Goal: Information Seeking & Learning: Learn about a topic

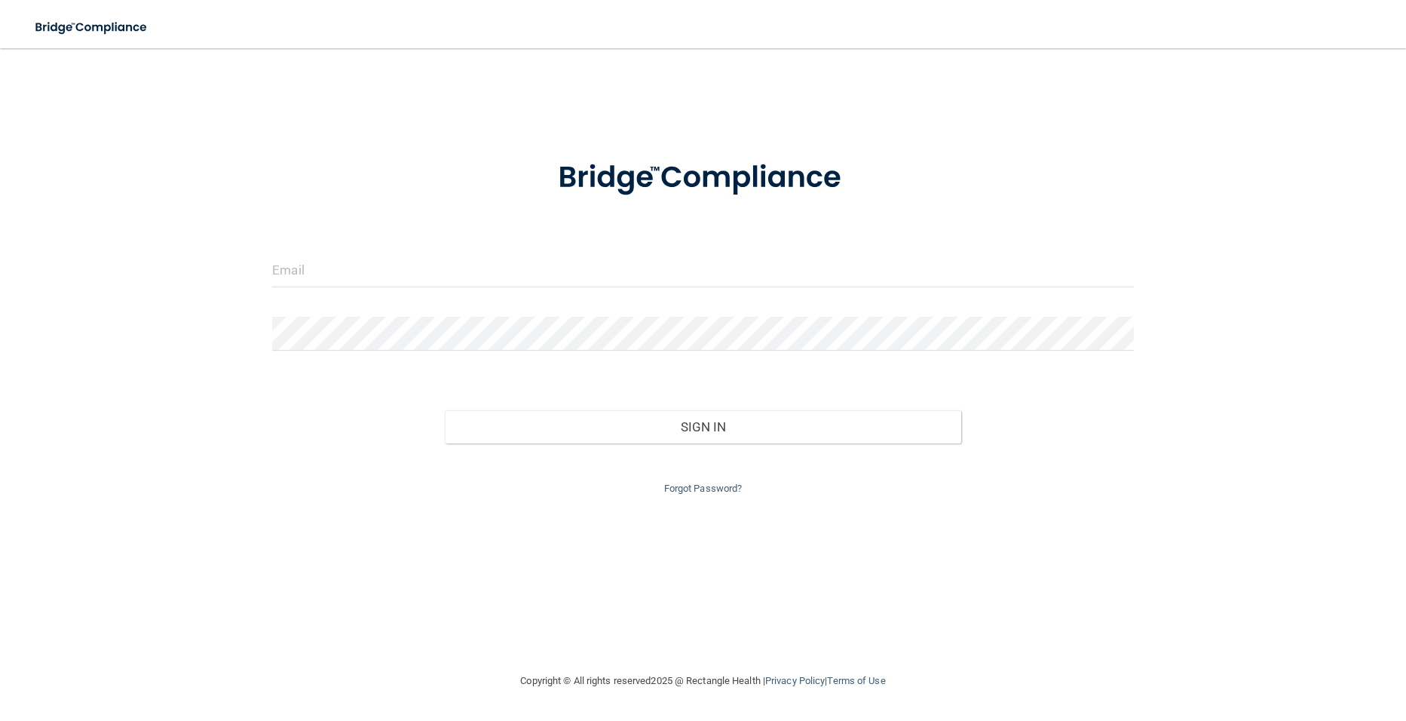
click at [338, 249] on form "Invalid email/password. You don't have permission to access that page. Sign In …" at bounding box center [702, 318] width 861 height 359
click at [354, 273] on input "email" at bounding box center [702, 270] width 861 height 34
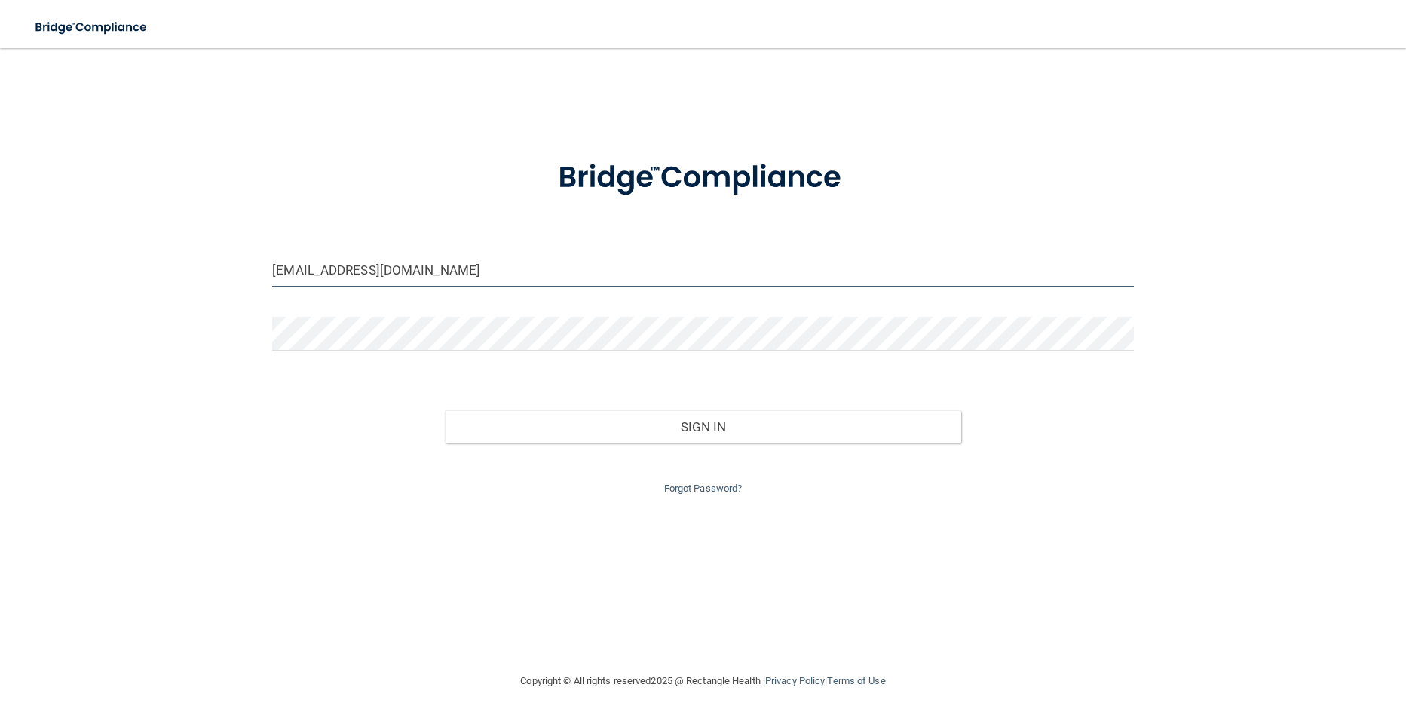
click at [477, 264] on input "[EMAIL_ADDRESS][DOMAIN_NAME]" at bounding box center [702, 270] width 861 height 34
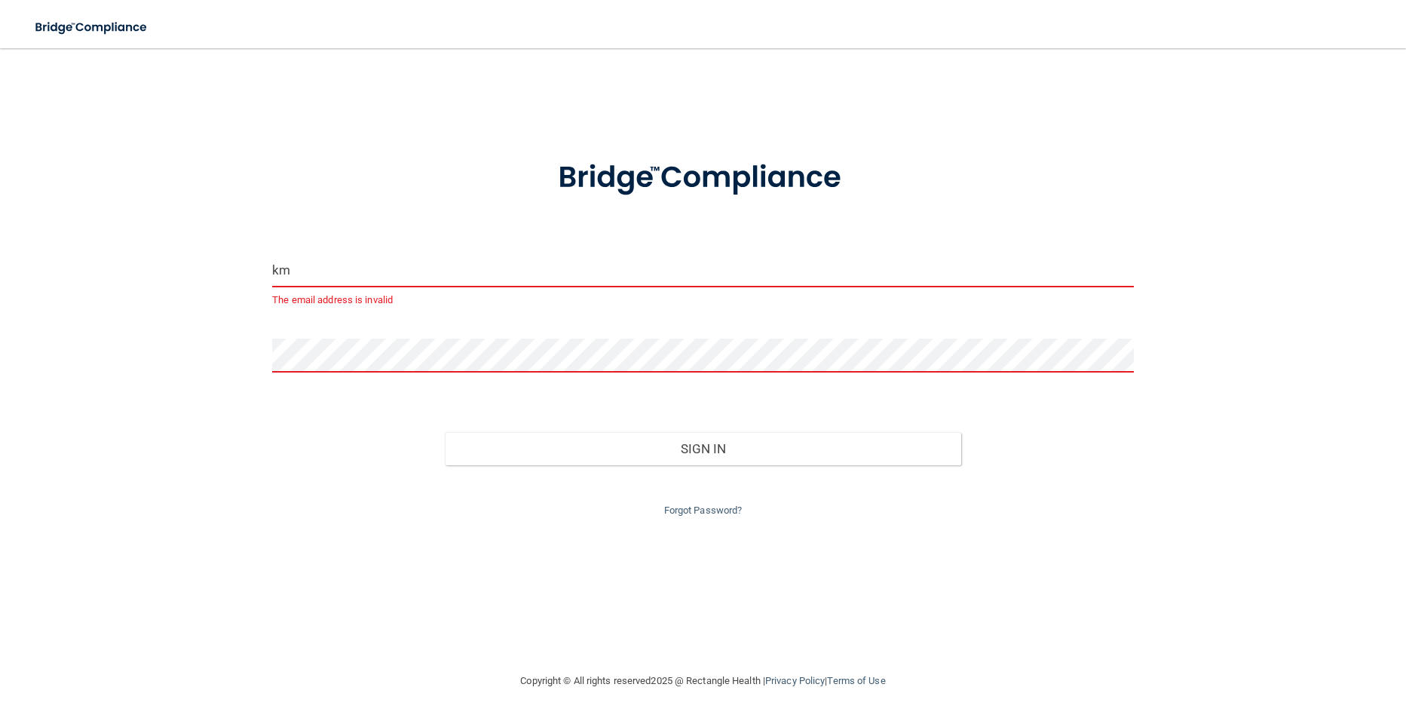
type input "k"
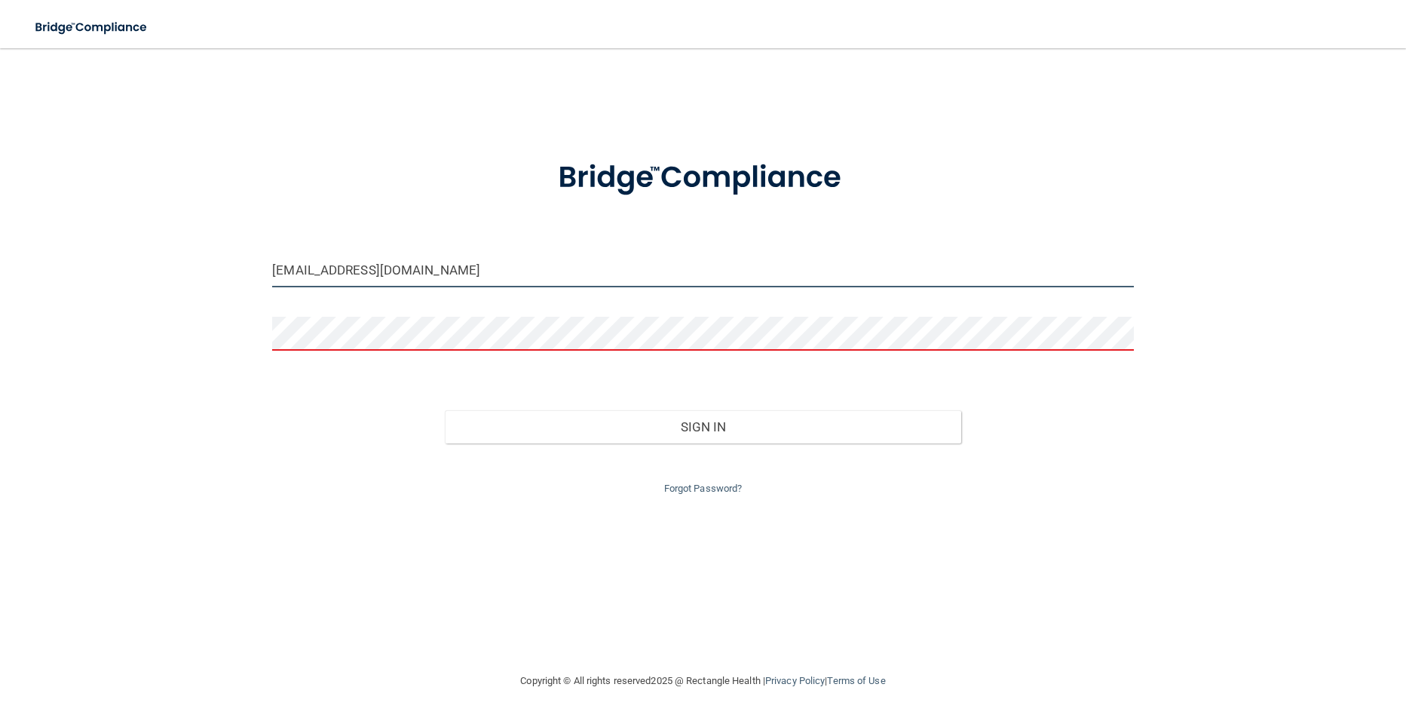
type input "[EMAIL_ADDRESS][DOMAIN_NAME]"
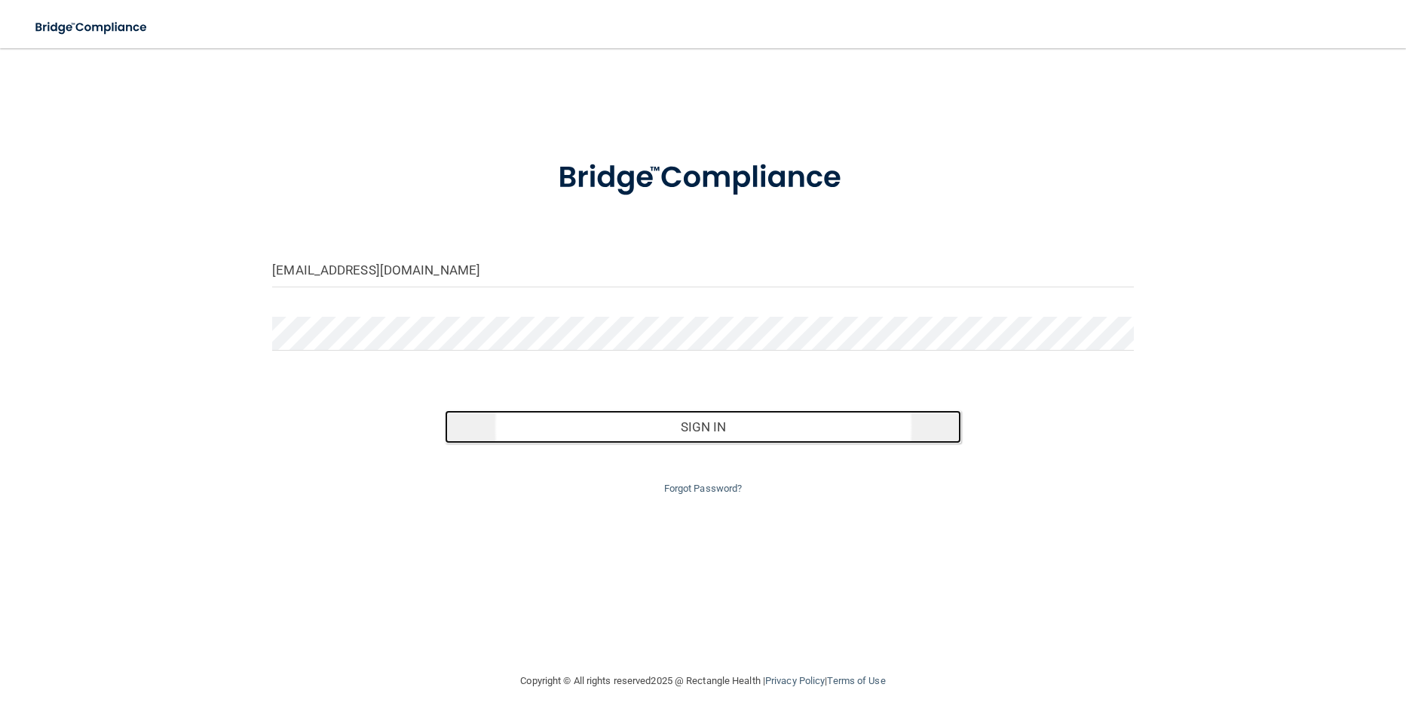
click at [628, 430] on button "Sign In" at bounding box center [703, 426] width 517 height 33
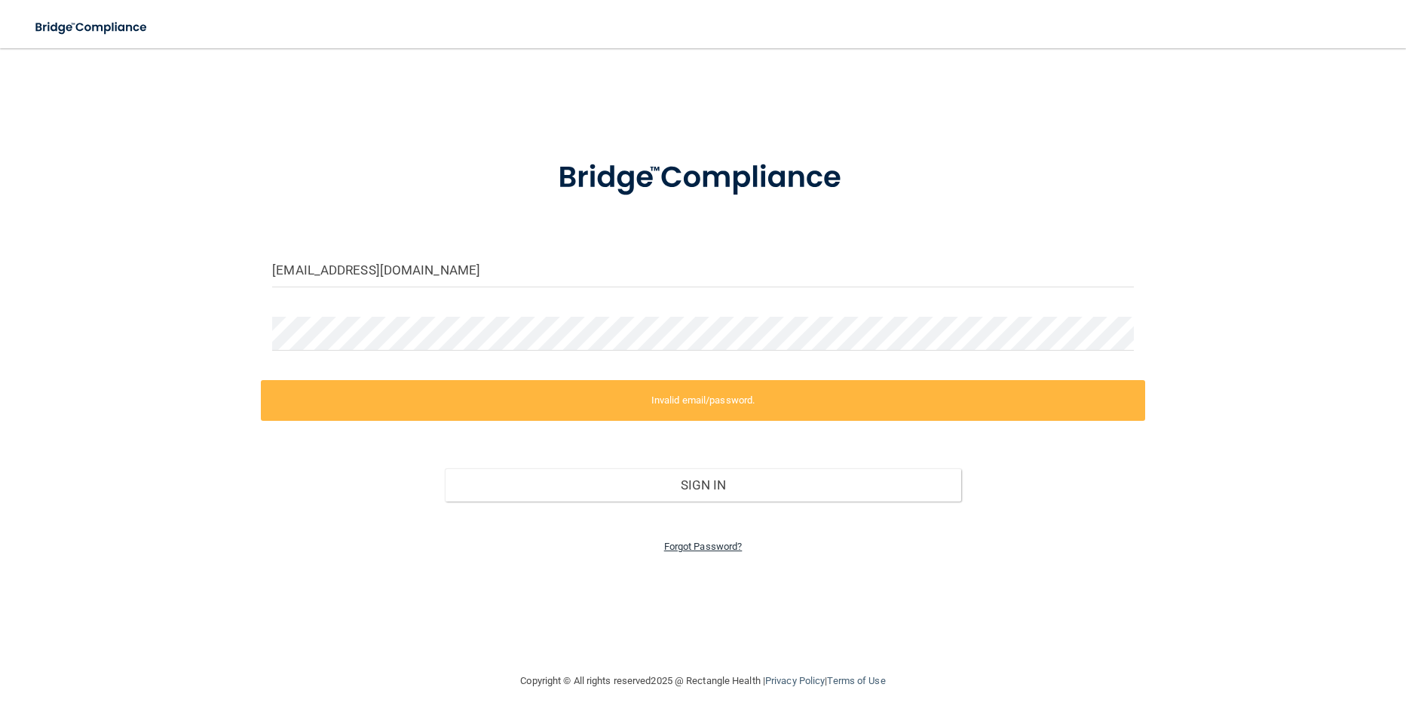
click at [691, 550] on link "Forgot Password?" at bounding box center [703, 546] width 78 height 11
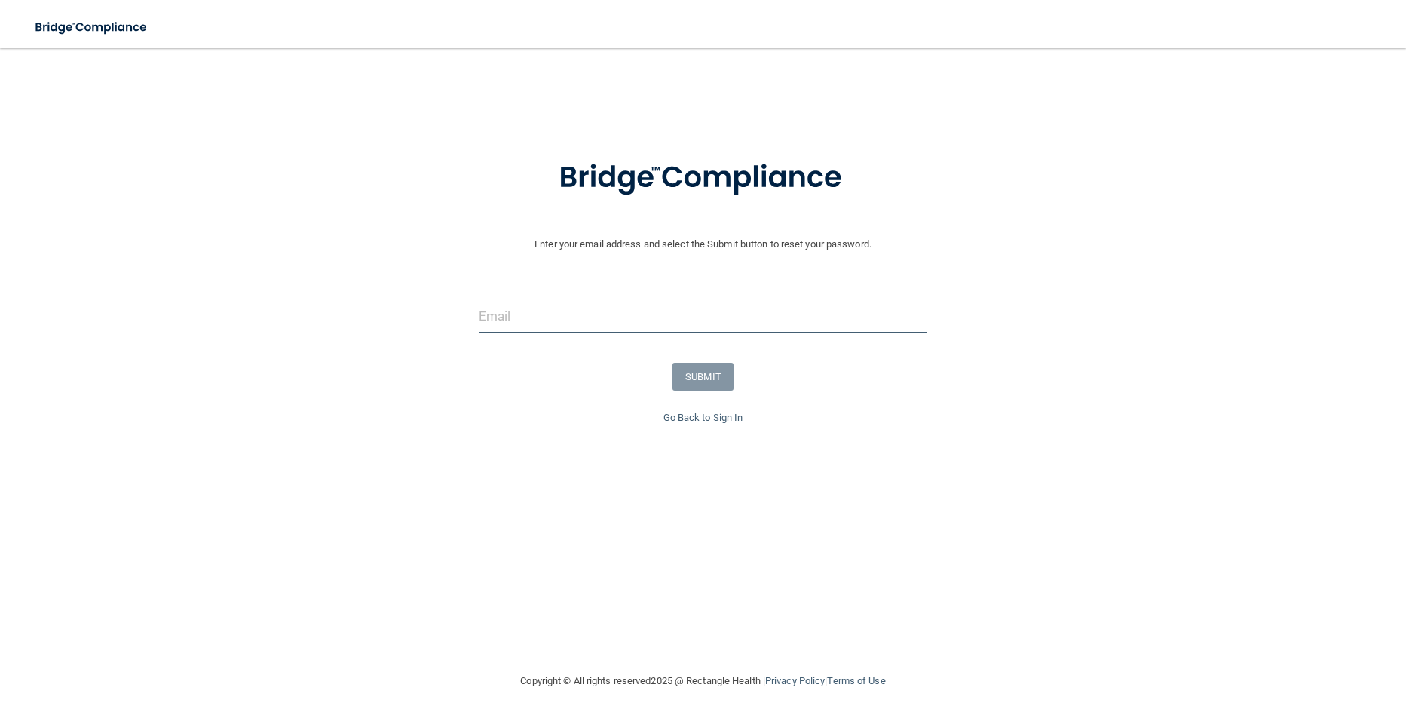
click at [572, 313] on input "email" at bounding box center [703, 316] width 449 height 34
type input "[EMAIL_ADDRESS][DOMAIN_NAME]"
click at [686, 376] on button "SUBMIT" at bounding box center [703, 377] width 61 height 28
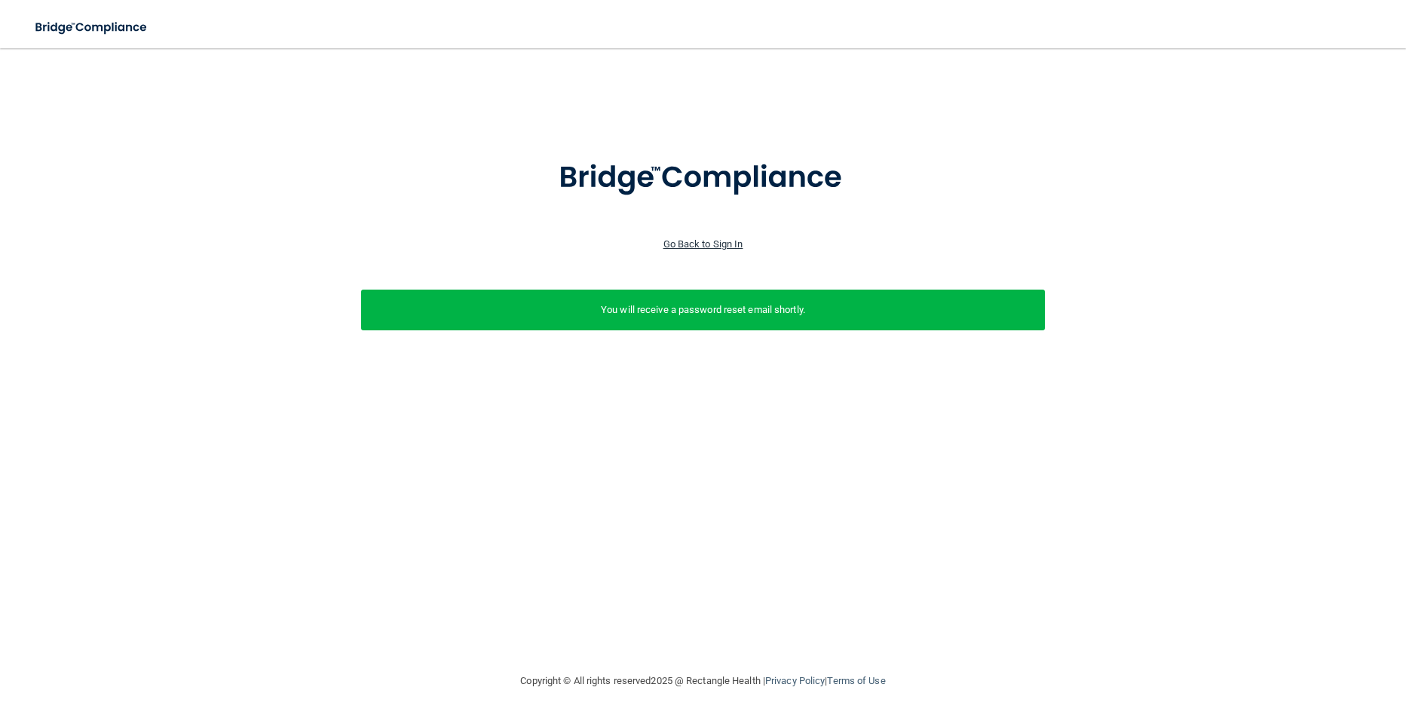
click at [714, 242] on link "Go Back to Sign In" at bounding box center [704, 243] width 80 height 11
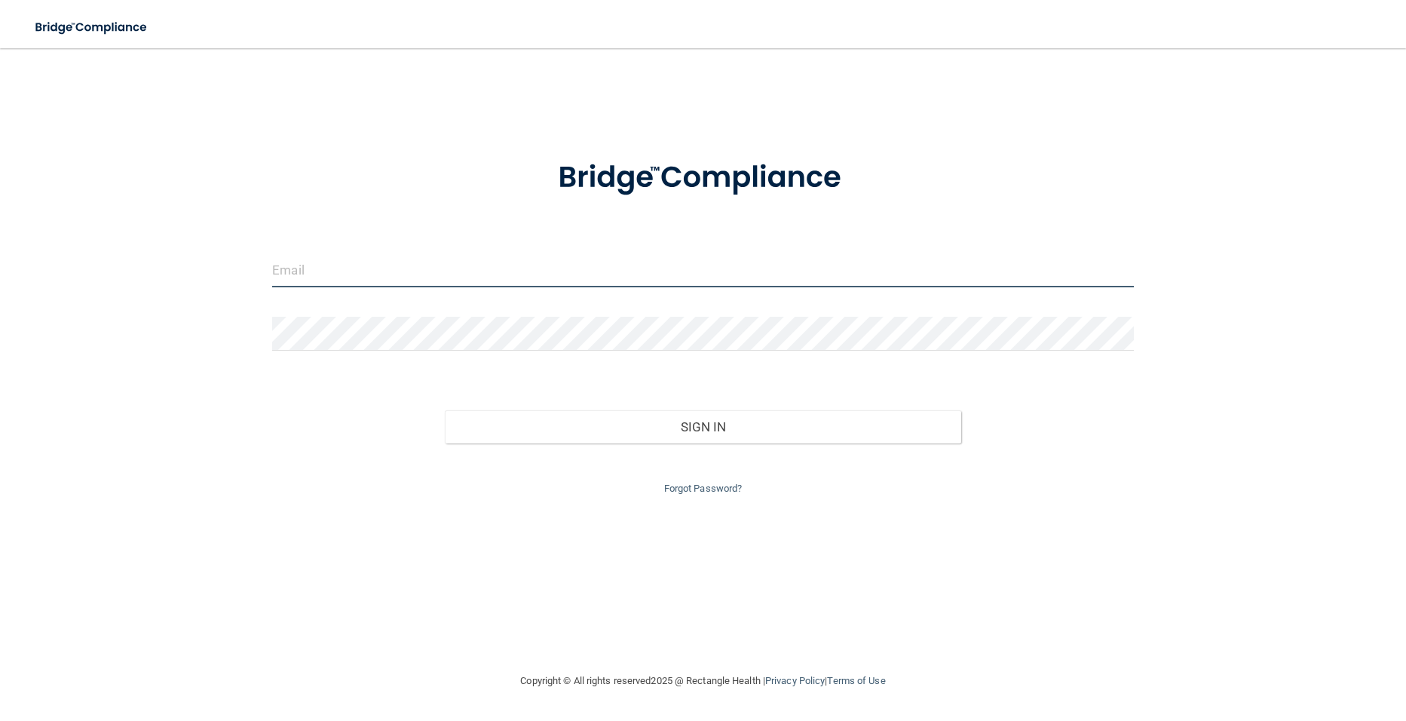
click at [513, 275] on input "email" at bounding box center [702, 270] width 861 height 34
type input "[EMAIL_ADDRESS][DOMAIN_NAME]"
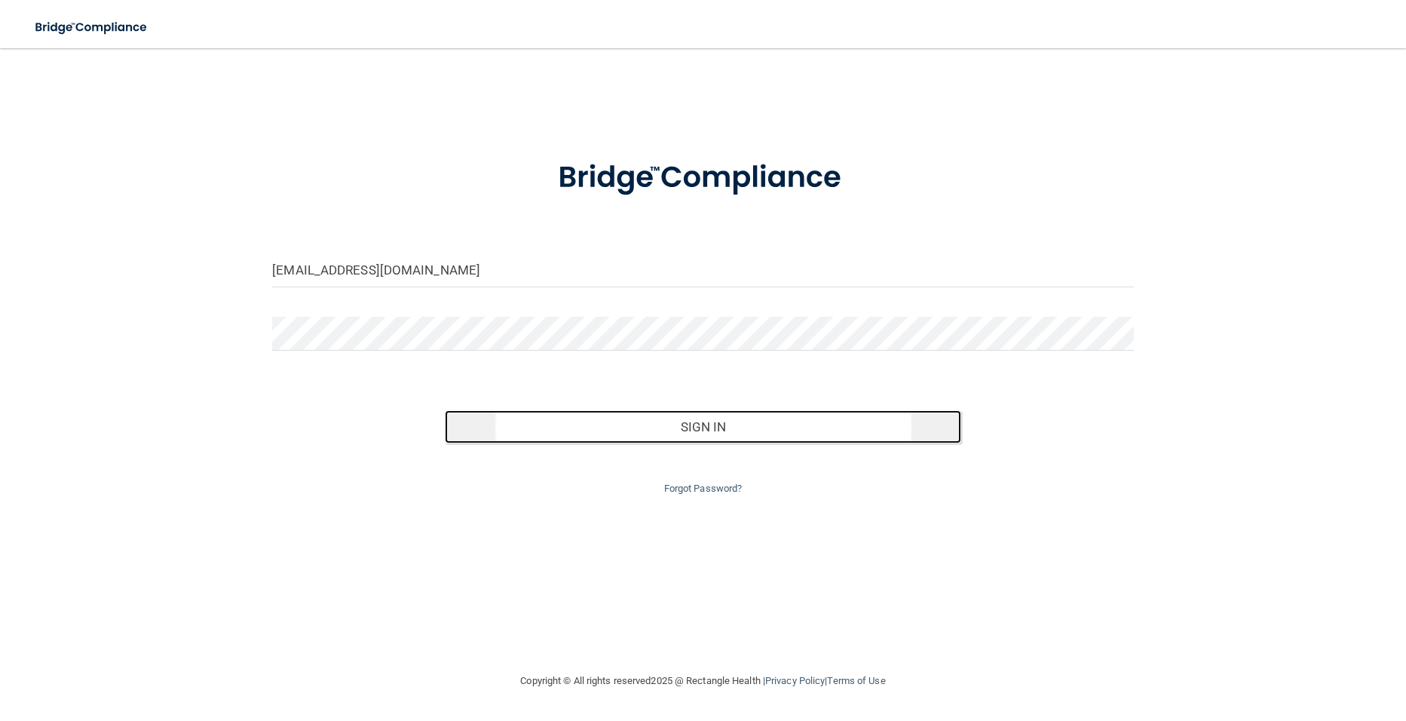
click at [757, 433] on button "Sign In" at bounding box center [703, 426] width 517 height 33
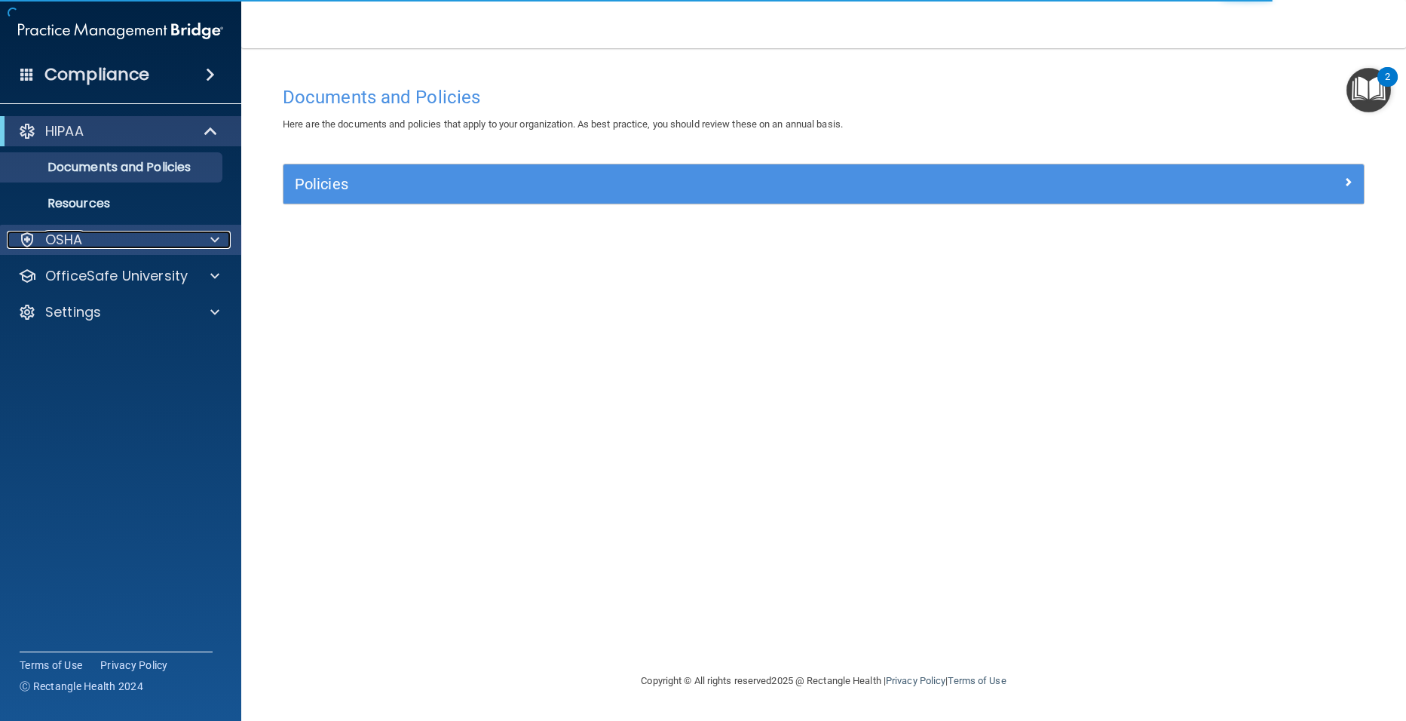
click at [218, 239] on span at bounding box center [214, 240] width 9 height 18
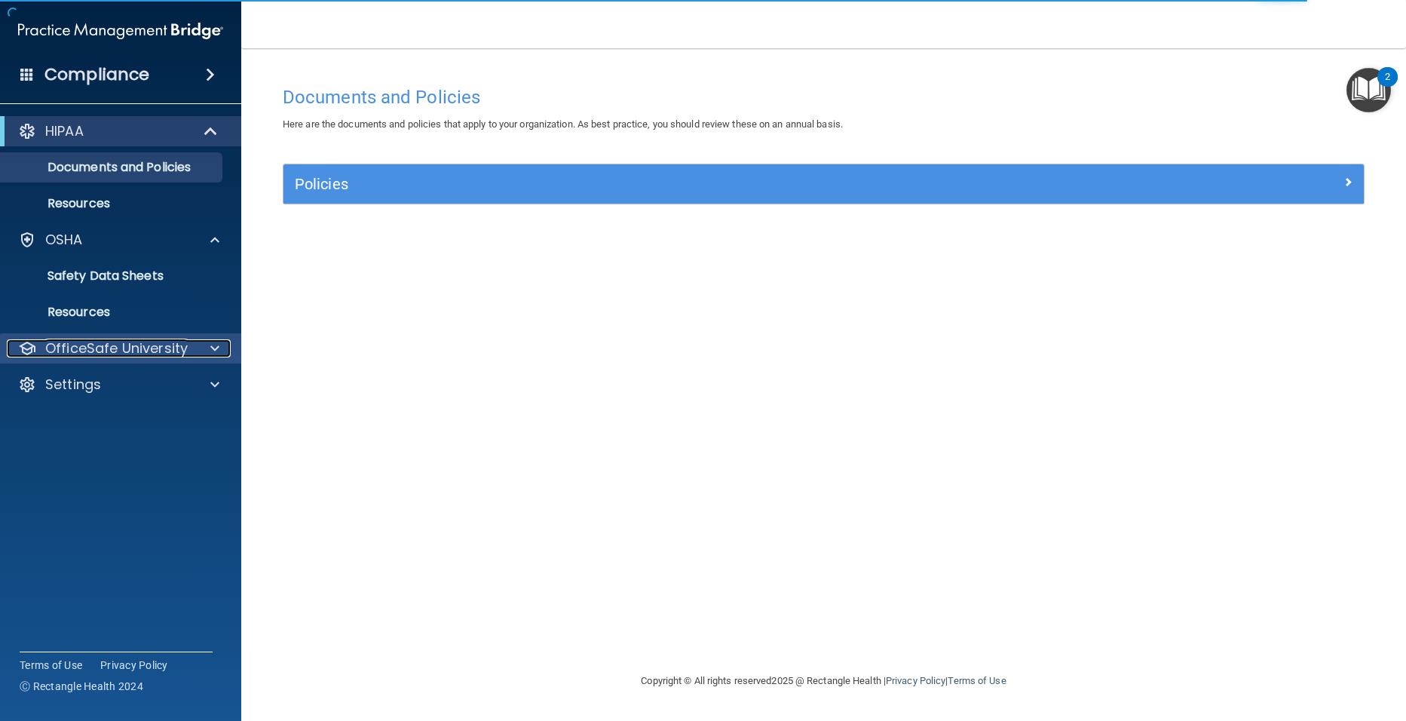
click at [212, 342] on span at bounding box center [214, 348] width 9 height 18
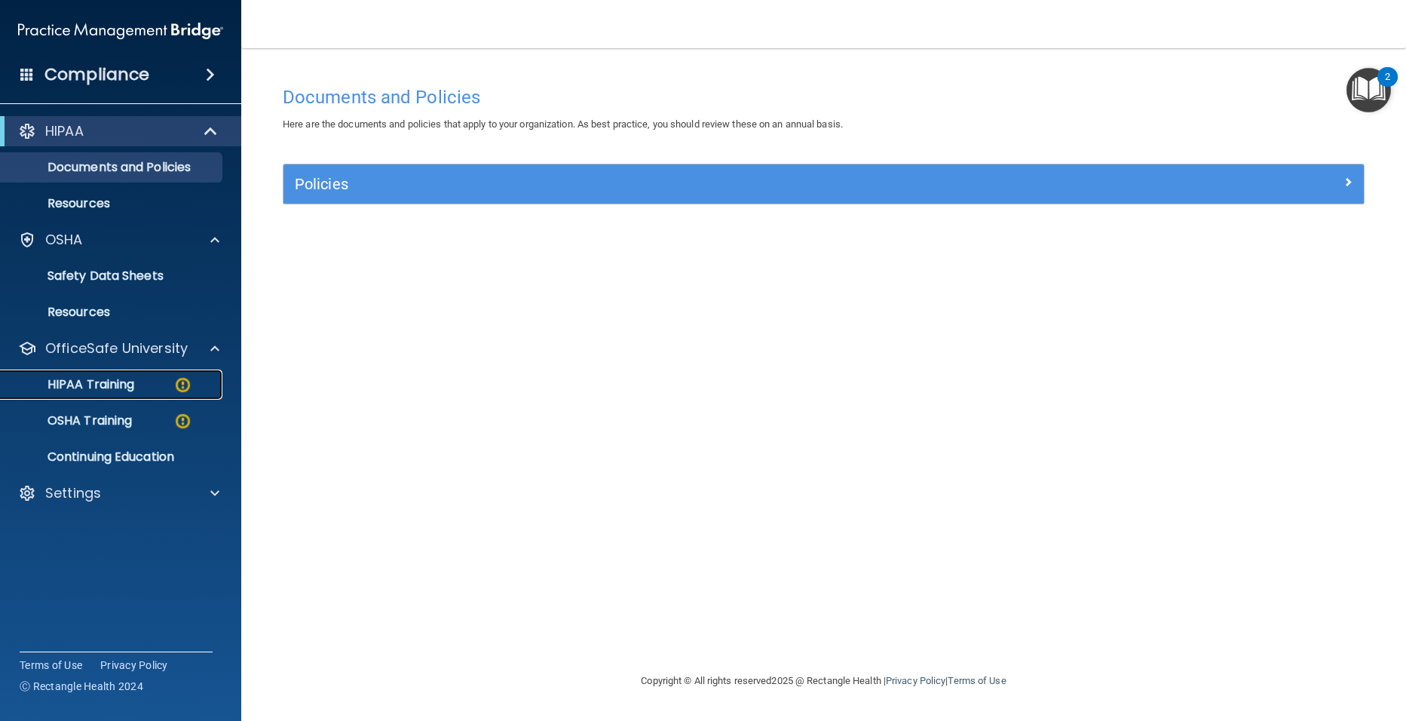
click at [118, 381] on p "HIPAA Training" at bounding box center [72, 384] width 124 height 15
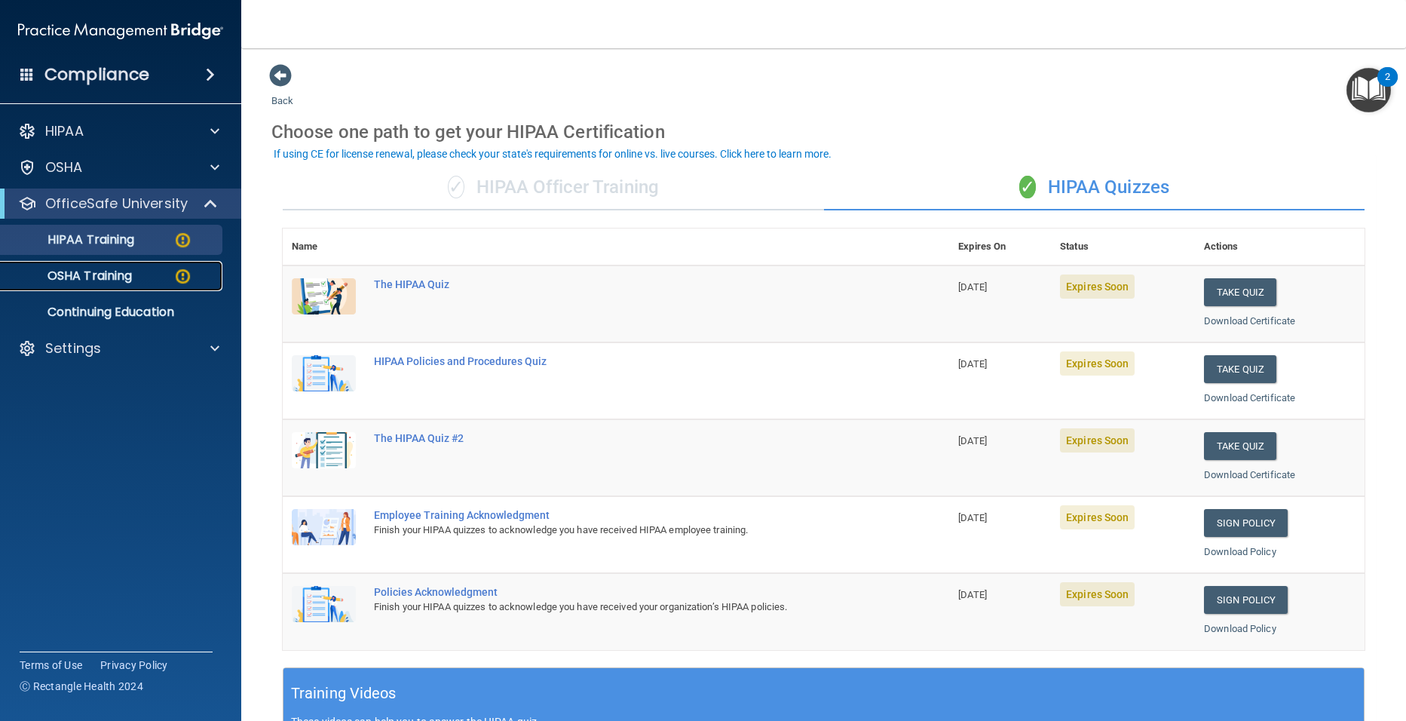
click at [148, 281] on div "OSHA Training" at bounding box center [113, 275] width 206 height 15
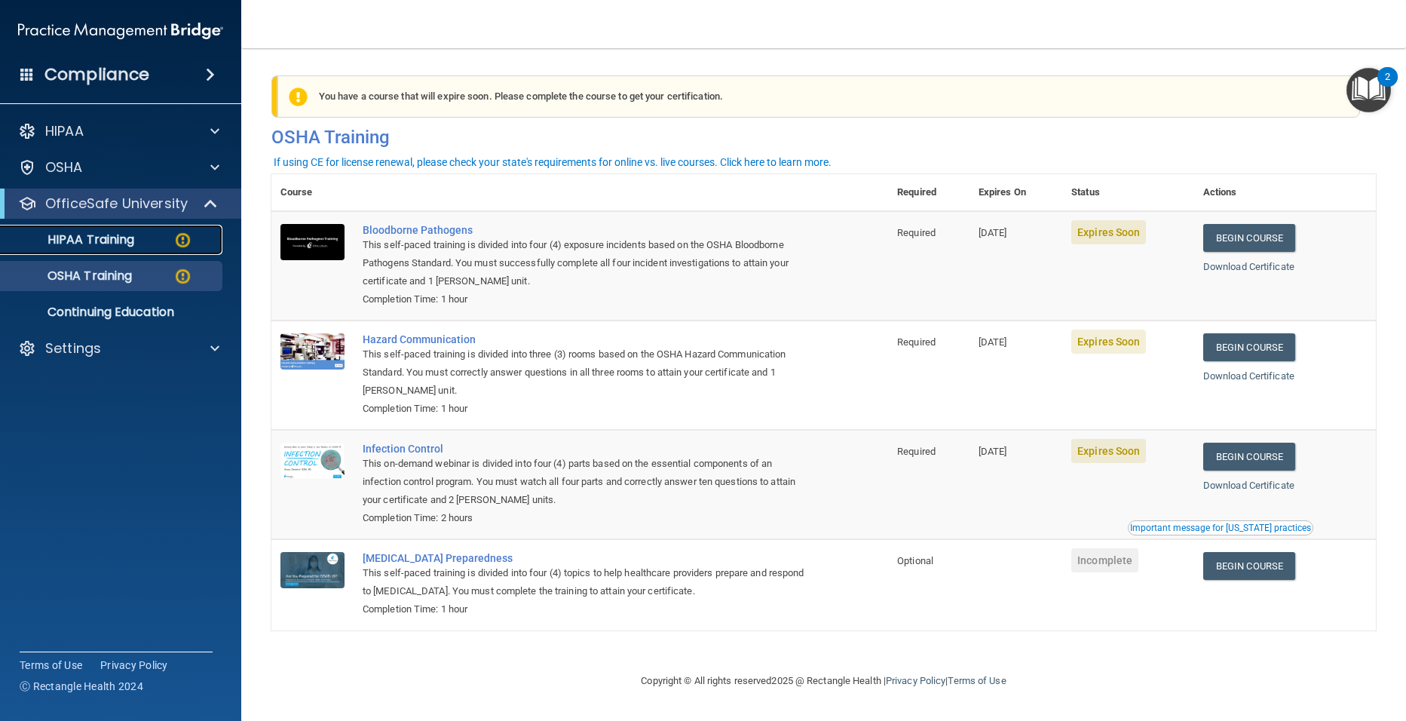
click at [86, 237] on p "HIPAA Training" at bounding box center [72, 239] width 124 height 15
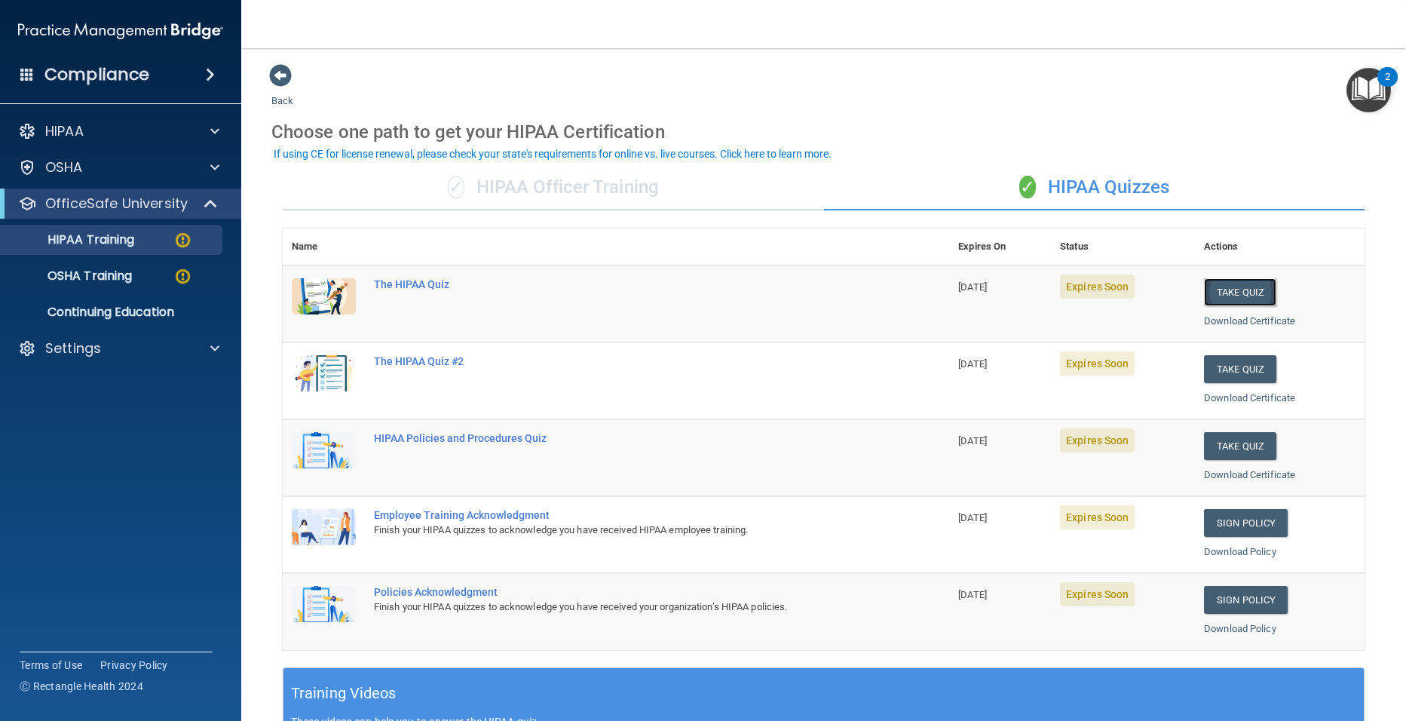
click at [1235, 287] on button "Take Quiz" at bounding box center [1240, 292] width 72 height 28
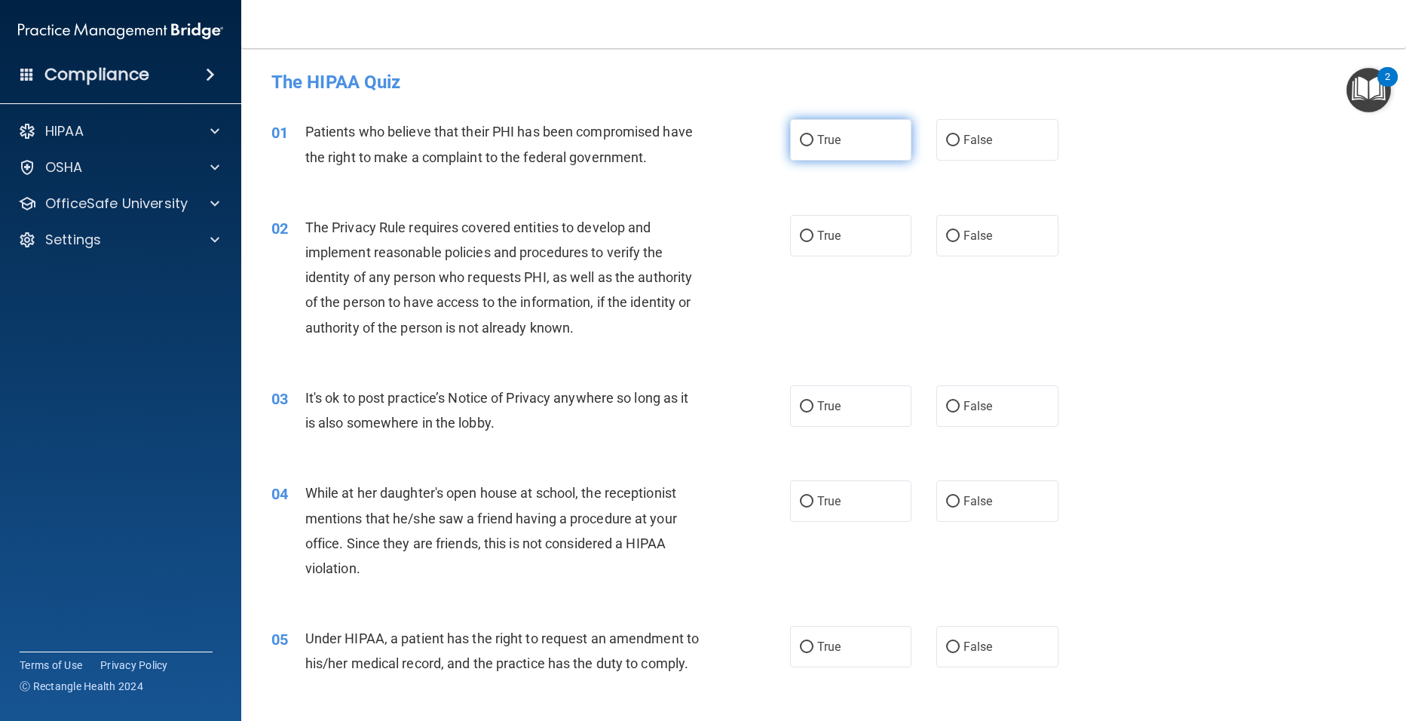
click at [804, 143] on input "True" at bounding box center [807, 140] width 14 height 11
radio input "true"
click at [802, 240] on input "True" at bounding box center [807, 236] width 14 height 11
radio input "true"
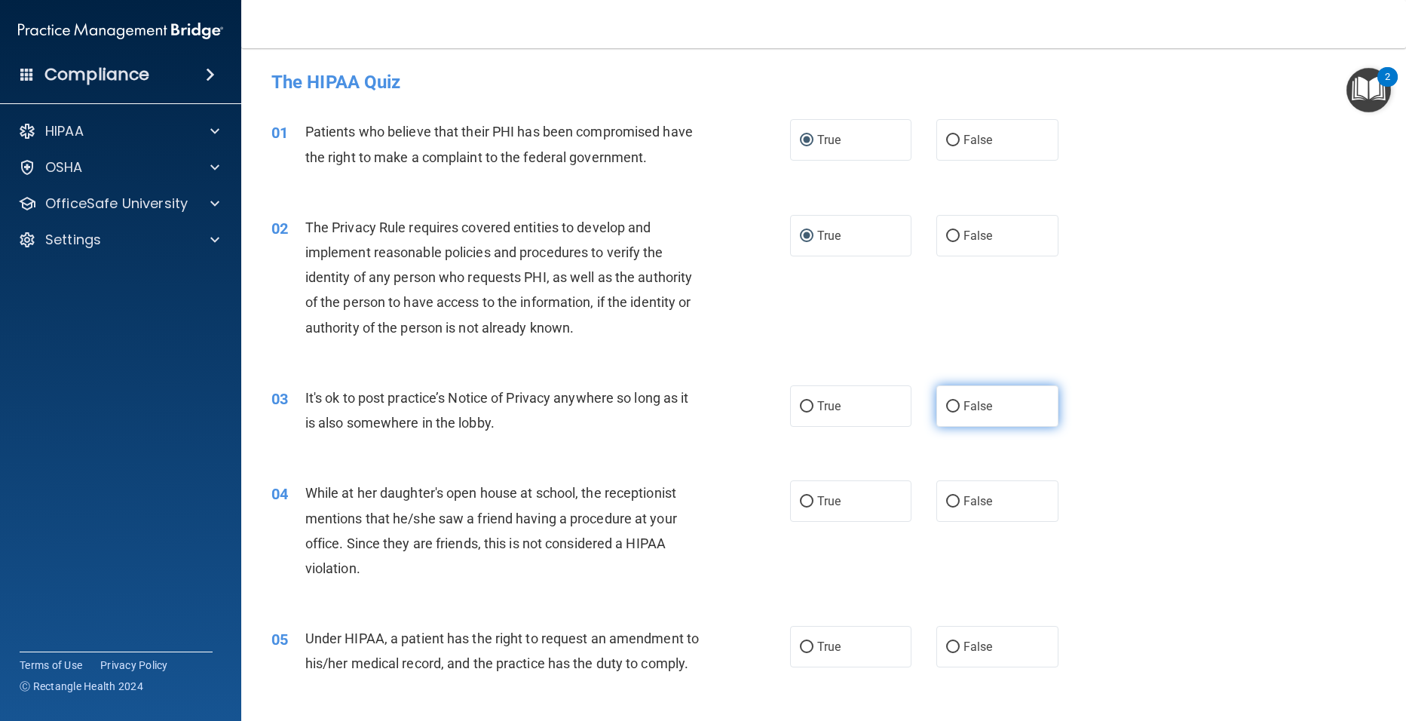
click at [946, 412] on input "False" at bounding box center [953, 406] width 14 height 11
radio input "true"
click at [948, 501] on input "False" at bounding box center [953, 501] width 14 height 11
radio input "true"
click at [974, 649] on span "False" at bounding box center [978, 646] width 29 height 14
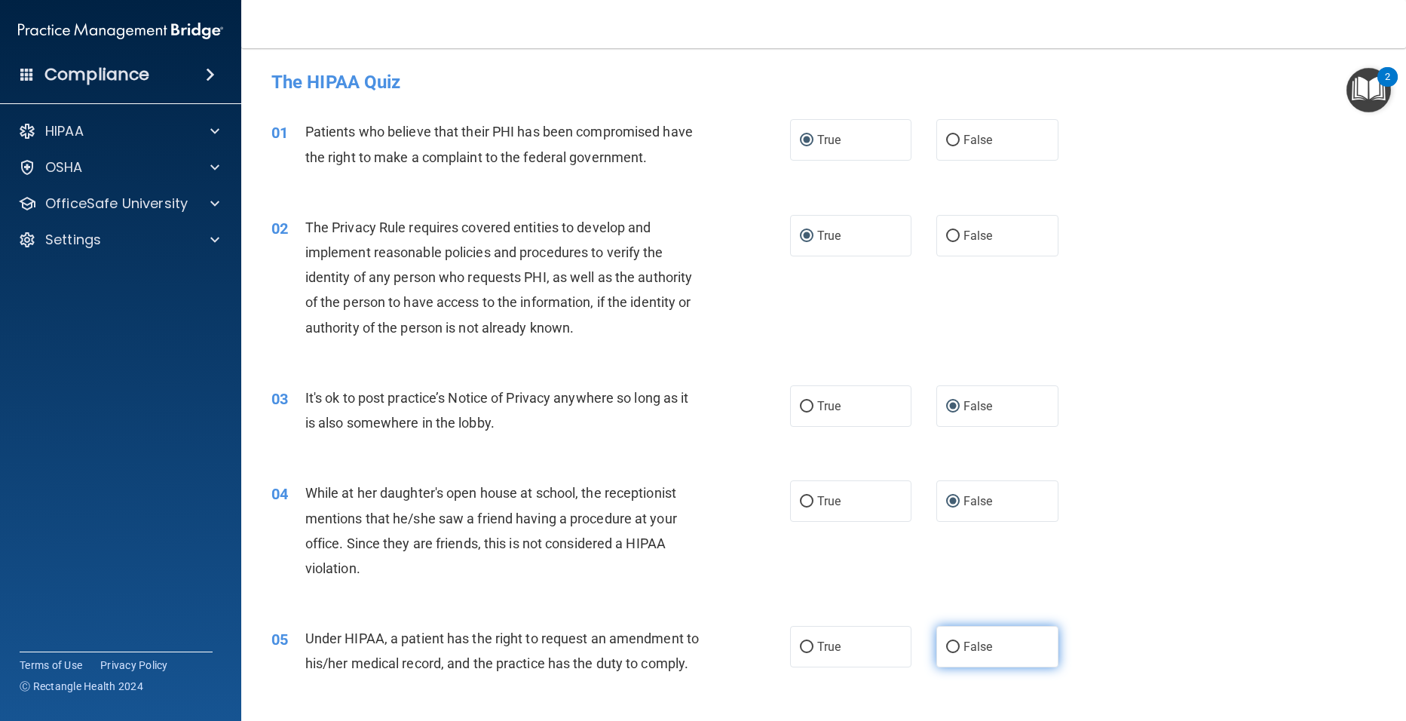
click at [960, 649] on input "False" at bounding box center [953, 647] width 14 height 11
radio input "true"
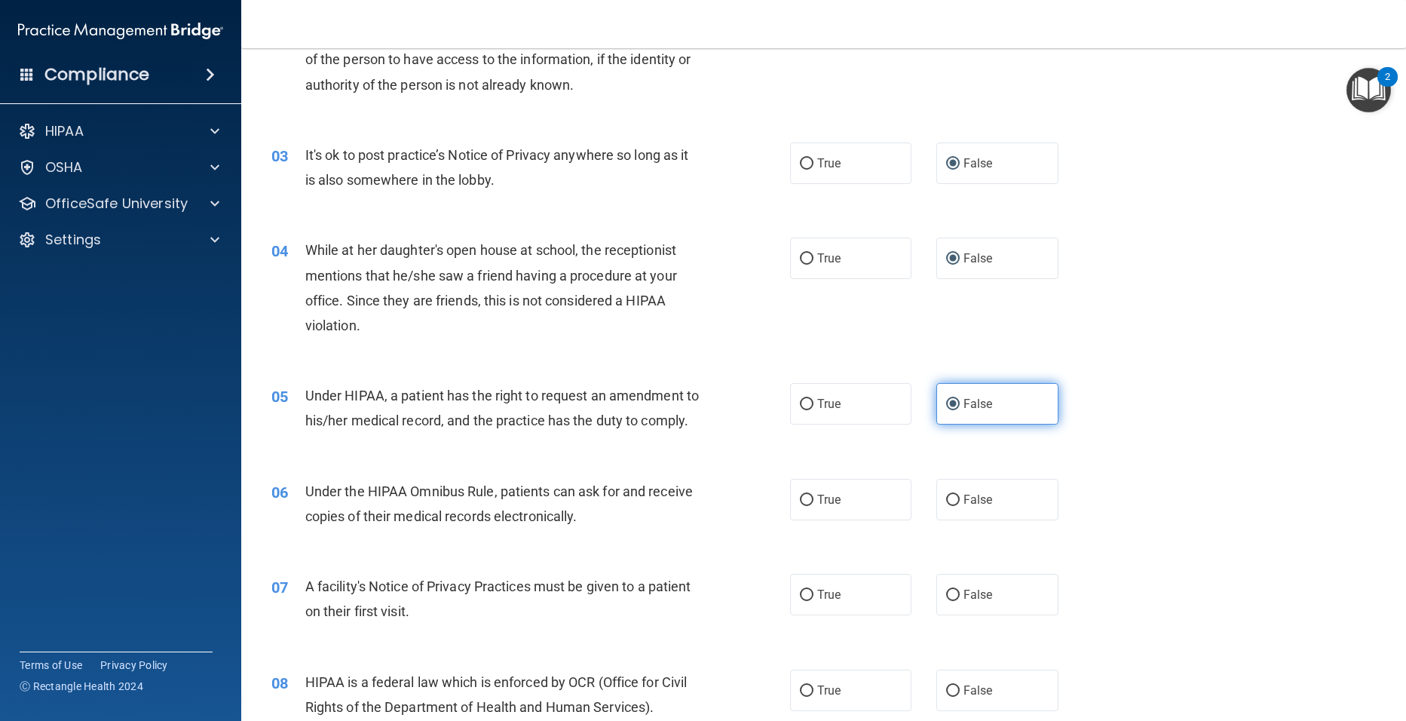
scroll to position [271, 0]
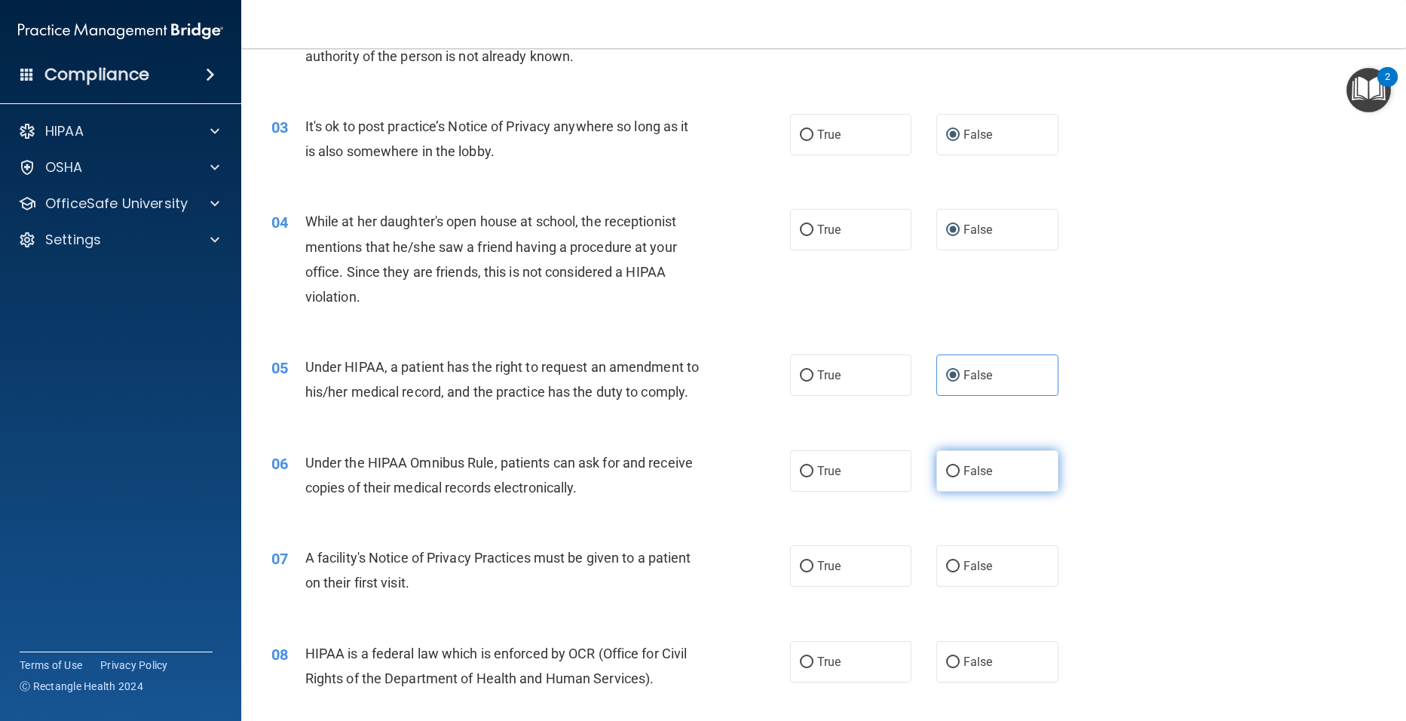
click at [946, 477] on input "False" at bounding box center [953, 471] width 14 height 11
radio input "true"
click at [817, 573] on span "True" at bounding box center [828, 566] width 23 height 14
click at [811, 572] on input "True" at bounding box center [807, 566] width 14 height 11
radio input "true"
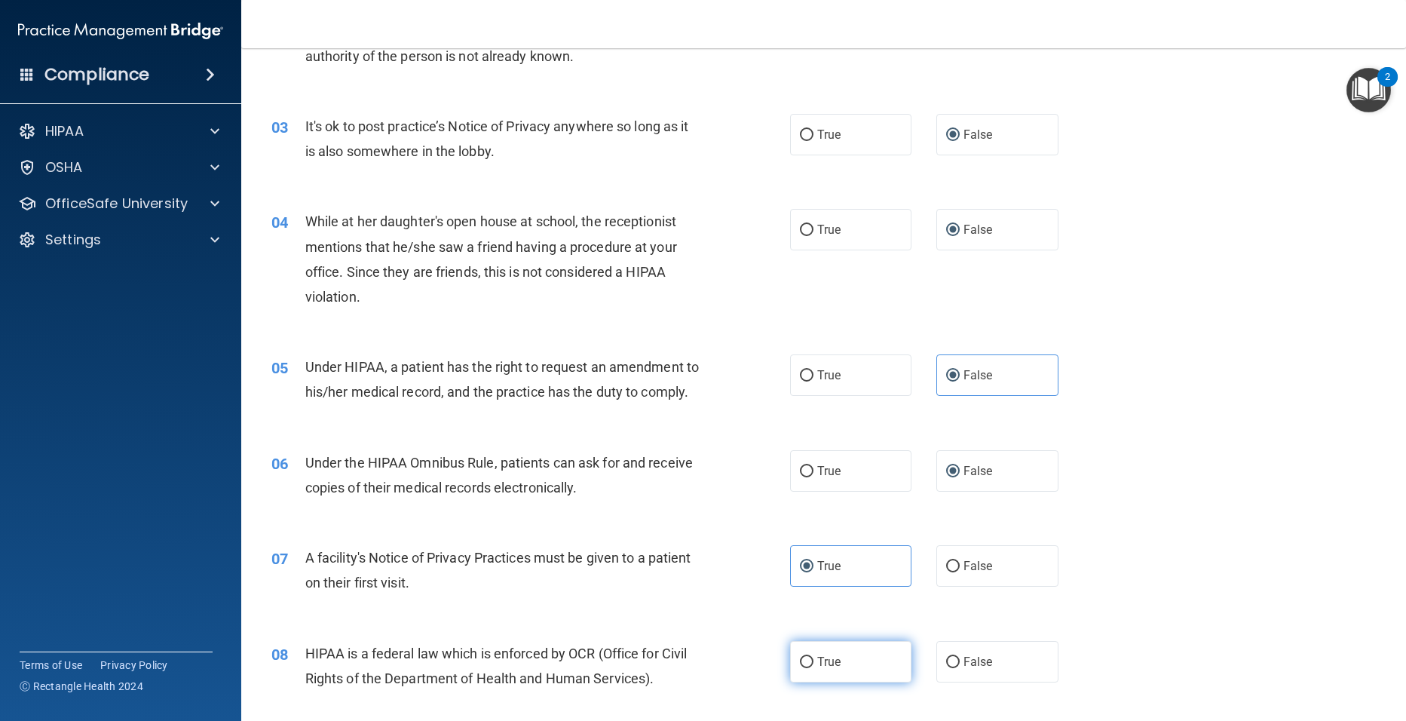
click at [796, 682] on label "True" at bounding box center [851, 661] width 122 height 41
click at [800, 668] on input "True" at bounding box center [807, 662] width 14 height 11
radio input "true"
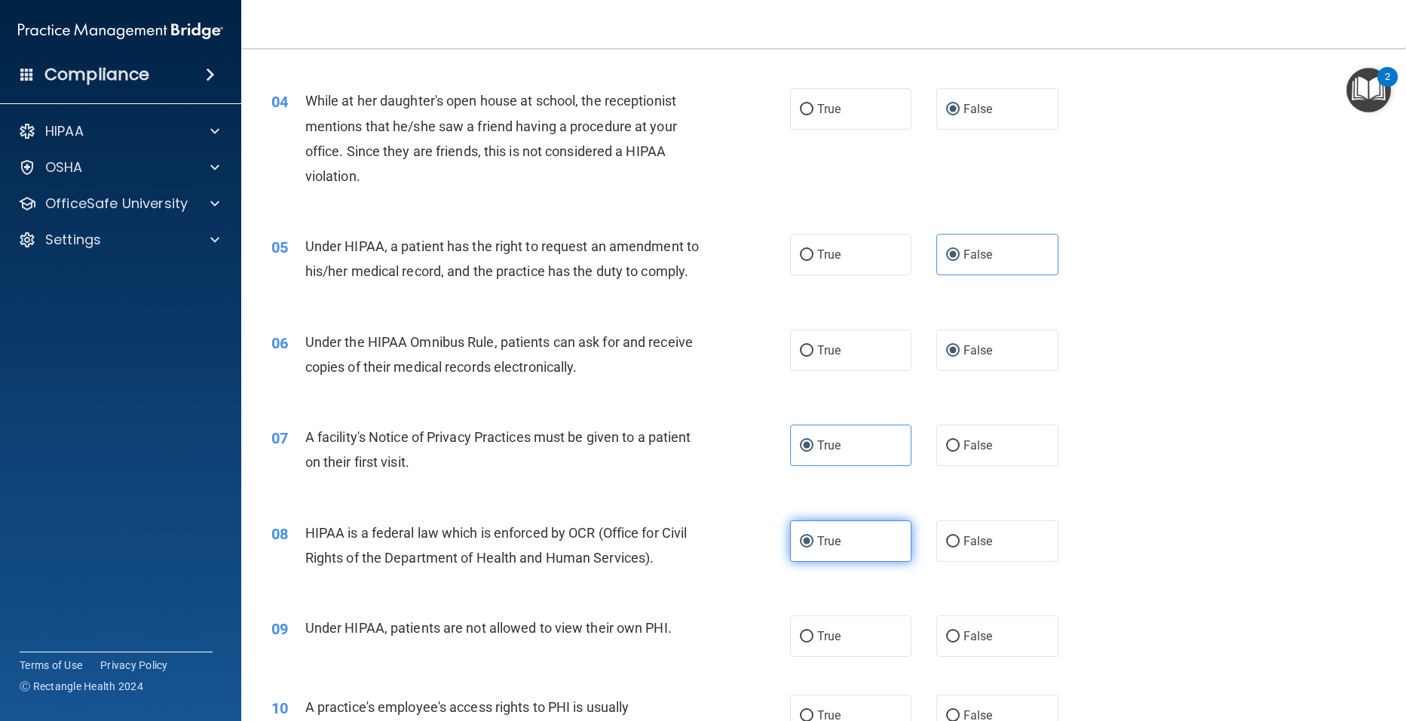
scroll to position [422, 0]
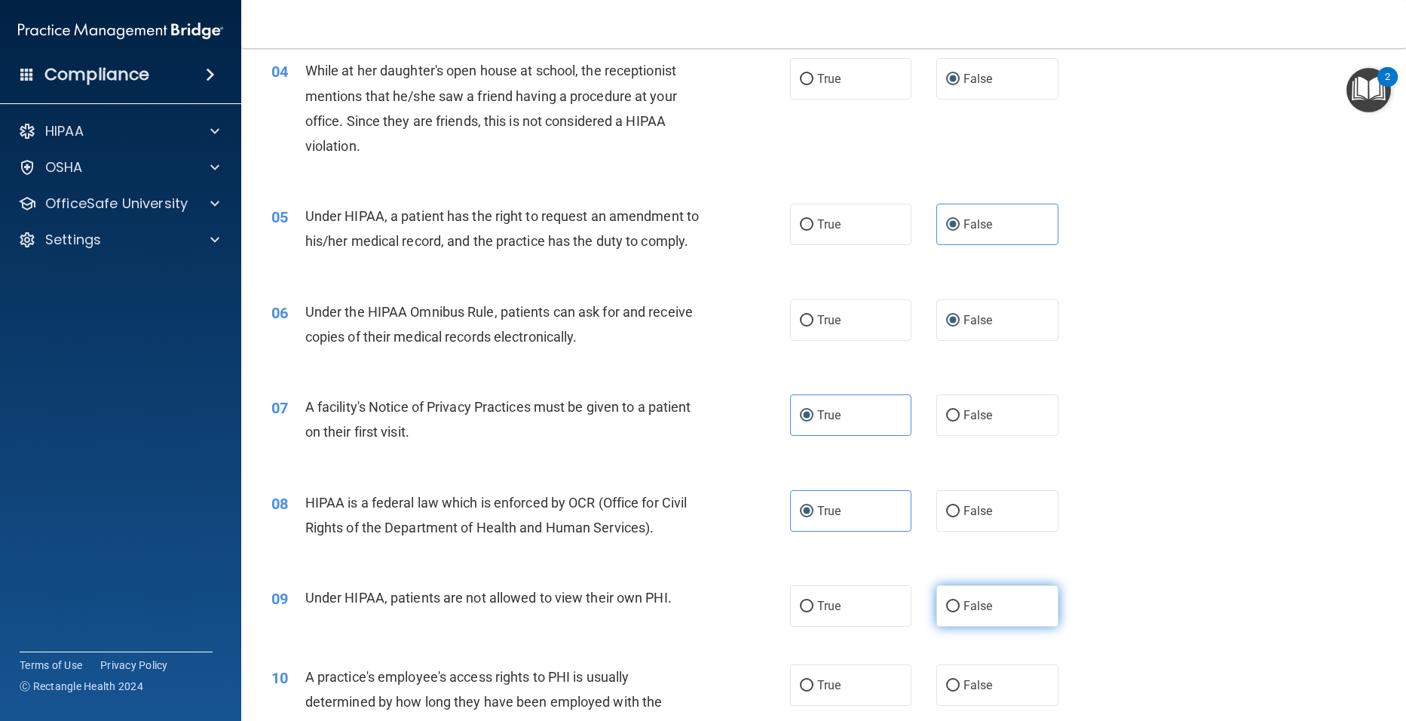
click at [947, 612] on input "False" at bounding box center [953, 606] width 14 height 11
radio input "true"
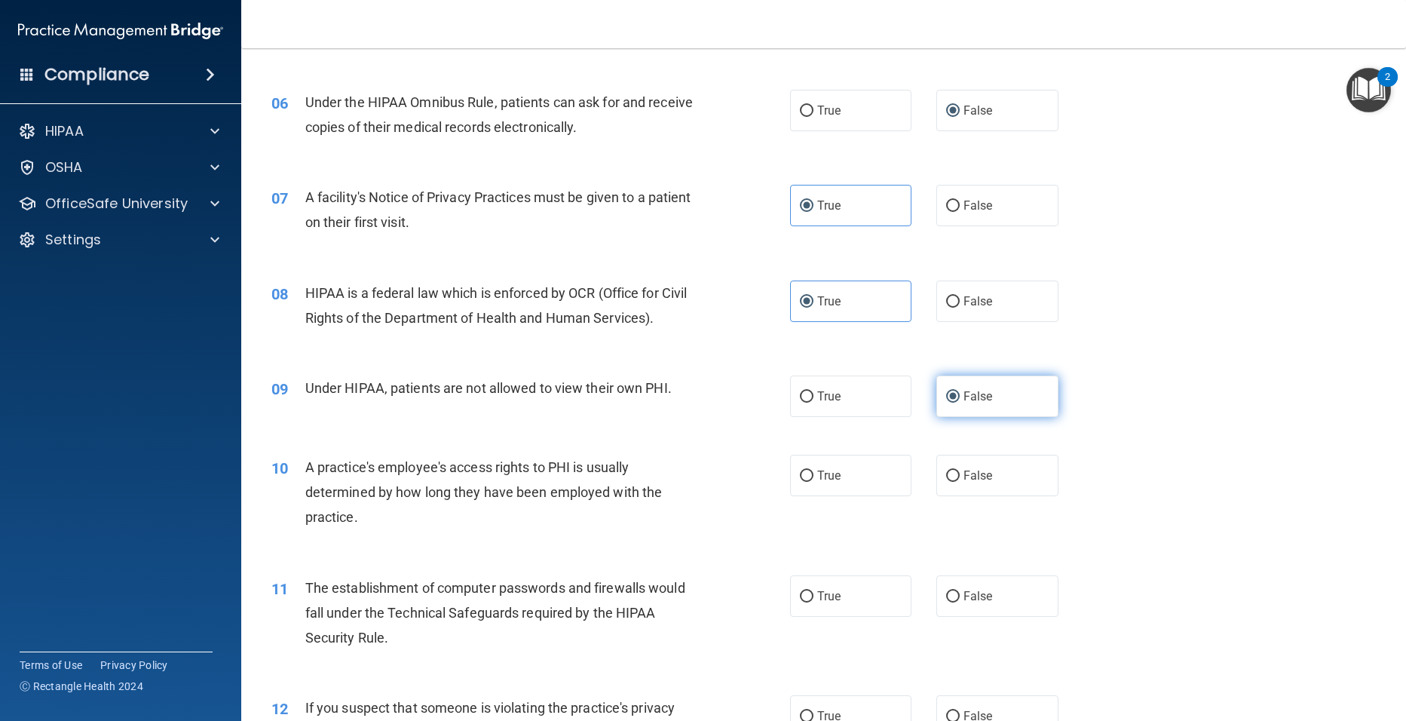
scroll to position [633, 0]
click at [948, 480] on input "False" at bounding box center [953, 474] width 14 height 11
radio input "true"
click at [802, 601] on input "True" at bounding box center [807, 595] width 14 height 11
radio input "true"
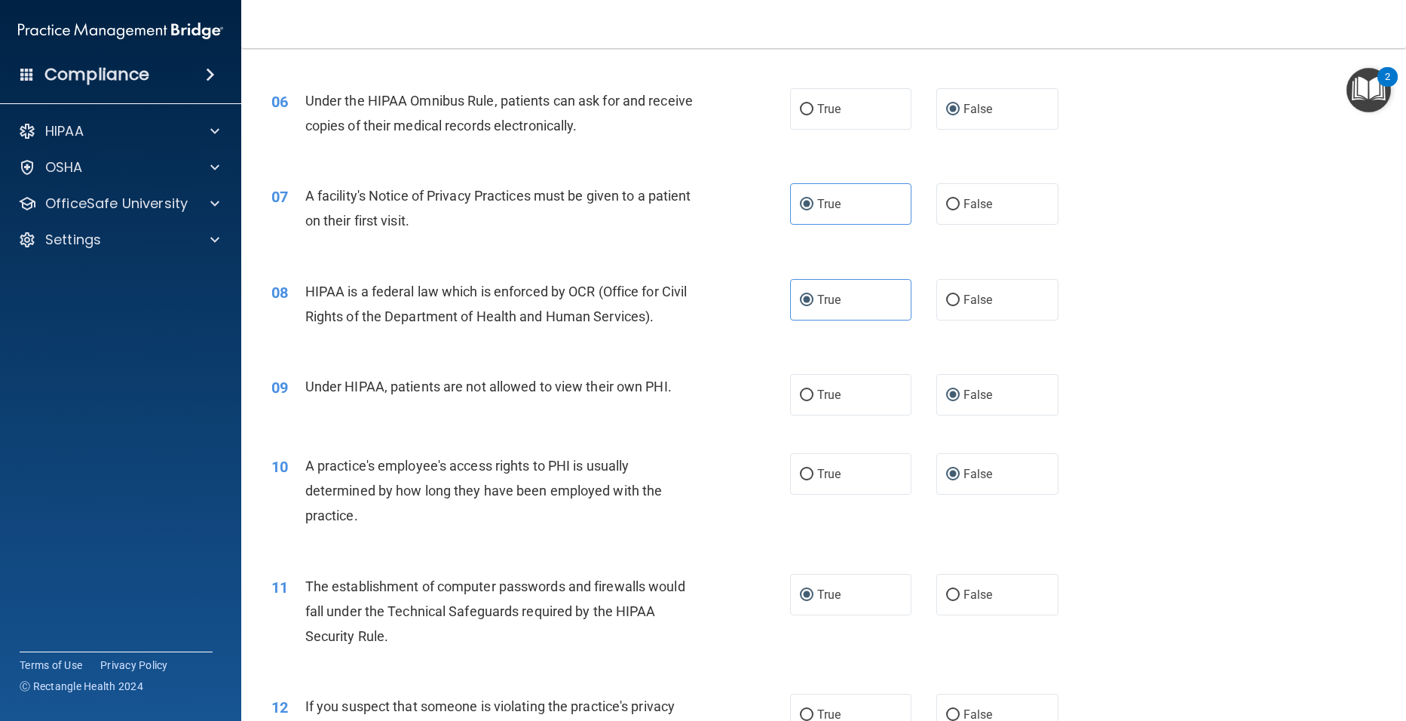
click at [1119, 555] on div "10 A practice's employee's access rights to PHI is usually determined by how lo…" at bounding box center [823, 494] width 1127 height 121
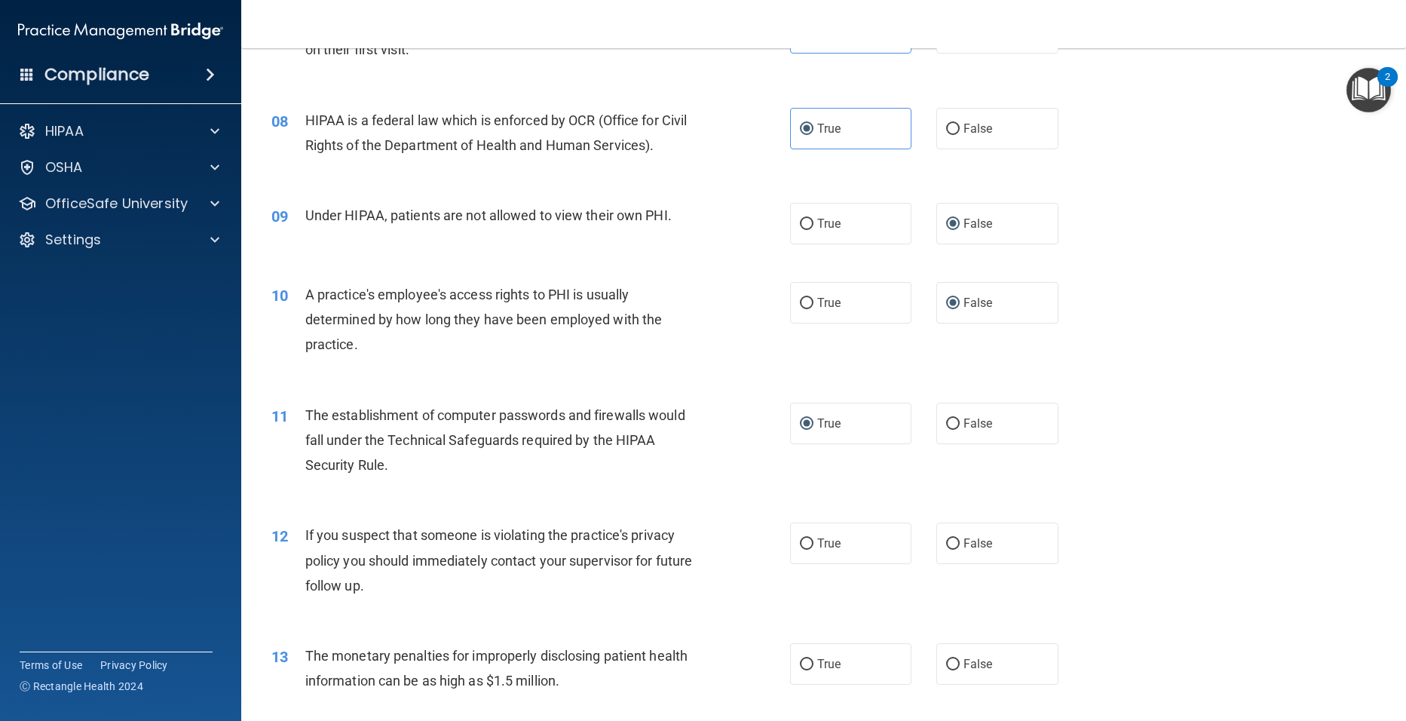
scroll to position [855, 0]
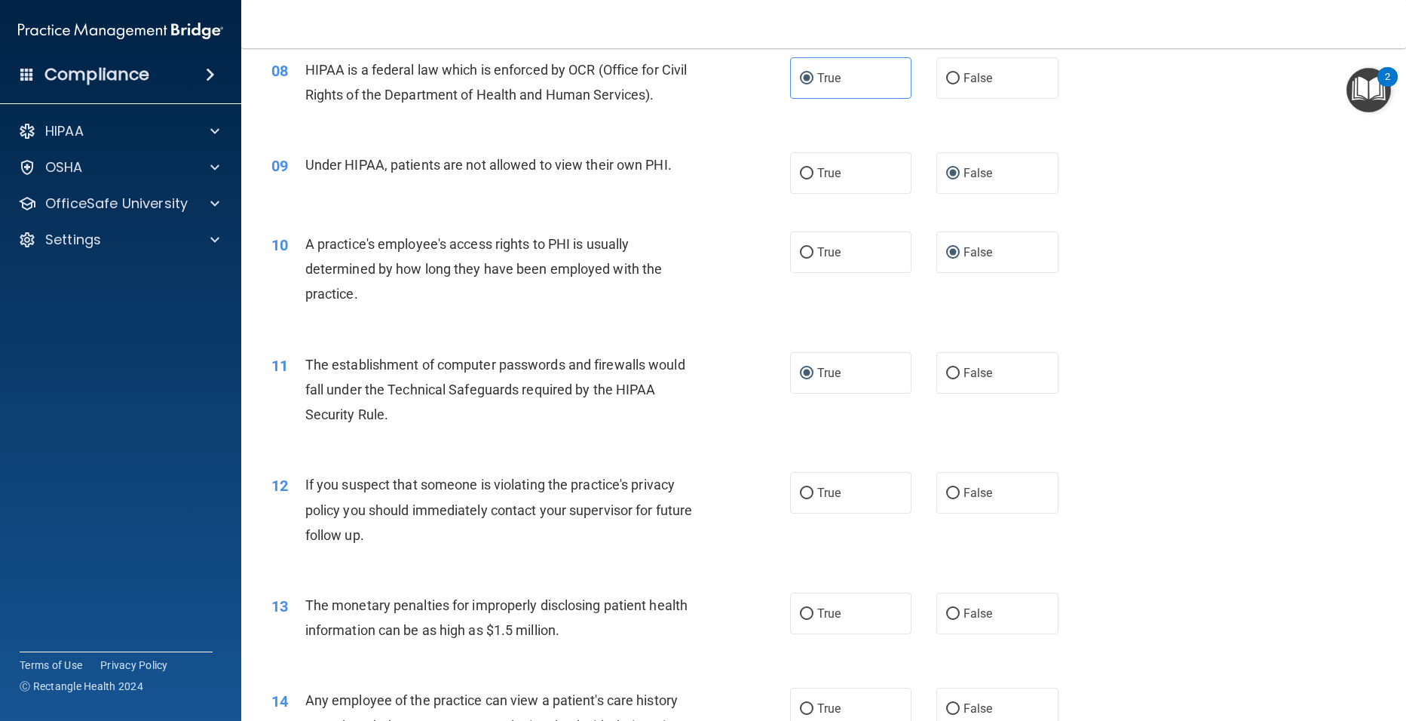
click at [1394, 707] on main "- The HIPAA Quiz This quiz doesn’t expire until [DATE]. Are you sure you want t…" at bounding box center [823, 384] width 1165 height 673
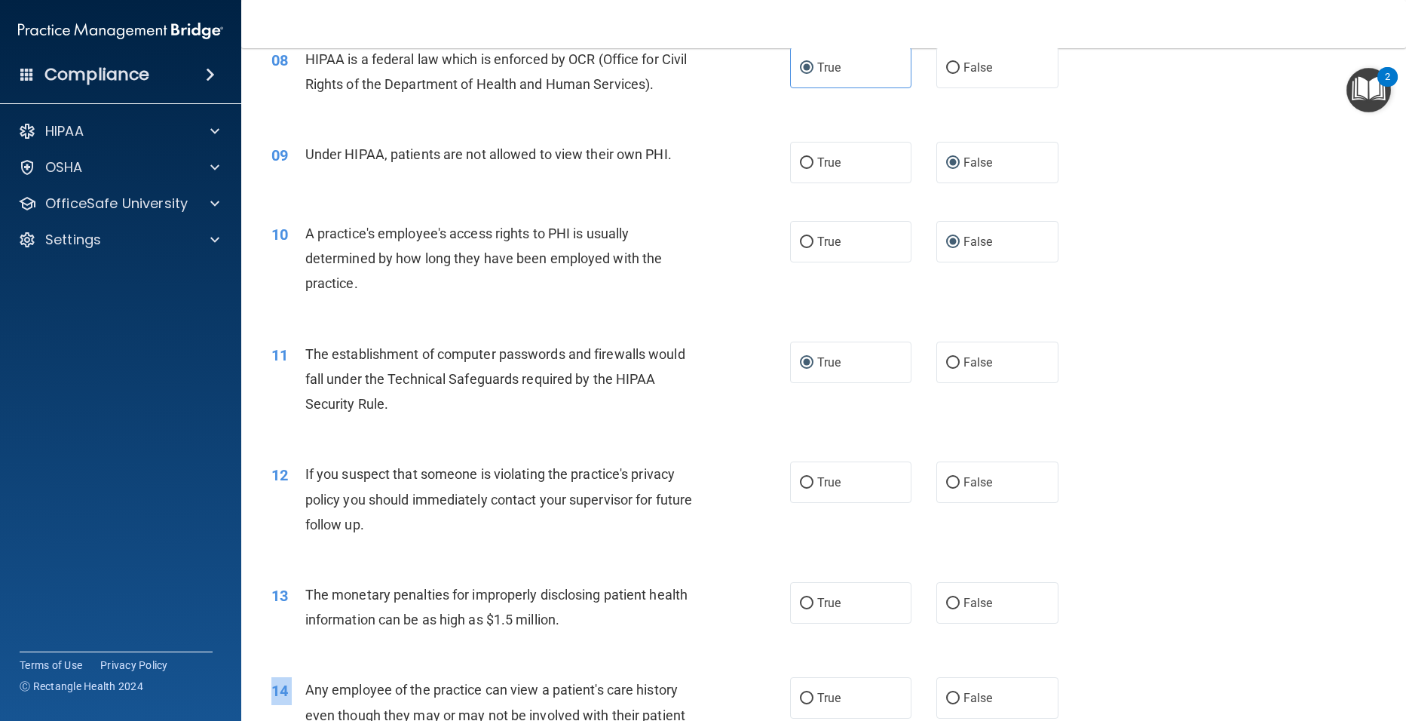
click at [1394, 707] on main "- The HIPAA Quiz This quiz doesn’t expire until [DATE]. Are you sure you want t…" at bounding box center [823, 384] width 1165 height 673
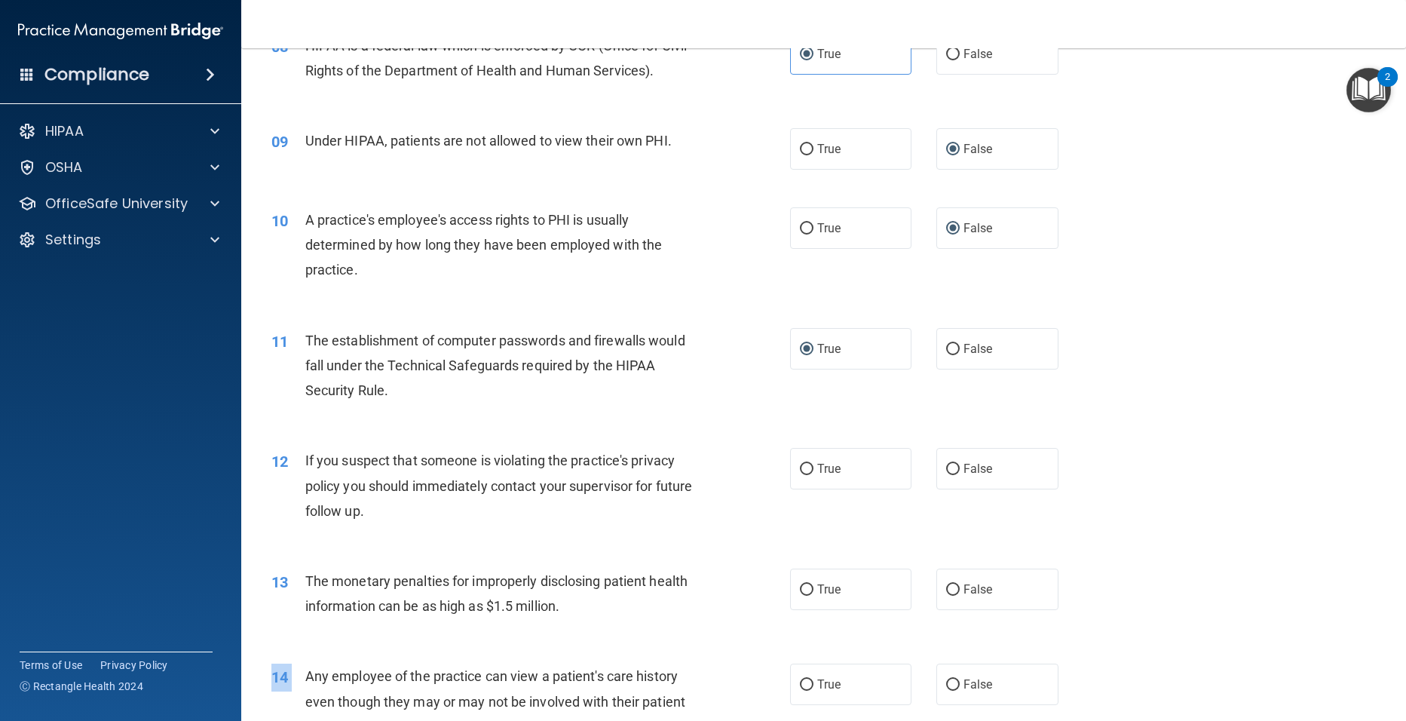
click at [1394, 707] on main "- The HIPAA Quiz This quiz doesn’t expire until [DATE]. Are you sure you want t…" at bounding box center [823, 384] width 1165 height 673
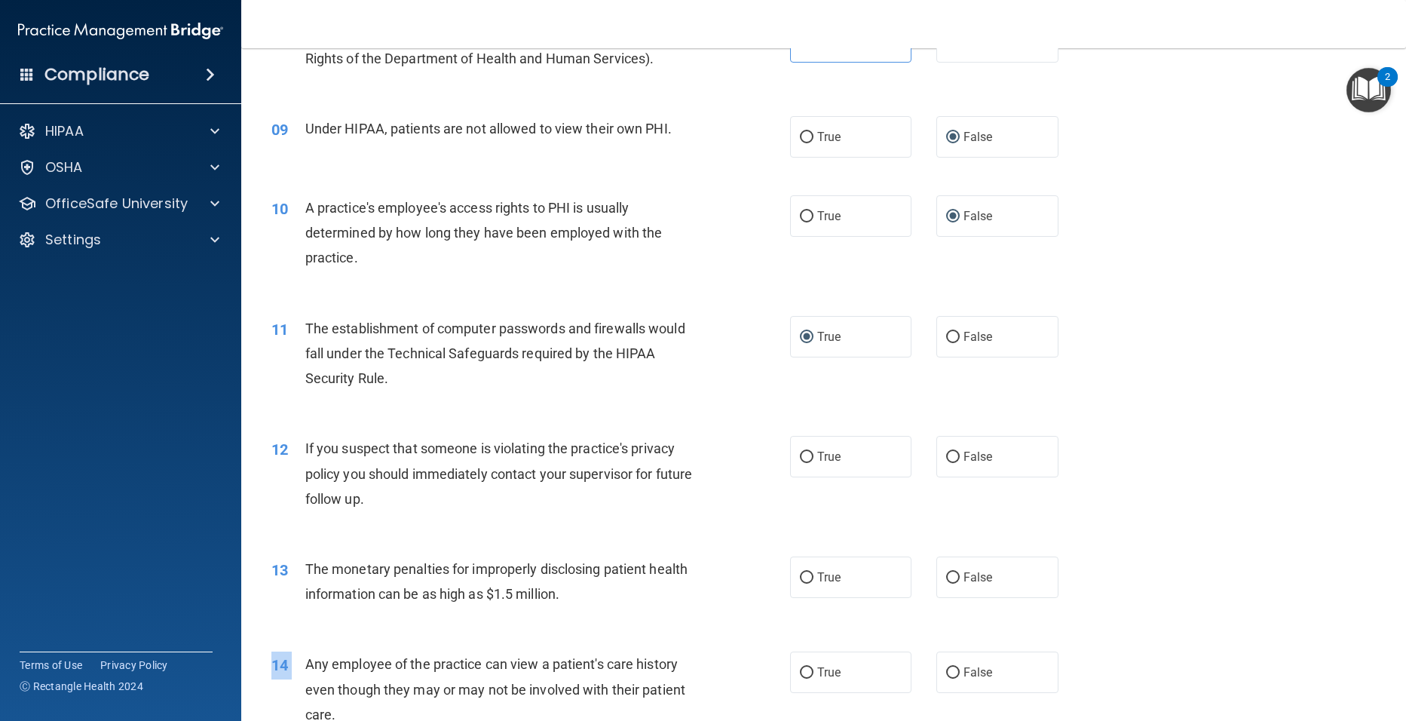
click at [1394, 707] on main "- The HIPAA Quiz This quiz doesn’t expire until [DATE]. Are you sure you want t…" at bounding box center [823, 384] width 1165 height 673
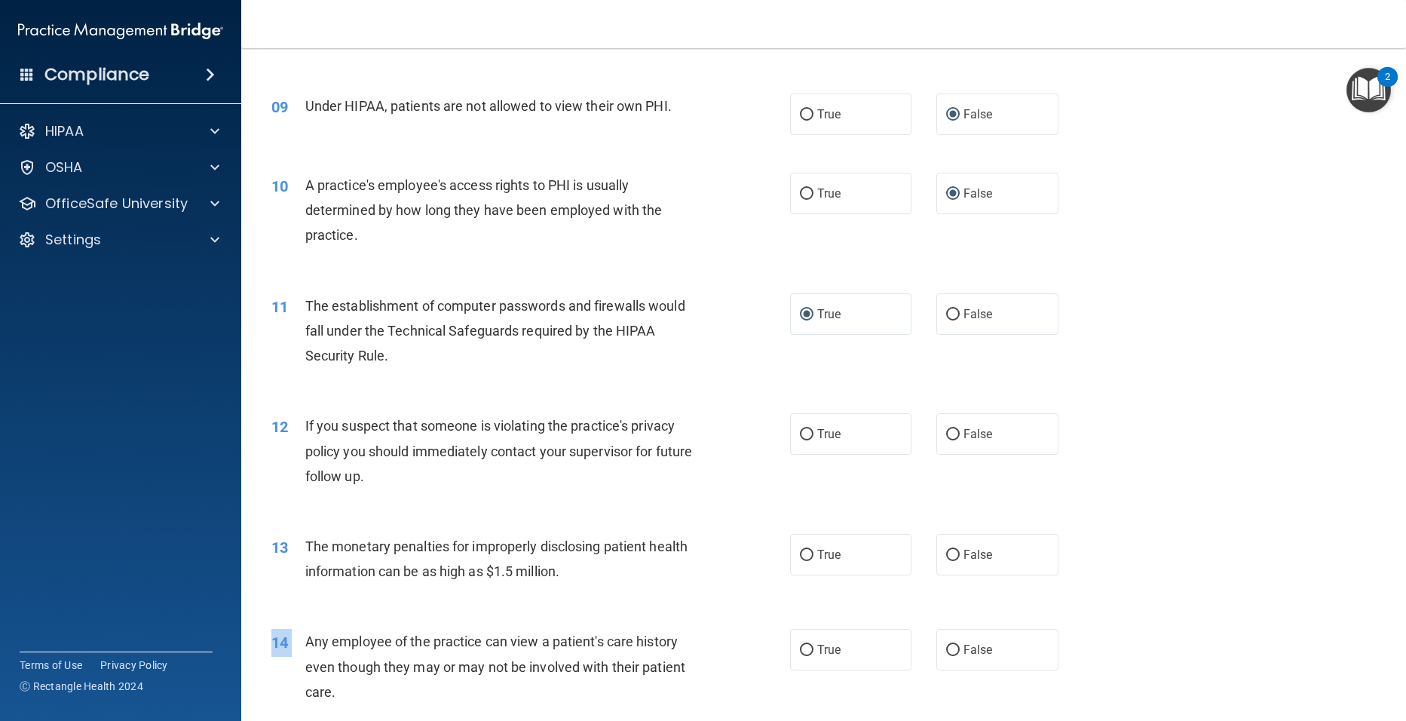
click at [1394, 707] on main "- The HIPAA Quiz This quiz doesn’t expire until [DATE]. Are you sure you want t…" at bounding box center [823, 384] width 1165 height 673
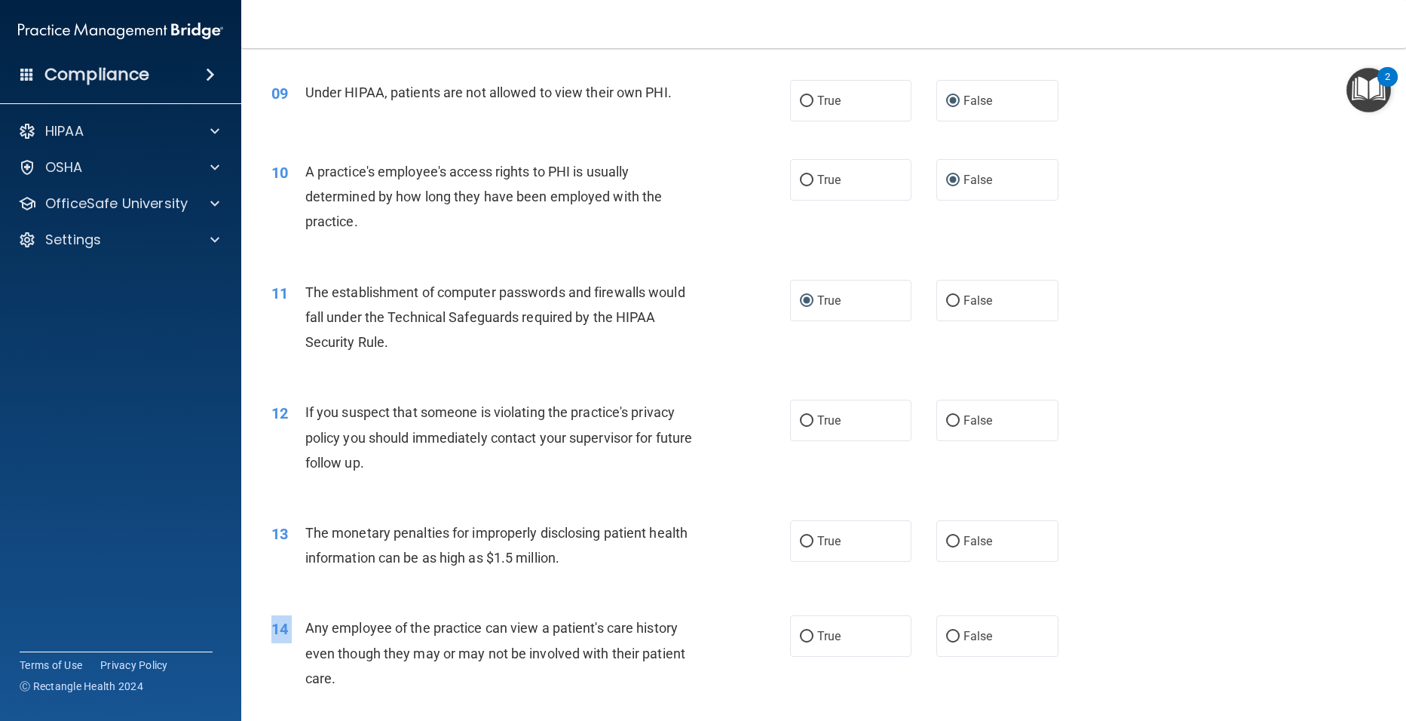
click at [1394, 707] on main "- The HIPAA Quiz This quiz doesn’t expire until [DATE]. Are you sure you want t…" at bounding box center [823, 384] width 1165 height 673
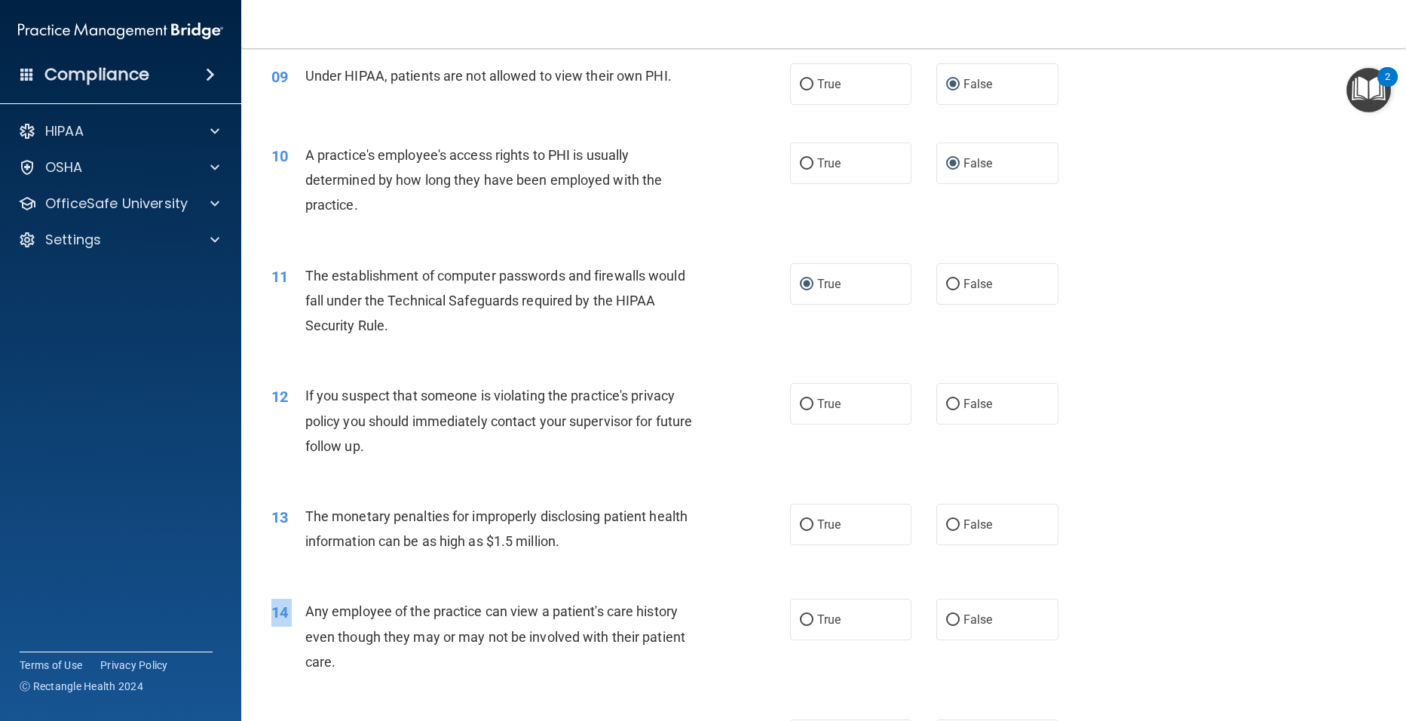
click at [1394, 707] on main "- The HIPAA Quiz This quiz doesn’t expire until [DATE]. Are you sure you want t…" at bounding box center [823, 384] width 1165 height 673
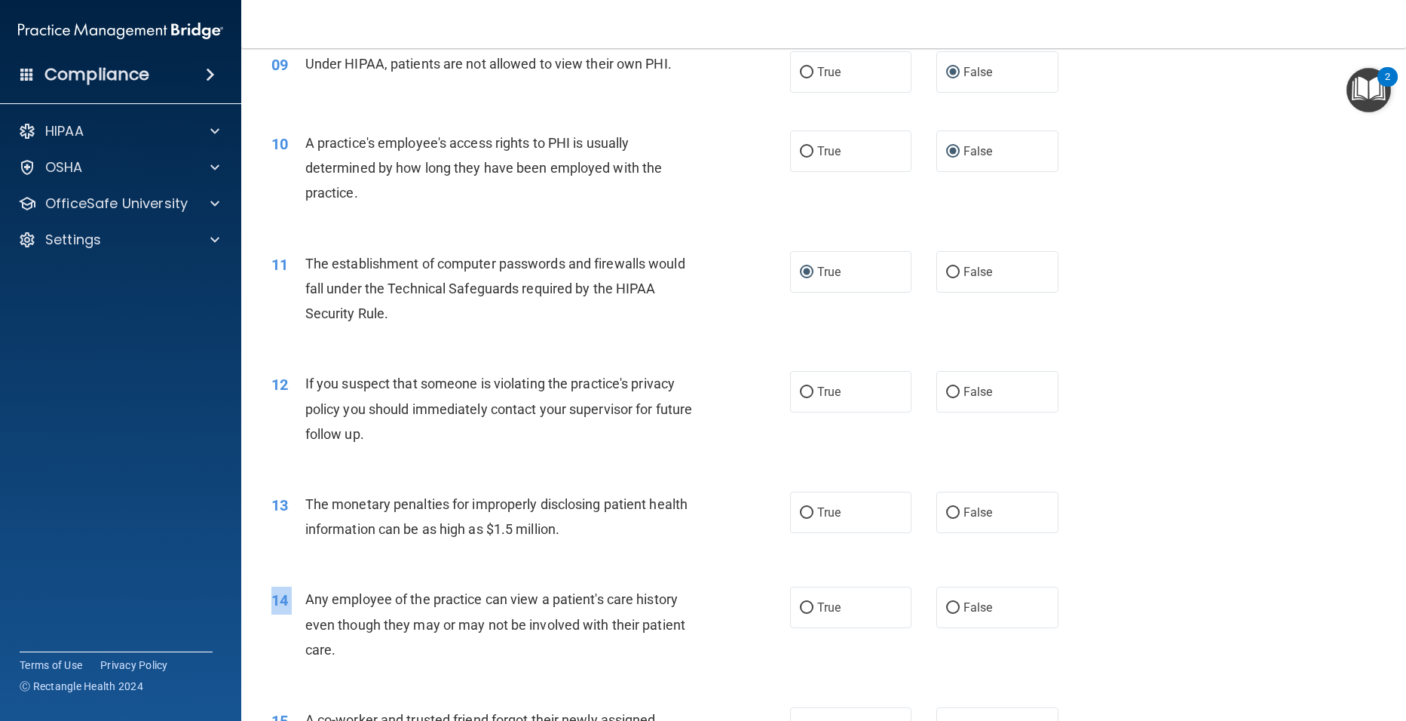
click at [1394, 707] on main "- The HIPAA Quiz This quiz doesn’t expire until [DATE]. Are you sure you want t…" at bounding box center [823, 384] width 1165 height 673
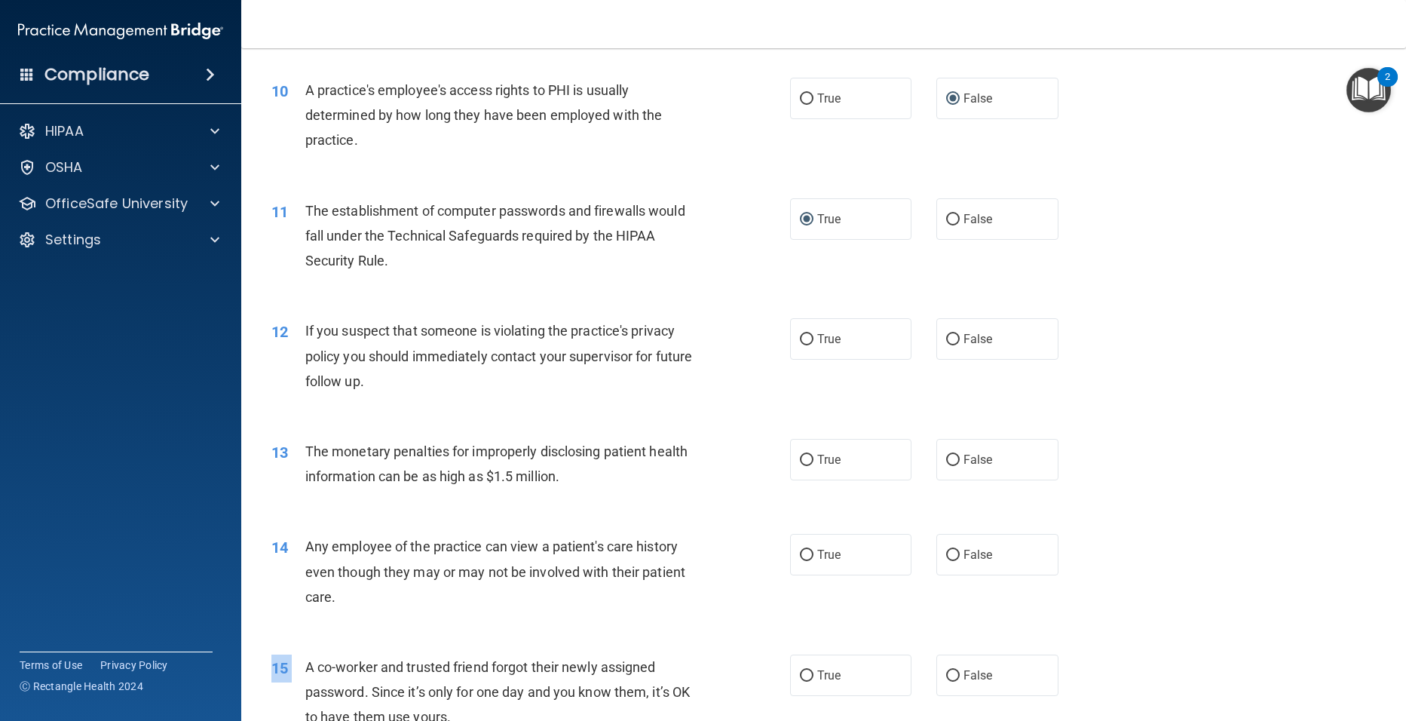
click at [1394, 707] on main "- The HIPAA Quiz This quiz doesn’t expire until [DATE]. Are you sure you want t…" at bounding box center [823, 384] width 1165 height 673
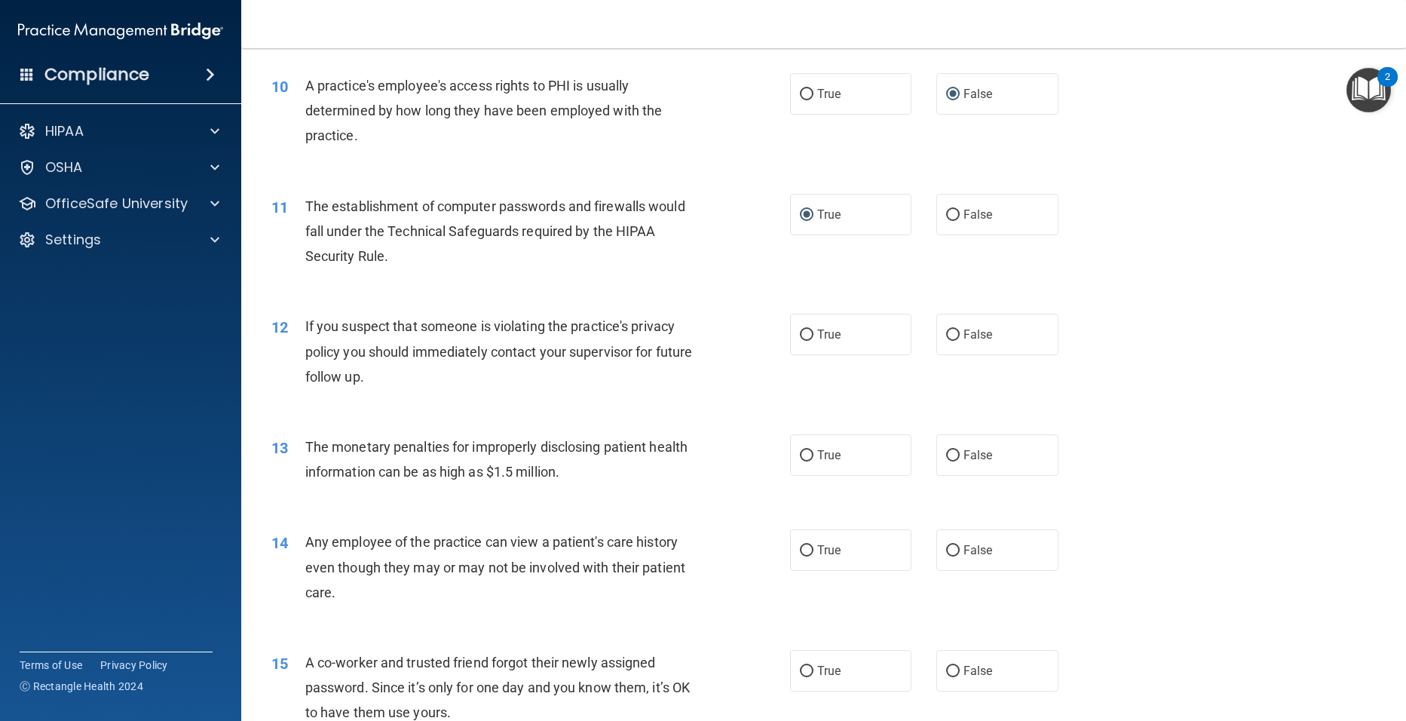
click at [1394, 707] on main "- The HIPAA Quiz This quiz doesn’t expire until [DATE]. Are you sure you want t…" at bounding box center [823, 384] width 1165 height 673
click at [793, 354] on label "True" at bounding box center [851, 334] width 122 height 41
click at [800, 341] on input "True" at bounding box center [807, 335] width 14 height 11
radio input "true"
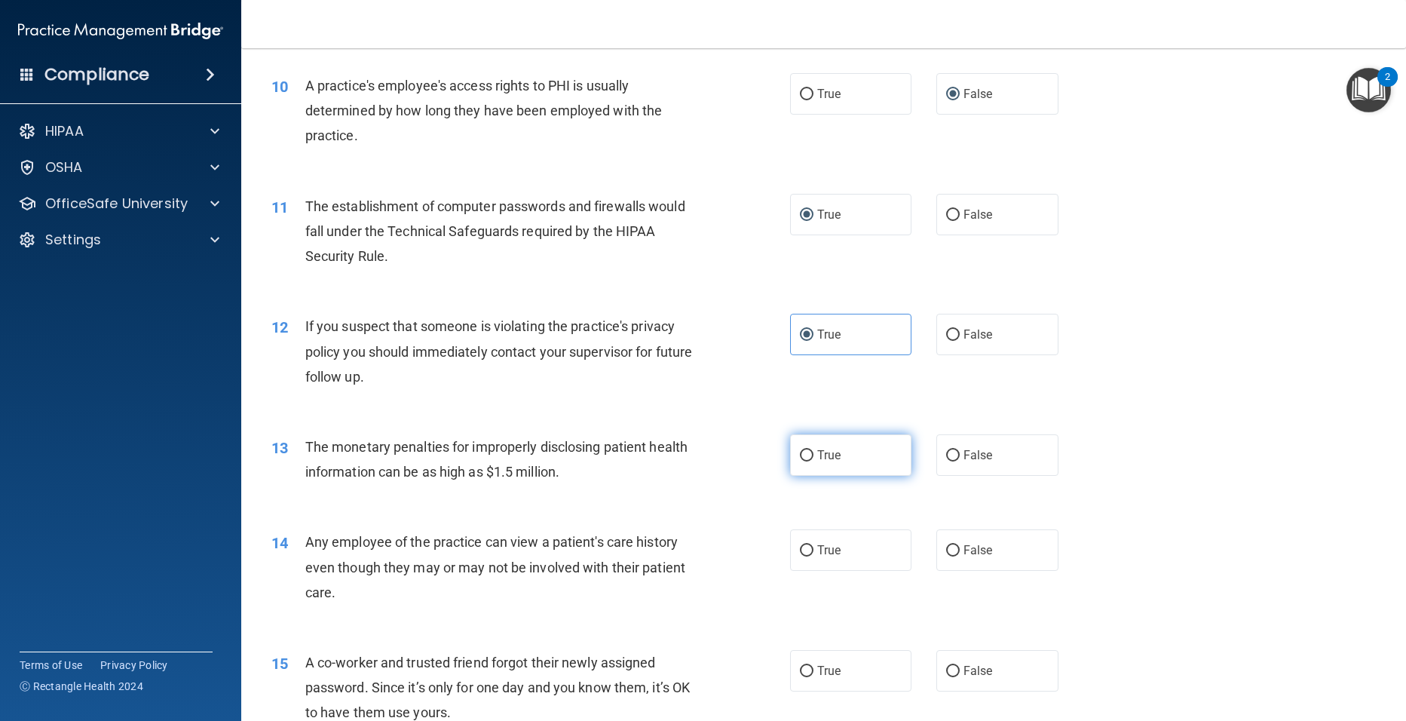
click at [800, 462] on input "True" at bounding box center [807, 455] width 14 height 11
radio input "true"
click at [949, 557] on input "False" at bounding box center [953, 550] width 14 height 11
radio input "true"
click at [1114, 606] on div "14 Any employee of the practice can view a patient's care history even though t…" at bounding box center [823, 571] width 1127 height 121
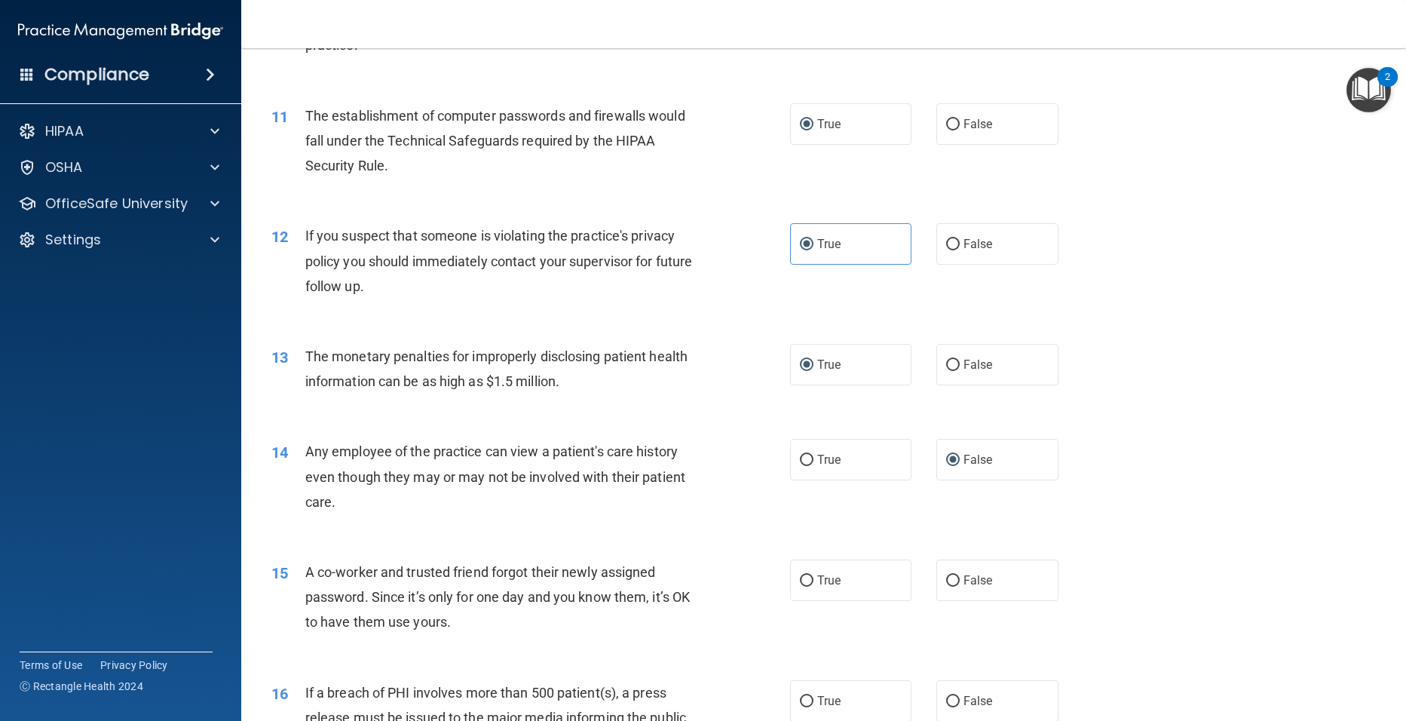
scroll to position [1134, 0]
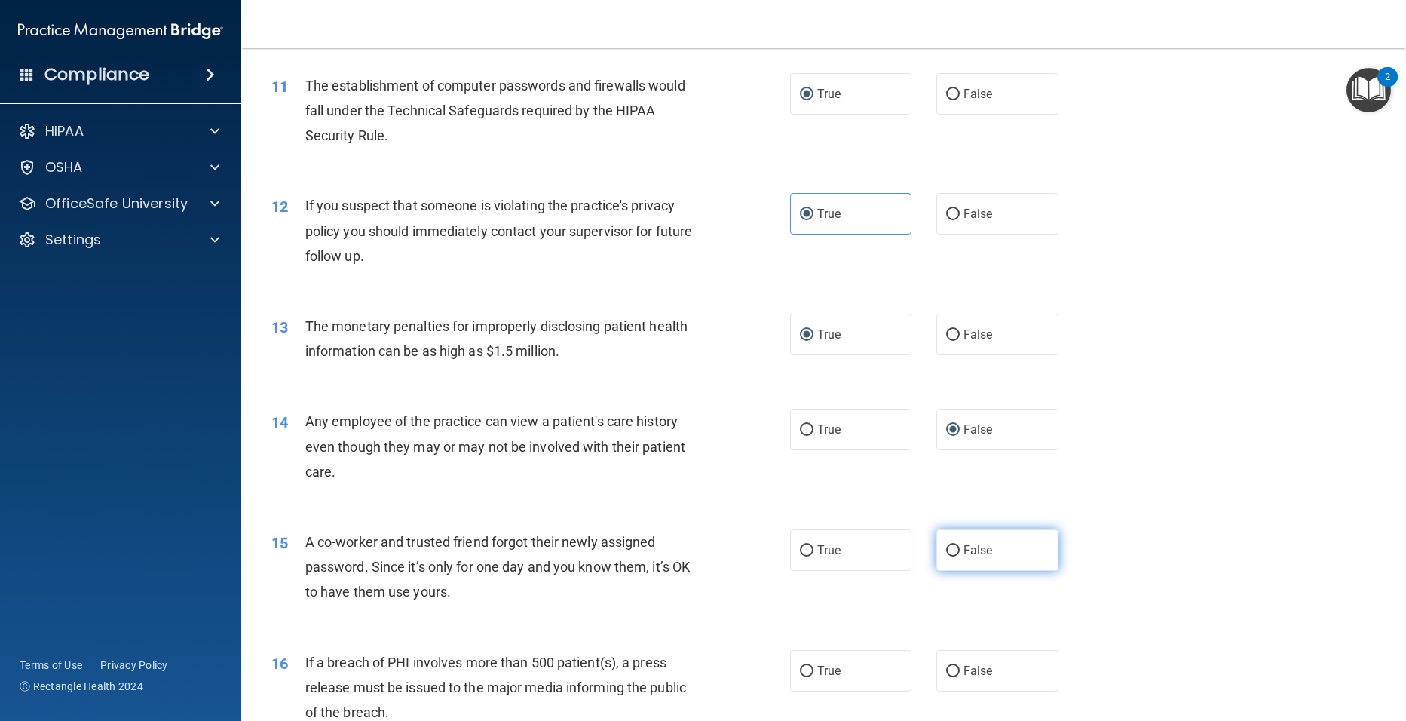
click at [946, 557] on input "False" at bounding box center [953, 550] width 14 height 11
radio input "true"
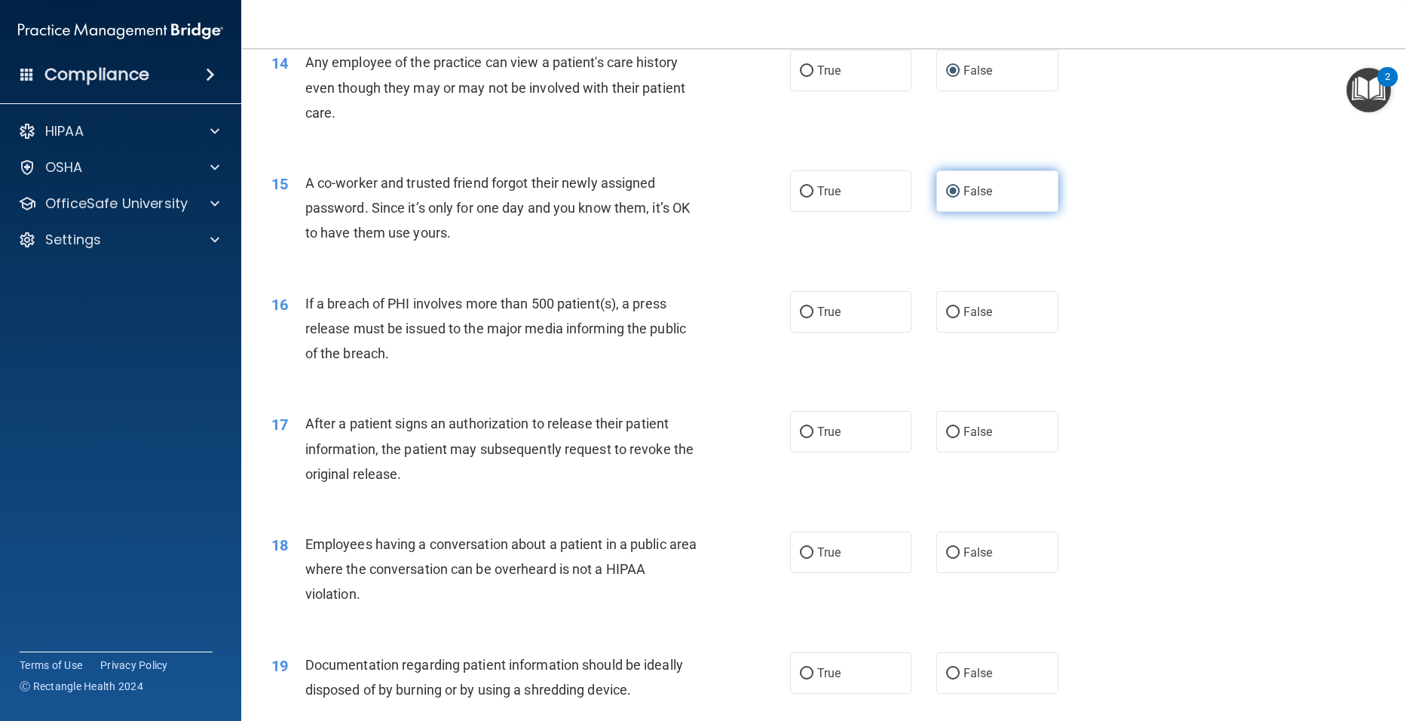
scroll to position [1496, 0]
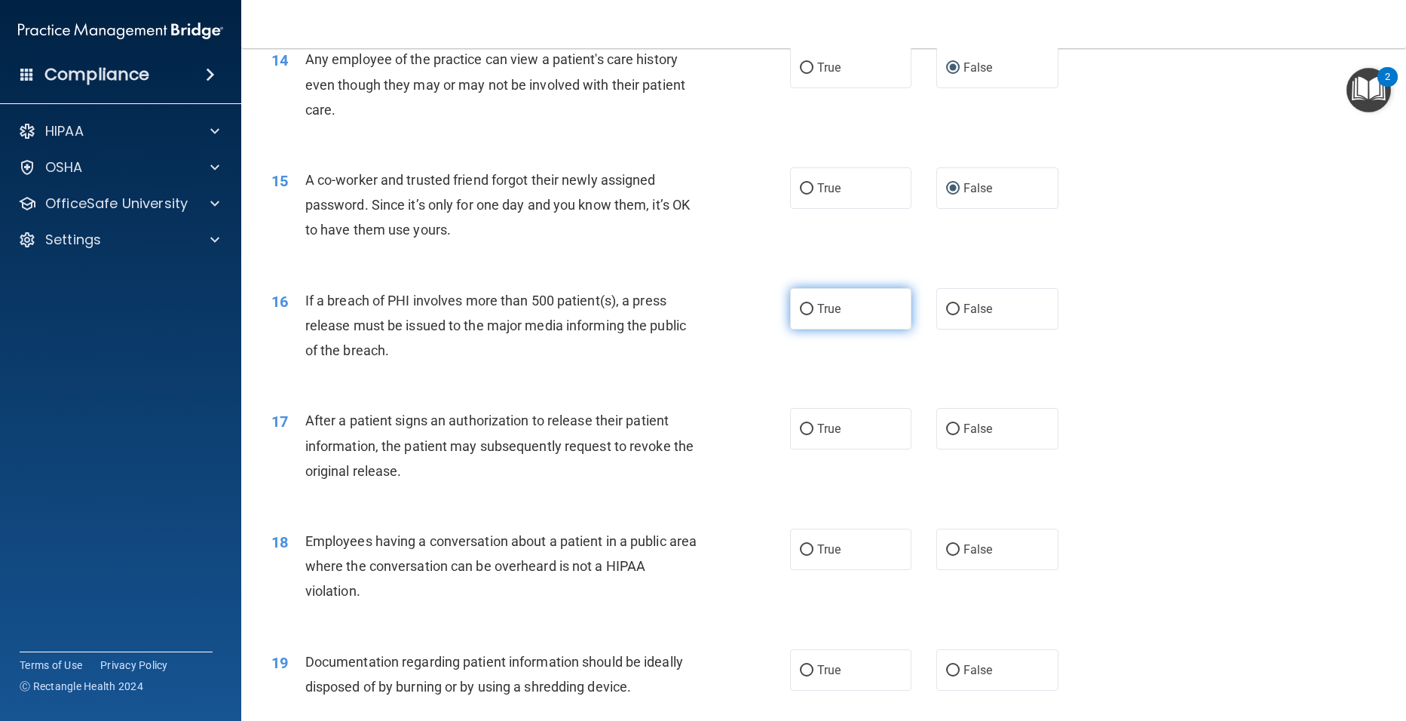
click at [800, 315] on input "True" at bounding box center [807, 309] width 14 height 11
radio input "true"
click at [800, 435] on input "True" at bounding box center [807, 429] width 14 height 11
radio input "true"
click at [947, 556] on input "False" at bounding box center [953, 549] width 14 height 11
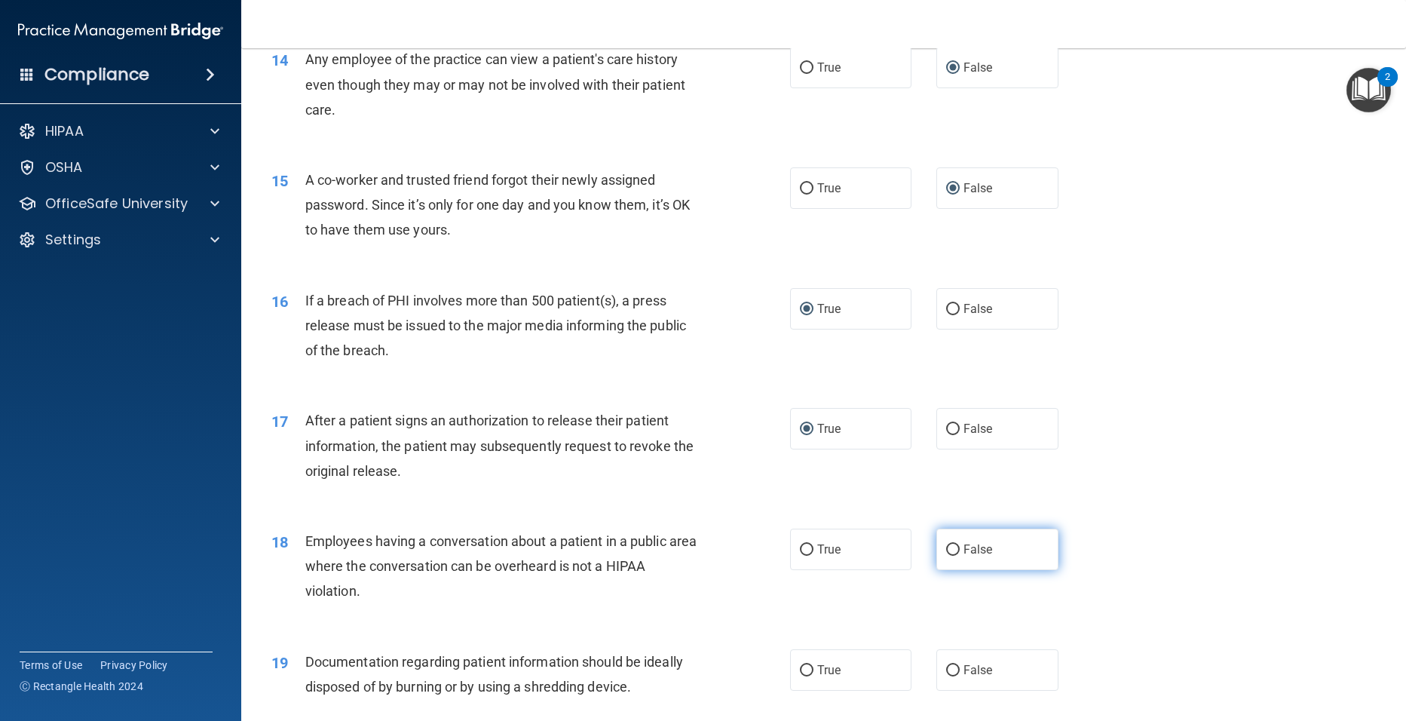
radio input "true"
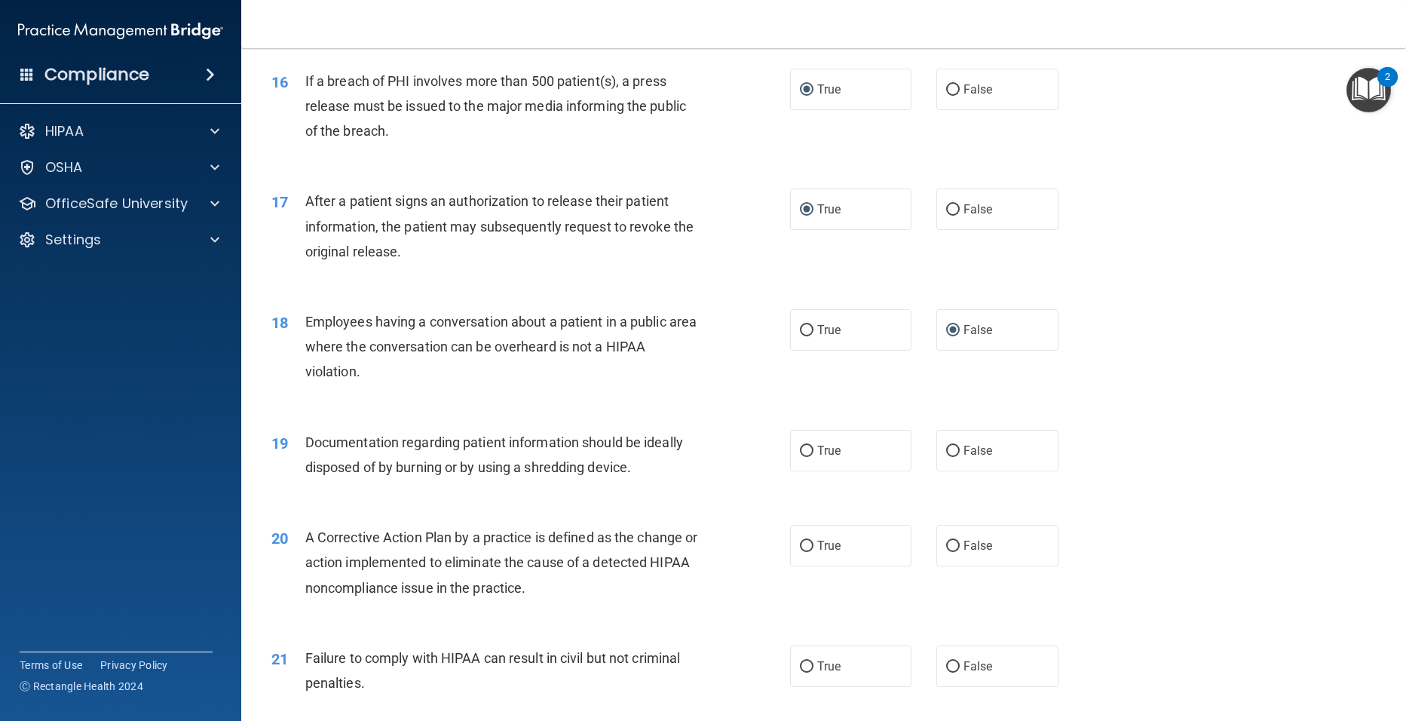
scroll to position [1677, 0]
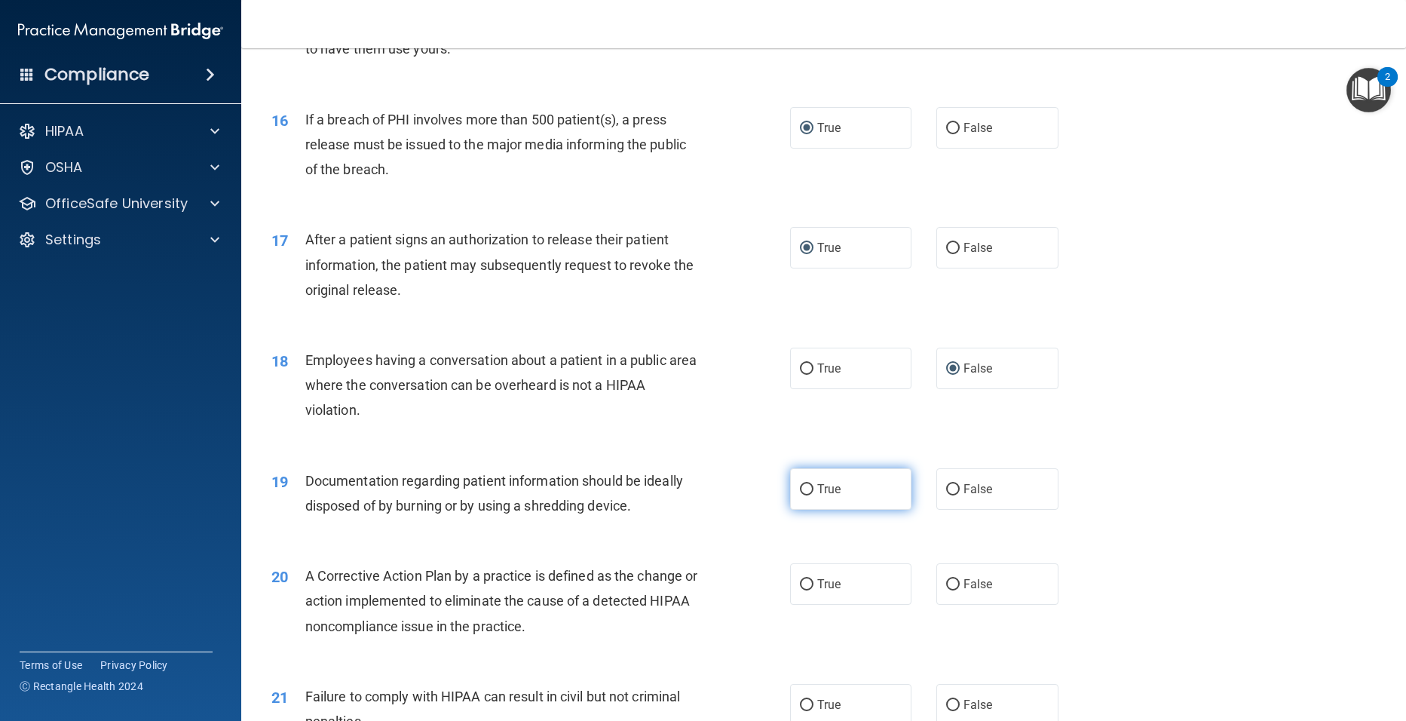
click at [817, 496] on span "True" at bounding box center [828, 489] width 23 height 14
click at [814, 495] on input "True" at bounding box center [807, 489] width 14 height 11
radio input "true"
click at [800, 590] on input "True" at bounding box center [807, 584] width 14 height 11
radio input "true"
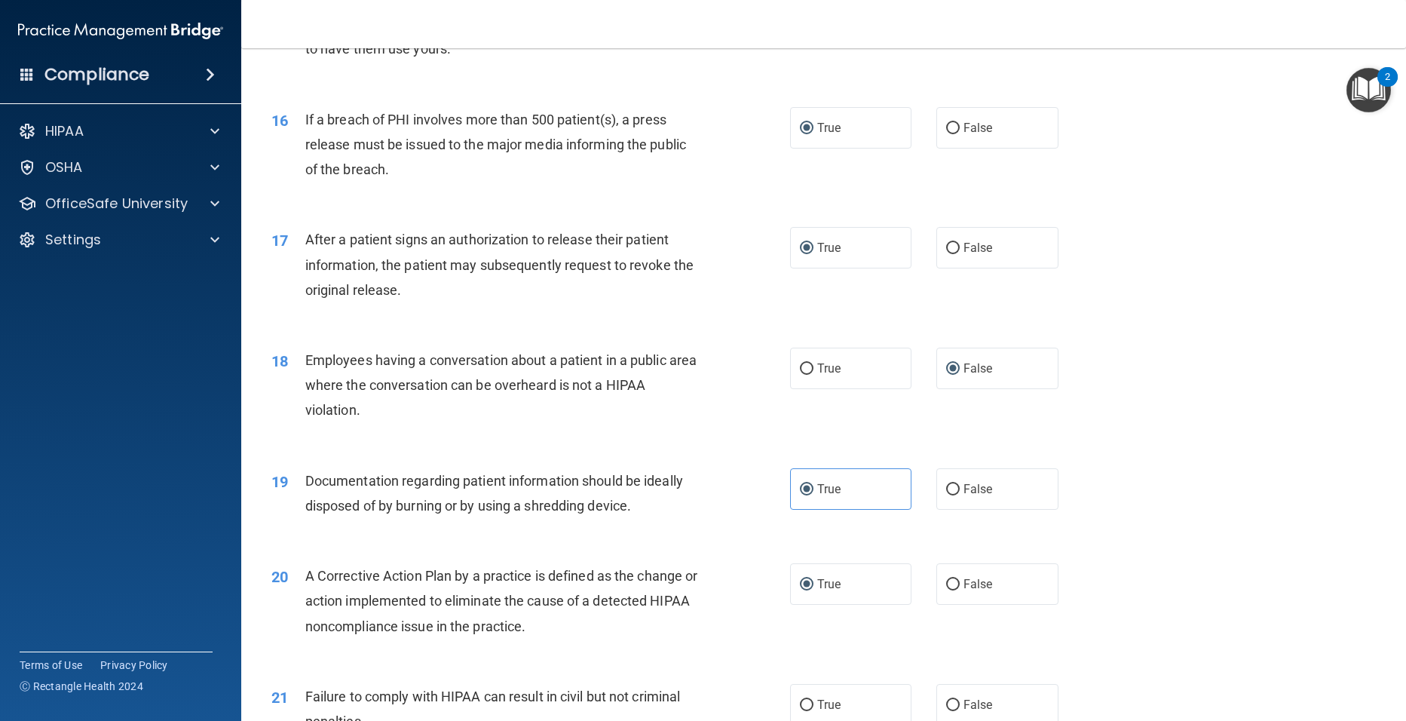
click at [1075, 598] on div "20 A Corrective Action Plan by a practice is defined as the change or action im…" at bounding box center [823, 604] width 1127 height 121
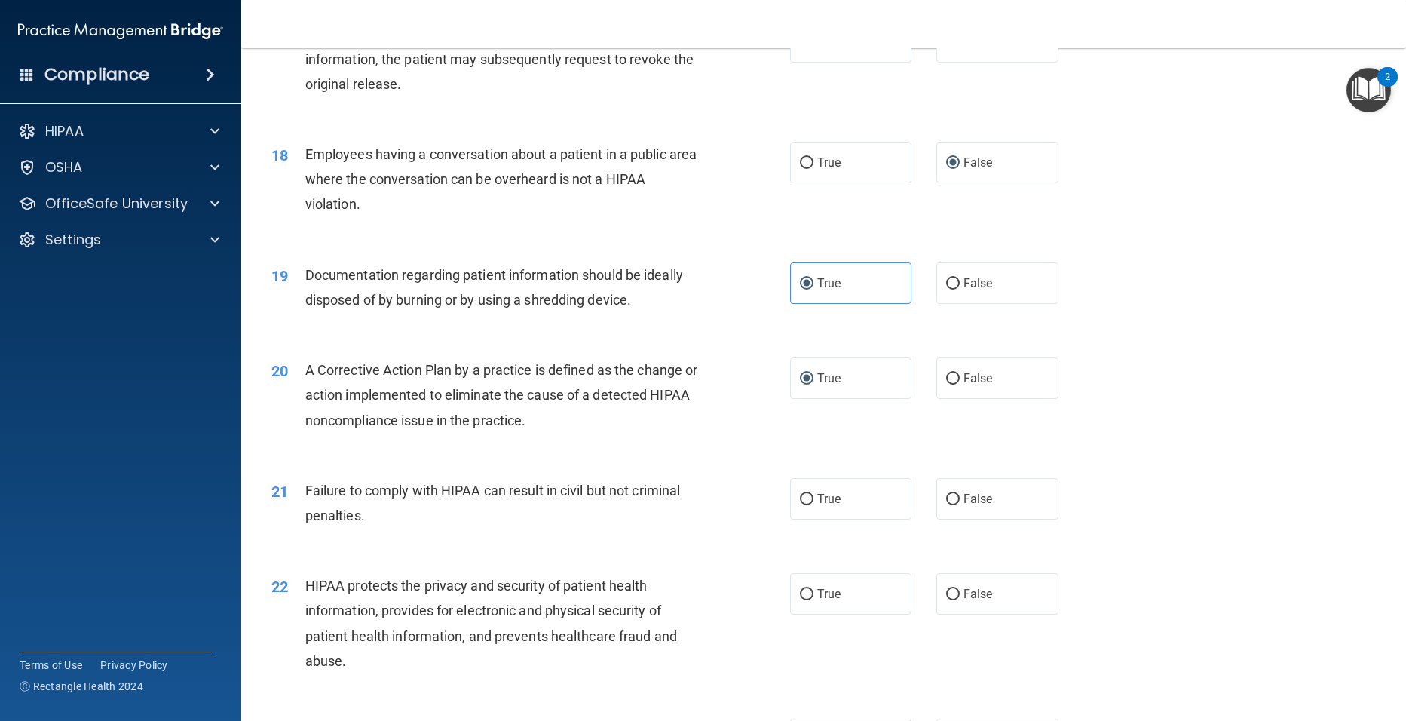
scroll to position [1913, 0]
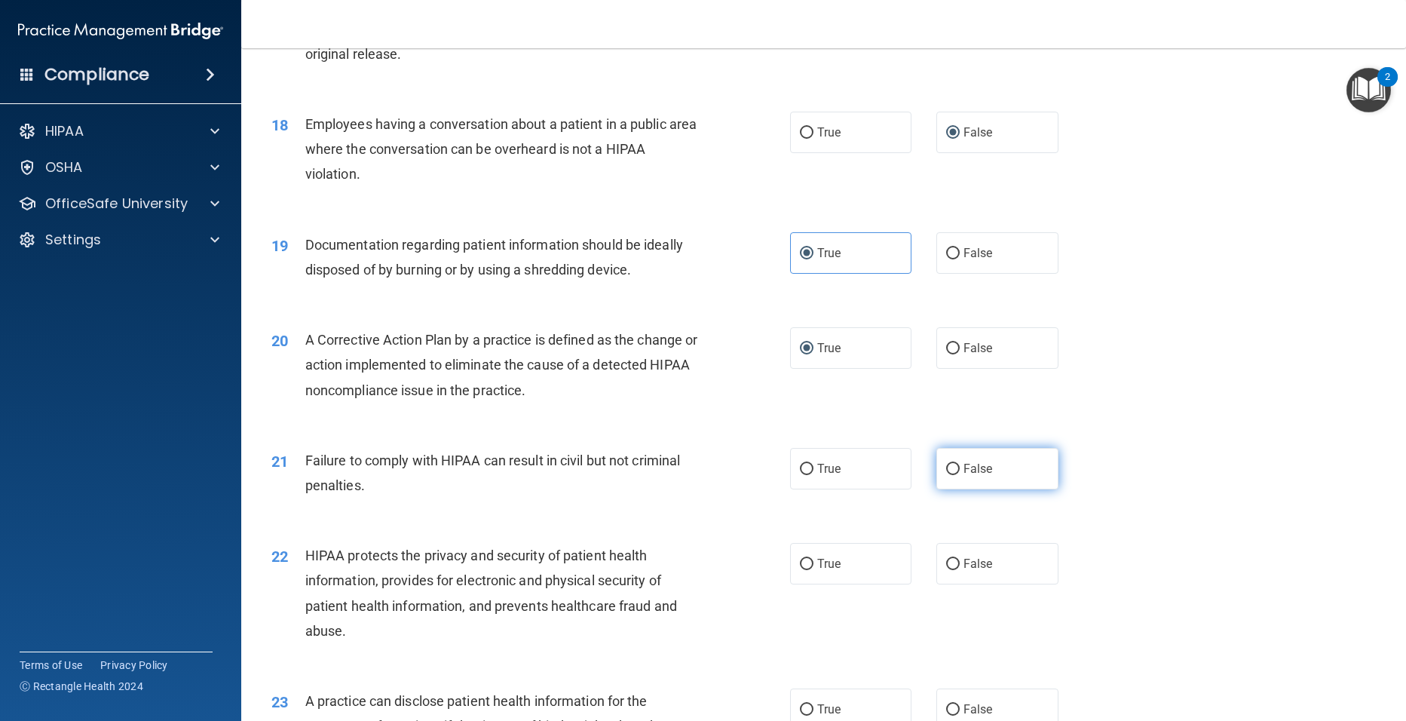
click at [946, 475] on input "False" at bounding box center [953, 469] width 14 height 11
radio input "true"
click at [946, 570] on input "False" at bounding box center [953, 564] width 14 height 11
radio input "true"
click at [1129, 556] on div "22 HIPAA protects the privacy and security of patient health information, provi…" at bounding box center [823, 597] width 1127 height 146
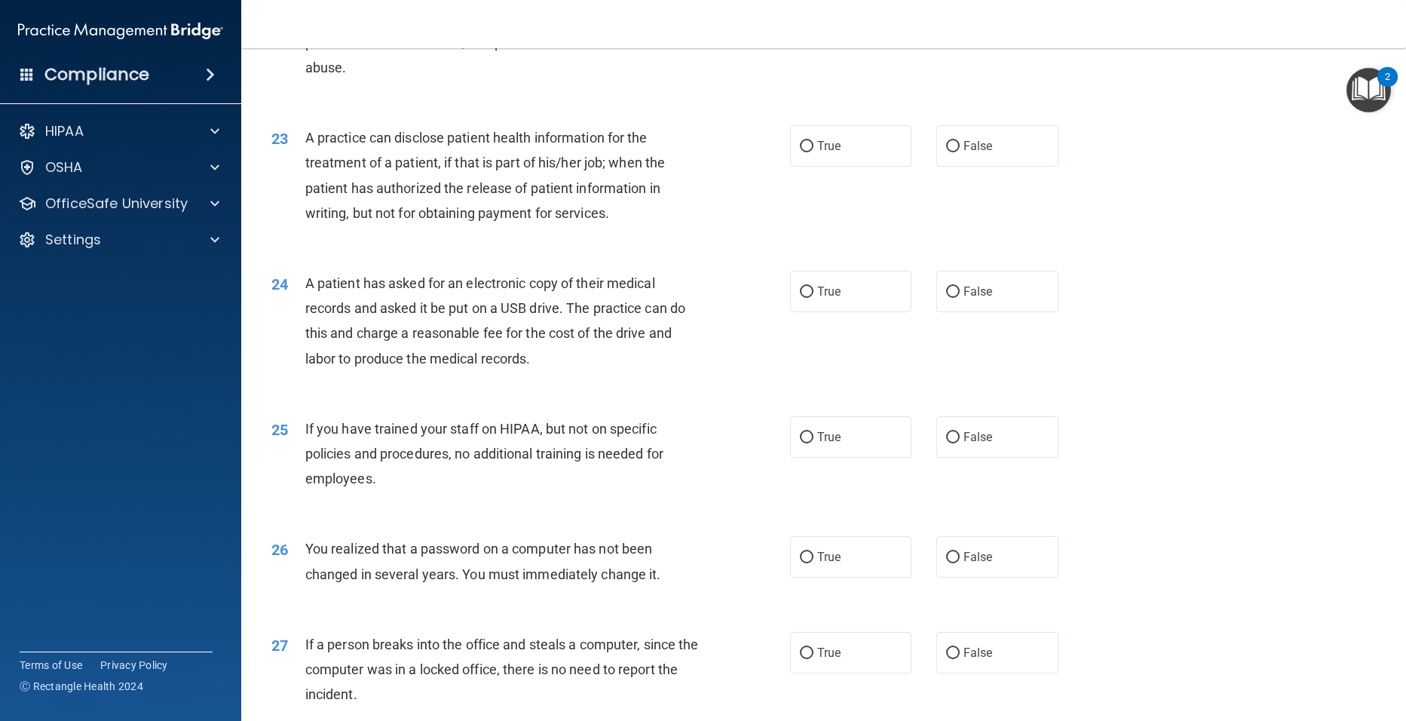
scroll to position [2486, 0]
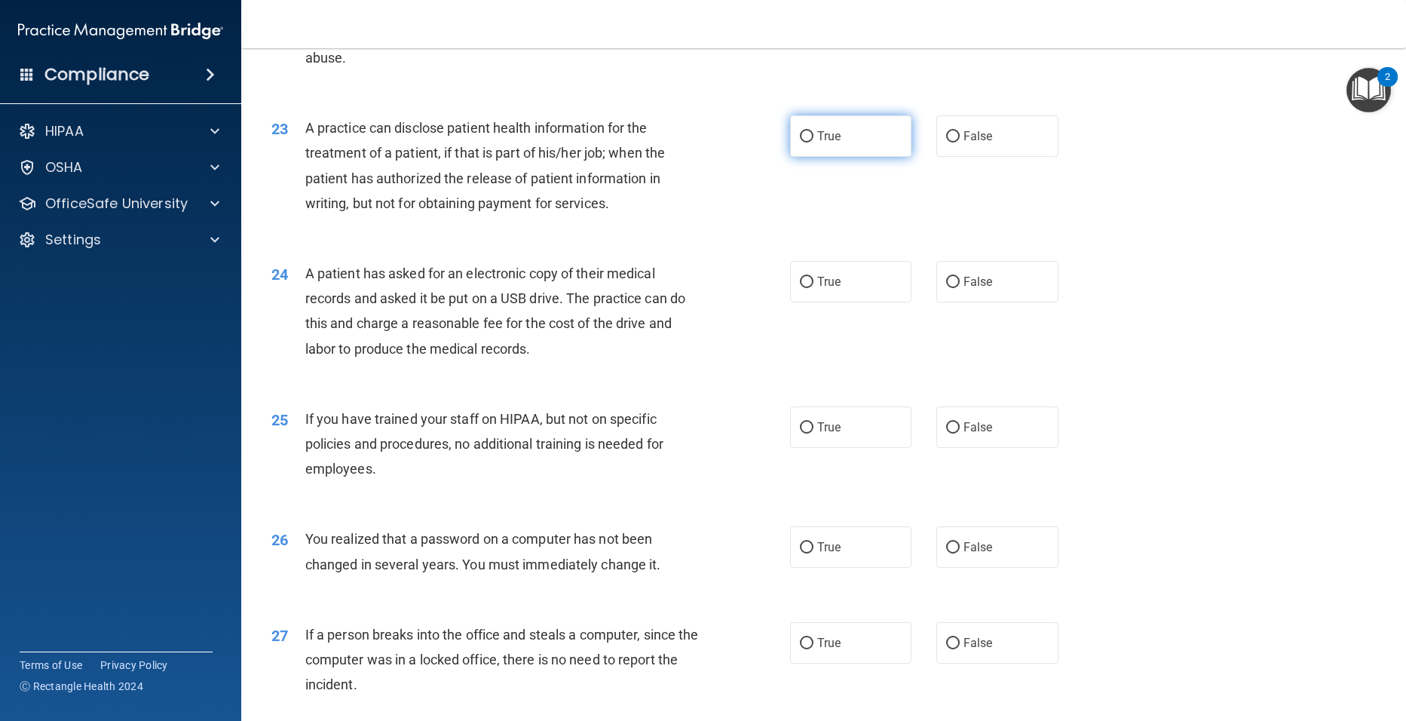
click at [800, 143] on input "True" at bounding box center [807, 136] width 14 height 11
radio input "true"
click at [800, 288] on input "True" at bounding box center [807, 282] width 14 height 11
radio input "true"
click at [937, 448] on label "False" at bounding box center [998, 426] width 122 height 41
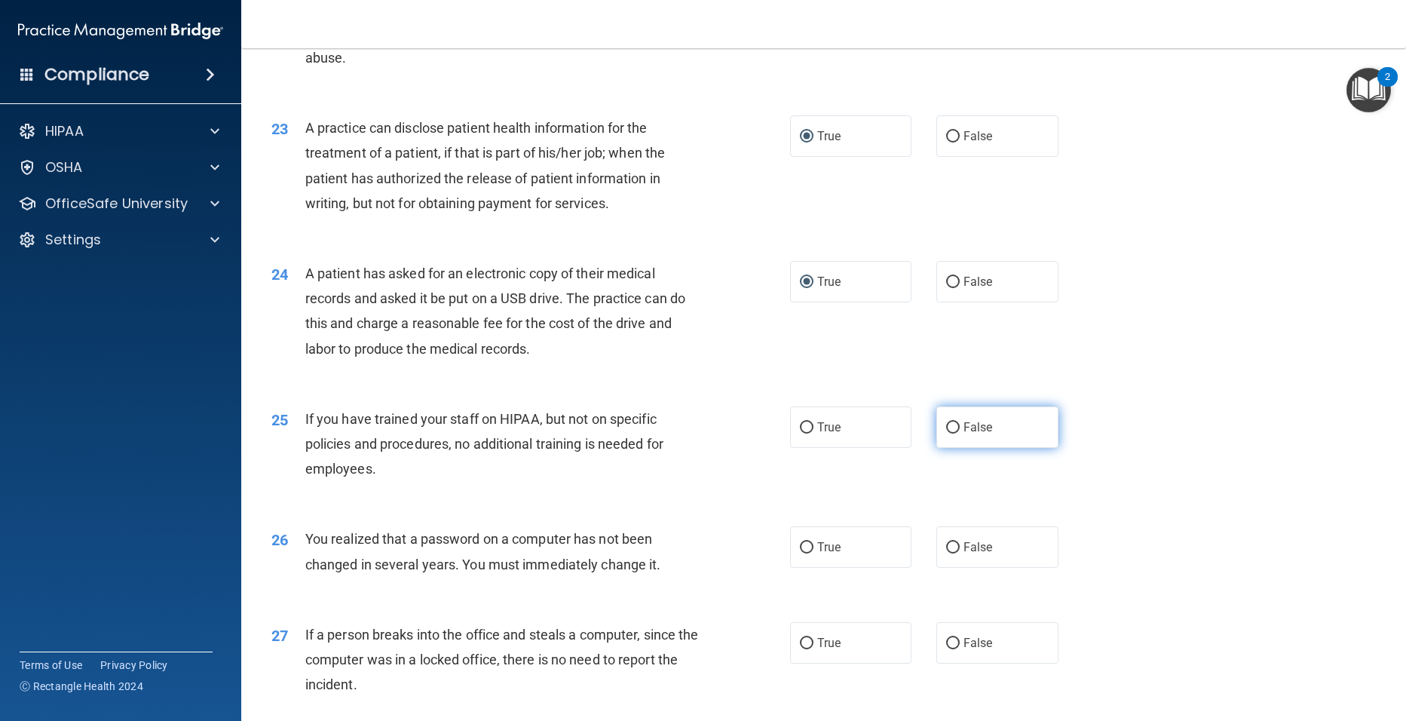
click at [946, 434] on input "False" at bounding box center [953, 427] width 14 height 11
radio input "true"
click at [698, 538] on div "26 You realized that a password on a computer has not been changed in several y…" at bounding box center [823, 555] width 1127 height 95
click at [800, 554] on input "True" at bounding box center [807, 547] width 14 height 11
radio input "true"
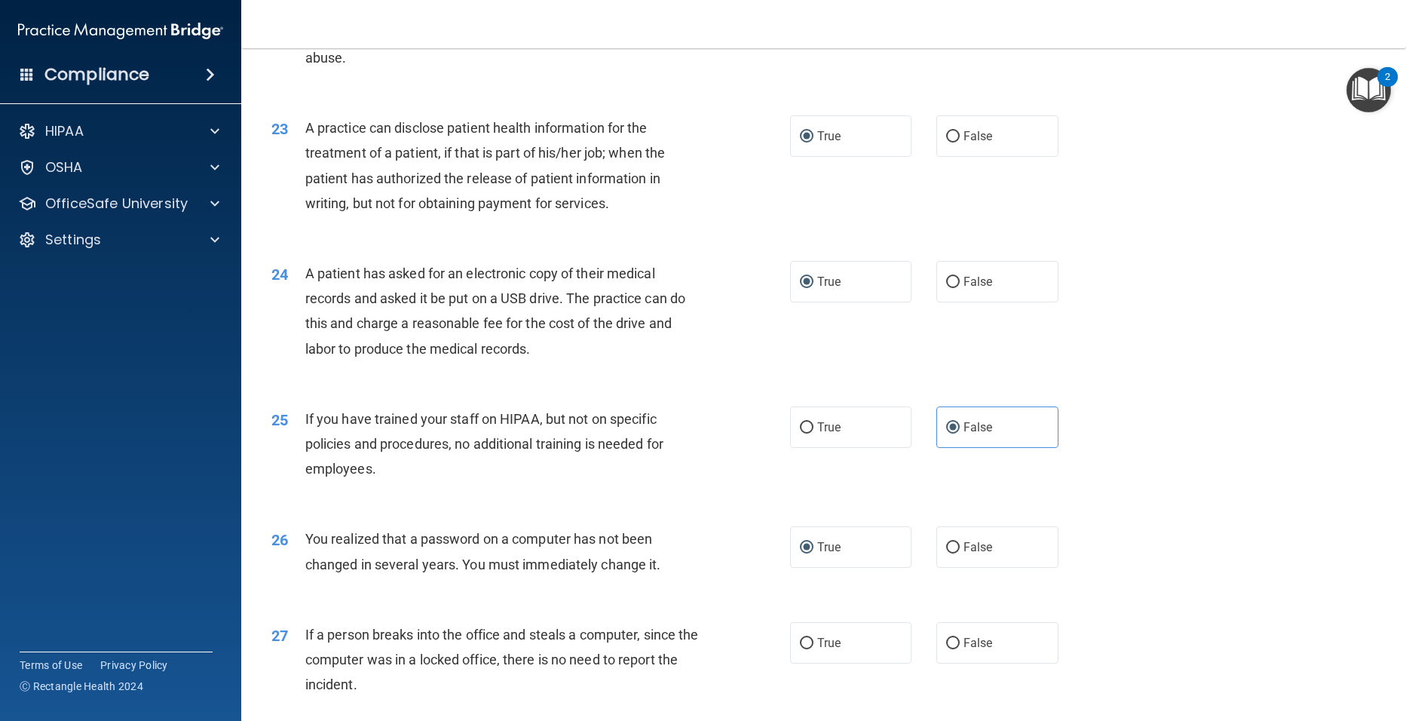
click at [1213, 508] on div "25 If you have trained your staff on HIPAA, but not on specific policies and pr…" at bounding box center [823, 448] width 1127 height 121
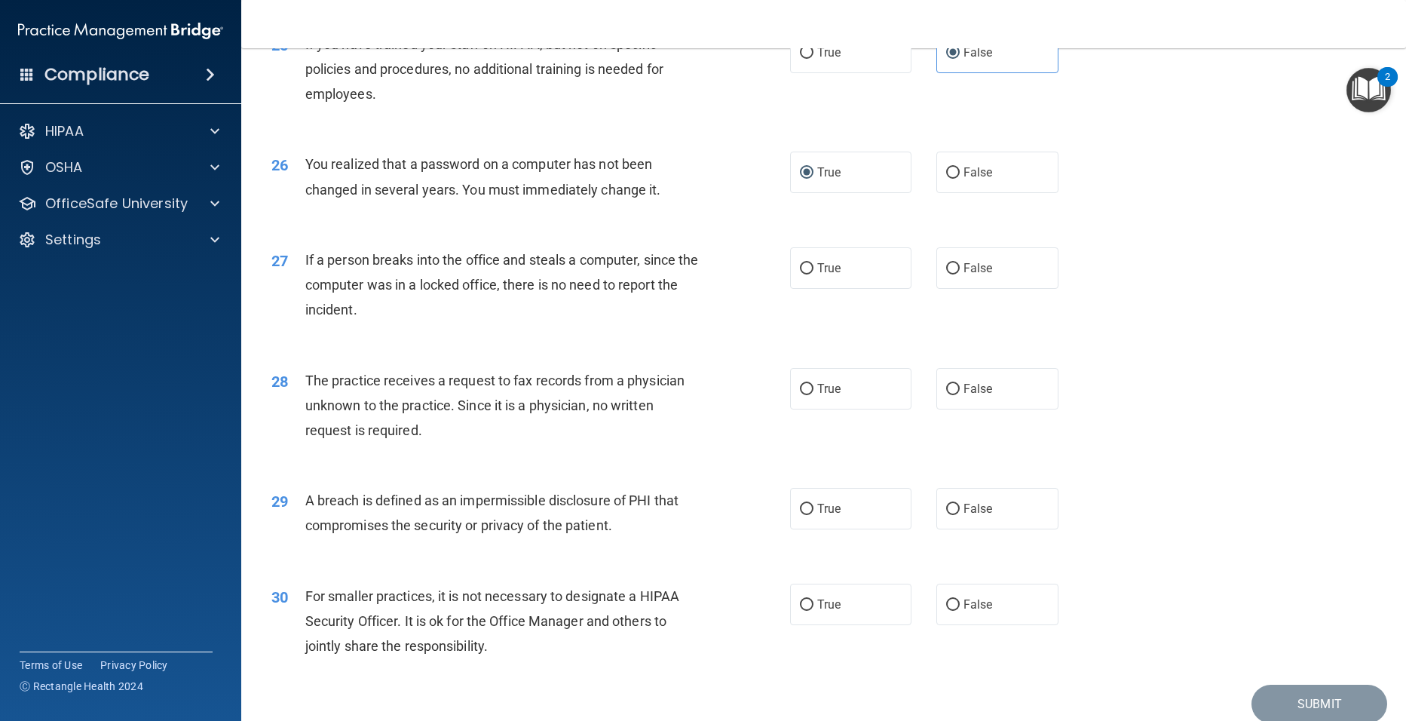
scroll to position [2798, 0]
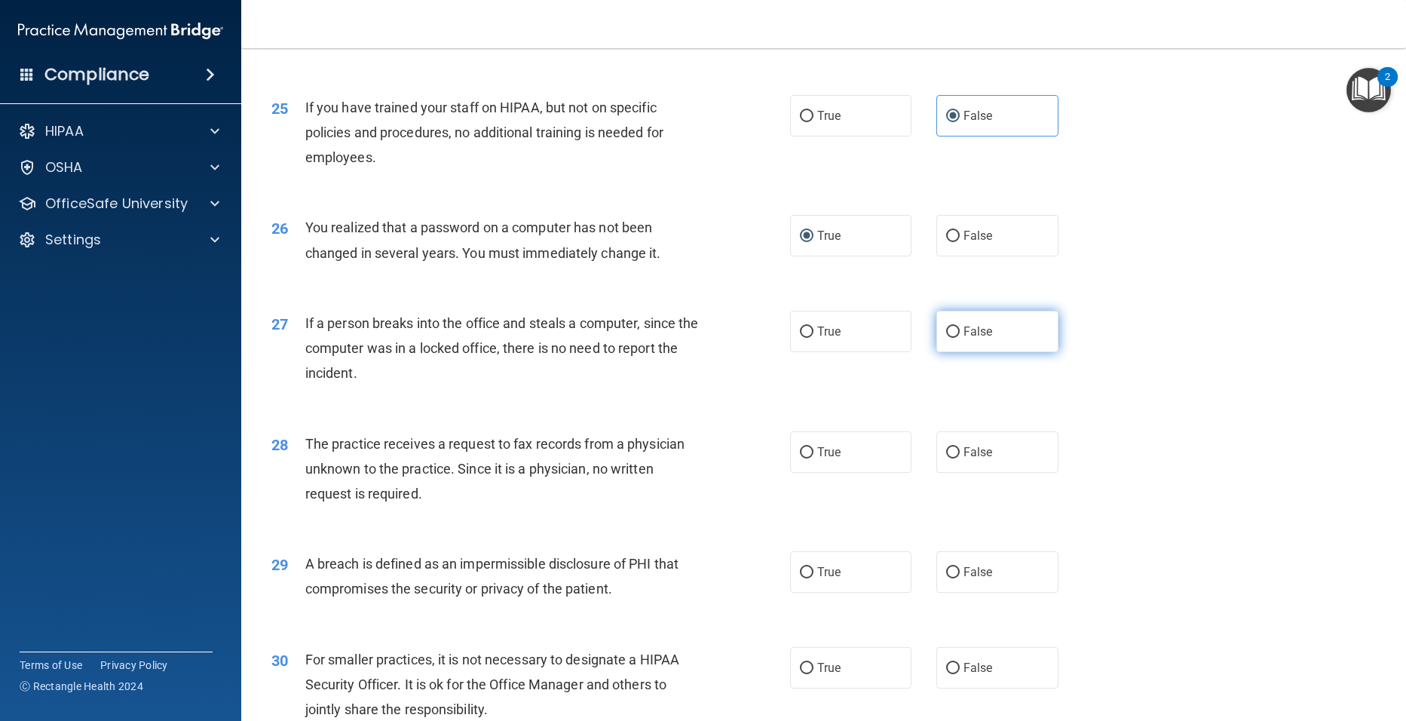
click at [991, 352] on label "False" at bounding box center [998, 331] width 122 height 41
click at [960, 338] on input "False" at bounding box center [953, 332] width 14 height 11
radio input "true"
click at [946, 459] on input "False" at bounding box center [953, 452] width 14 height 11
radio input "true"
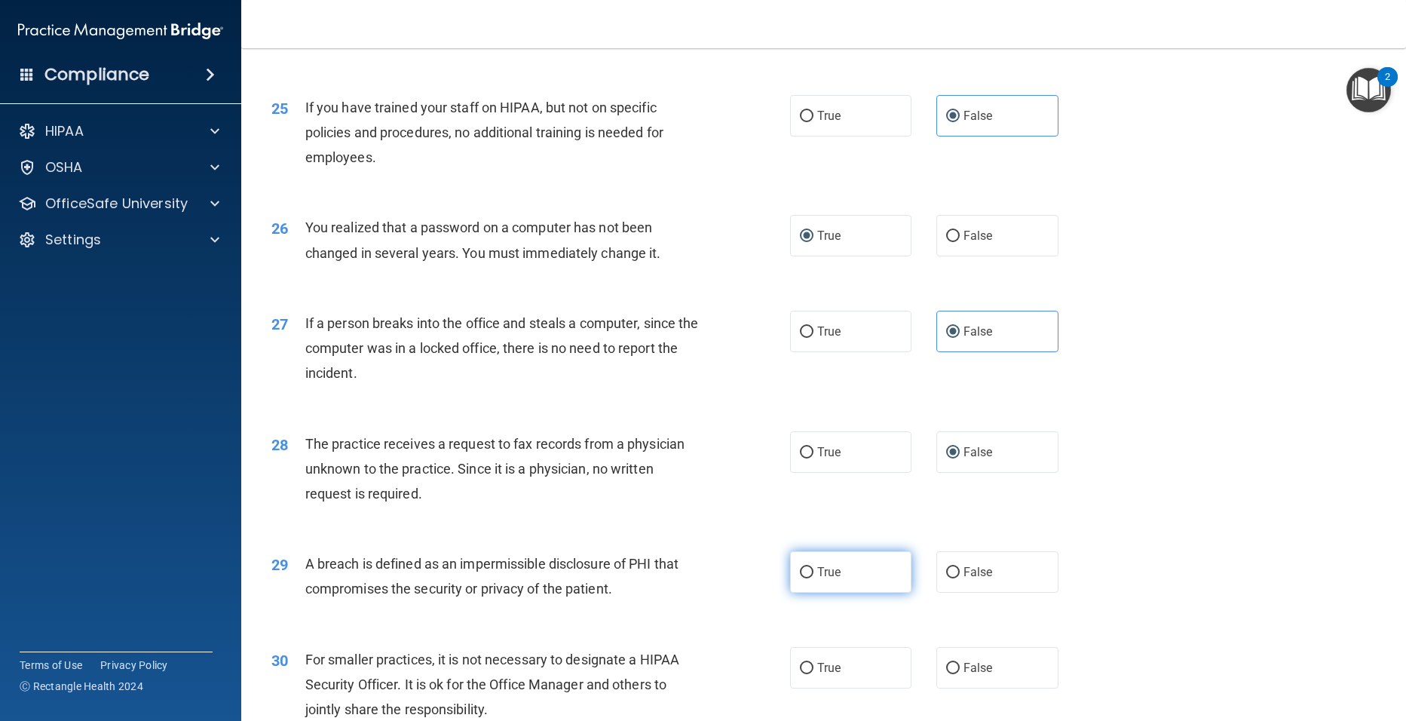
click at [803, 578] on input "True" at bounding box center [807, 572] width 14 height 11
radio input "true"
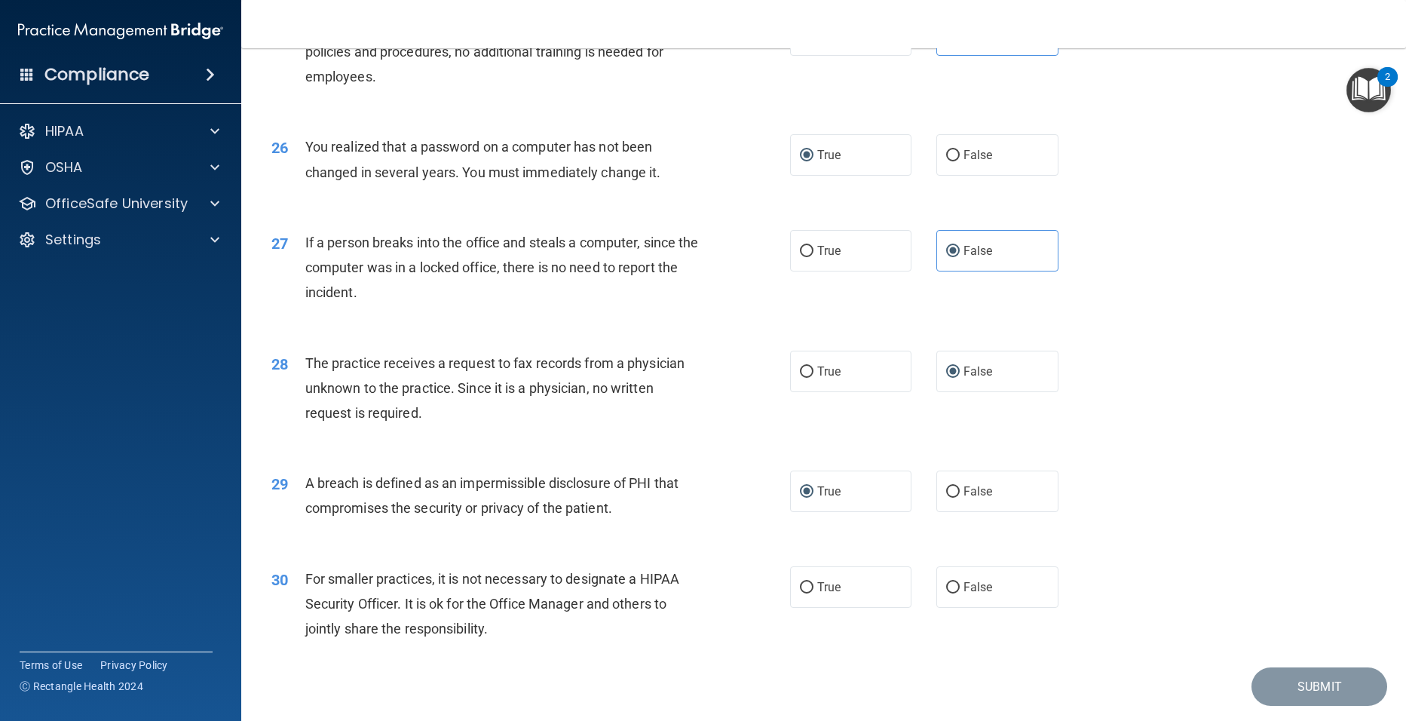
scroll to position [2888, 0]
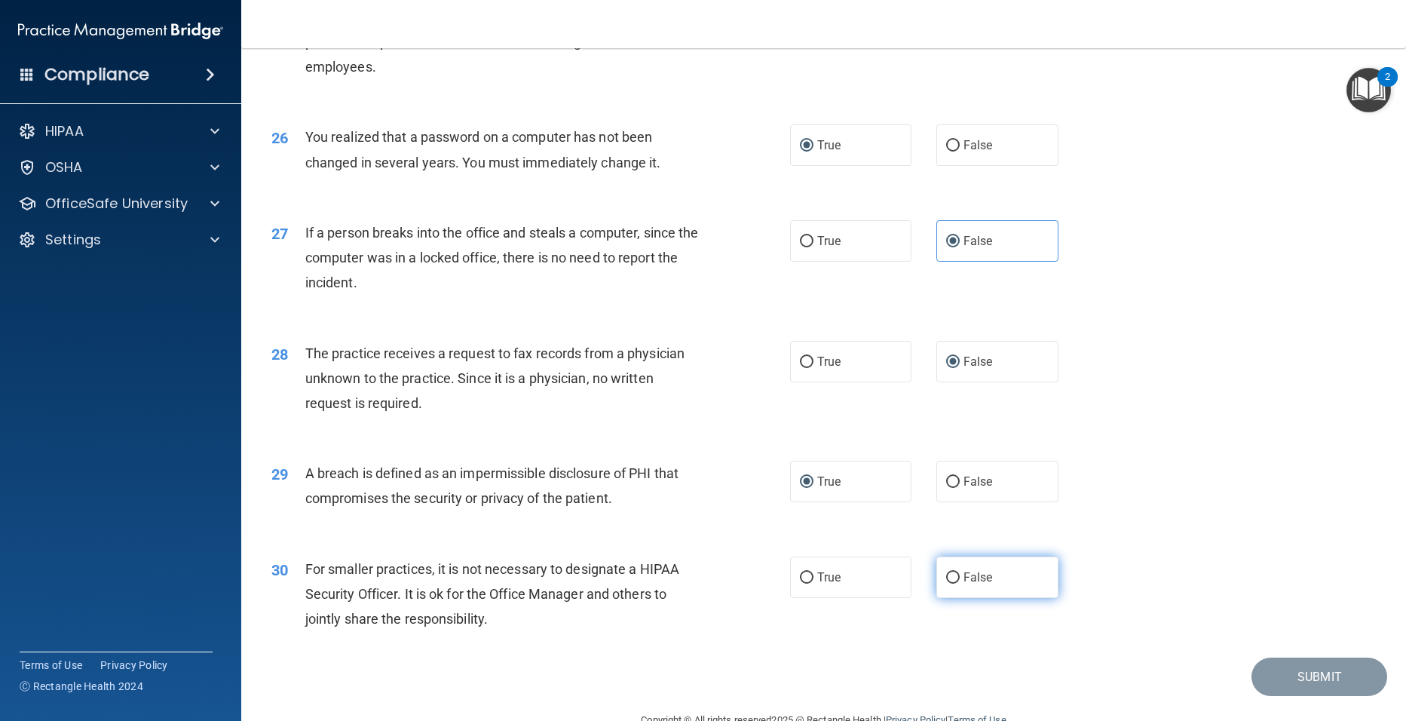
click at [949, 584] on input "False" at bounding box center [953, 577] width 14 height 11
radio input "true"
click at [1182, 529] on div "29 A breach is defined as an impermissible disclosure of PHI that compromises t…" at bounding box center [823, 489] width 1127 height 95
click at [1302, 696] on button "Submit" at bounding box center [1320, 677] width 136 height 38
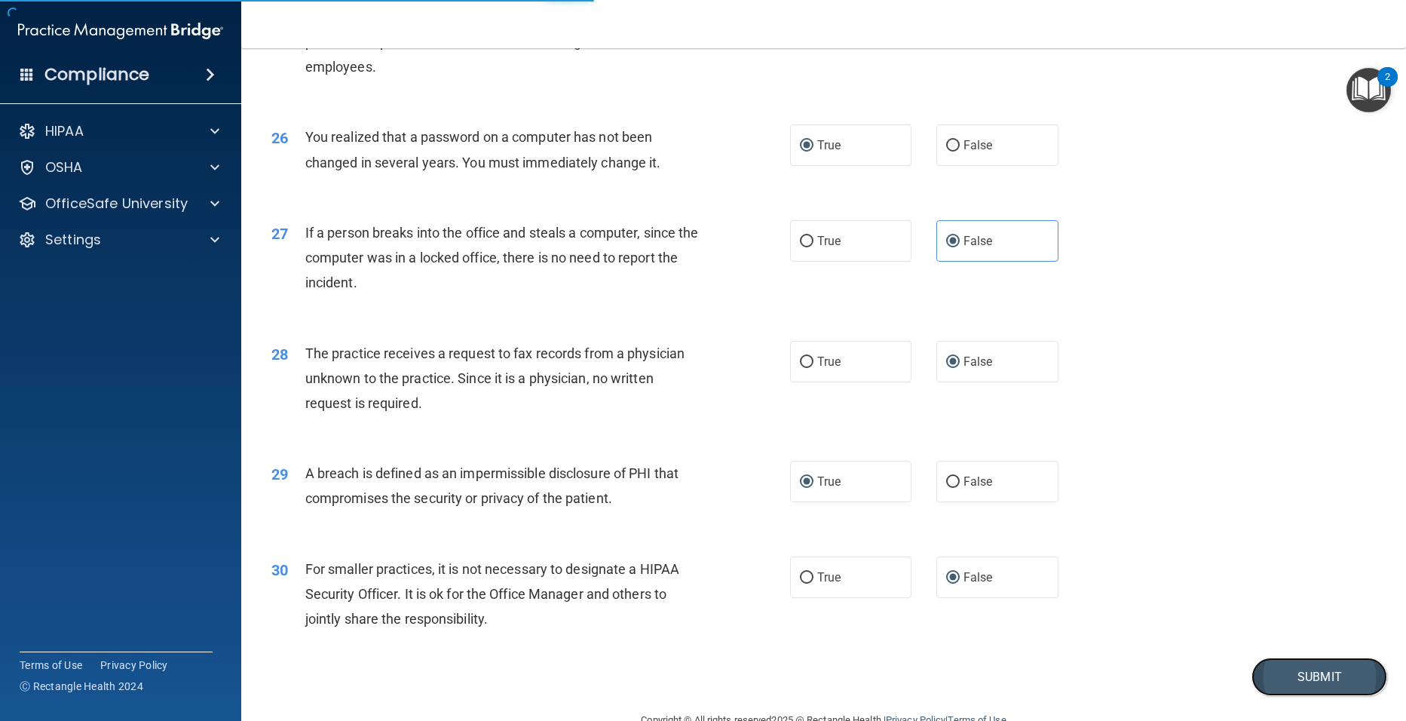
click at [1314, 696] on button "Submit" at bounding box center [1320, 677] width 136 height 38
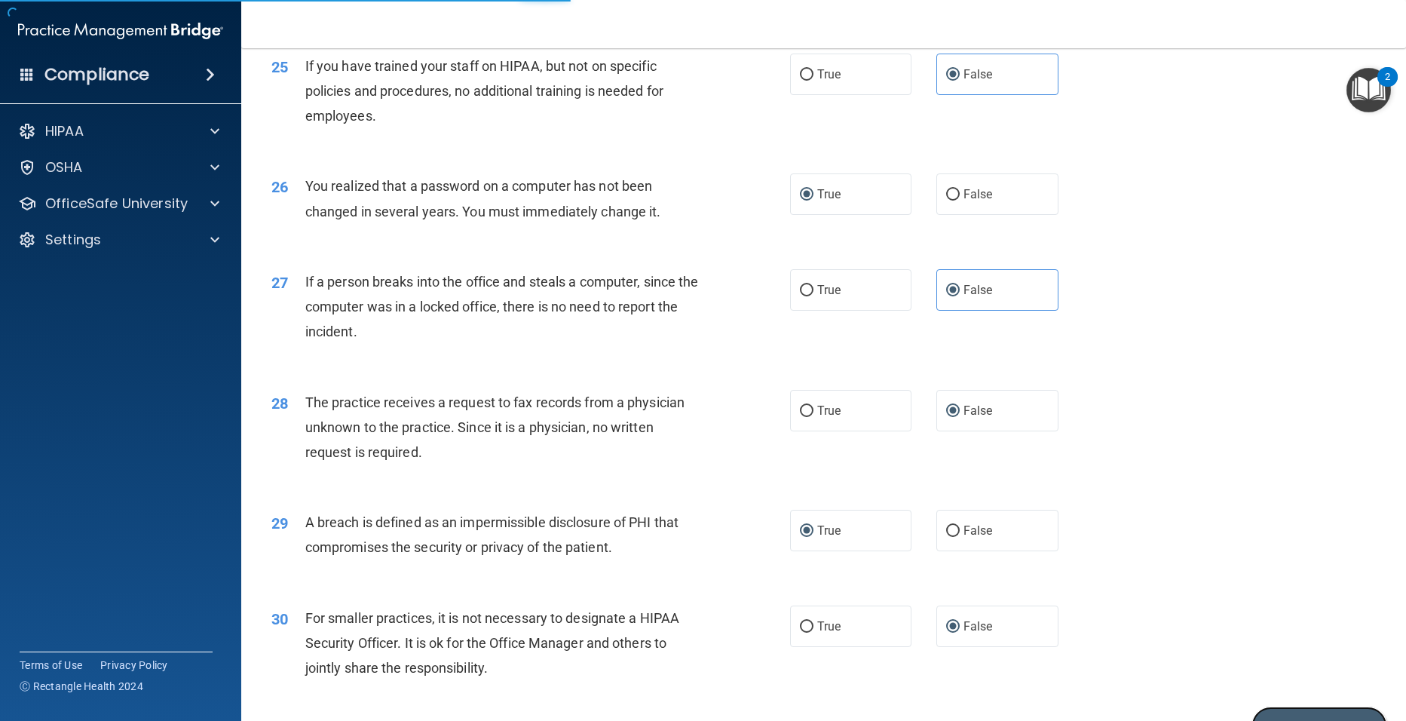
scroll to position [2813, 0]
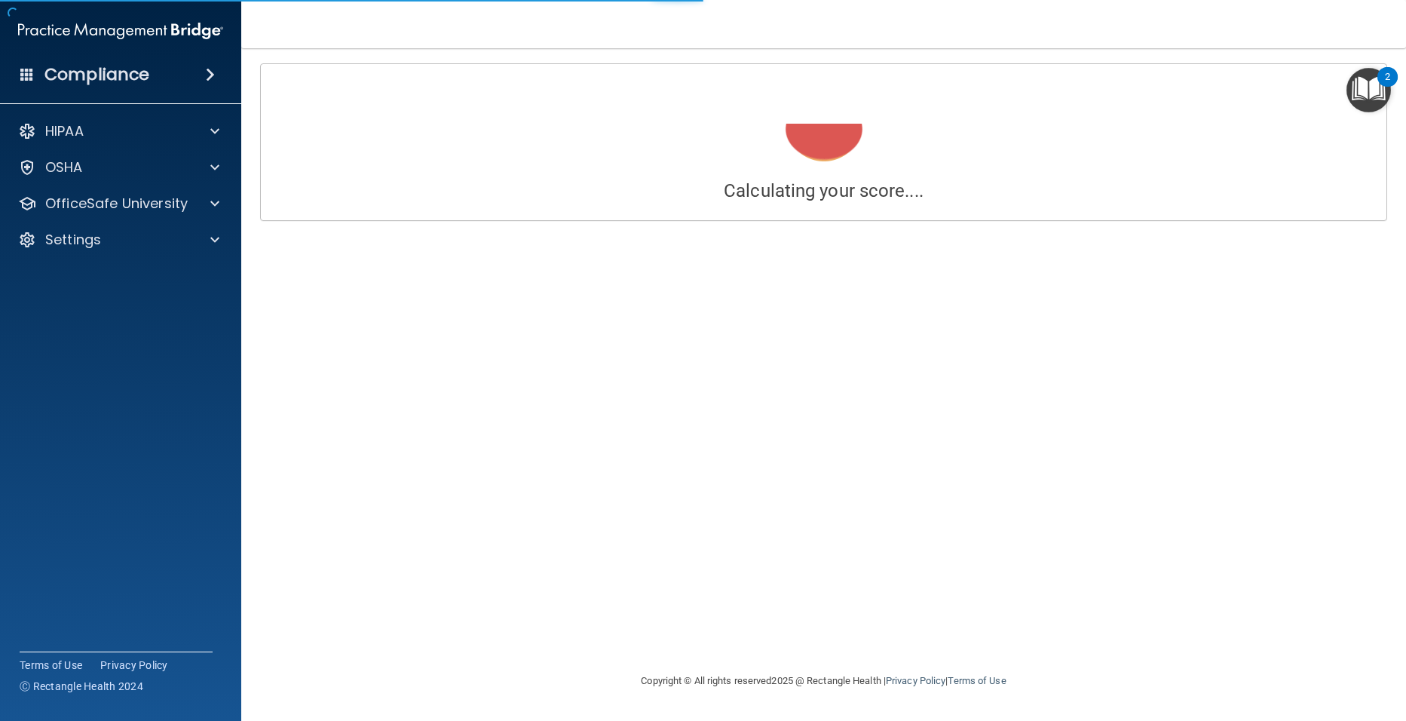
click at [1399, 707] on main "Calculating your score.... Success! You've completed " The HIPAA Quiz " with a …" at bounding box center [823, 384] width 1165 height 673
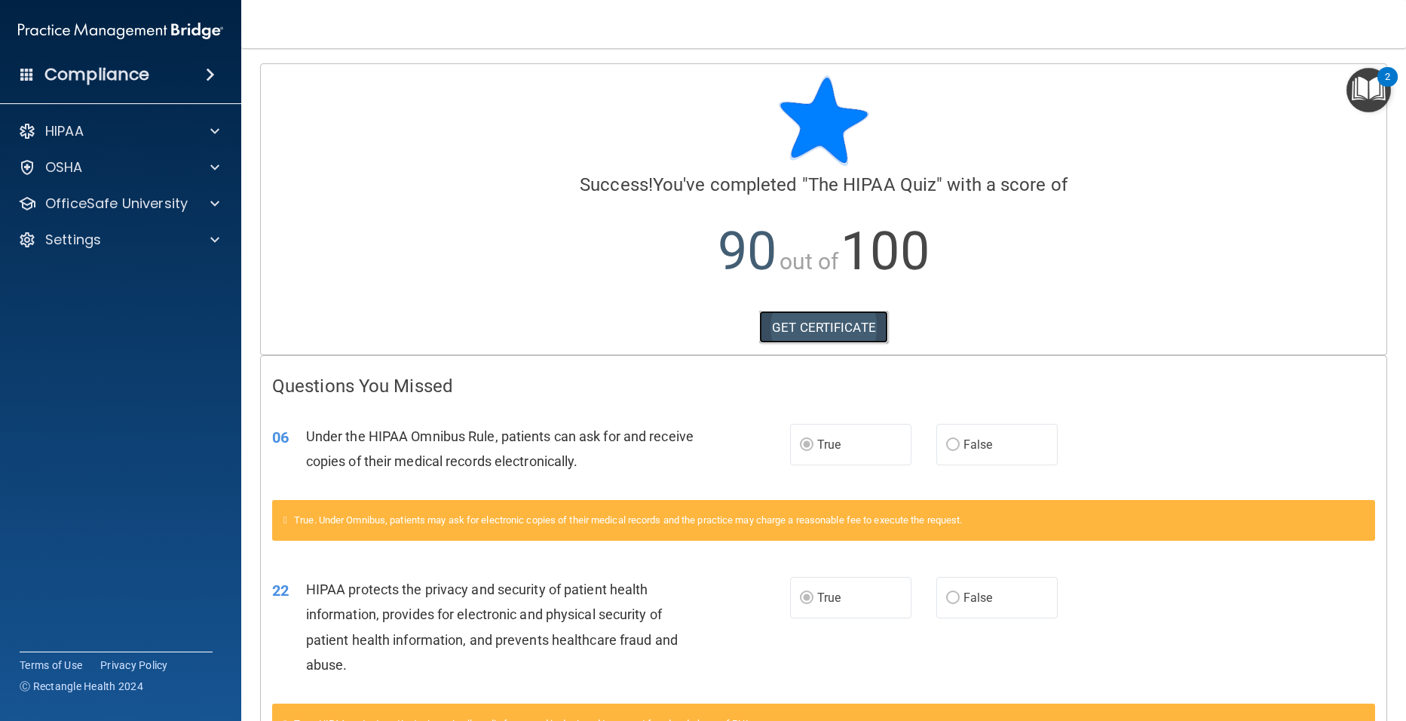
click at [796, 315] on link "GET CERTIFICATE" at bounding box center [823, 327] width 129 height 33
click at [216, 201] on span at bounding box center [214, 204] width 9 height 18
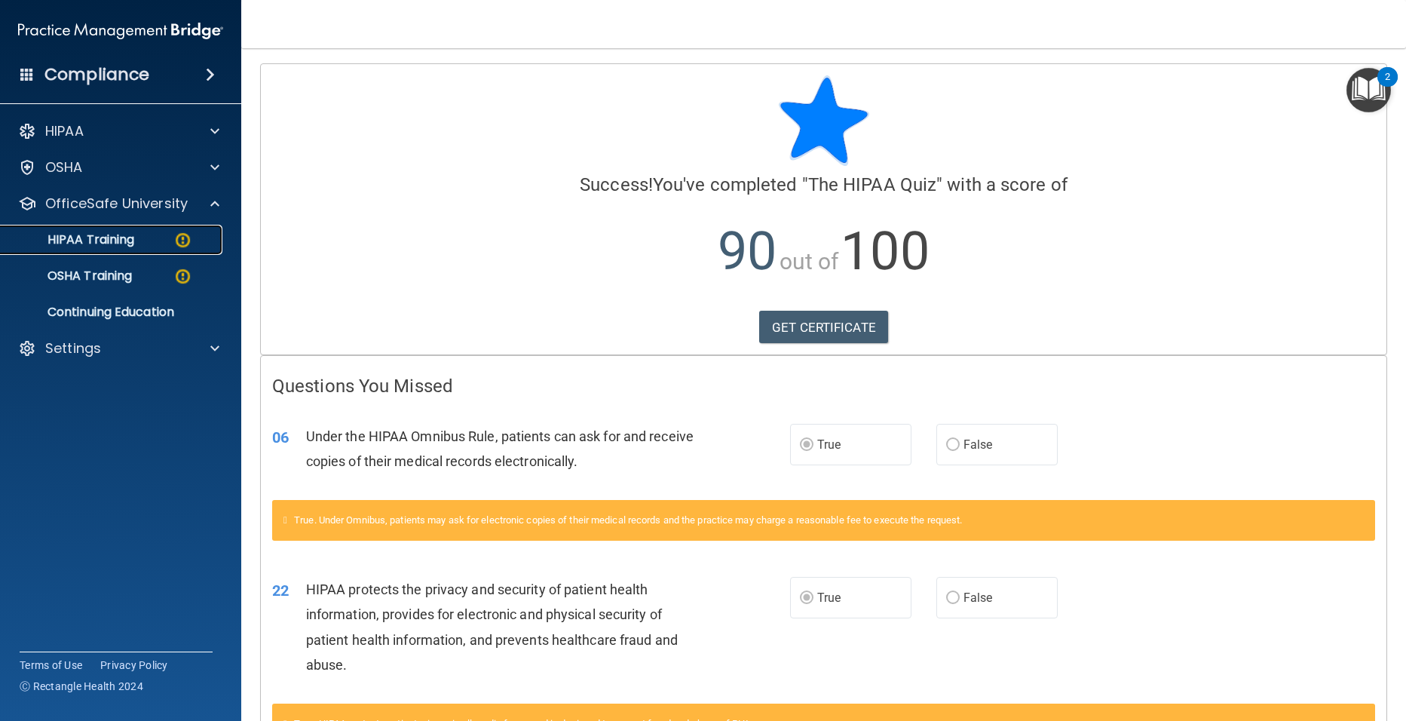
click at [159, 243] on div "HIPAA Training" at bounding box center [113, 239] width 206 height 15
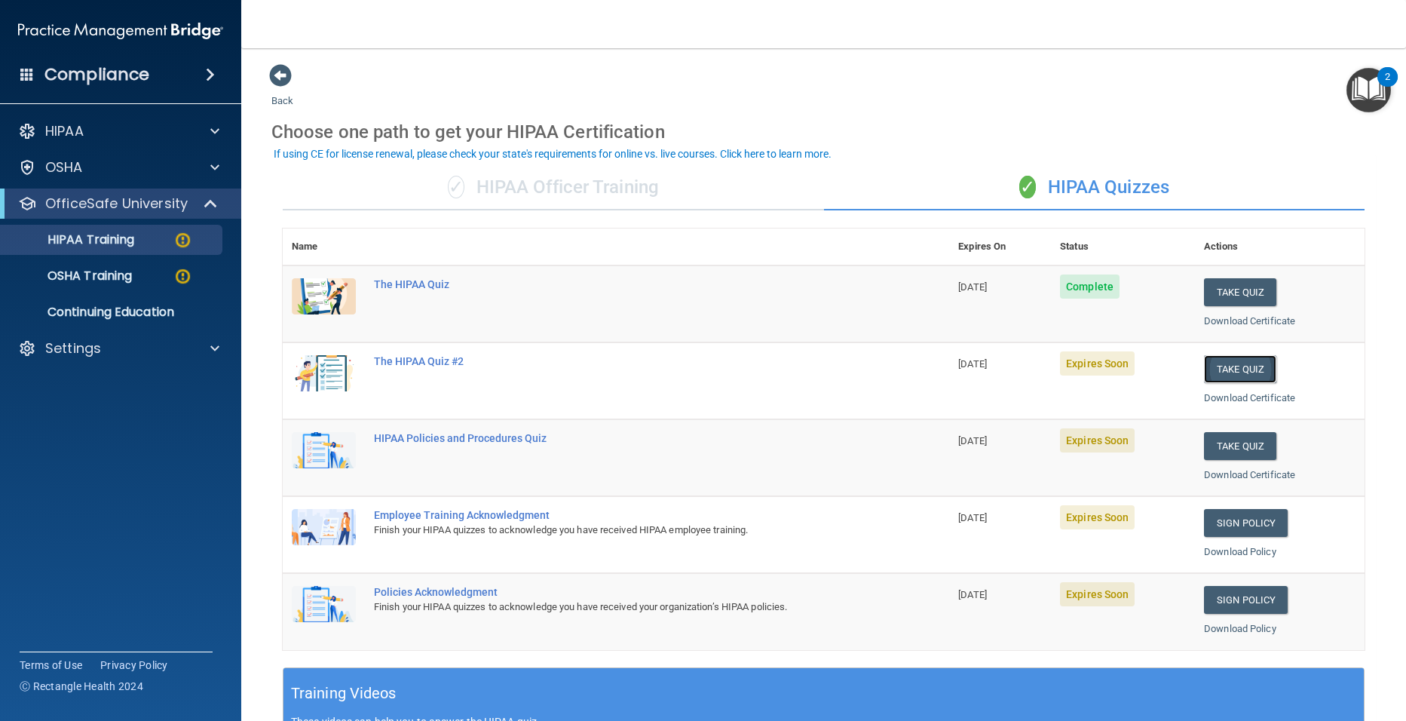
click at [1228, 376] on button "Take Quiz" at bounding box center [1240, 369] width 72 height 28
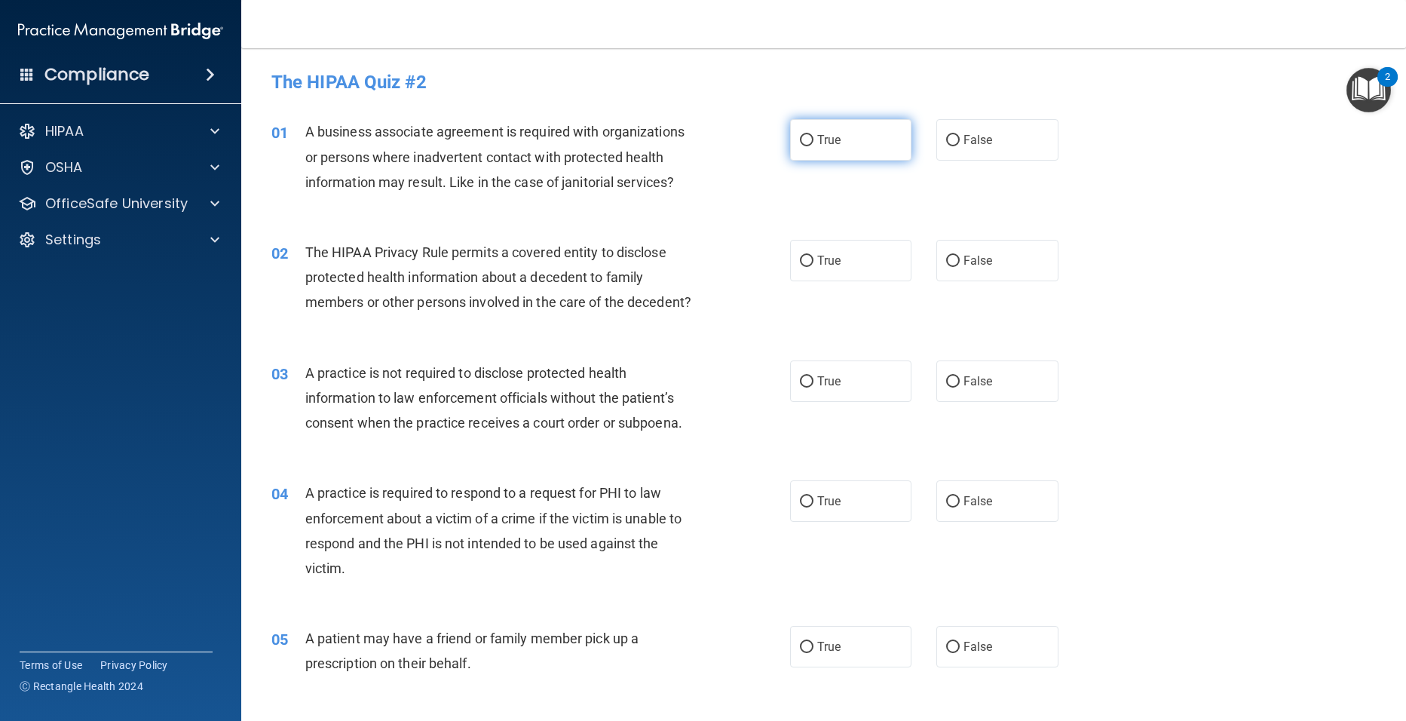
click at [800, 141] on input "True" at bounding box center [807, 140] width 14 height 11
radio input "true"
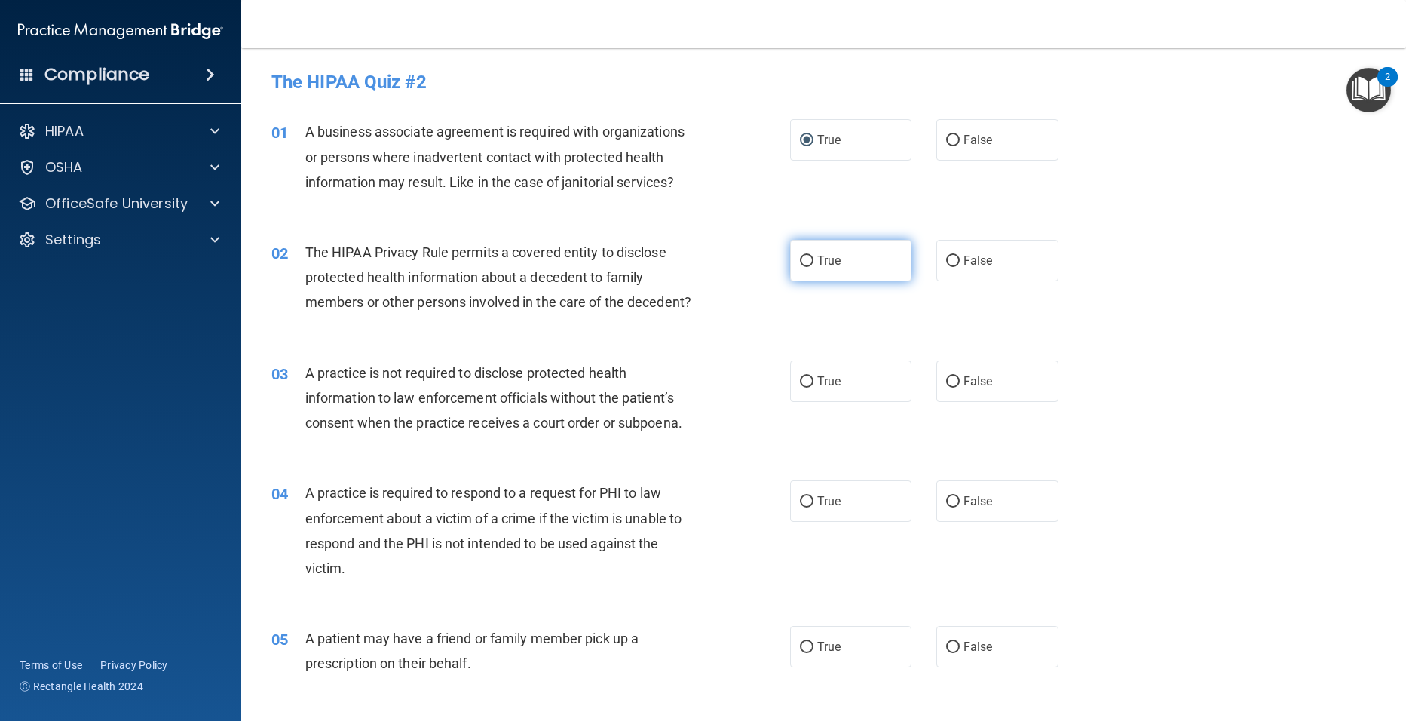
click at [830, 267] on span "True" at bounding box center [828, 260] width 23 height 14
click at [814, 267] on input "True" at bounding box center [807, 261] width 14 height 11
radio input "true"
click at [964, 381] on span "False" at bounding box center [978, 381] width 29 height 14
click at [960, 381] on input "False" at bounding box center [953, 381] width 14 height 11
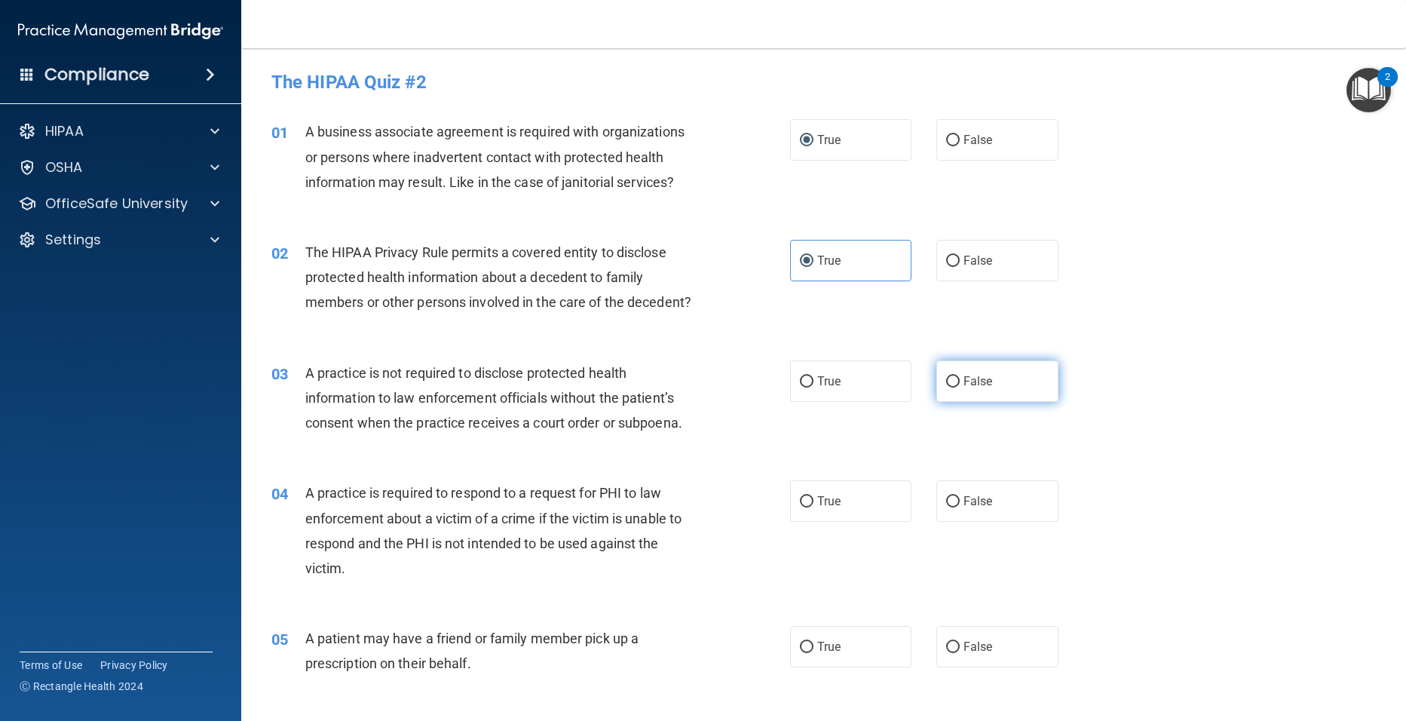
radio input "true"
click at [805, 499] on input "True" at bounding box center [807, 501] width 14 height 11
radio input "true"
click at [803, 650] on input "True" at bounding box center [807, 647] width 14 height 11
radio input "true"
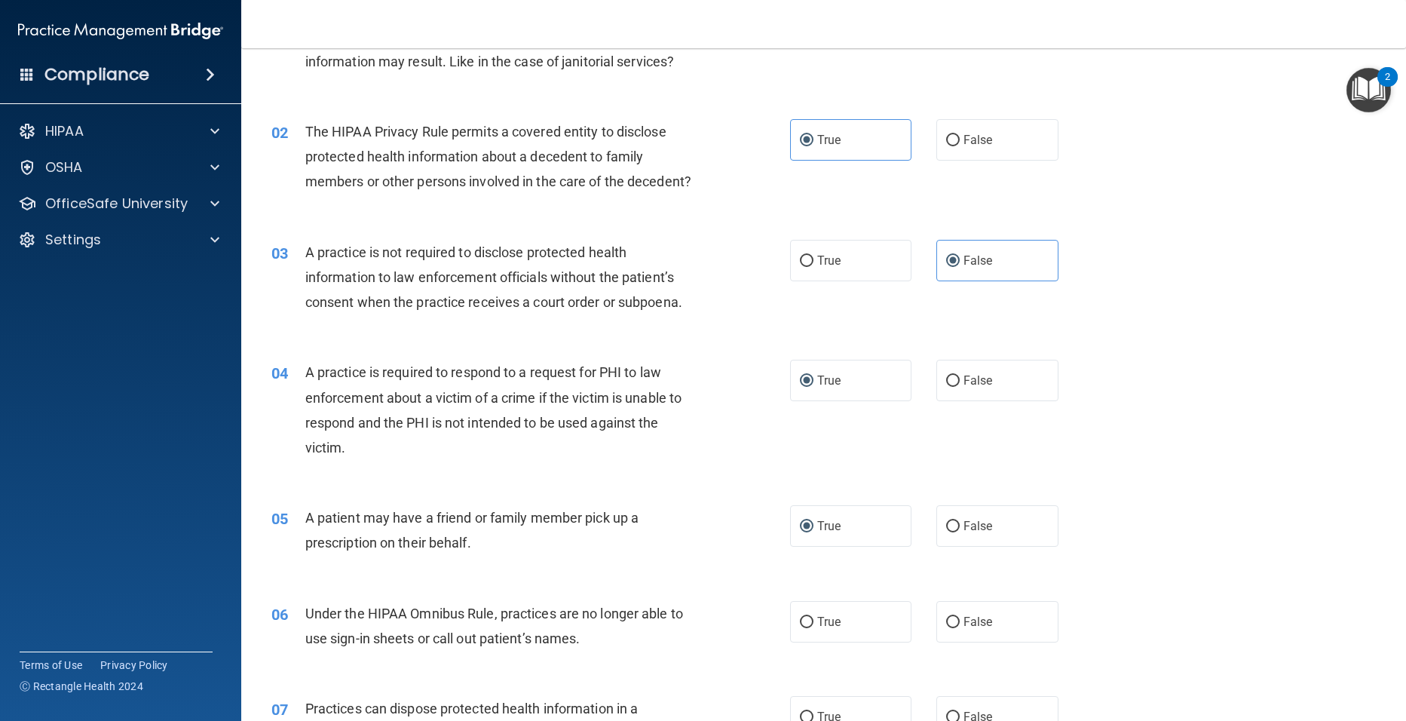
scroll to position [151, 0]
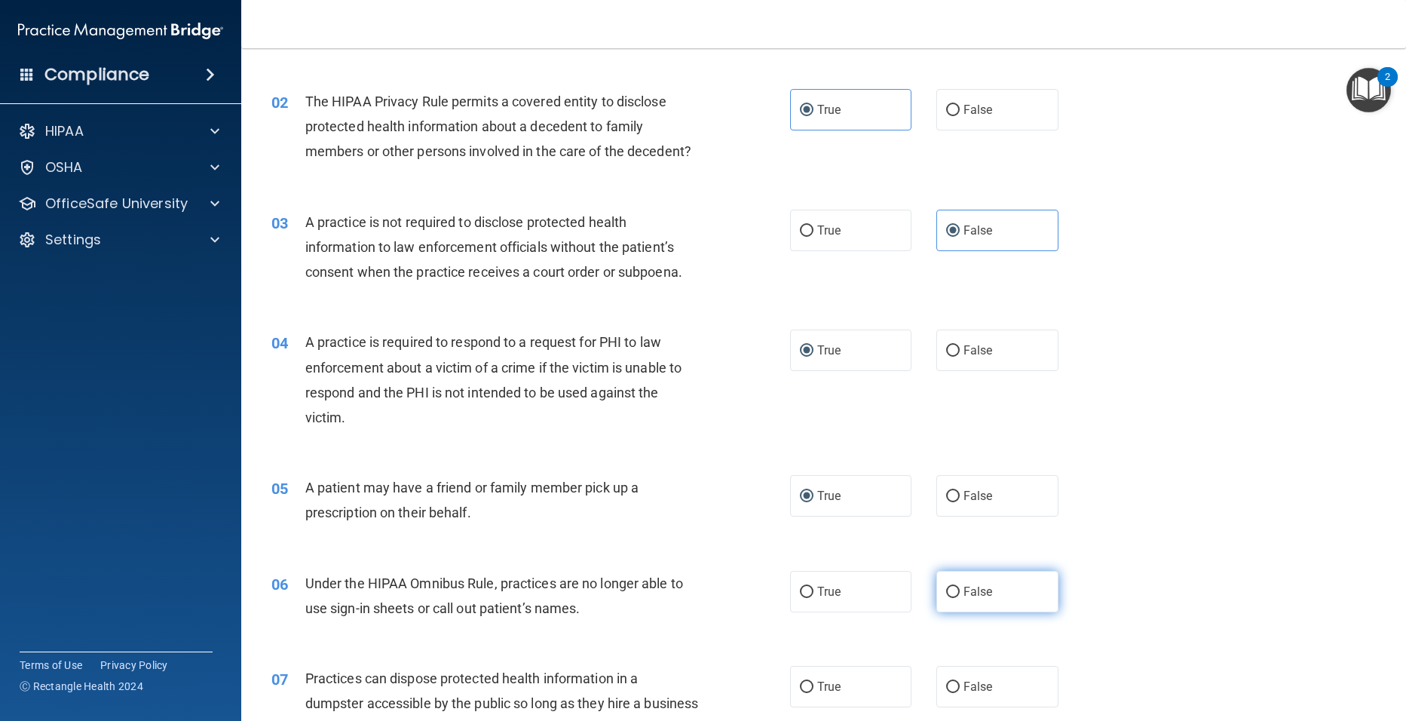
click at [964, 593] on span "False" at bounding box center [978, 591] width 29 height 14
click at [960, 593] on input "False" at bounding box center [953, 592] width 14 height 11
radio input "true"
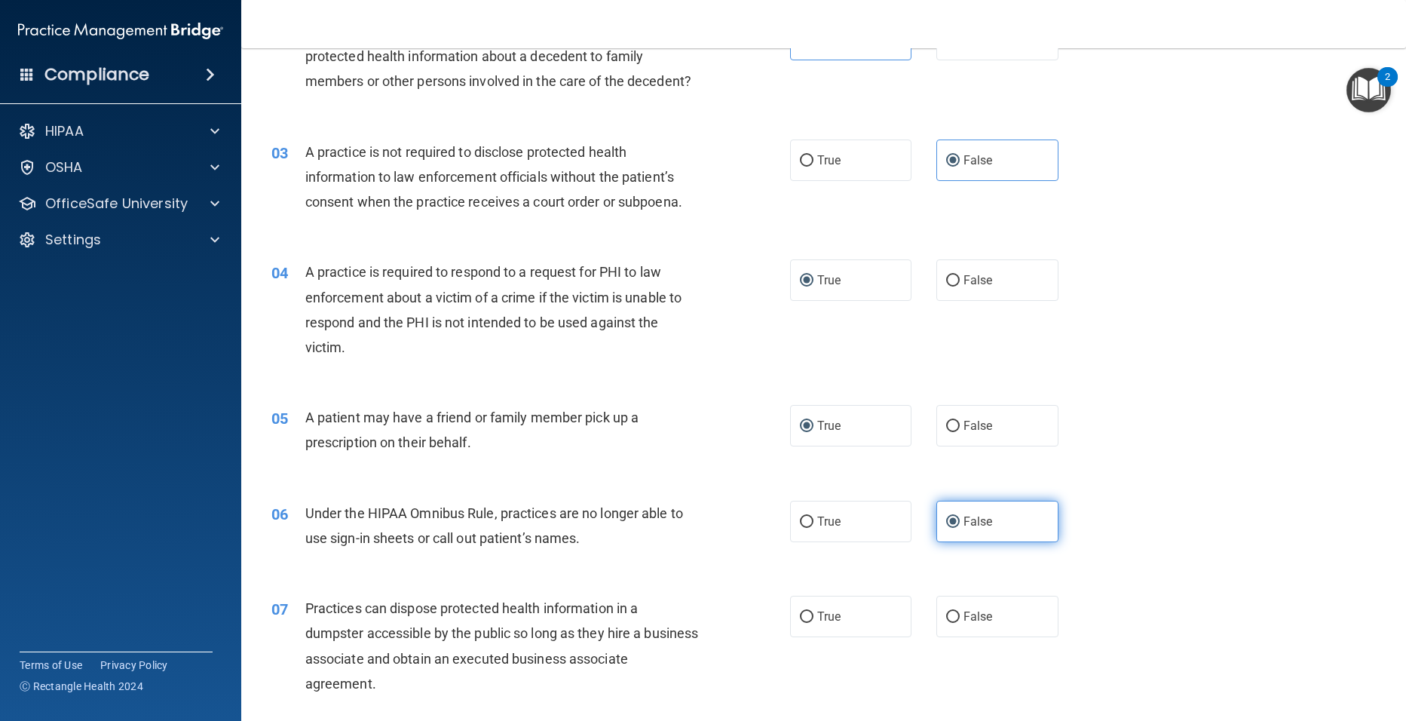
scroll to position [241, 0]
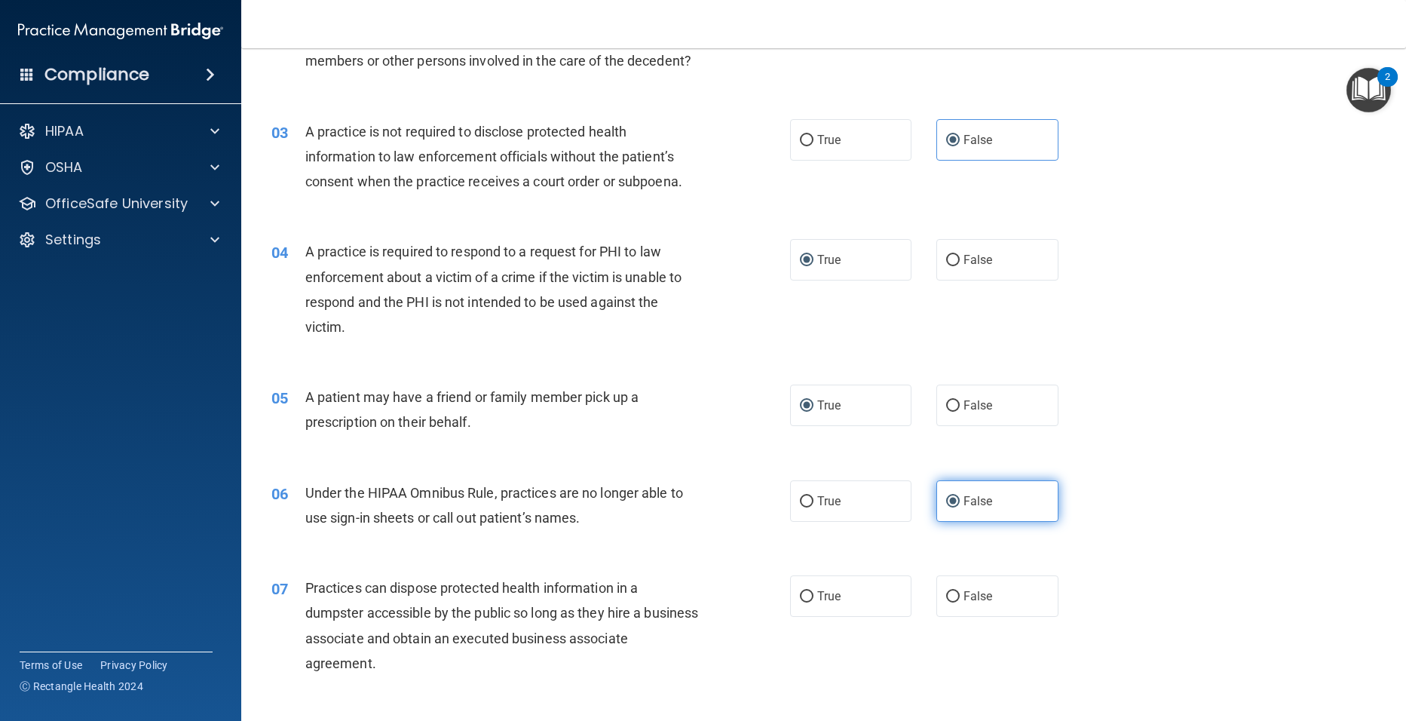
click at [959, 588] on label "False" at bounding box center [998, 595] width 122 height 41
click at [959, 591] on input "False" at bounding box center [953, 596] width 14 height 11
radio input "true"
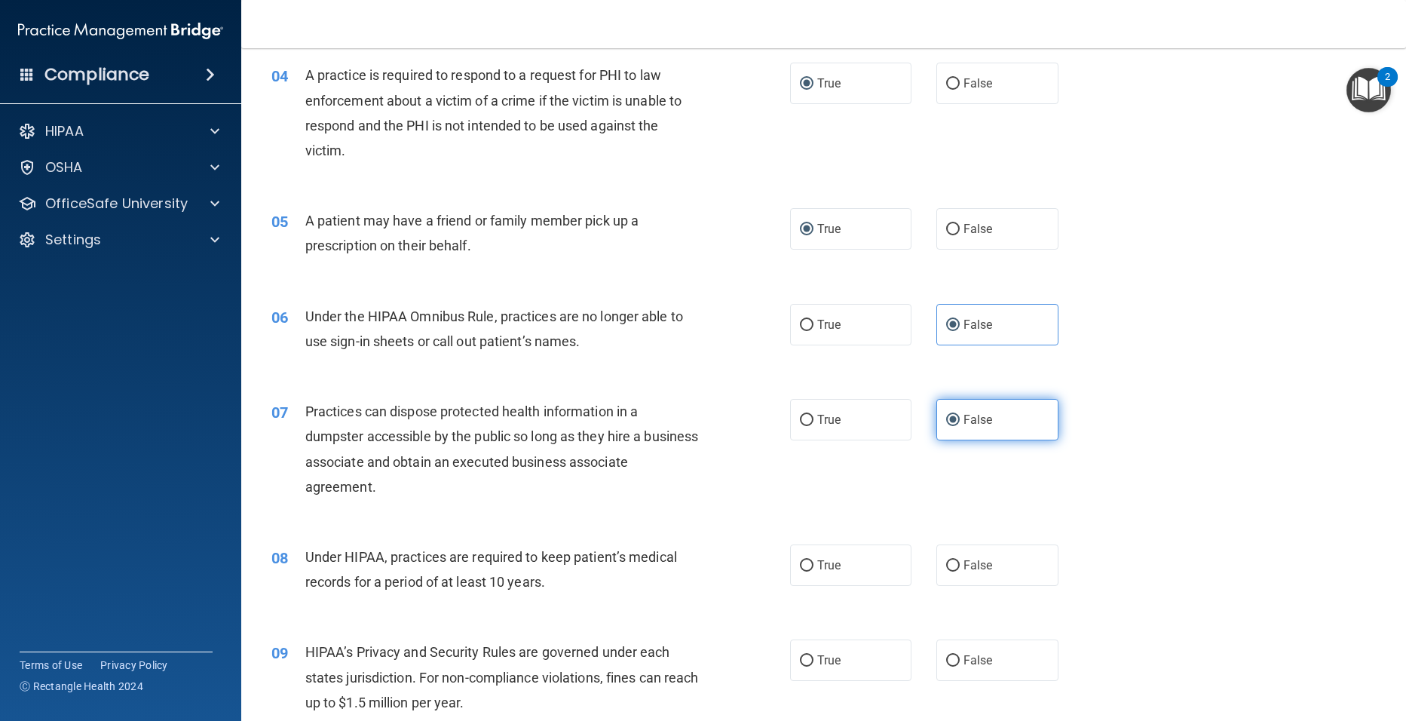
scroll to position [452, 0]
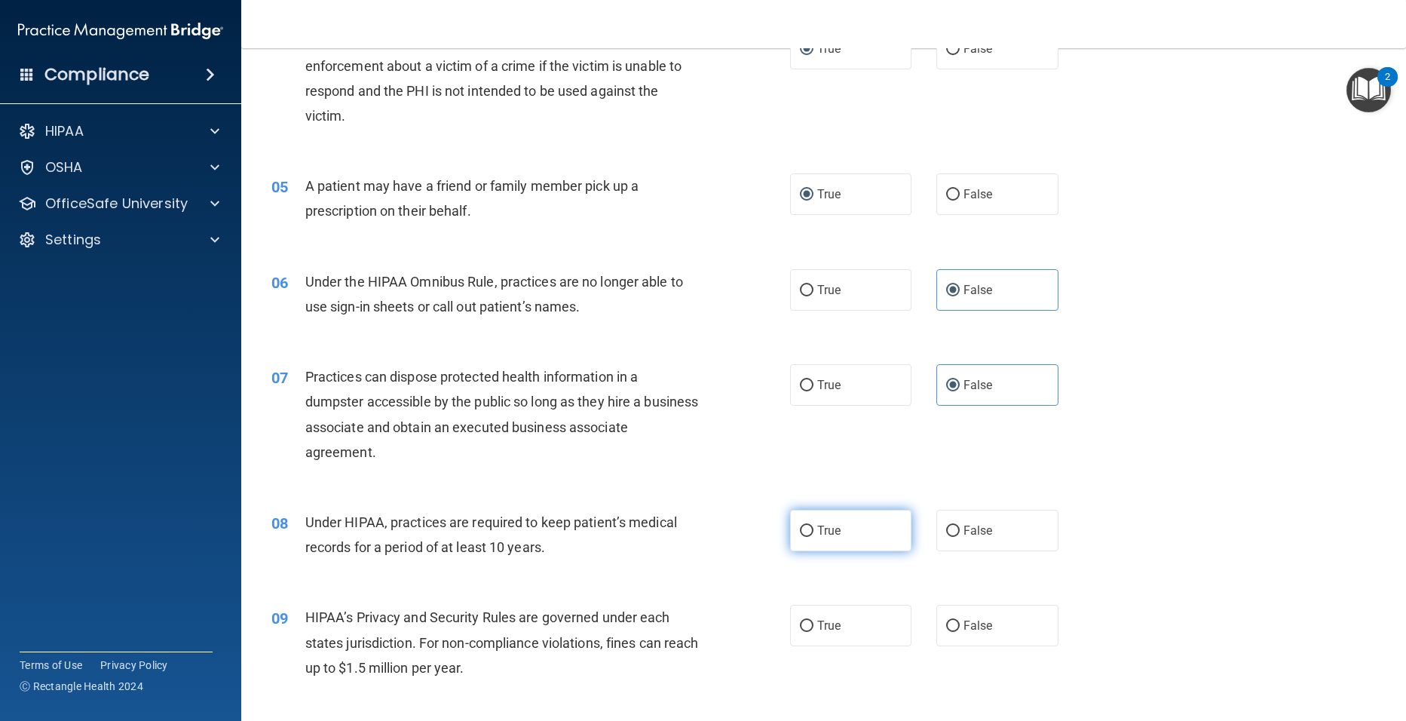
click at [802, 537] on label "True" at bounding box center [851, 530] width 122 height 41
click at [802, 537] on input "True" at bounding box center [807, 531] width 14 height 11
radio input "true"
click at [844, 638] on label "True" at bounding box center [851, 625] width 122 height 41
click at [814, 632] on input "True" at bounding box center [807, 626] width 14 height 11
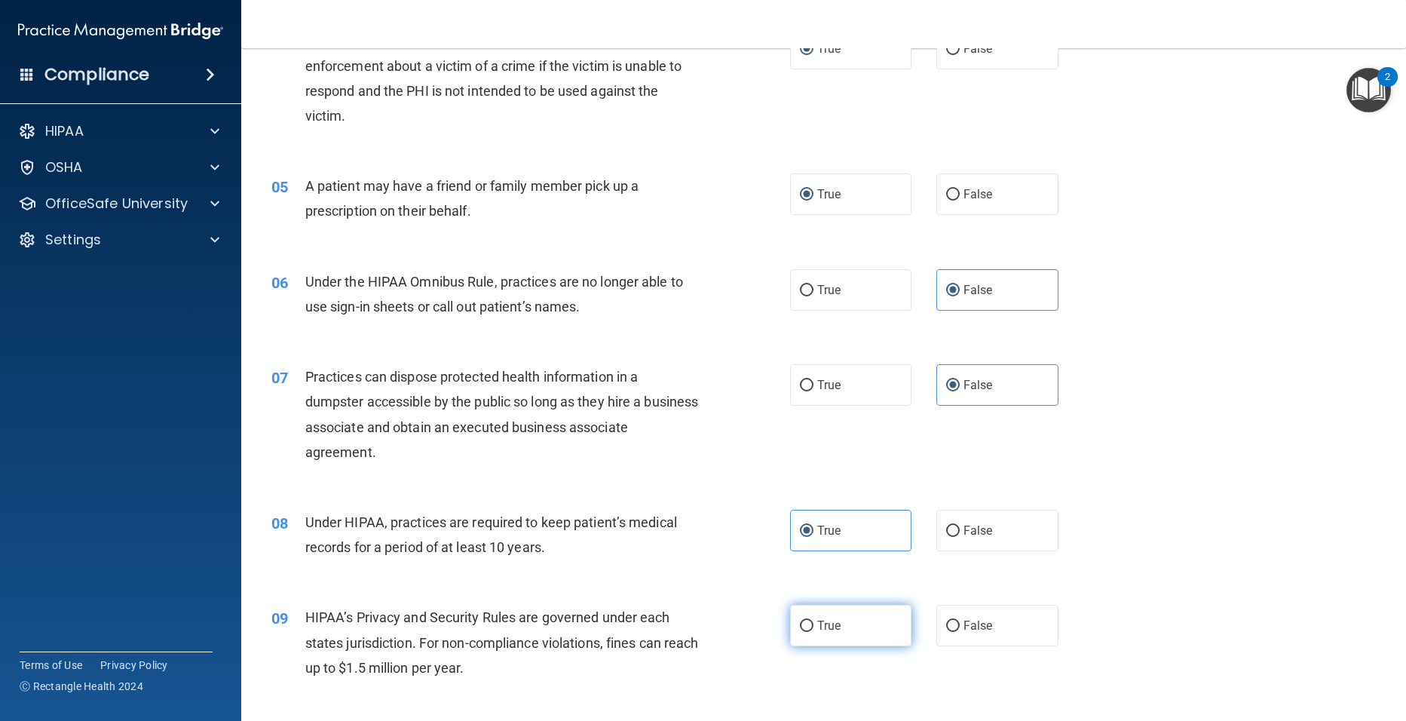
radio input "true"
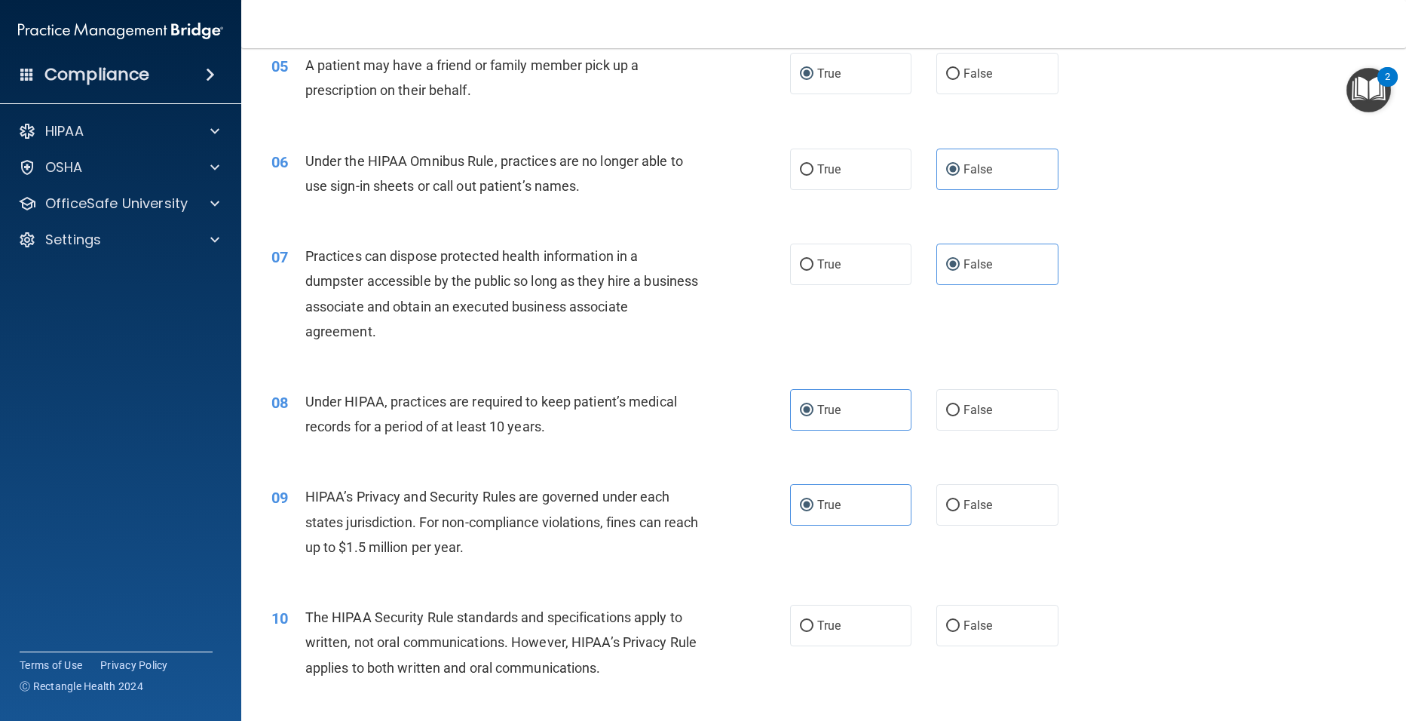
scroll to position [603, 0]
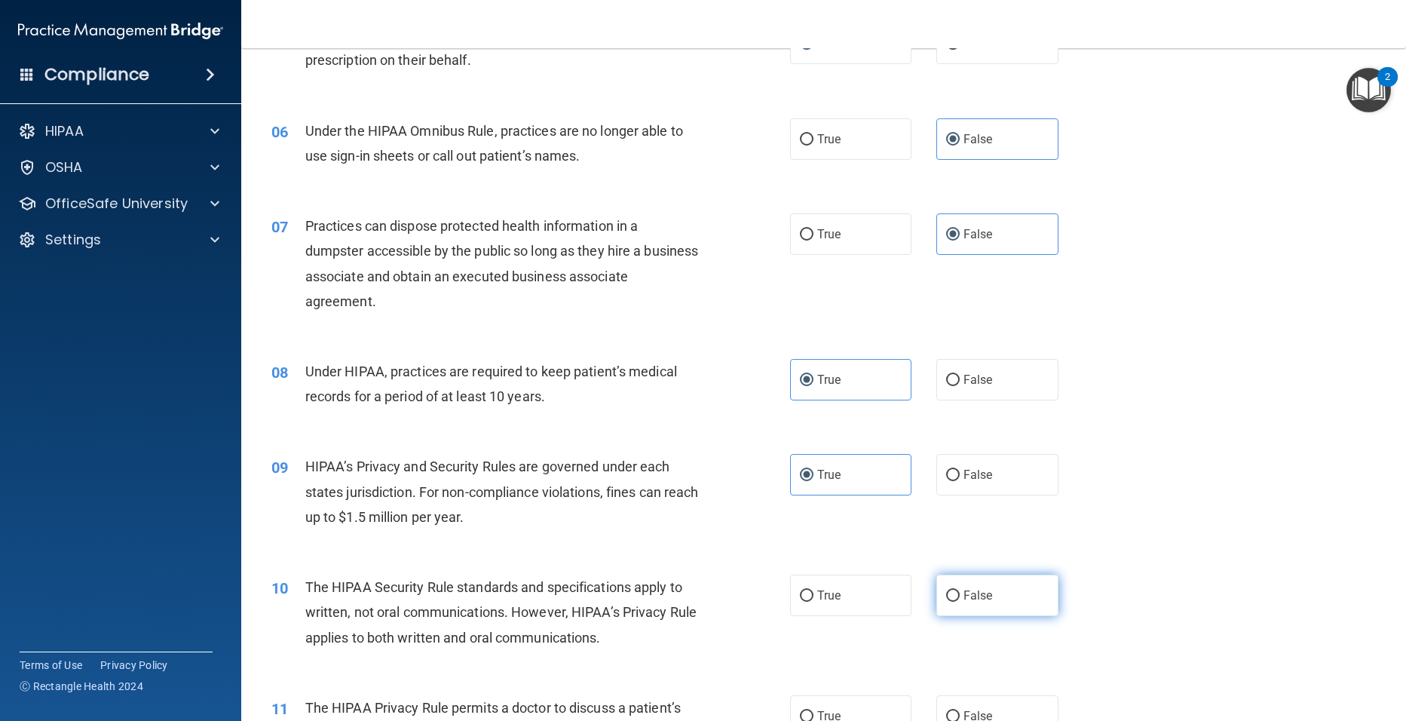
click at [980, 591] on span "False" at bounding box center [978, 595] width 29 height 14
click at [960, 591] on input "False" at bounding box center [953, 595] width 14 height 11
radio input "true"
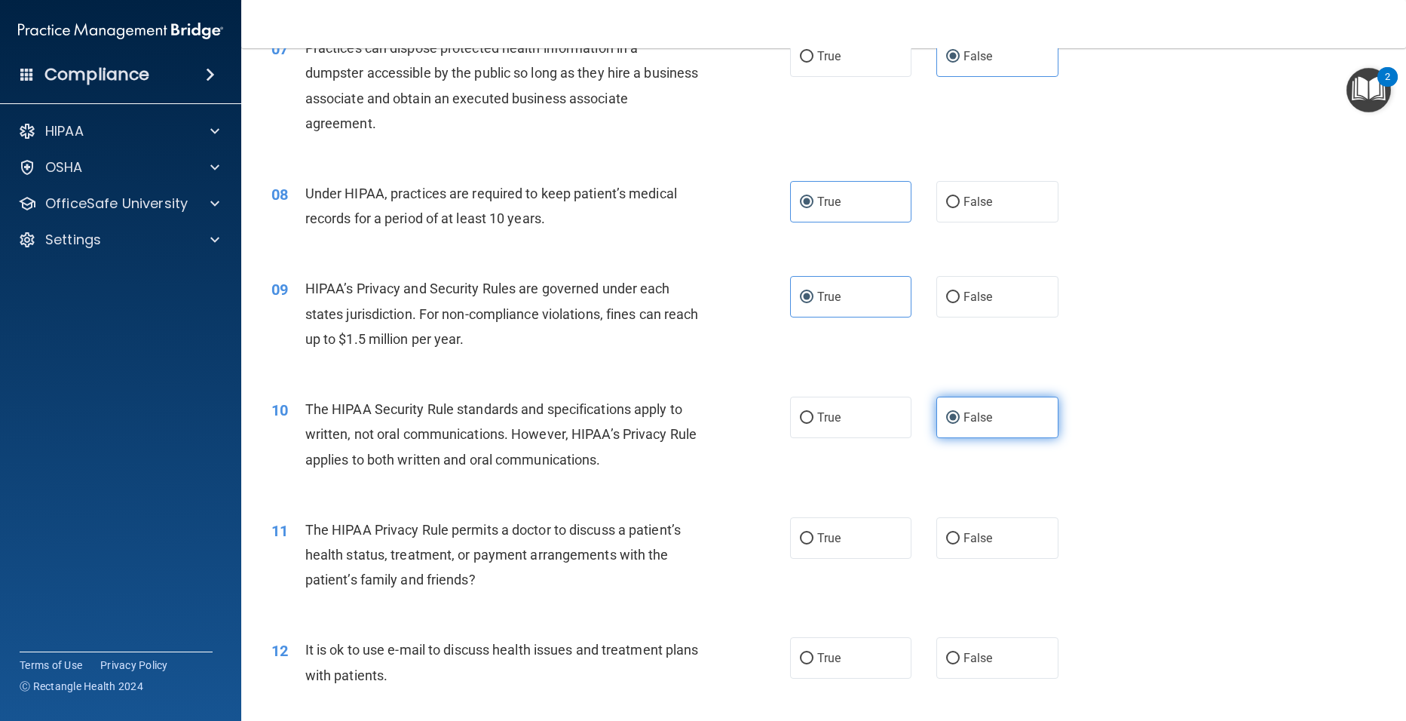
scroll to position [784, 0]
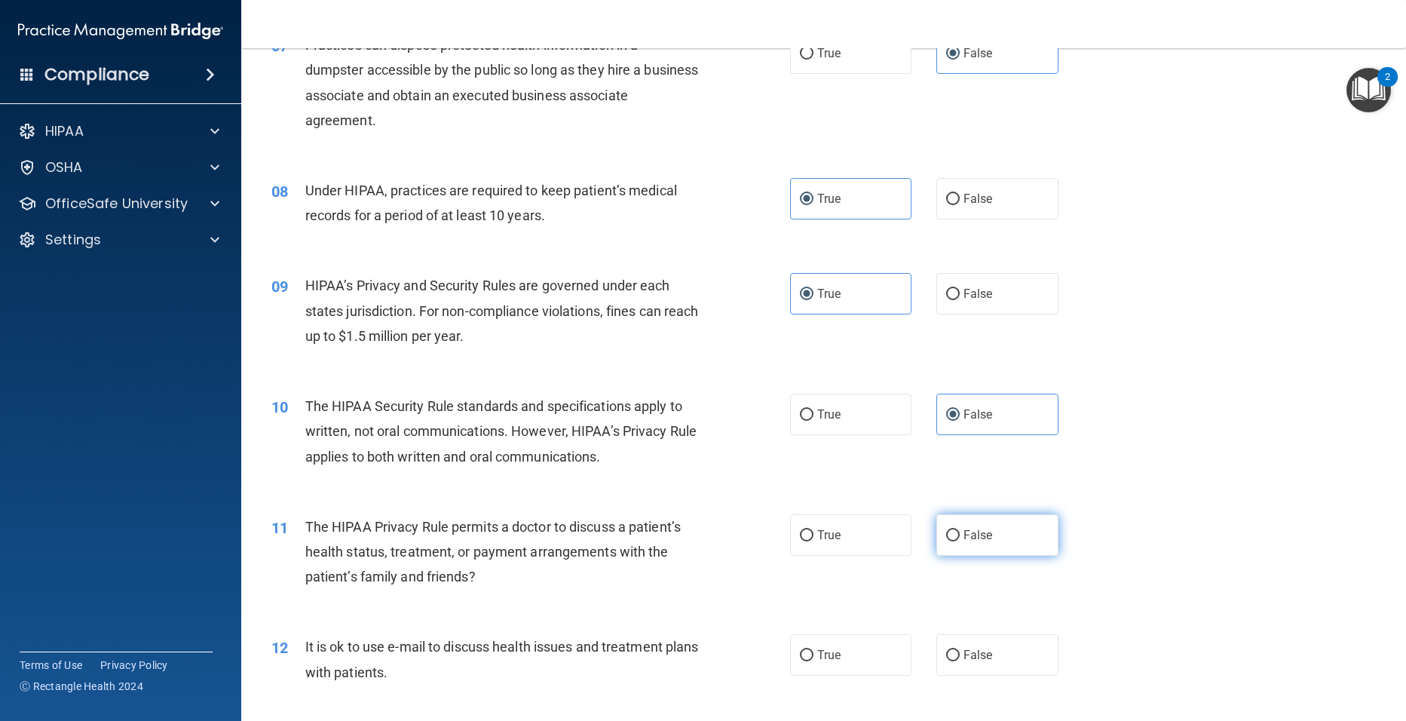
click at [973, 541] on span "False" at bounding box center [978, 535] width 29 height 14
click at [960, 541] on input "False" at bounding box center [953, 535] width 14 height 11
radio input "true"
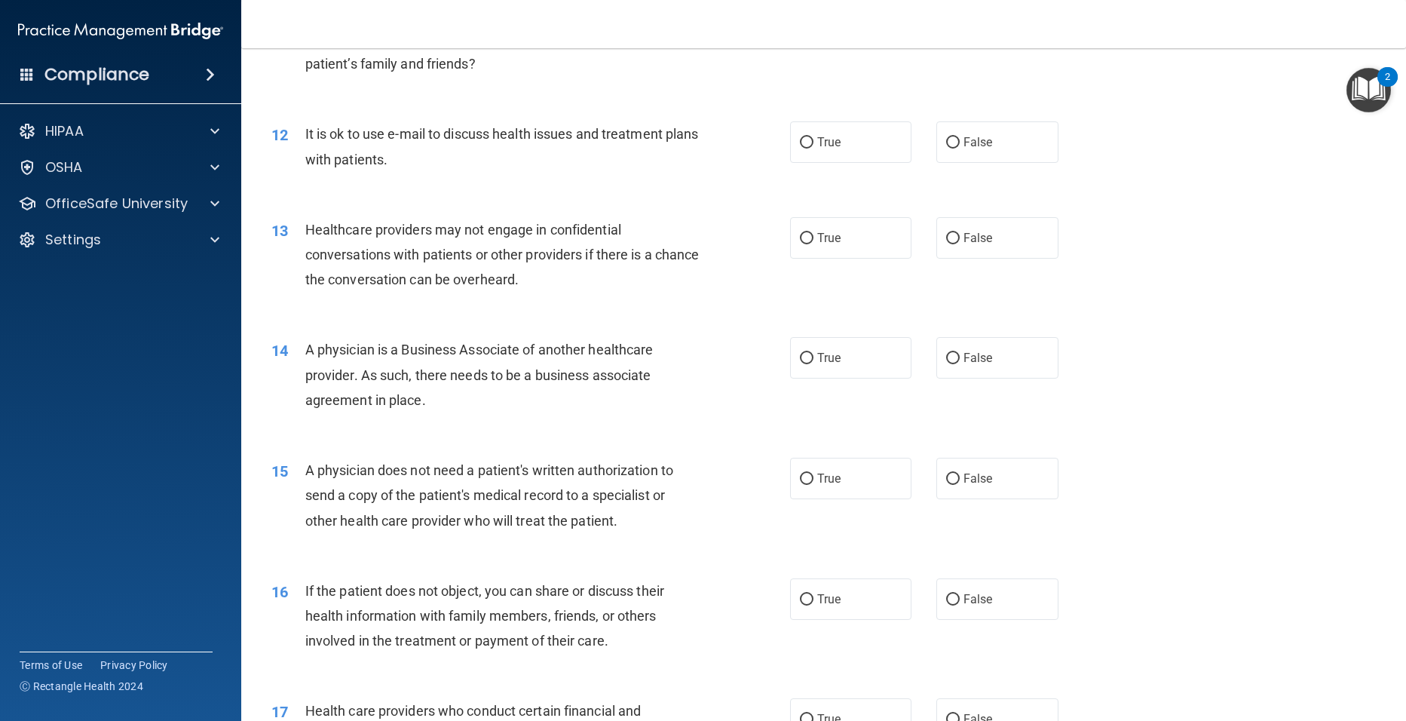
scroll to position [1327, 0]
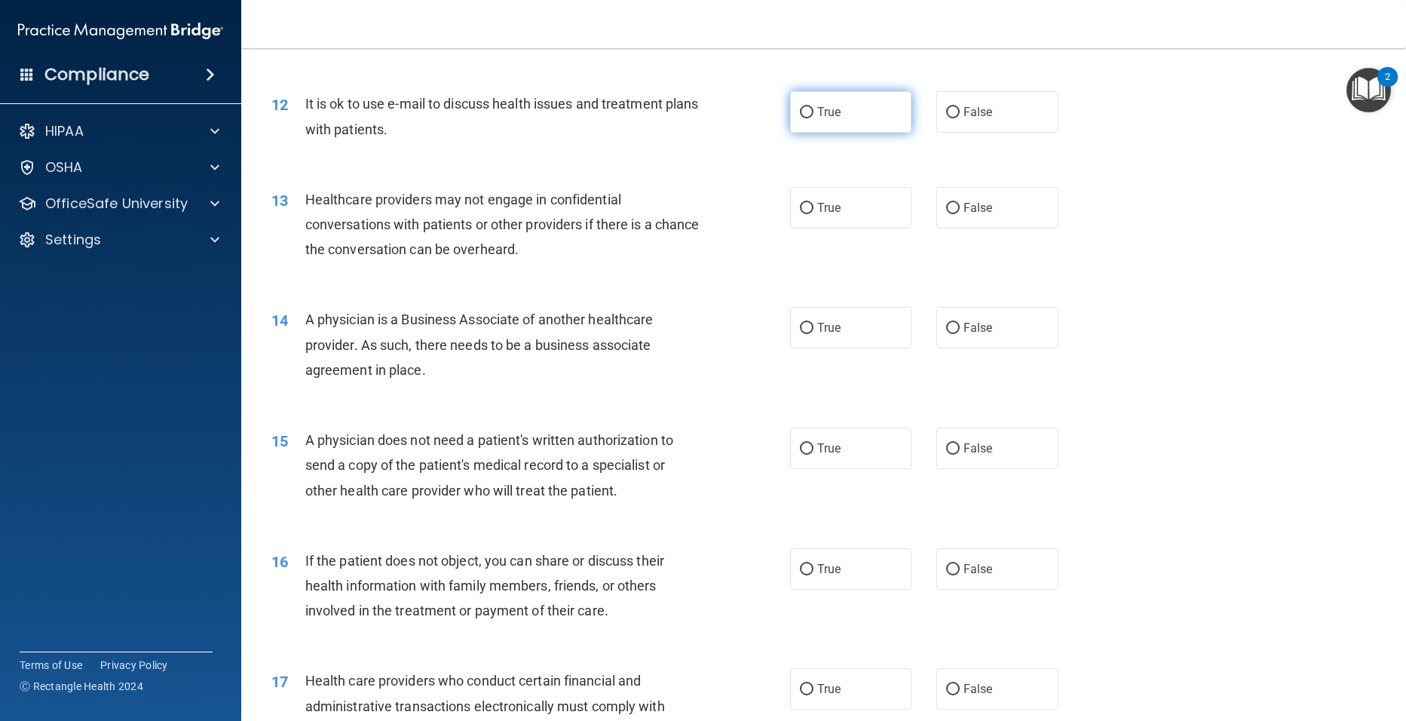
click at [817, 114] on span "True" at bounding box center [828, 112] width 23 height 14
click at [814, 114] on input "True" at bounding box center [807, 112] width 14 height 11
radio input "true"
click at [863, 207] on label "True" at bounding box center [851, 207] width 122 height 41
click at [814, 207] on input "True" at bounding box center [807, 208] width 14 height 11
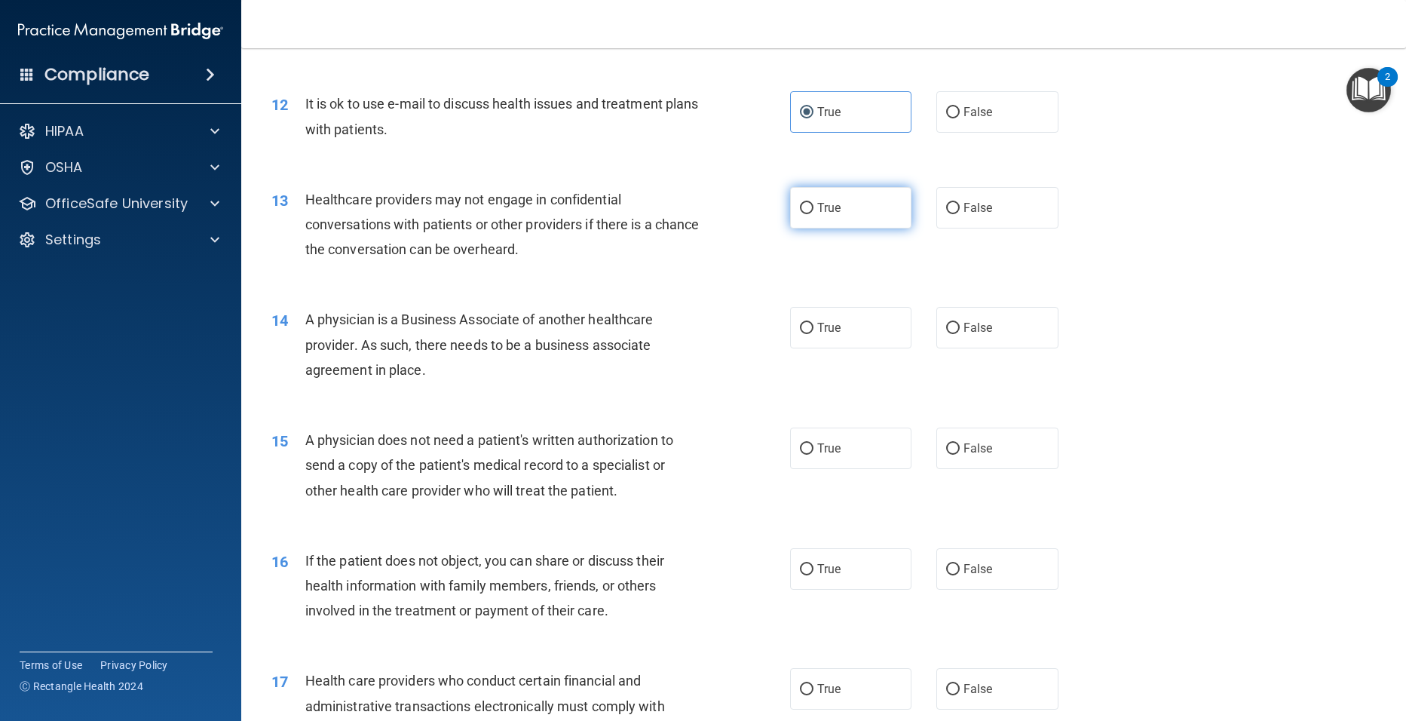
radio input "true"
click at [946, 332] on input "False" at bounding box center [953, 328] width 14 height 11
radio input "true"
click at [873, 456] on label "True" at bounding box center [851, 448] width 122 height 41
click at [814, 455] on input "True" at bounding box center [807, 448] width 14 height 11
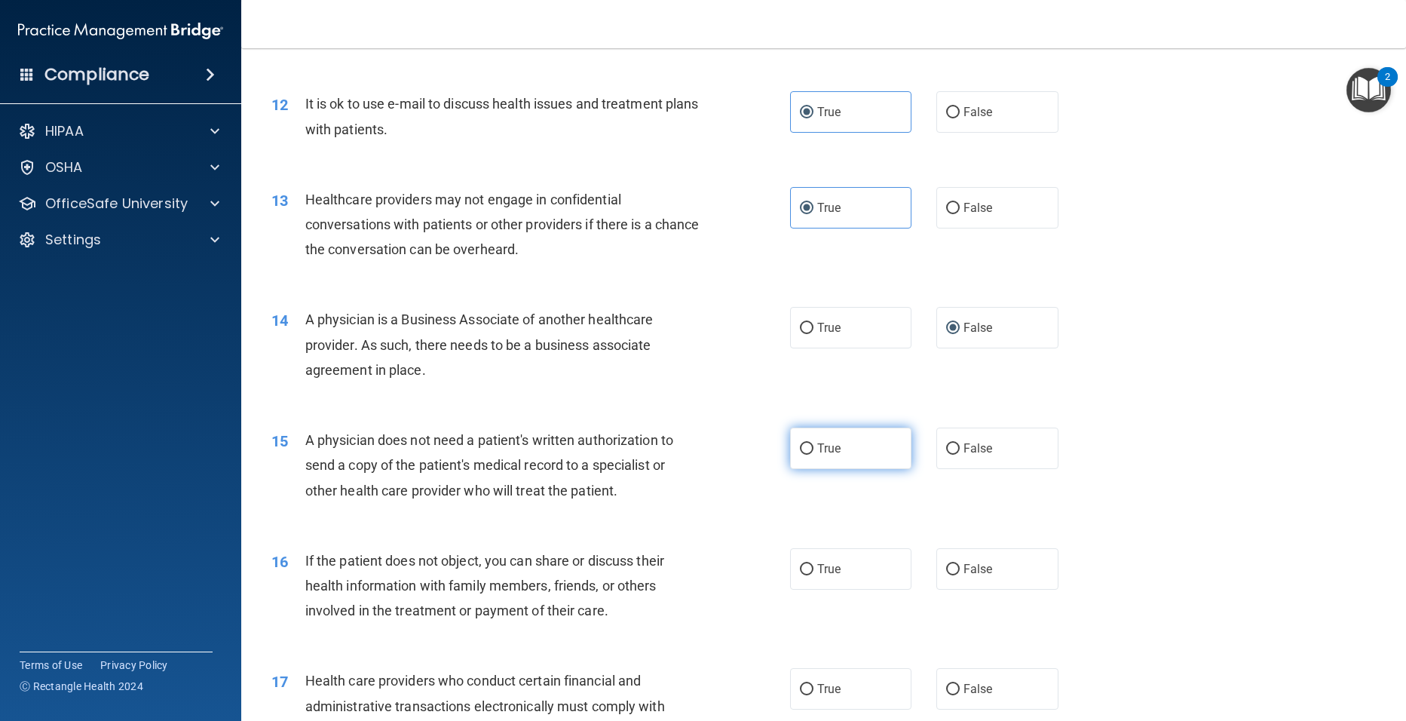
radio input "true"
click at [826, 564] on span "True" at bounding box center [828, 569] width 23 height 14
click at [814, 564] on input "True" at bounding box center [807, 569] width 14 height 11
radio input "true"
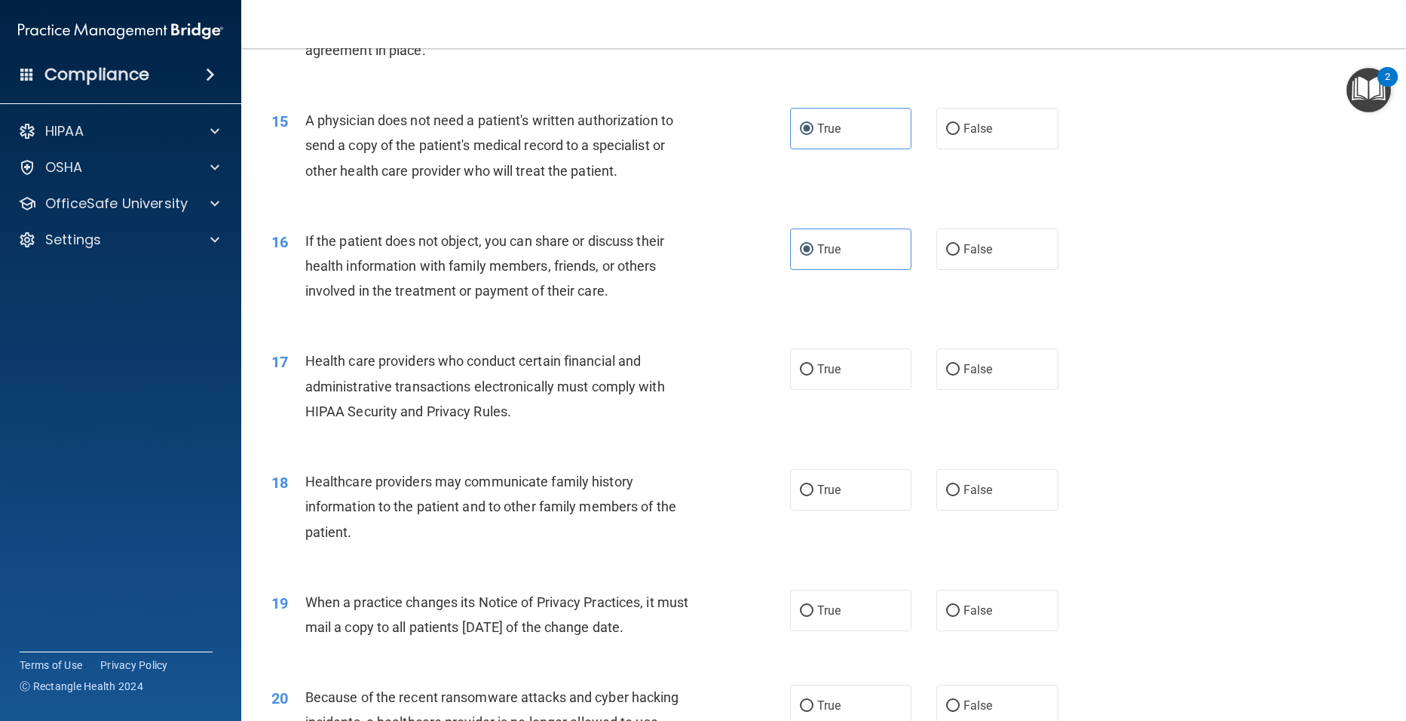
scroll to position [1659, 0]
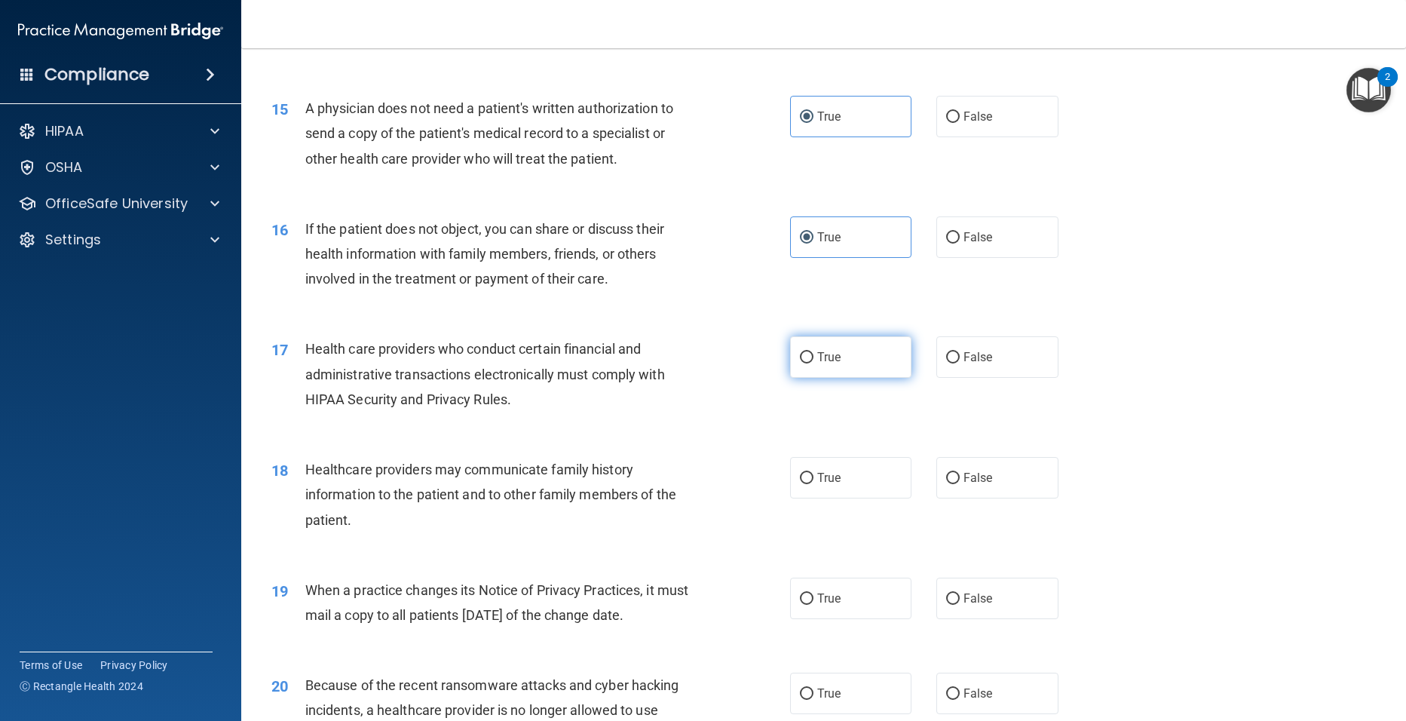
click at [826, 361] on span "True" at bounding box center [828, 357] width 23 height 14
click at [814, 361] on input "True" at bounding box center [807, 357] width 14 height 11
radio input "true"
click at [983, 498] on label "False" at bounding box center [998, 477] width 122 height 41
click at [960, 484] on input "False" at bounding box center [953, 478] width 14 height 11
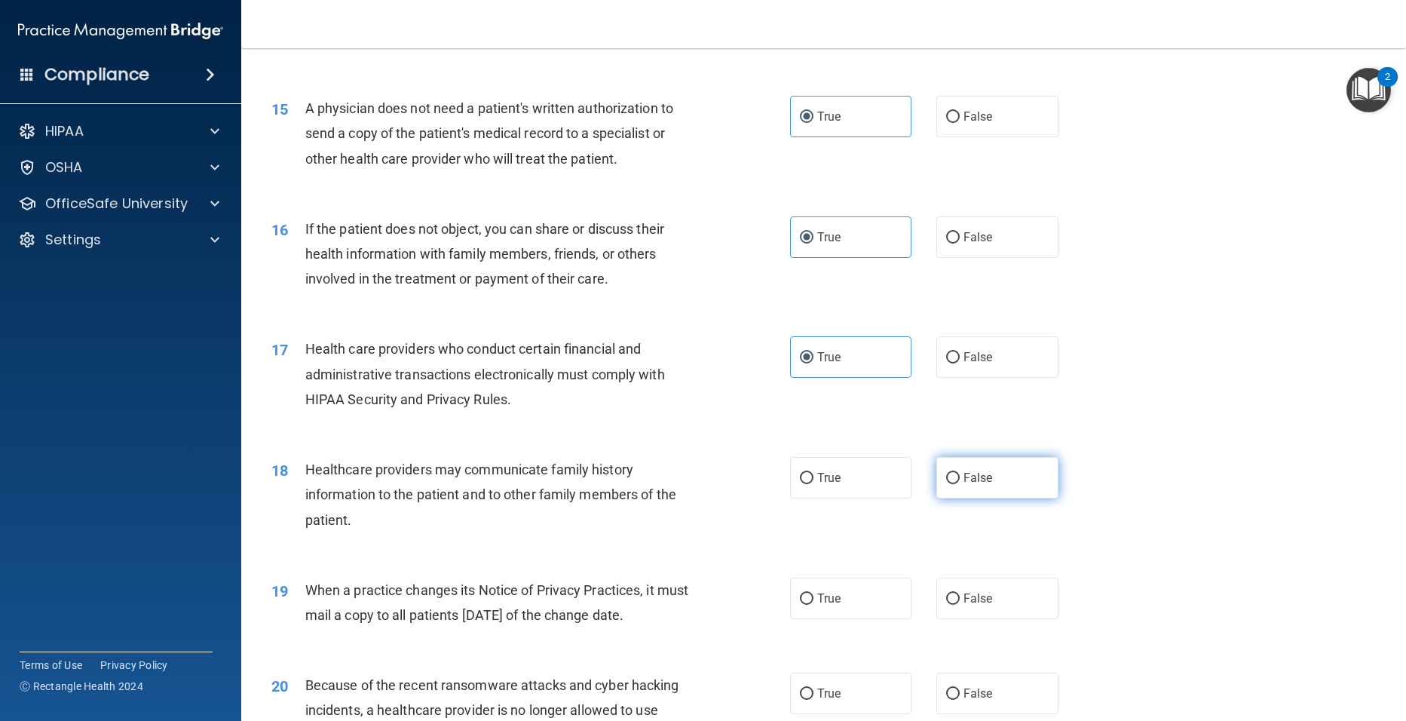
radio input "true"
click at [952, 601] on input "False" at bounding box center [953, 598] width 14 height 11
radio input "true"
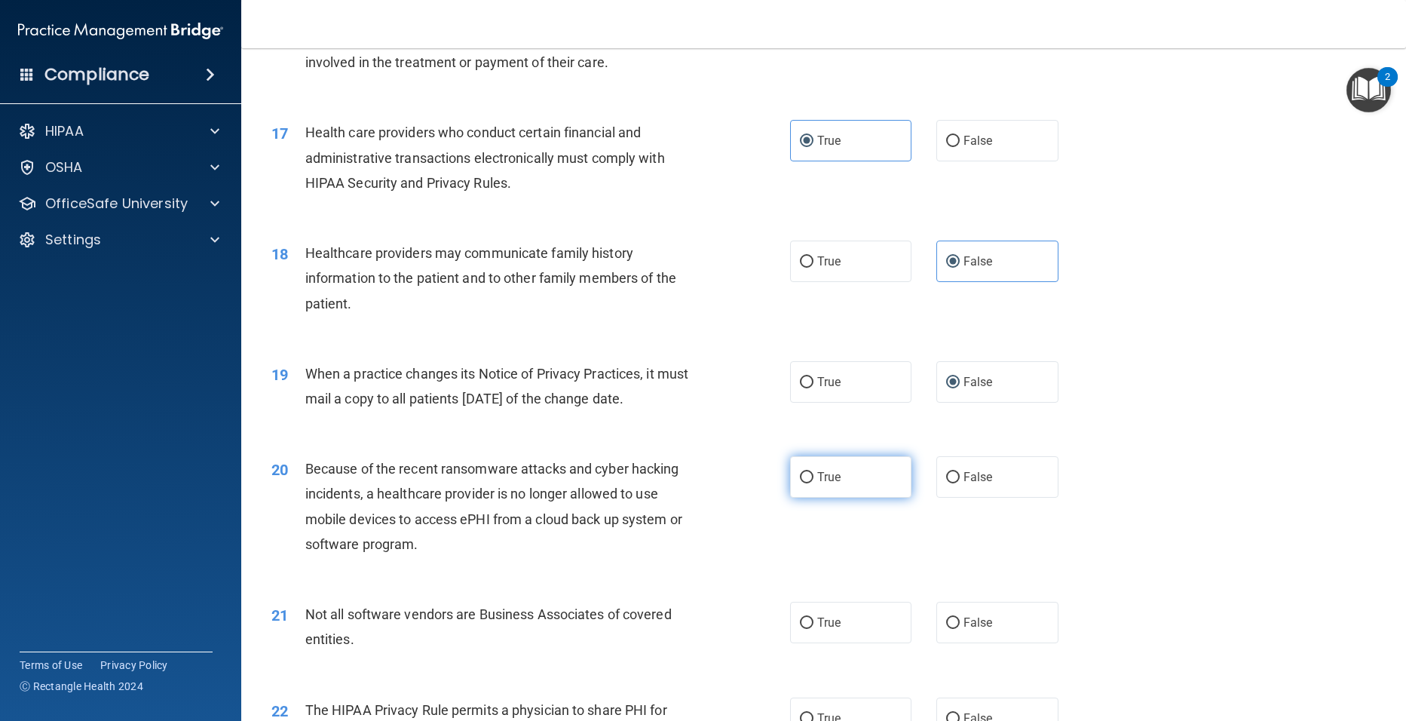
scroll to position [1900, 0]
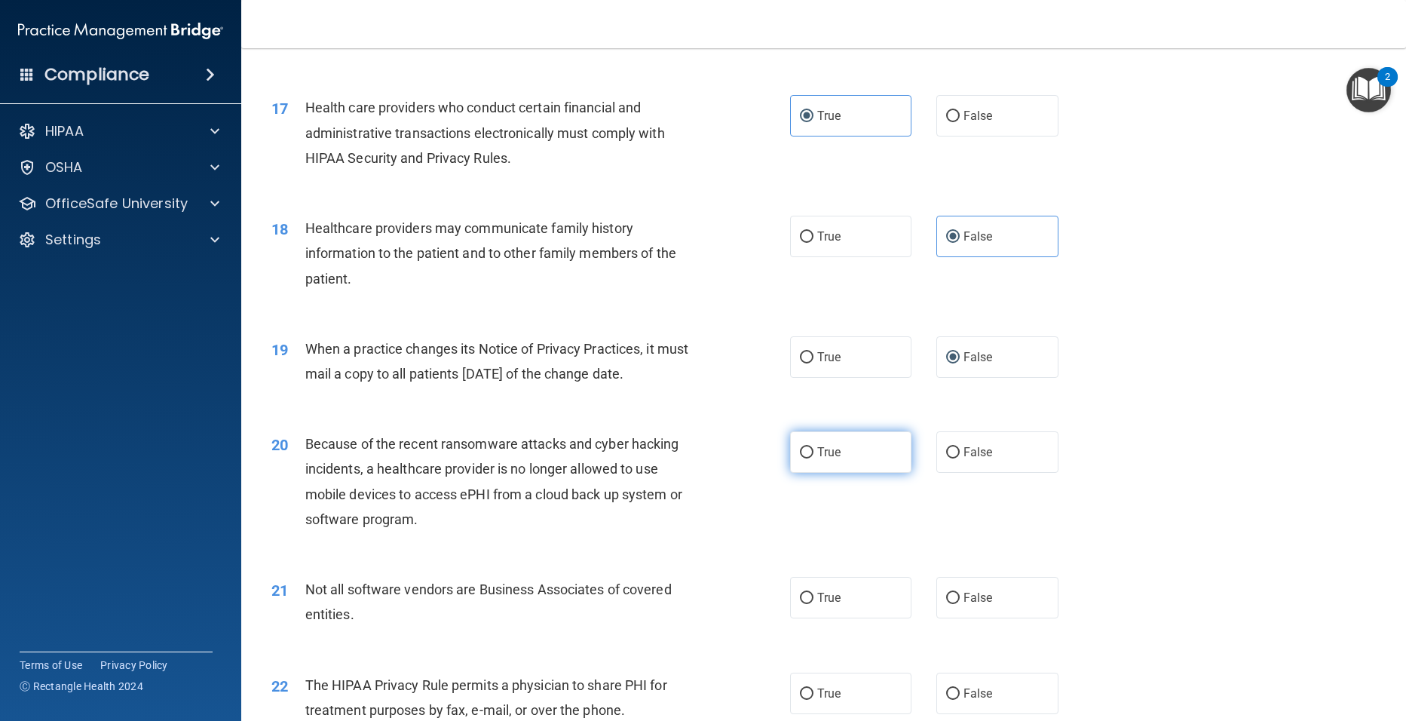
click at [821, 464] on label "True" at bounding box center [851, 451] width 122 height 41
click at [814, 459] on input "True" at bounding box center [807, 452] width 14 height 11
radio input "true"
click at [817, 600] on span "True" at bounding box center [828, 597] width 23 height 14
click at [814, 600] on input "True" at bounding box center [807, 598] width 14 height 11
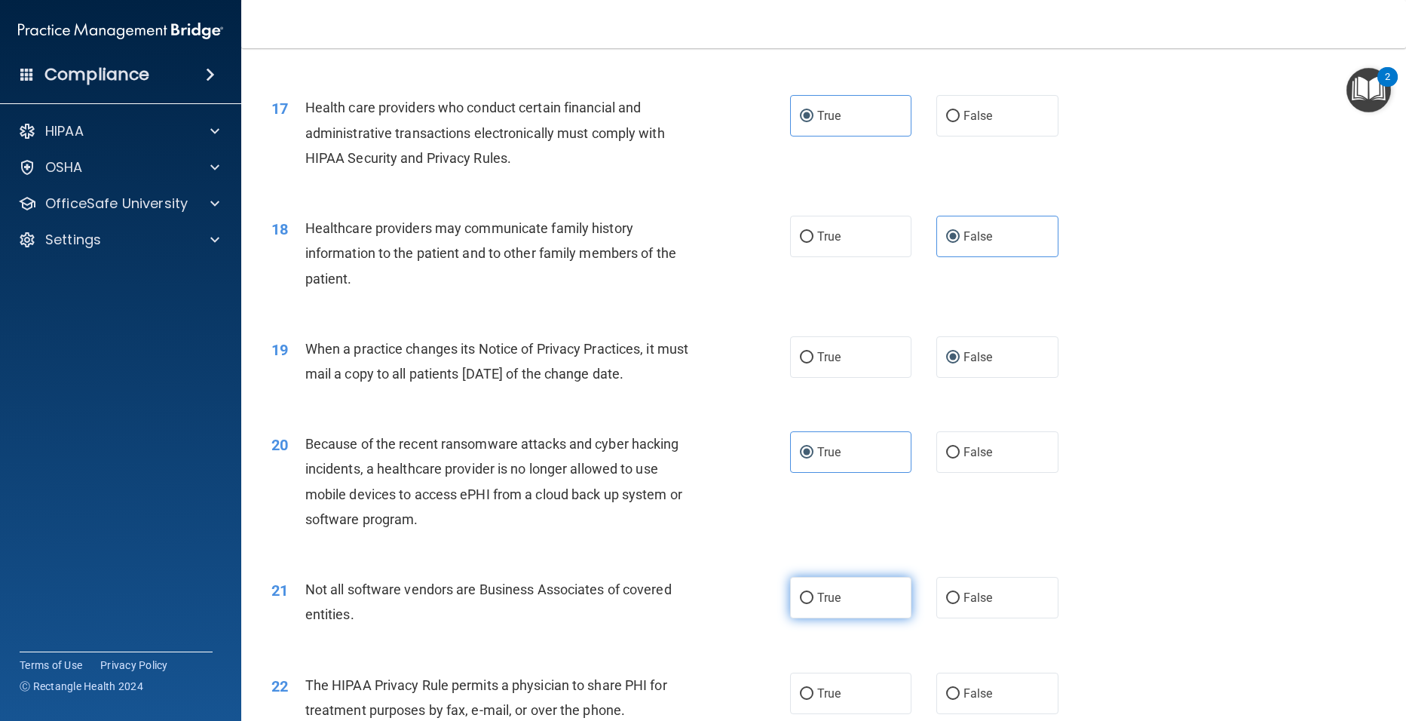
radio input "true"
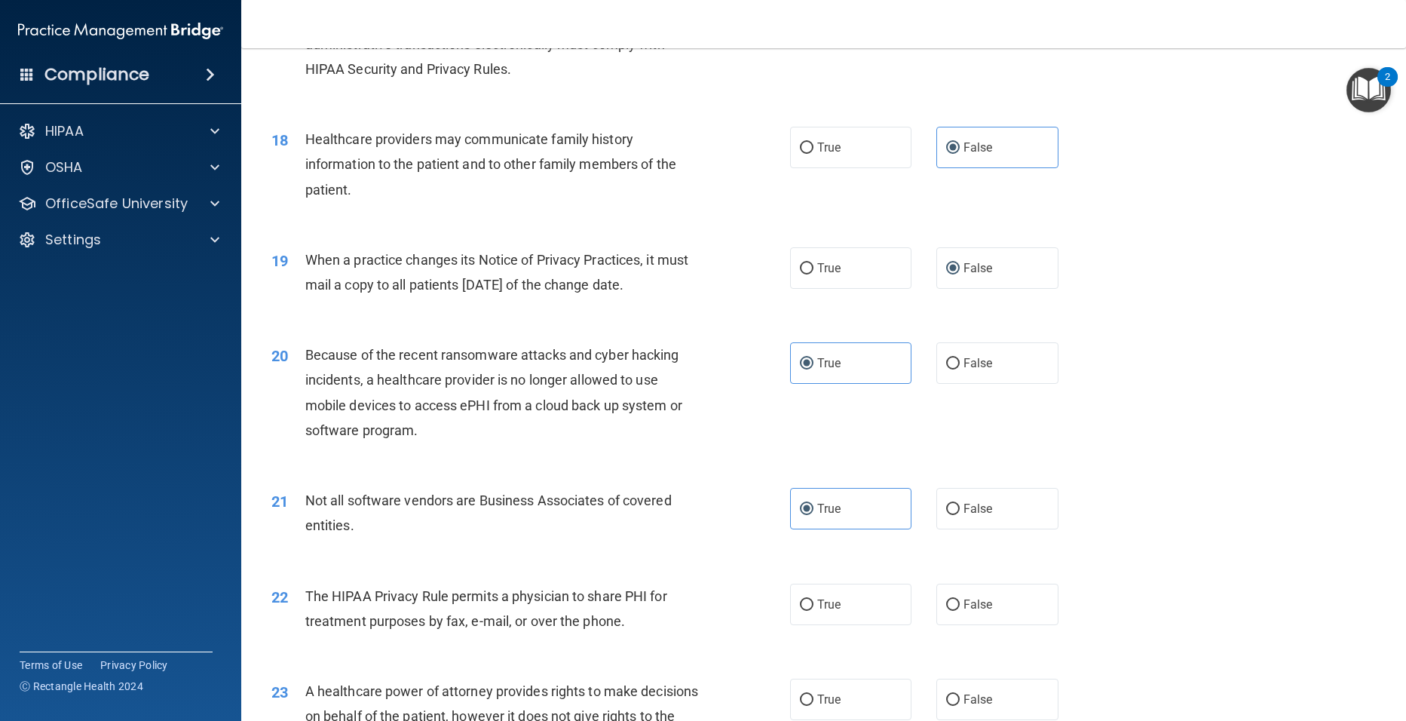
scroll to position [1991, 0]
click at [830, 603] on span "True" at bounding box center [828, 603] width 23 height 14
click at [814, 603] on input "True" at bounding box center [807, 603] width 14 height 11
radio input "true"
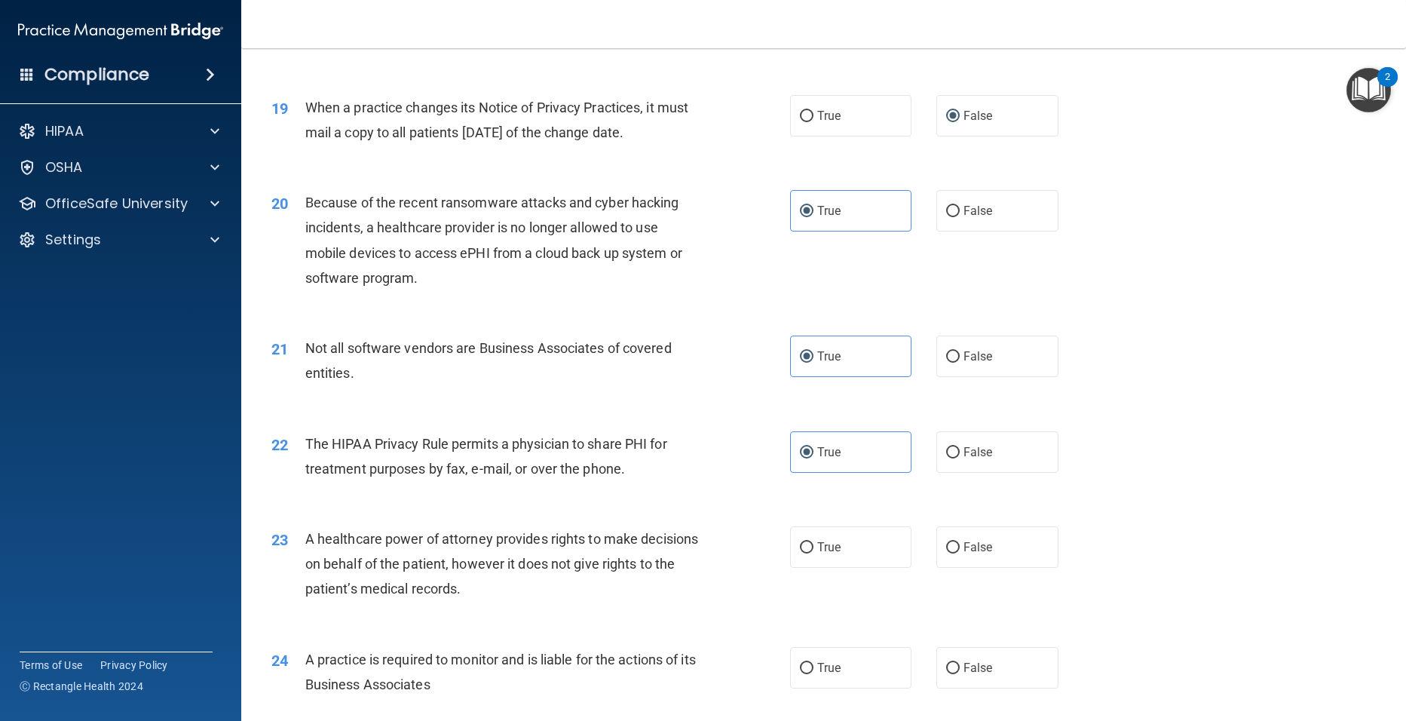
scroll to position [2172, 0]
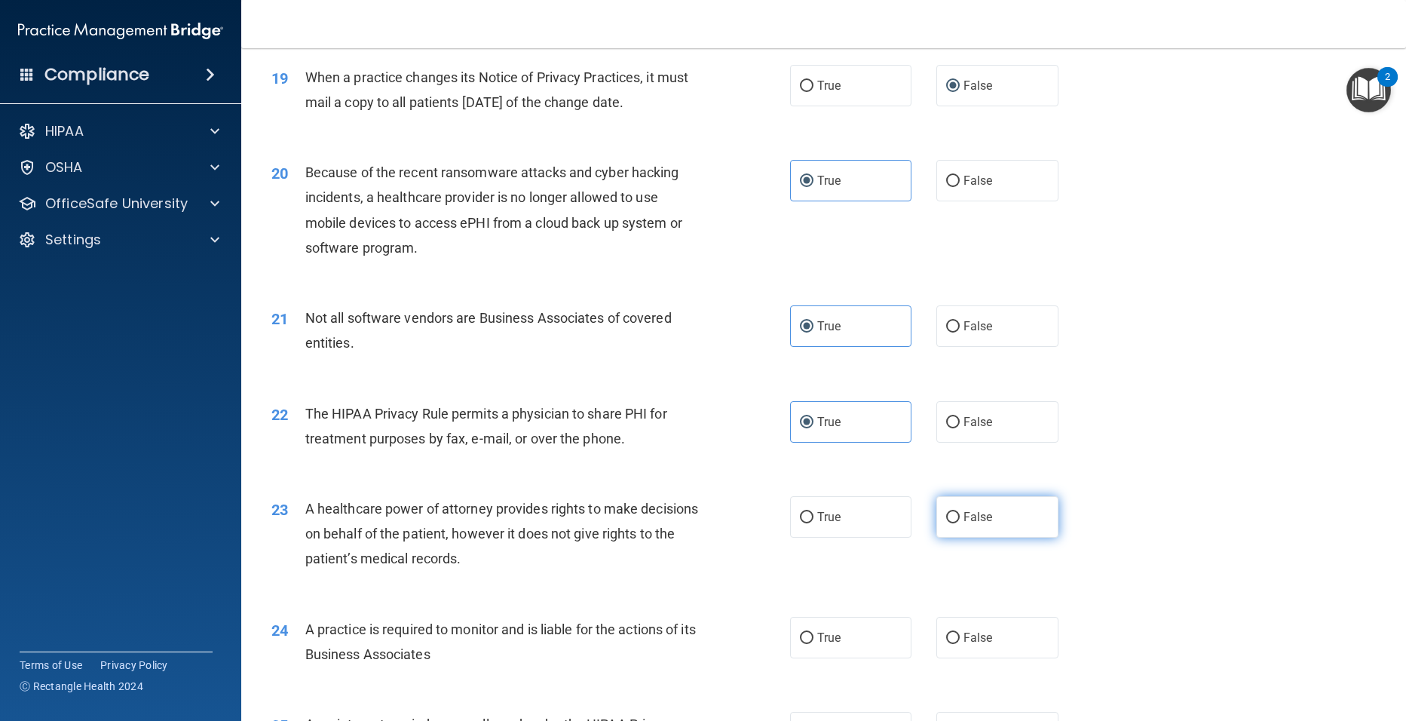
click at [949, 525] on label "False" at bounding box center [998, 516] width 122 height 41
click at [949, 523] on input "False" at bounding box center [953, 517] width 14 height 11
radio input "true"
click at [974, 652] on label "False" at bounding box center [998, 637] width 122 height 41
click at [960, 644] on input "False" at bounding box center [953, 638] width 14 height 11
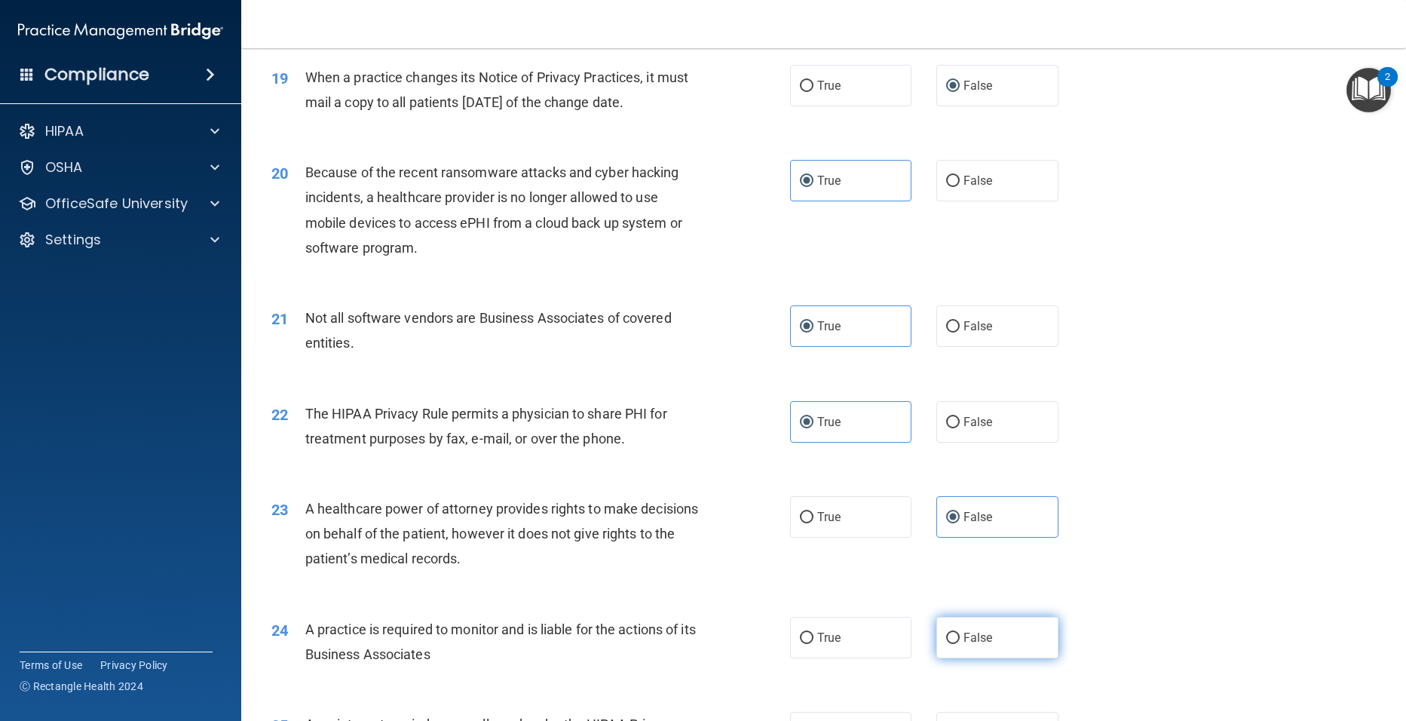
radio input "true"
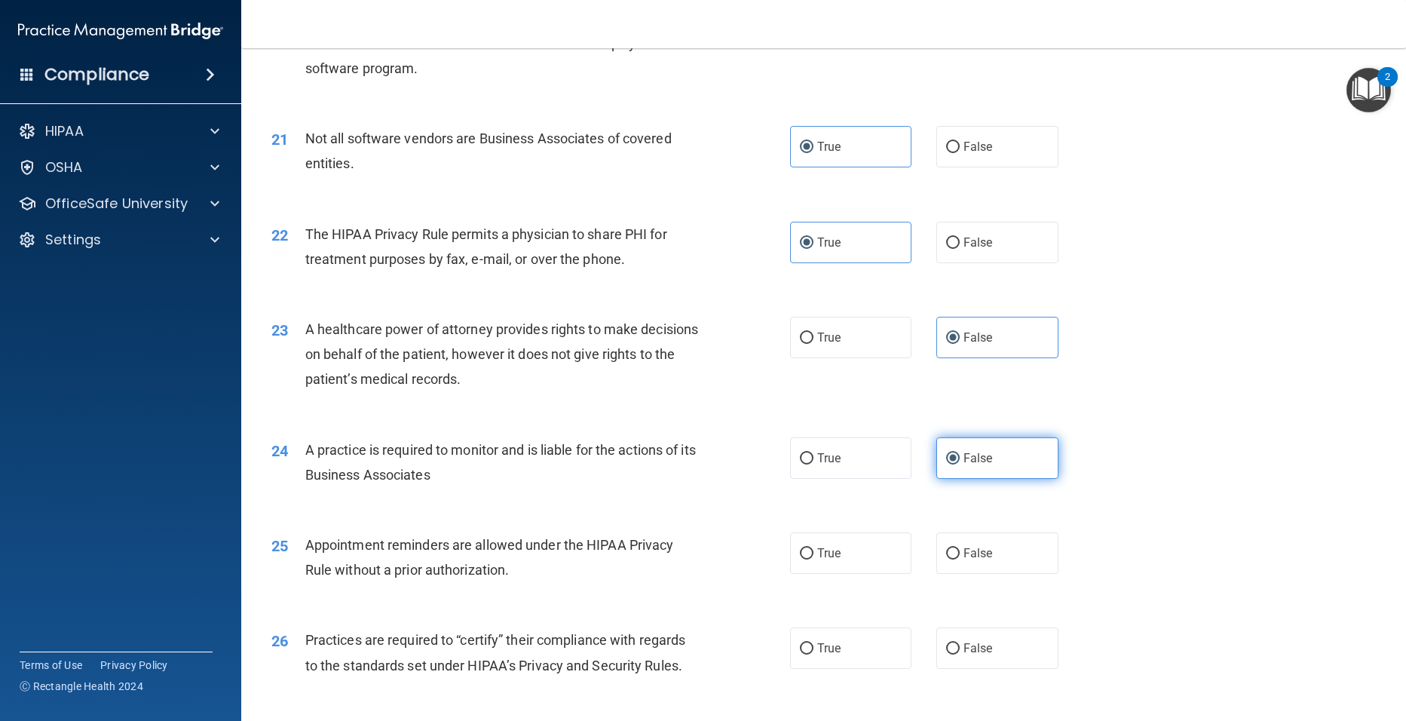
scroll to position [2353, 0]
click at [876, 563] on label "True" at bounding box center [851, 551] width 122 height 41
click at [814, 558] on input "True" at bounding box center [807, 552] width 14 height 11
radio input "true"
click at [860, 637] on label "True" at bounding box center [851, 646] width 122 height 41
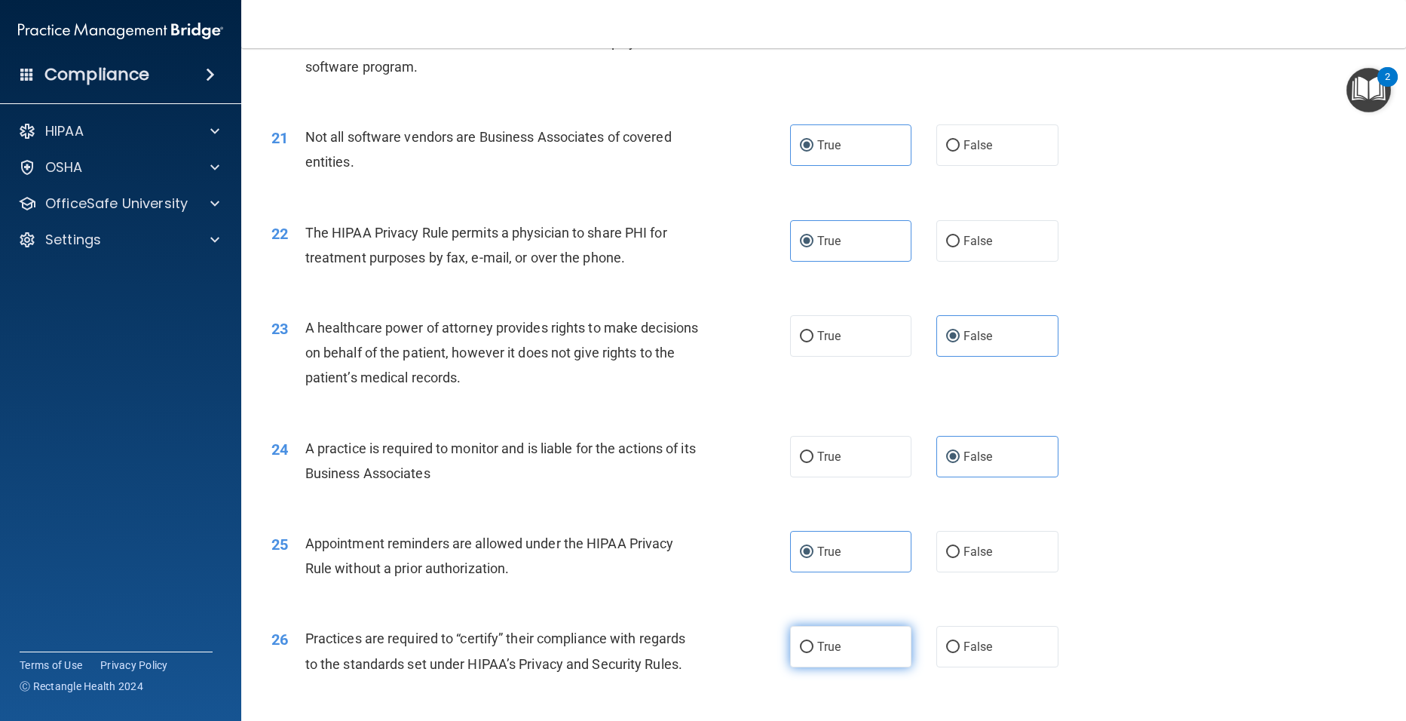
click at [814, 642] on input "True" at bounding box center [807, 647] width 14 height 11
radio input "true"
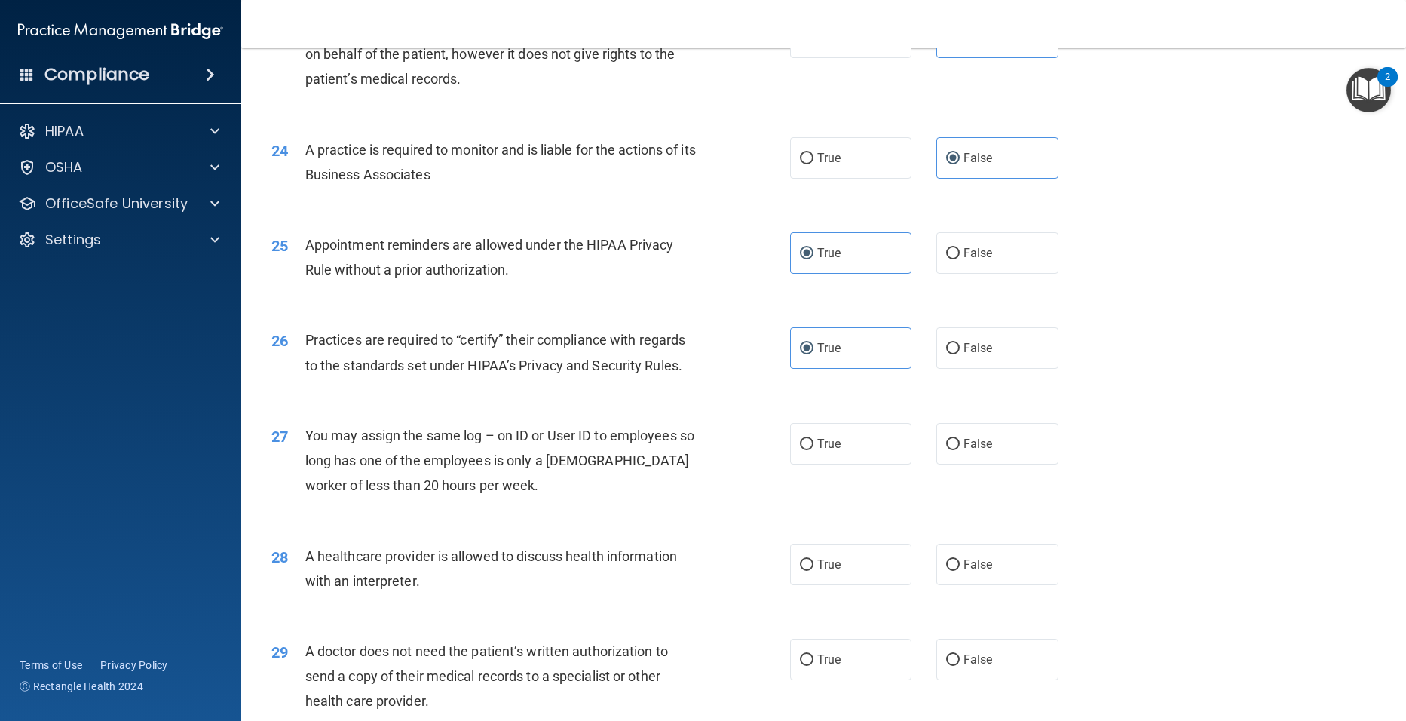
scroll to position [2655, 0]
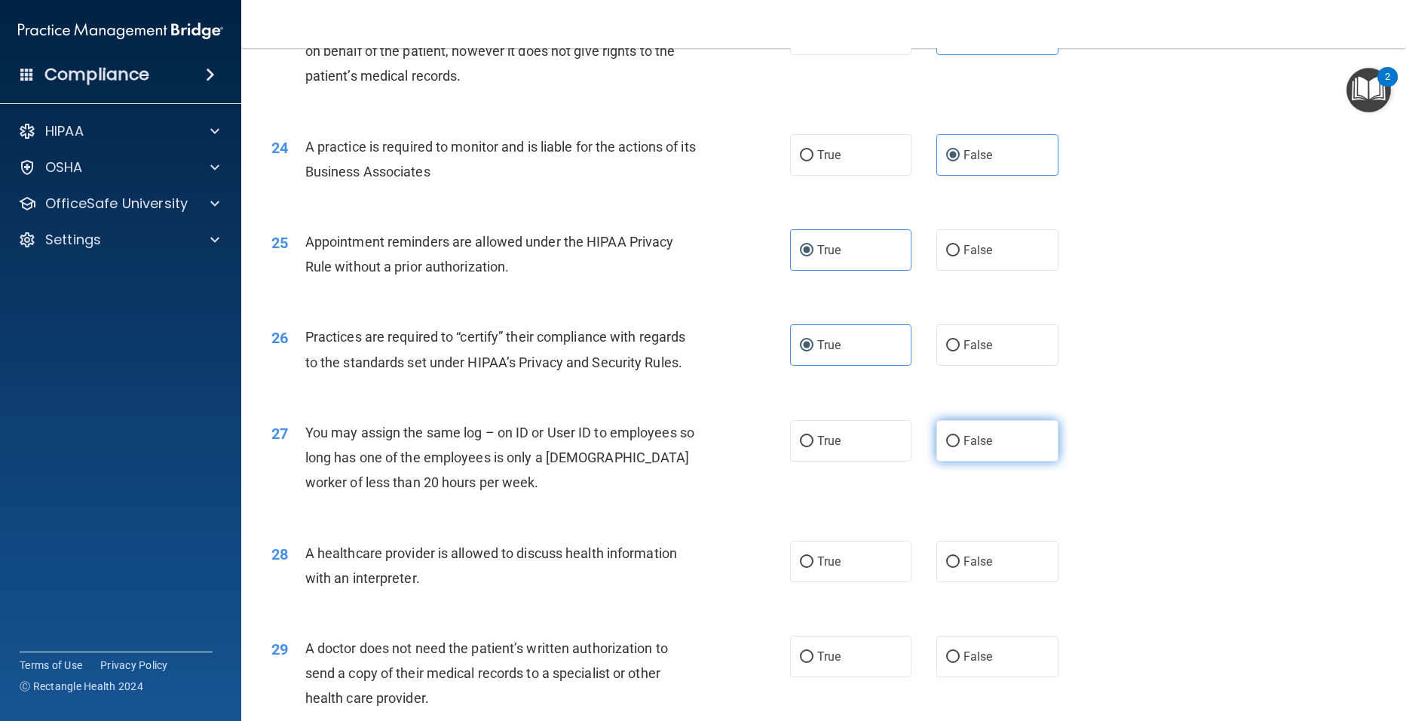
click at [946, 436] on input "False" at bounding box center [953, 441] width 14 height 11
radio input "true"
click at [825, 568] on span "True" at bounding box center [828, 561] width 23 height 14
click at [814, 568] on input "True" at bounding box center [807, 562] width 14 height 11
radio input "true"
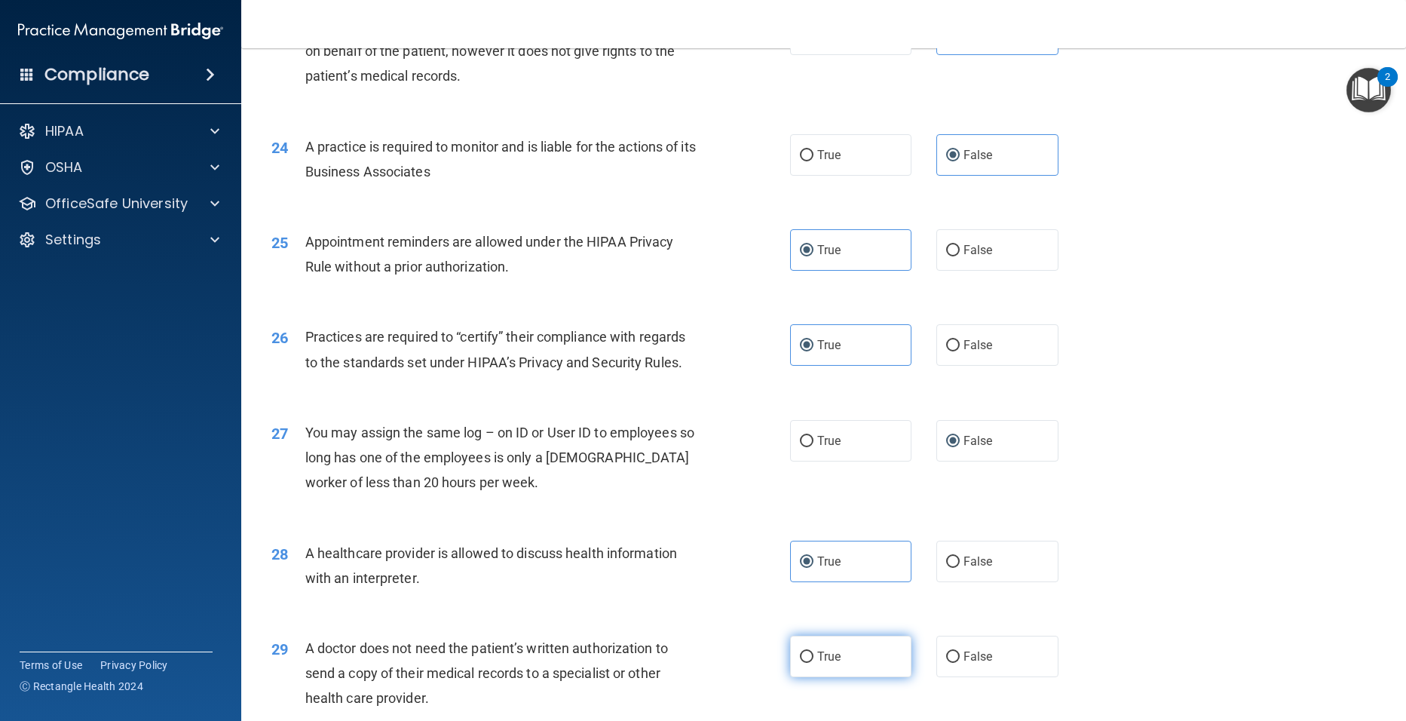
click at [817, 658] on span "True" at bounding box center [828, 656] width 23 height 14
click at [814, 658] on input "True" at bounding box center [807, 657] width 14 height 11
radio input "true"
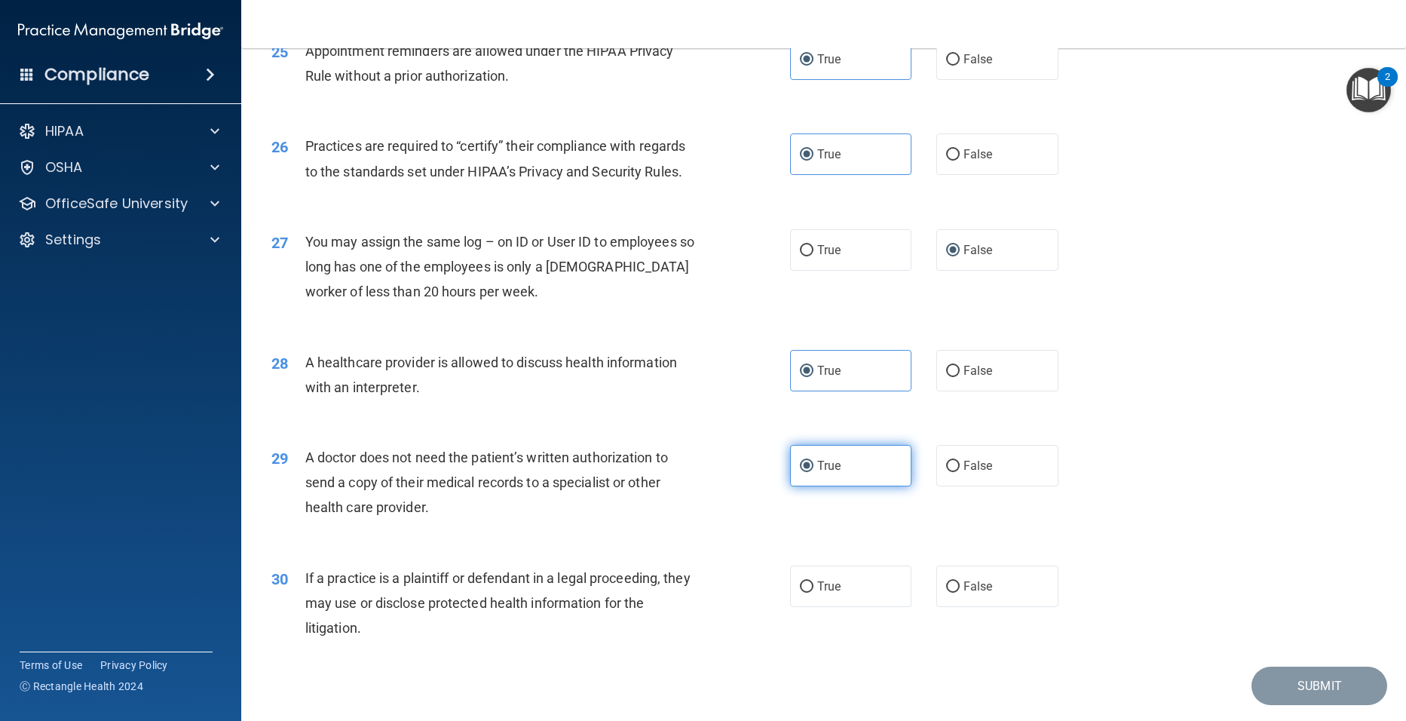
scroll to position [2866, 0]
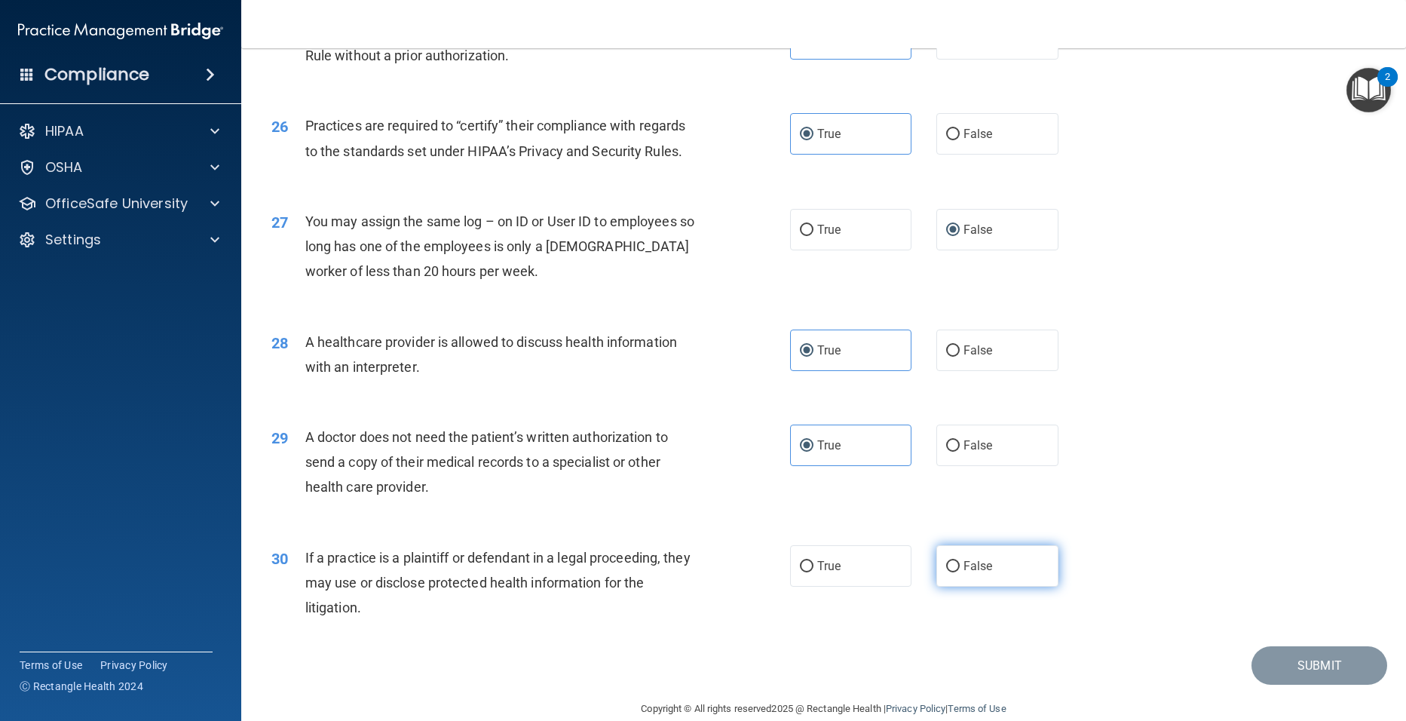
click at [964, 571] on span "False" at bounding box center [978, 566] width 29 height 14
click at [960, 571] on input "False" at bounding box center [953, 566] width 14 height 11
radio input "true"
click at [584, 119] on span "Practices are required to “certify” their compliance with regards to the standa…" at bounding box center [495, 138] width 381 height 41
click at [1296, 664] on button "Submit" at bounding box center [1320, 665] width 136 height 38
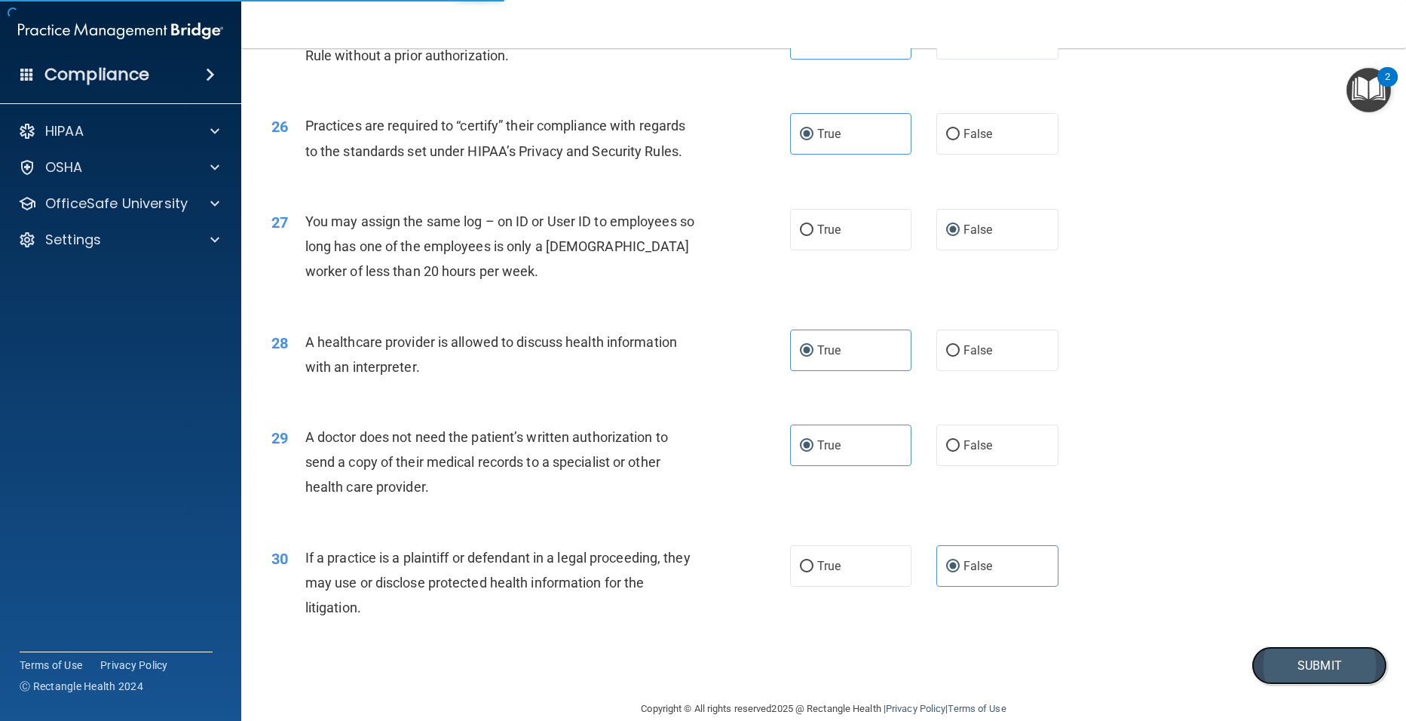
click at [1274, 666] on button "Submit" at bounding box center [1320, 665] width 136 height 38
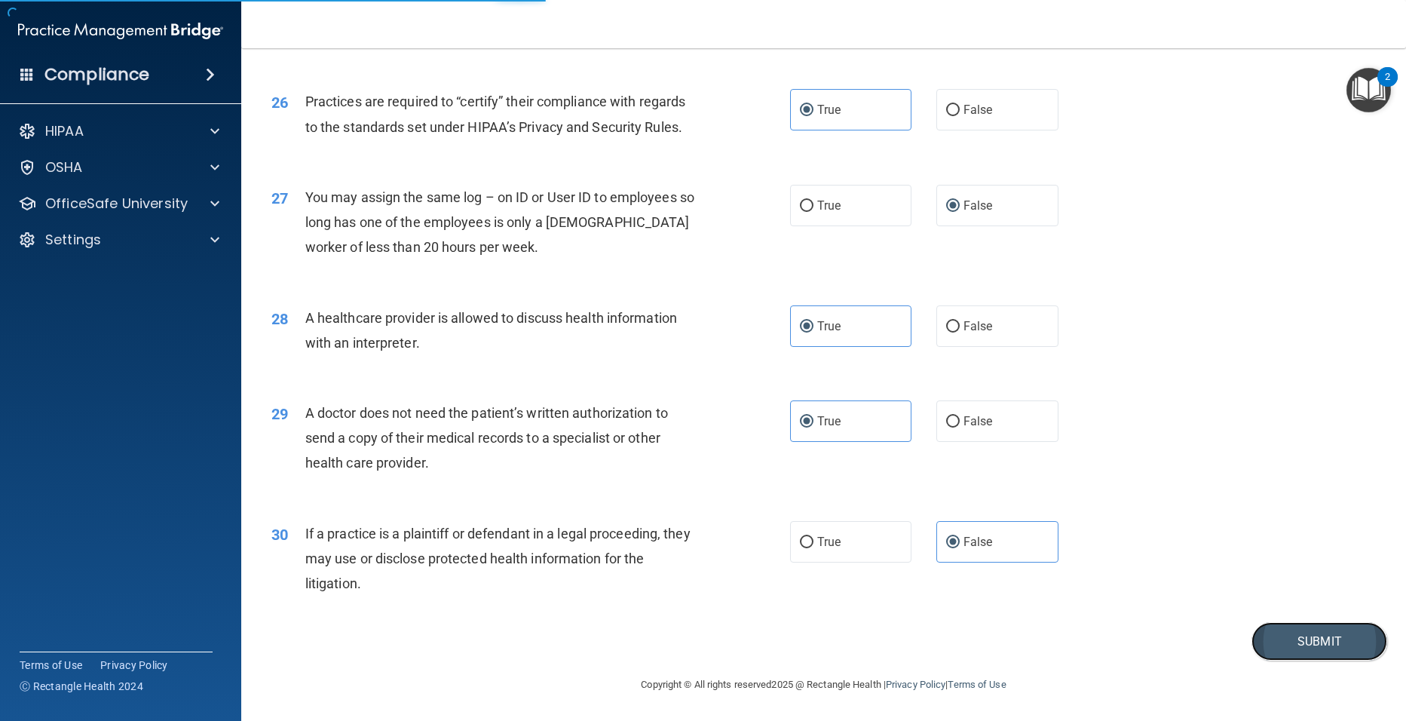
click at [1320, 646] on button "Submit" at bounding box center [1320, 641] width 136 height 38
click at [1321, 646] on button "Submit" at bounding box center [1320, 641] width 136 height 38
click at [1301, 646] on button "Submit" at bounding box center [1320, 641] width 136 height 38
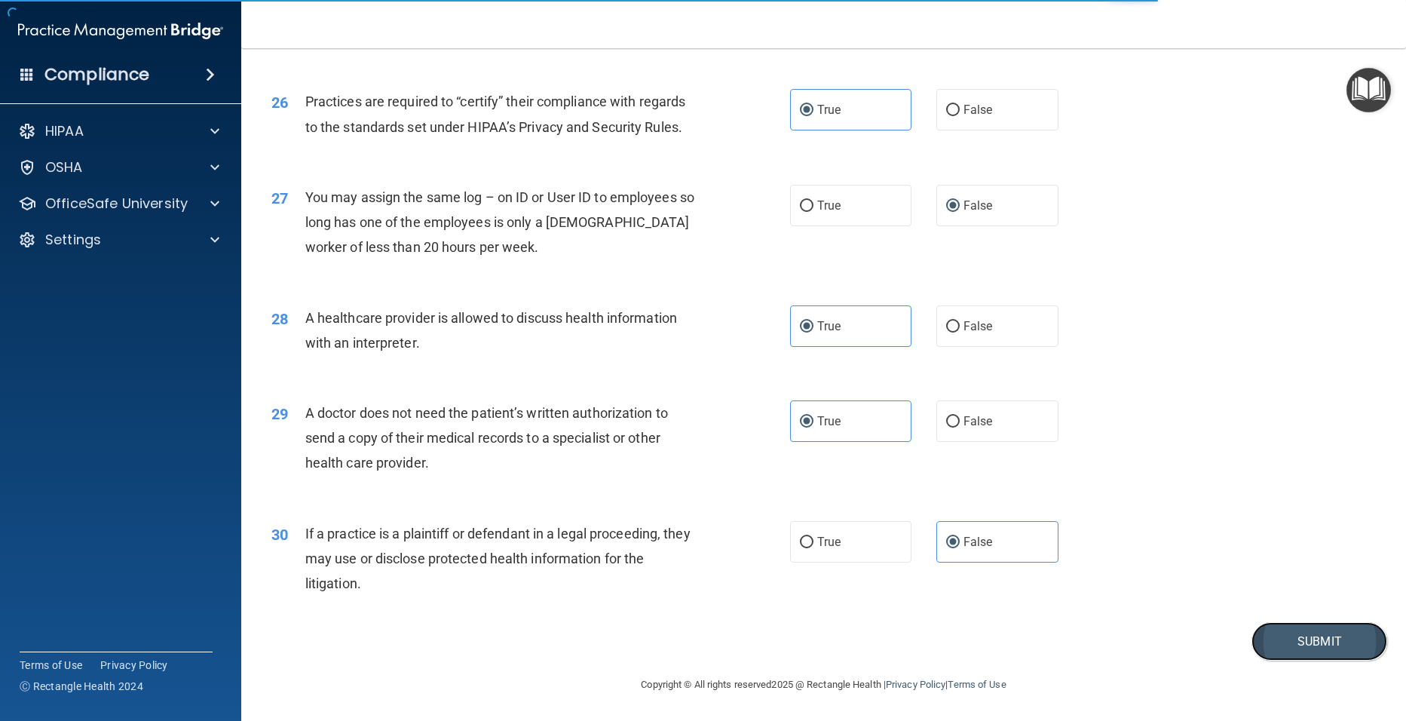
click at [1301, 646] on button "Submit" at bounding box center [1320, 641] width 136 height 38
click at [1302, 646] on button "Submit" at bounding box center [1320, 641] width 136 height 38
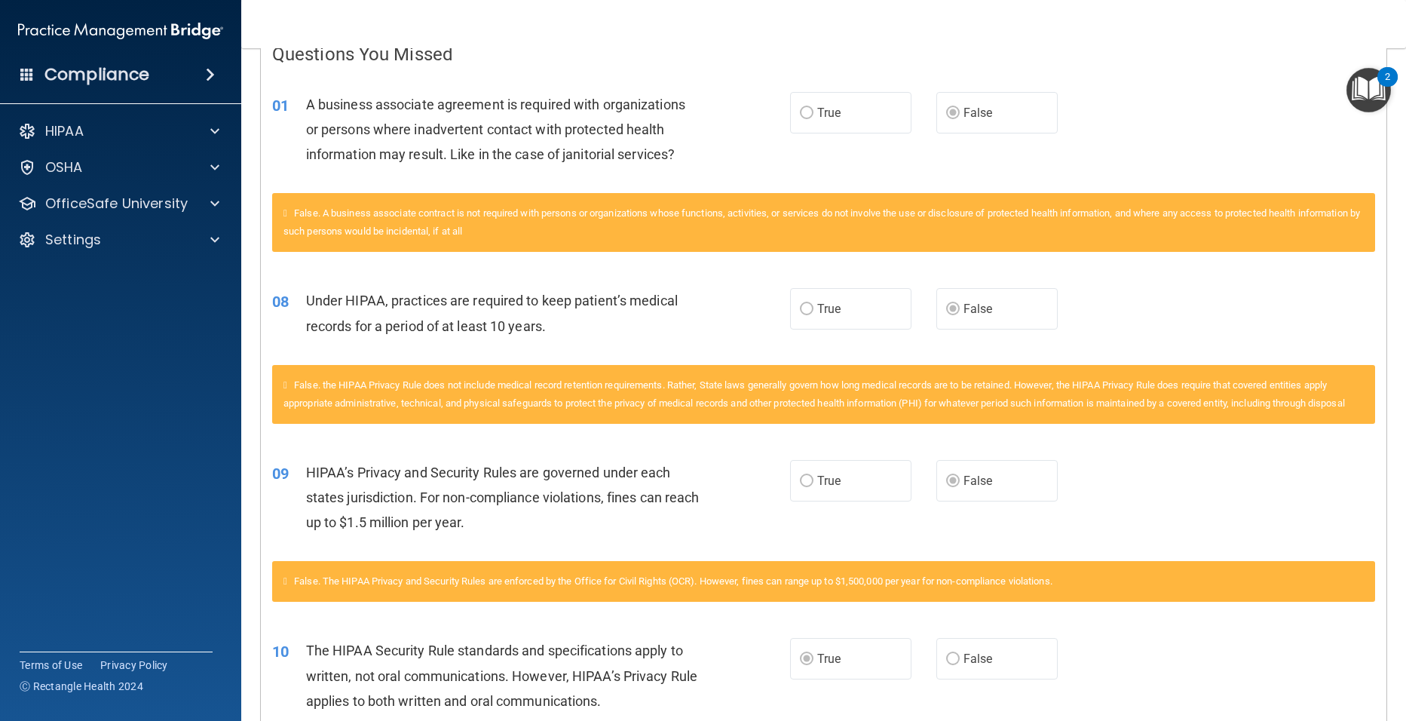
scroll to position [362, 0]
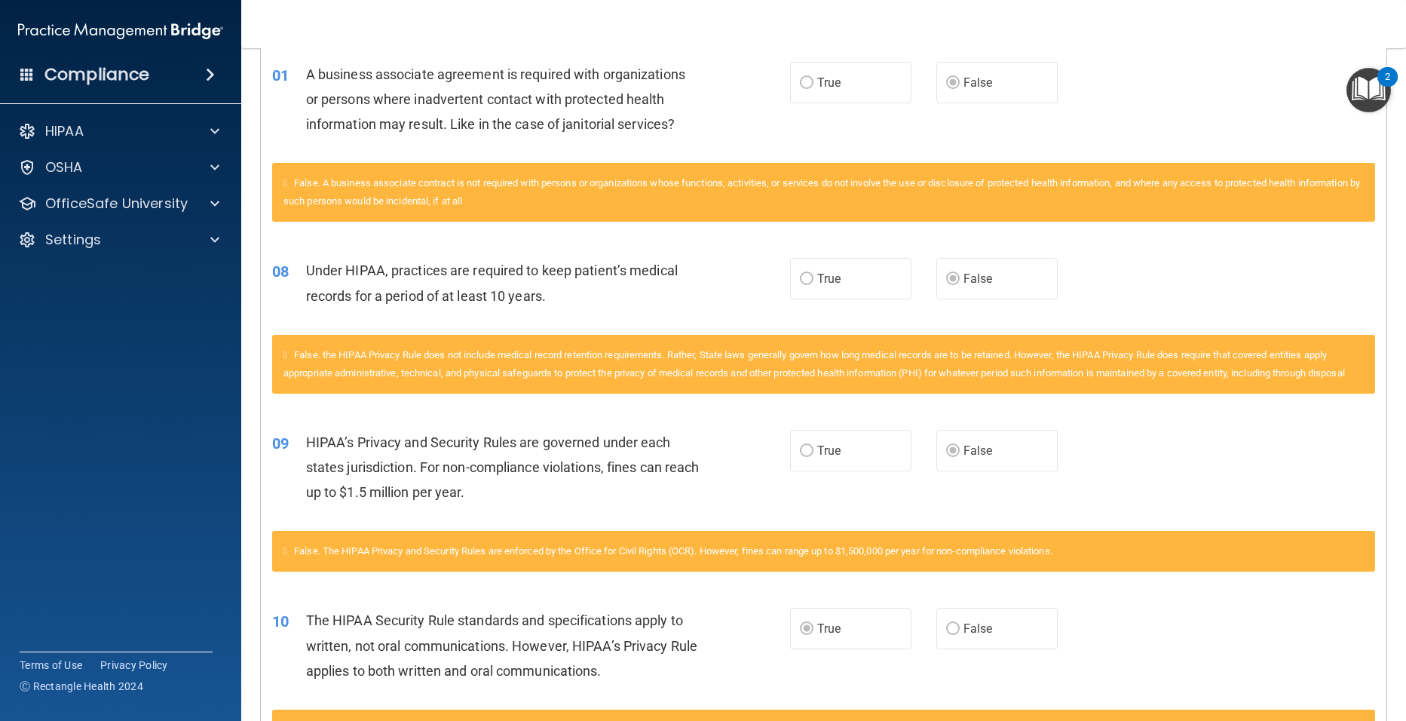
click at [1394, 713] on main "Calculating your score.... You did not pass the " The HIPAA Quiz #2 ". 70 out o…" at bounding box center [823, 384] width 1165 height 673
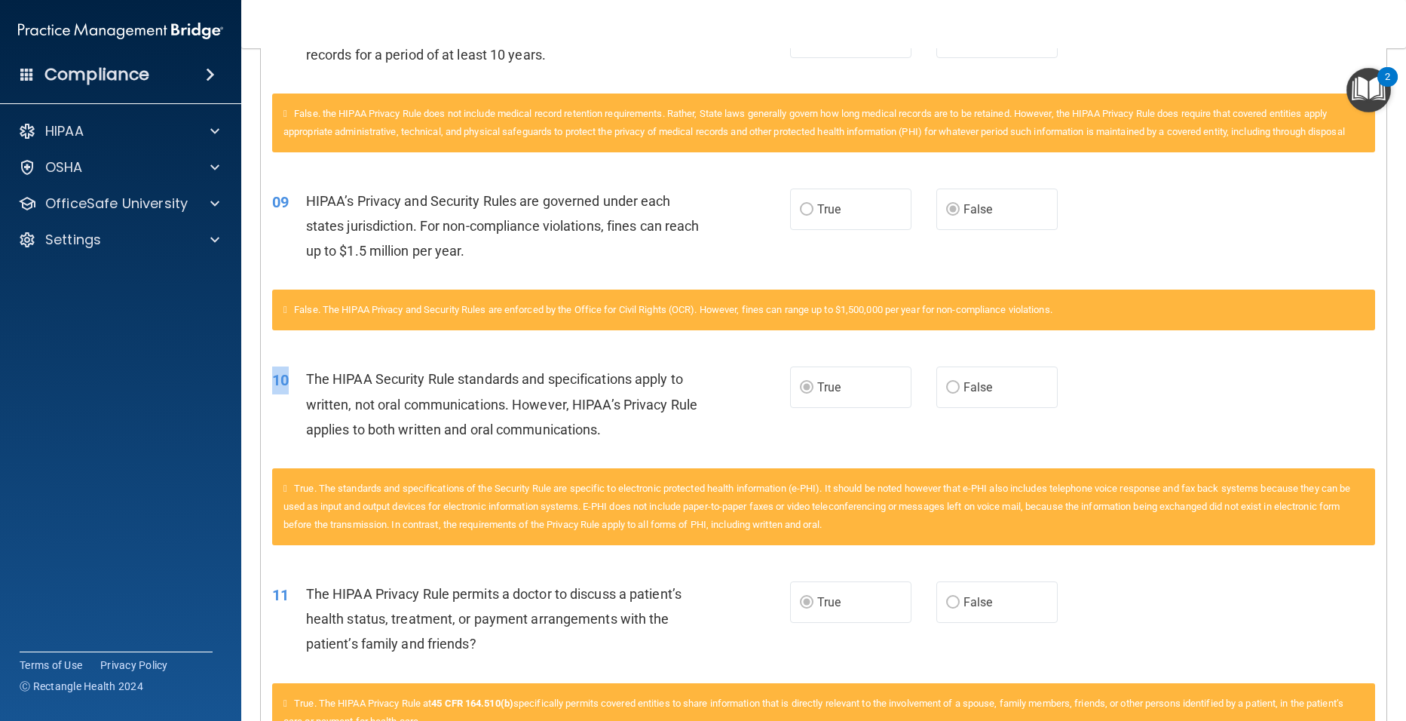
scroll to position [633, 0]
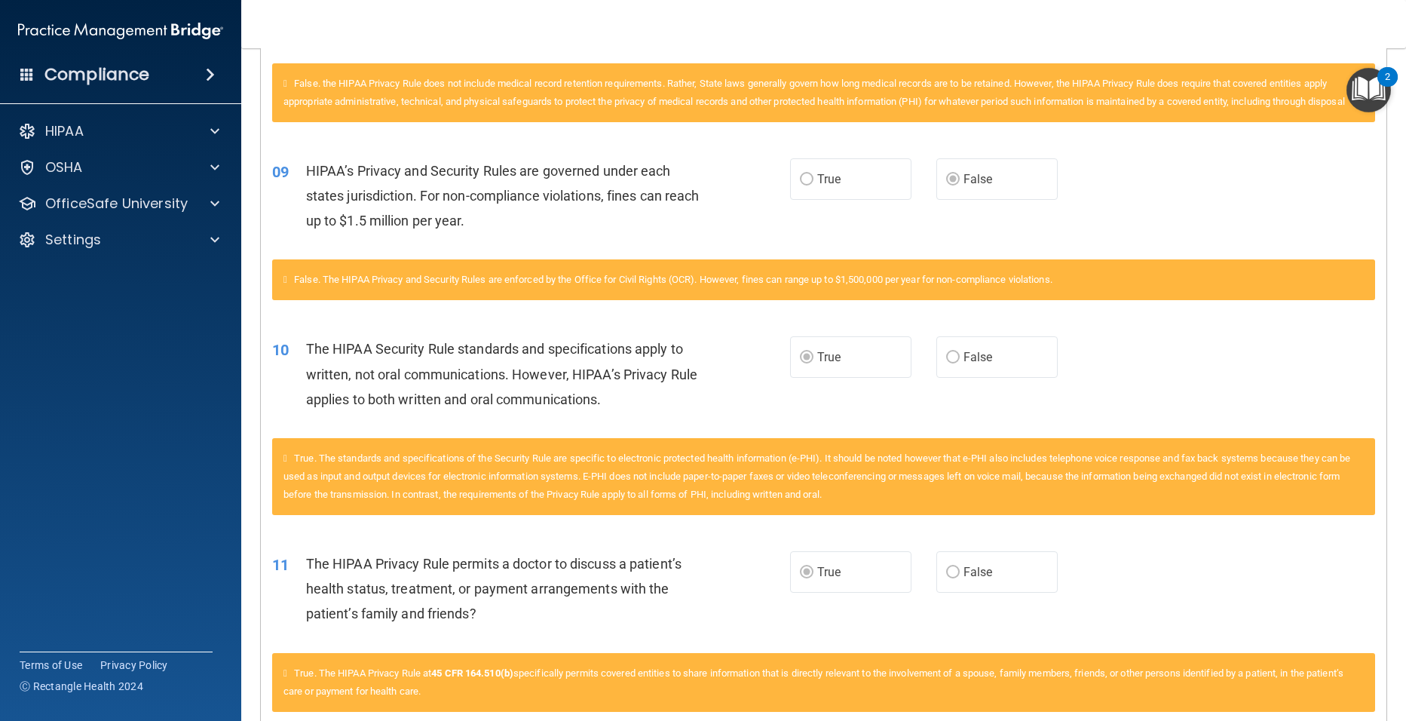
click at [1392, 703] on main "Calculating your score.... You did not pass the " The HIPAA Quiz #2 ". 70 out o…" at bounding box center [823, 384] width 1165 height 673
click at [1394, 713] on main "Calculating your score.... You did not pass the " The HIPAA Quiz #2 ". 70 out o…" at bounding box center [823, 384] width 1165 height 673
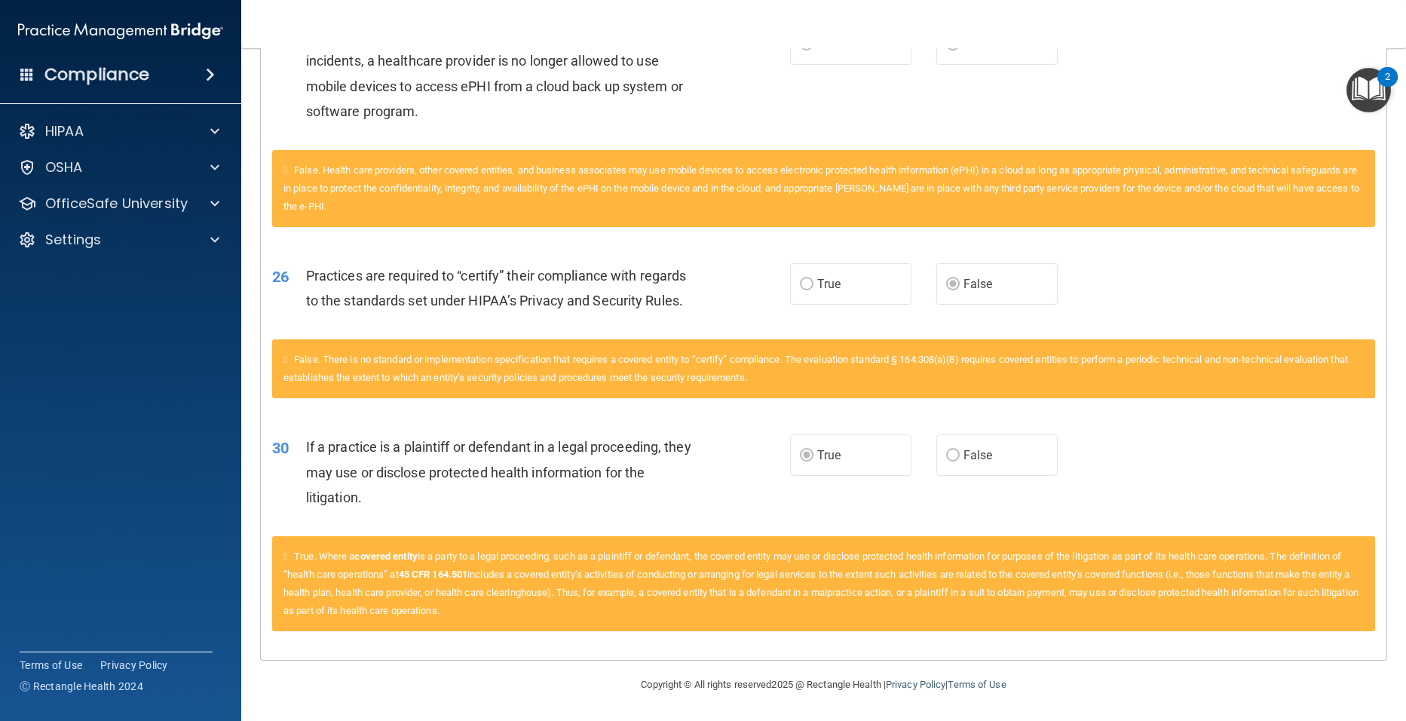
scroll to position [1590, 0]
click at [1379, 364] on main "Calculating your score.... You did not pass the " The HIPAA Quiz #2 ". 70 out o…" at bounding box center [823, 384] width 1165 height 673
click at [215, 127] on span at bounding box center [214, 131] width 9 height 18
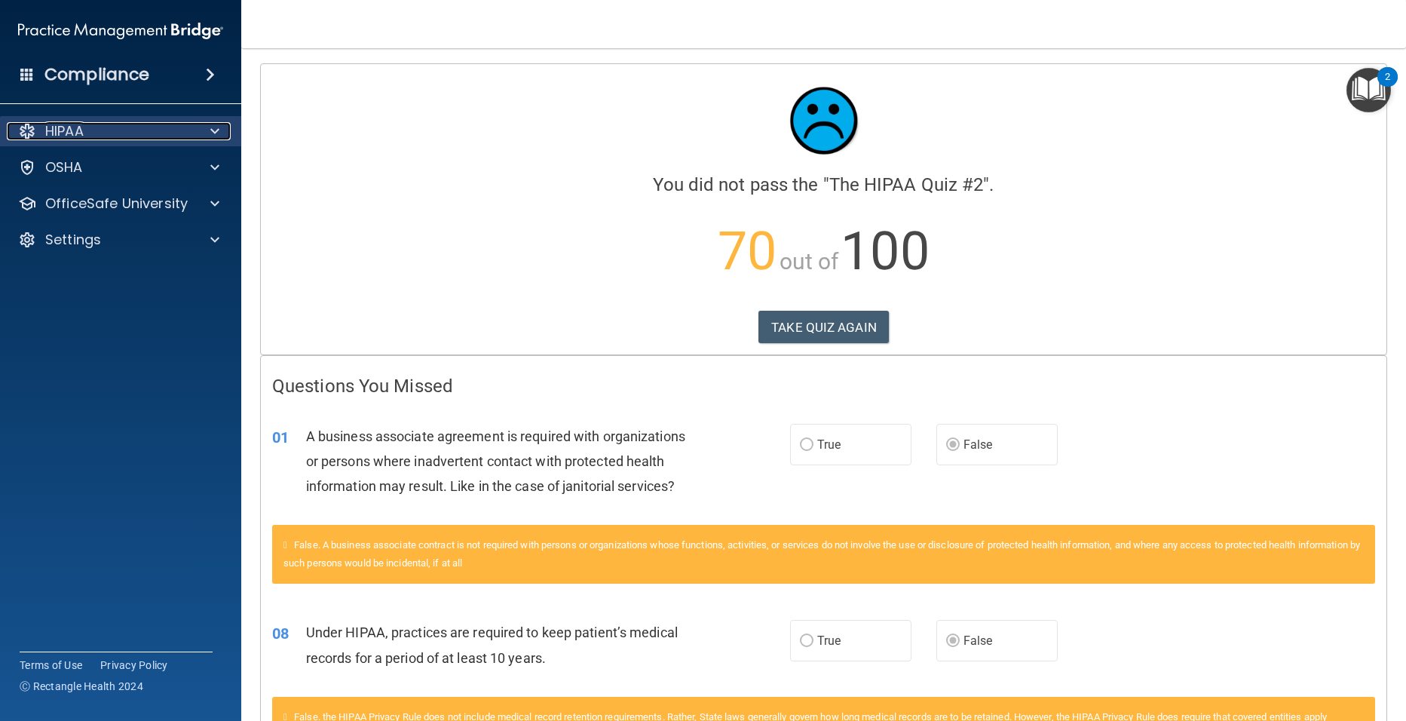
click at [217, 133] on span at bounding box center [214, 131] width 9 height 18
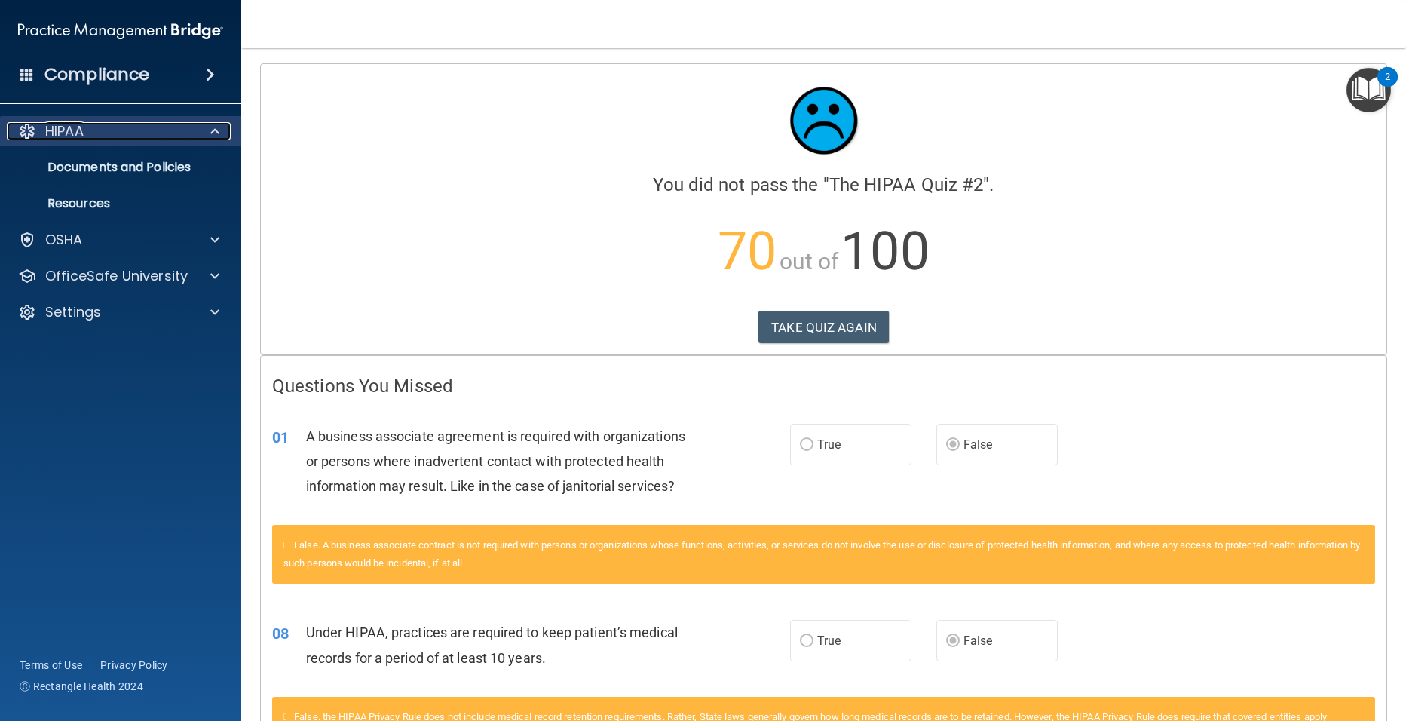
click at [212, 136] on span at bounding box center [214, 131] width 9 height 18
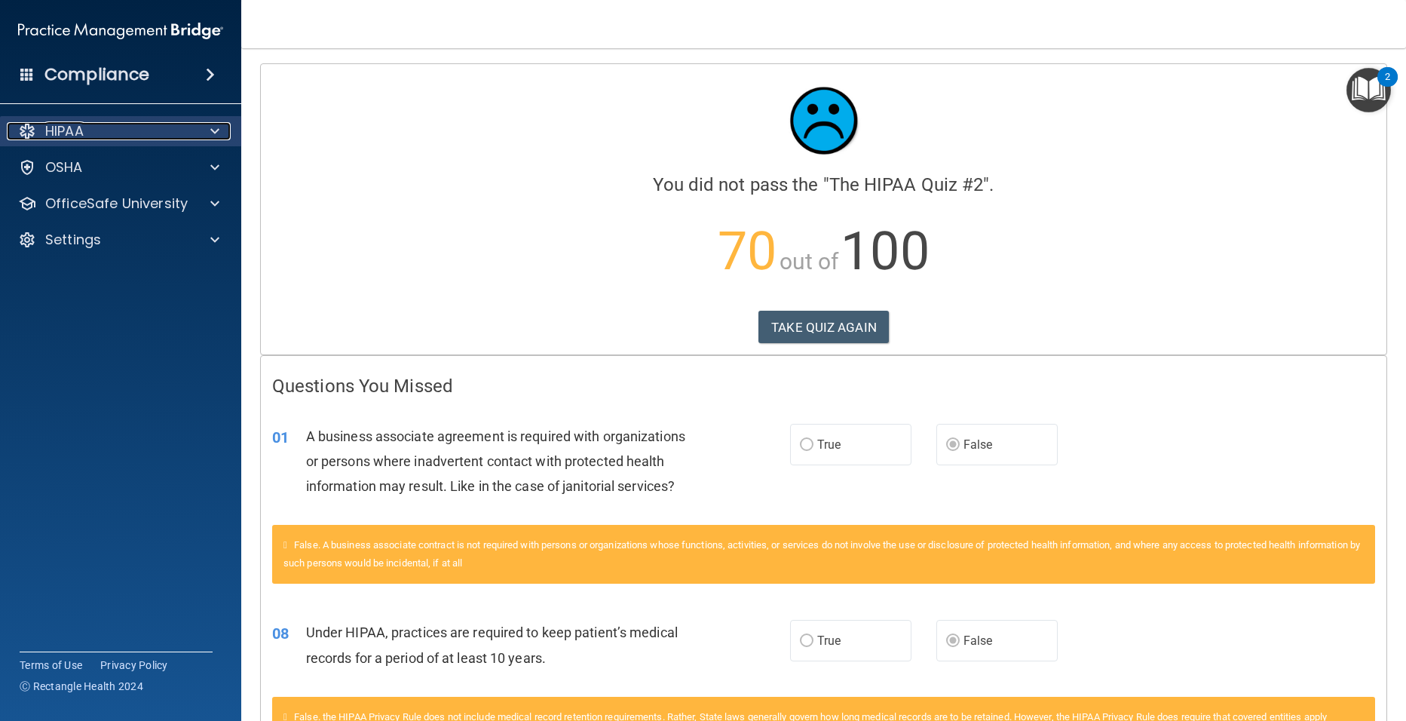
click at [64, 128] on p "HIPAA" at bounding box center [64, 131] width 38 height 18
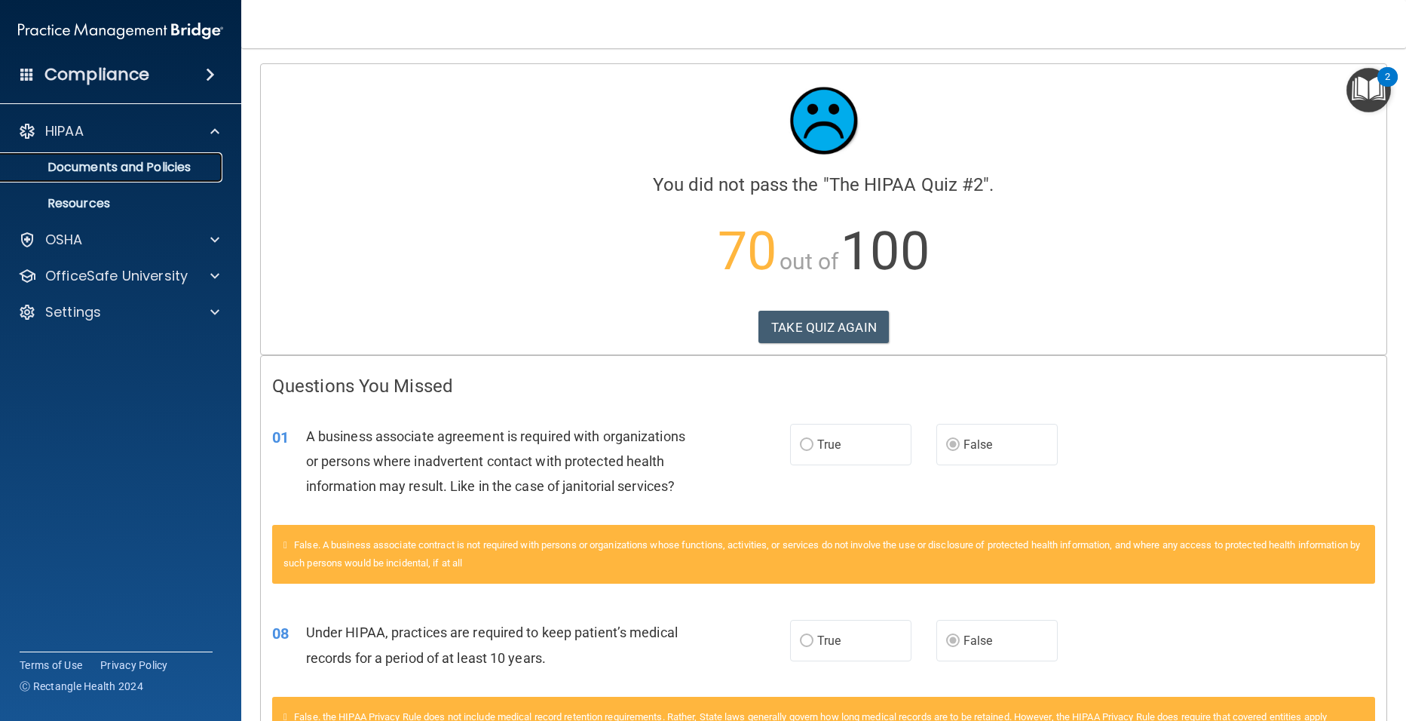
click at [75, 162] on p "Documents and Policies" at bounding box center [113, 167] width 206 height 15
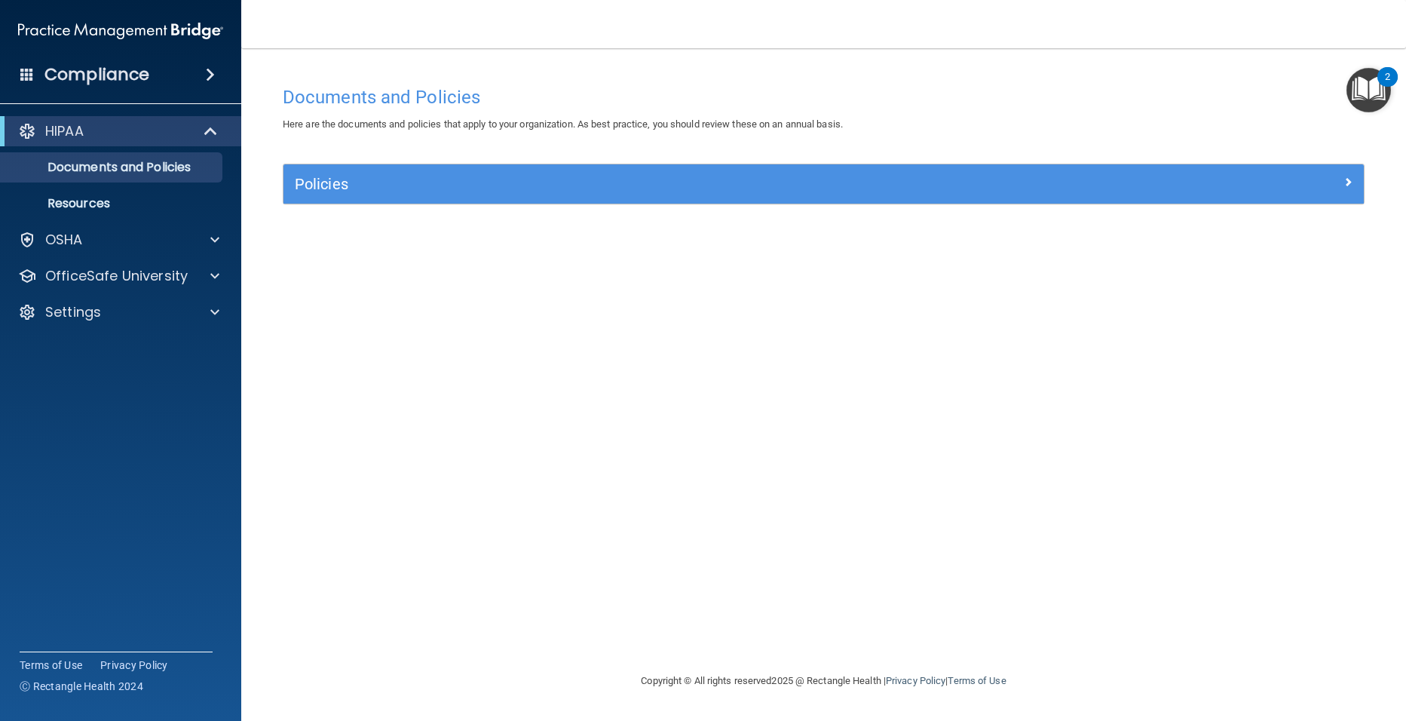
click at [93, 68] on h4 "Compliance" at bounding box center [96, 74] width 105 height 21
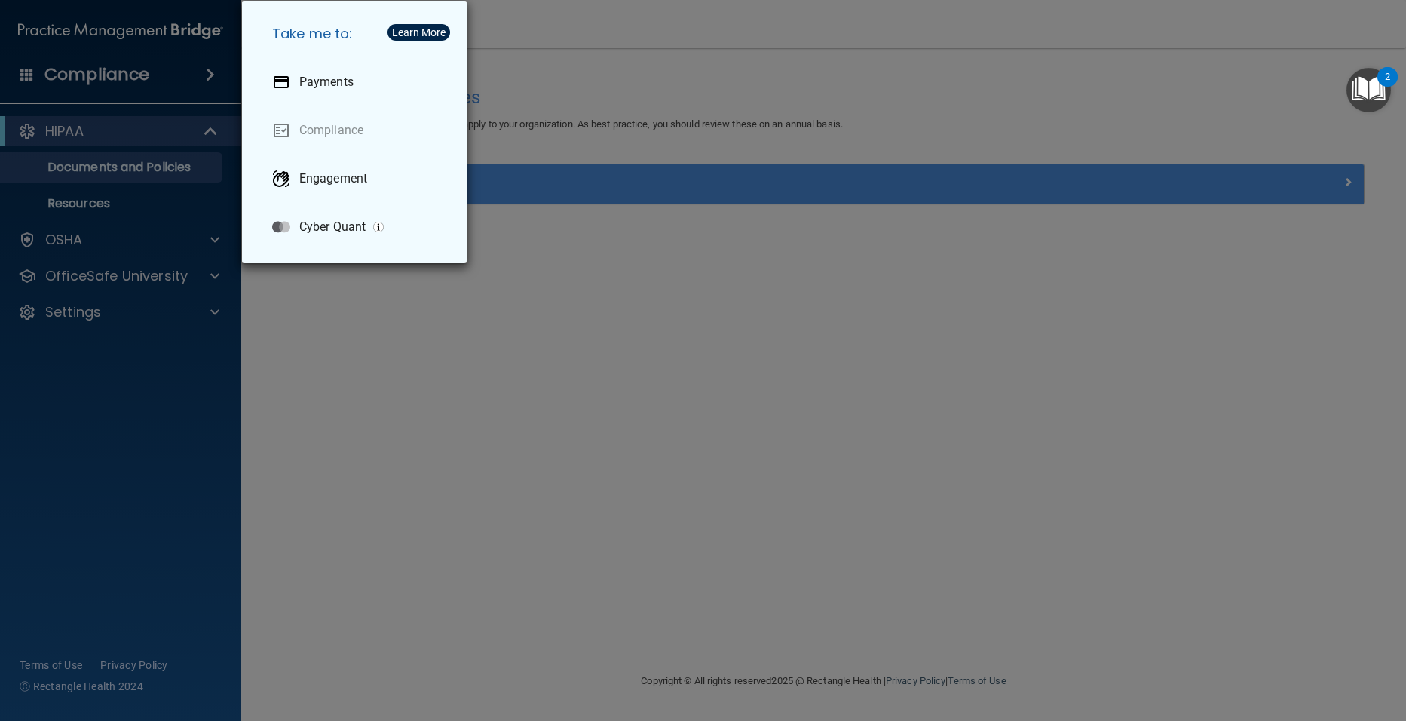
click at [74, 125] on div "Take me to: Payments Compliance Engagement Cyber Quant" at bounding box center [703, 360] width 1406 height 721
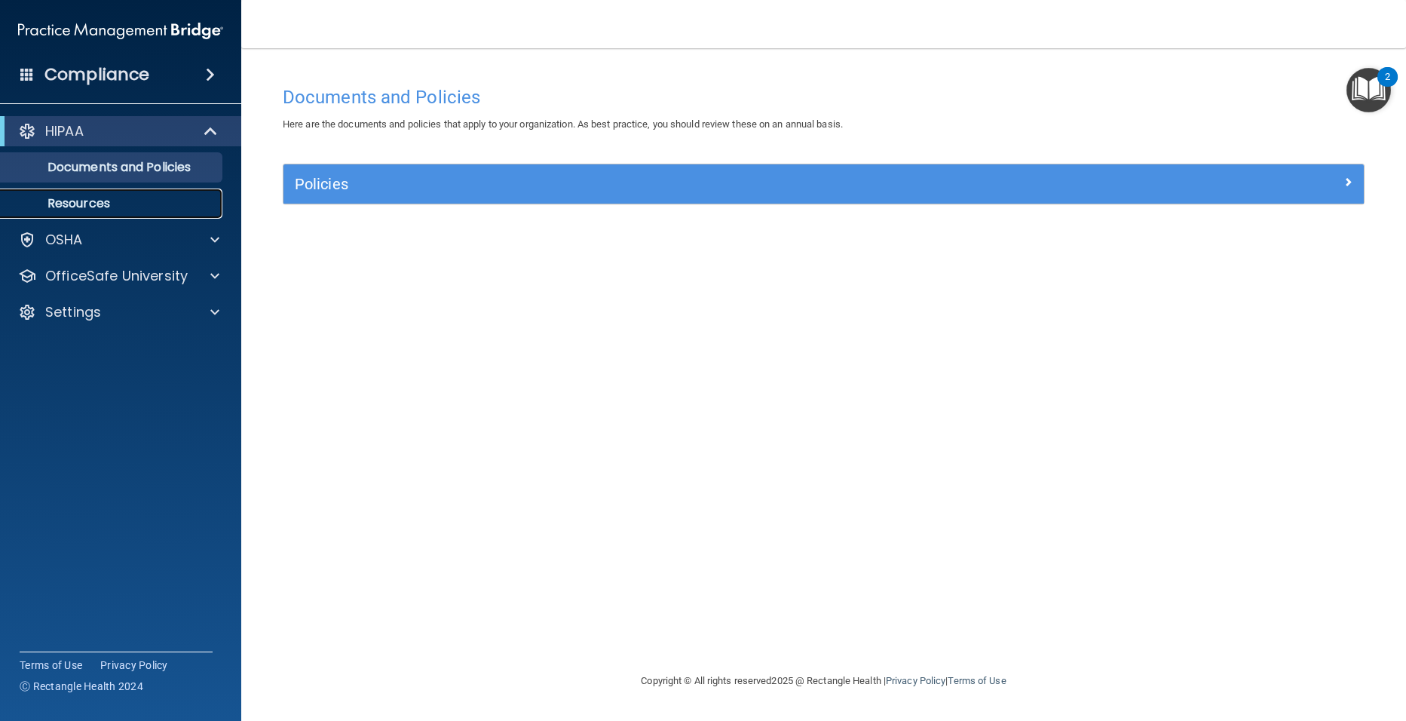
click at [103, 196] on p "Resources" at bounding box center [113, 203] width 206 height 15
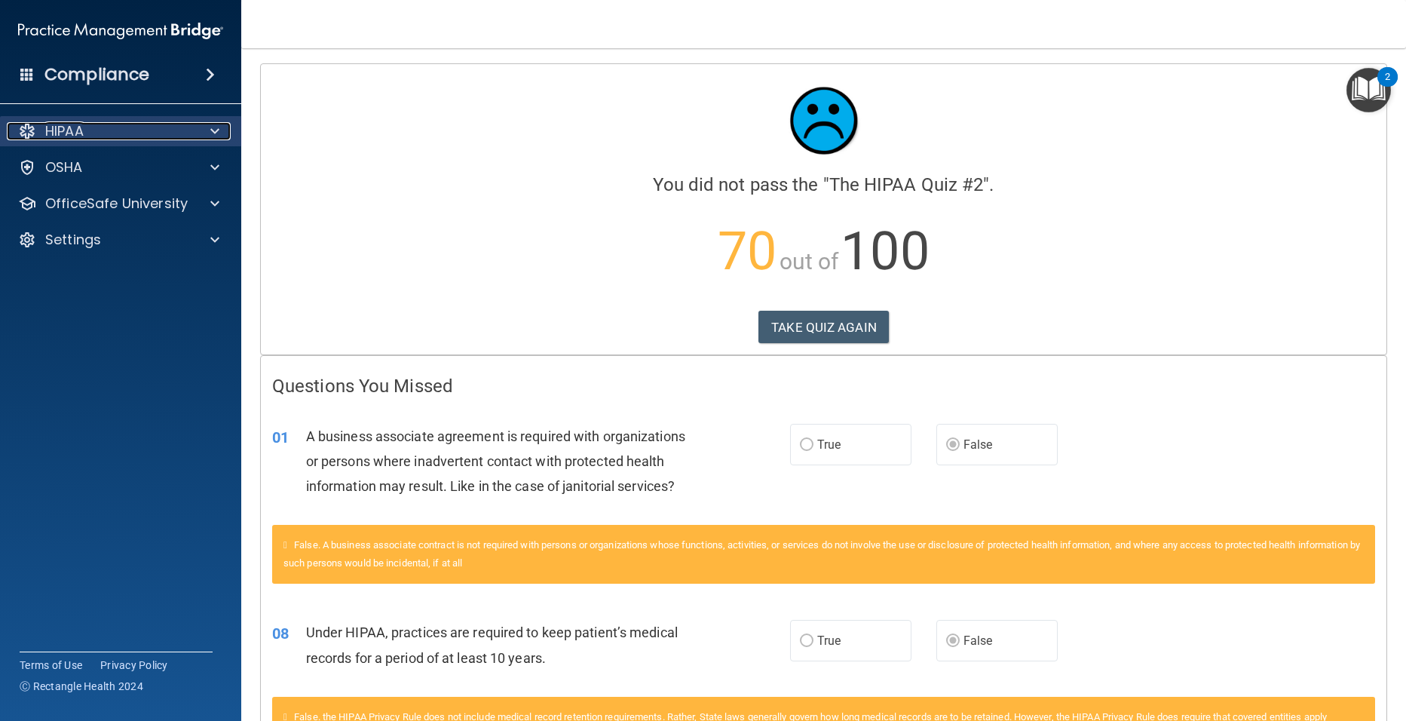
click at [219, 128] on span at bounding box center [214, 131] width 9 height 18
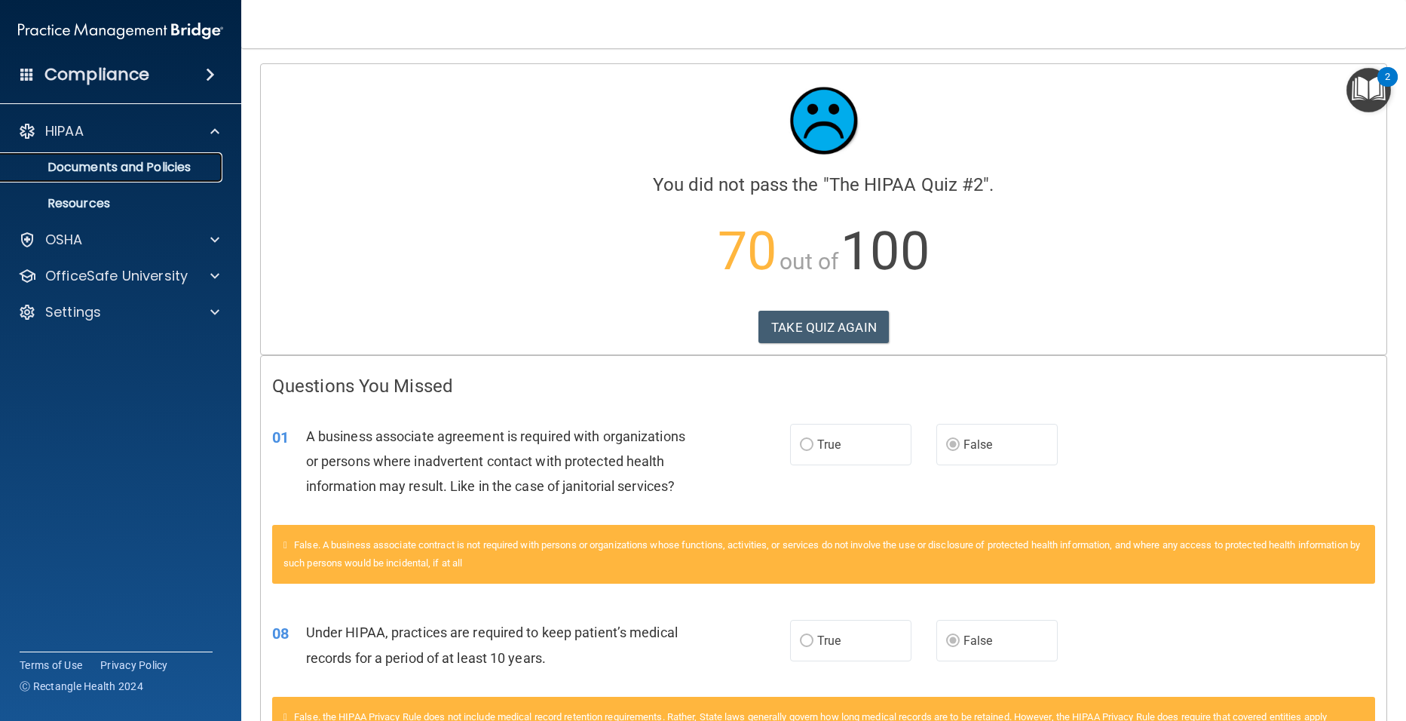
click at [105, 167] on p "Documents and Policies" at bounding box center [113, 167] width 206 height 15
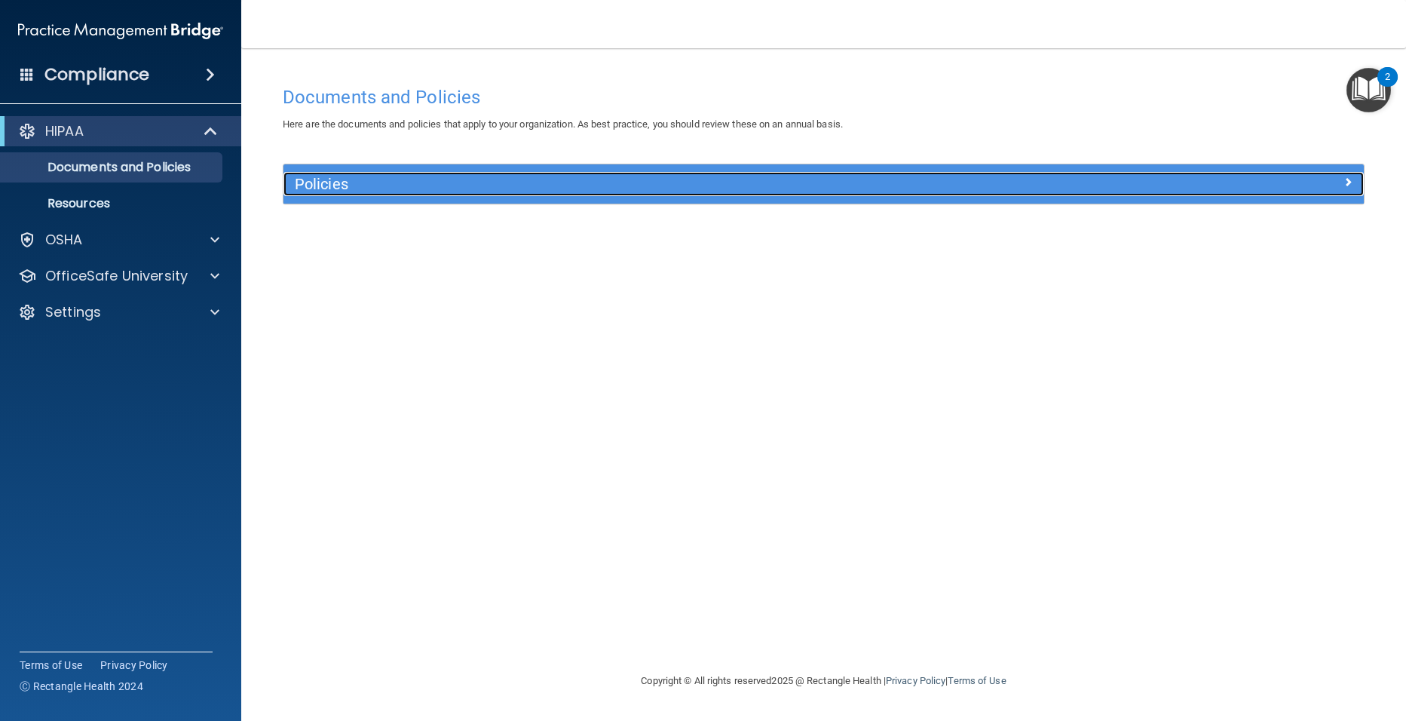
click at [329, 177] on h5 "Policies" at bounding box center [689, 184] width 788 height 17
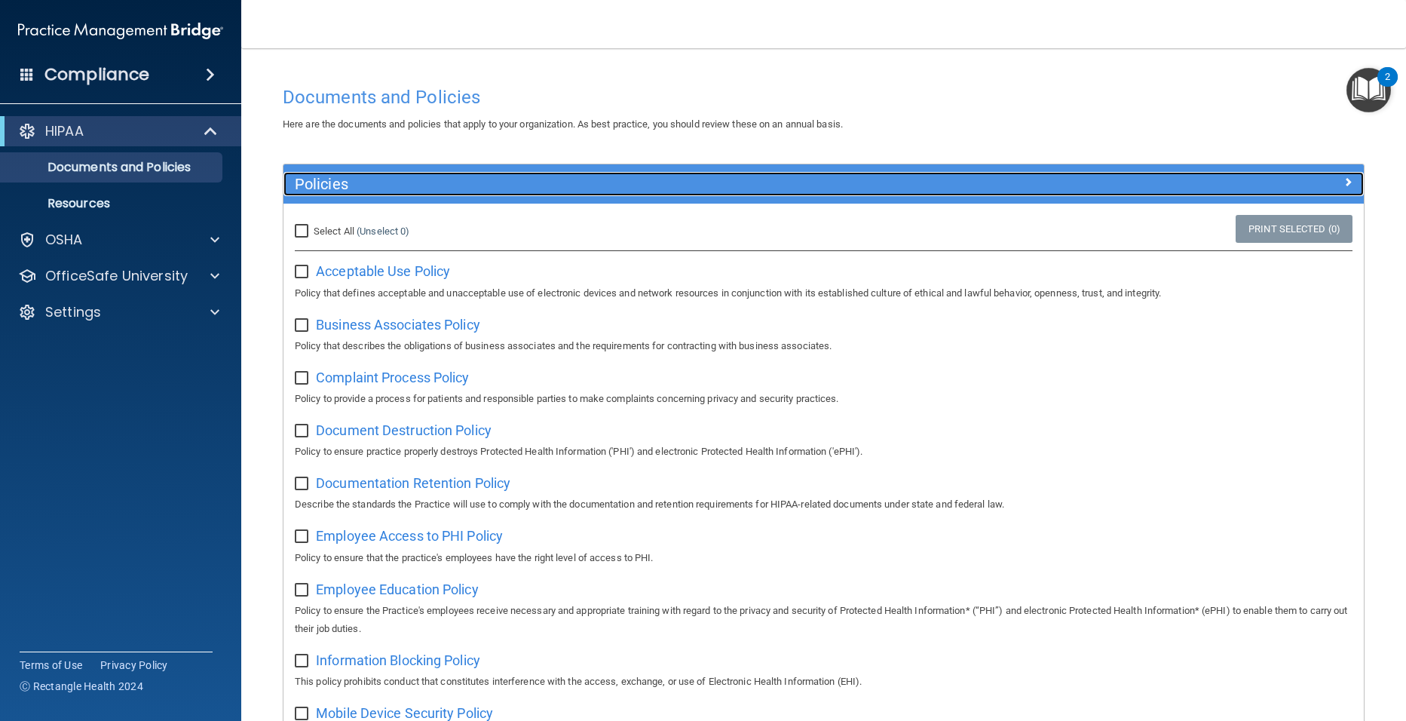
click at [329, 177] on h5 "Policies" at bounding box center [689, 184] width 788 height 17
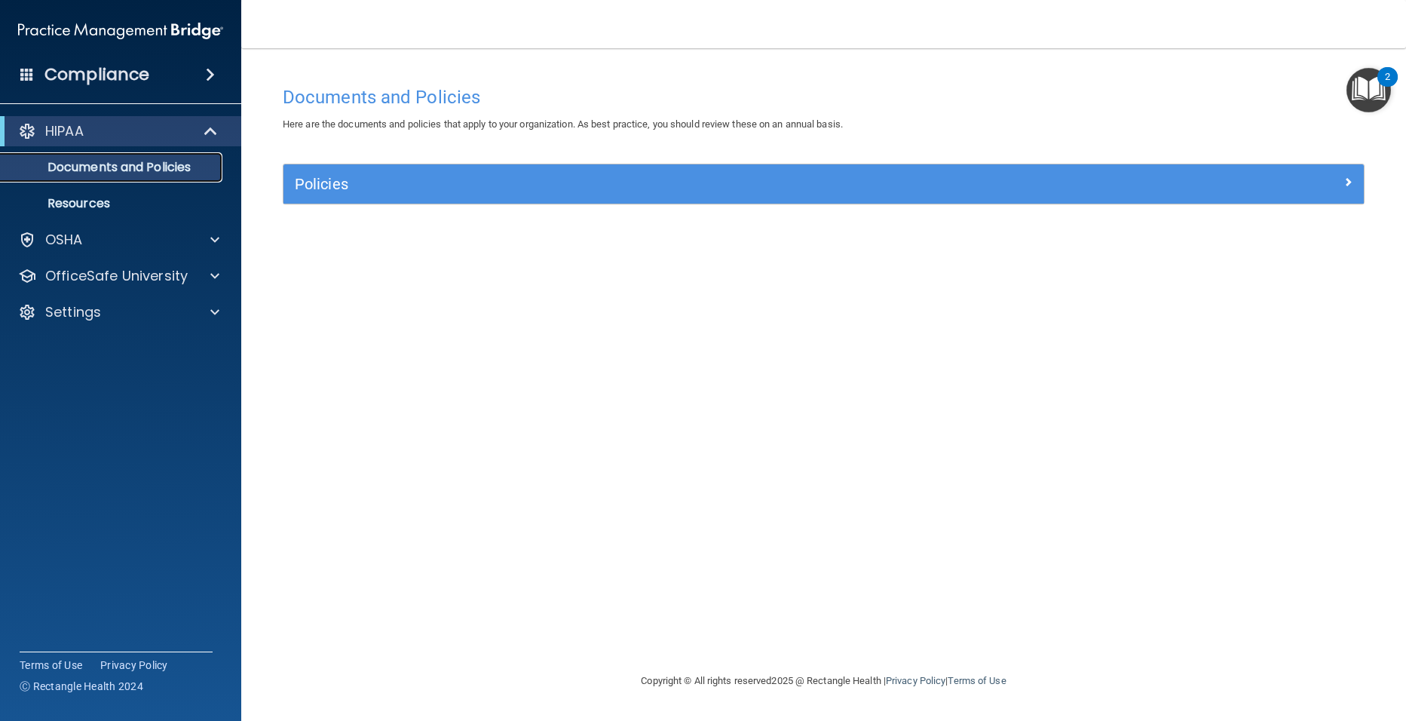
click at [173, 170] on p "Documents and Policies" at bounding box center [113, 167] width 206 height 15
click at [106, 199] on p "Resources" at bounding box center [113, 203] width 206 height 15
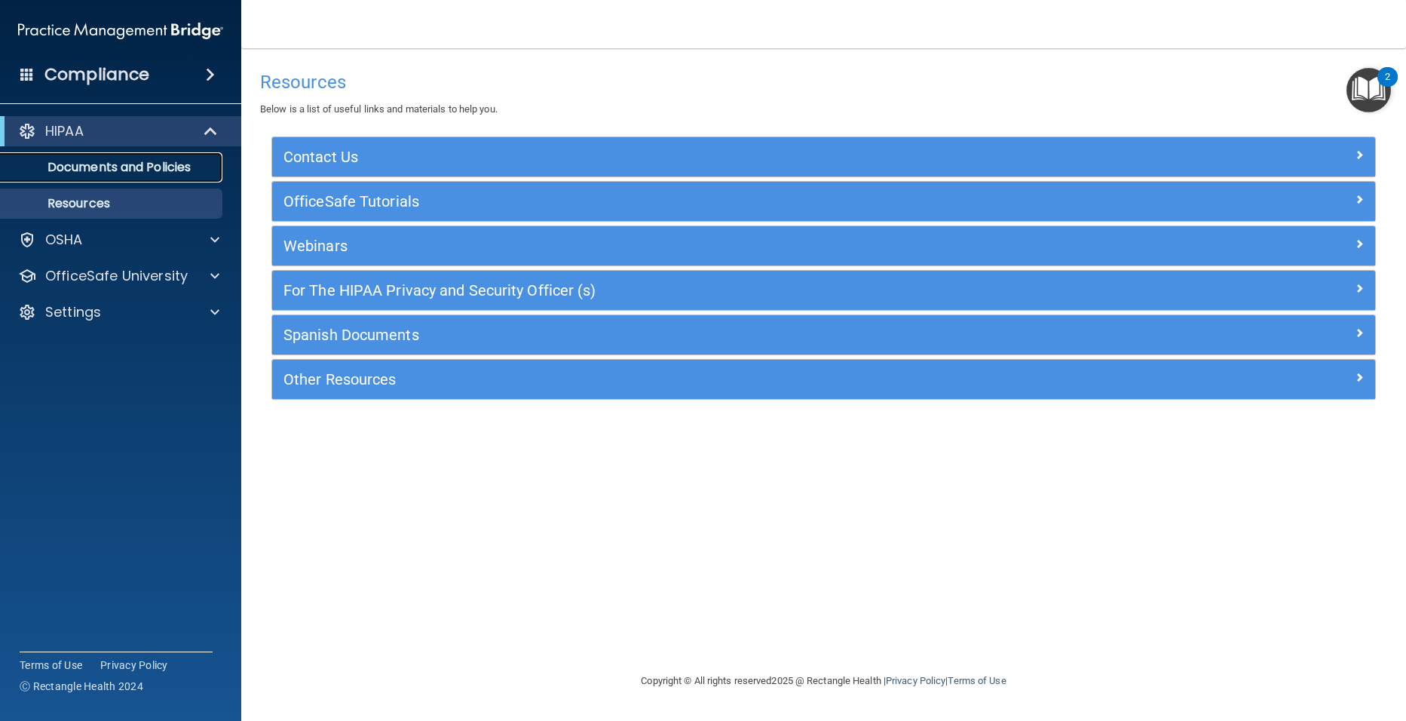
click at [176, 173] on p "Documents and Policies" at bounding box center [113, 167] width 206 height 15
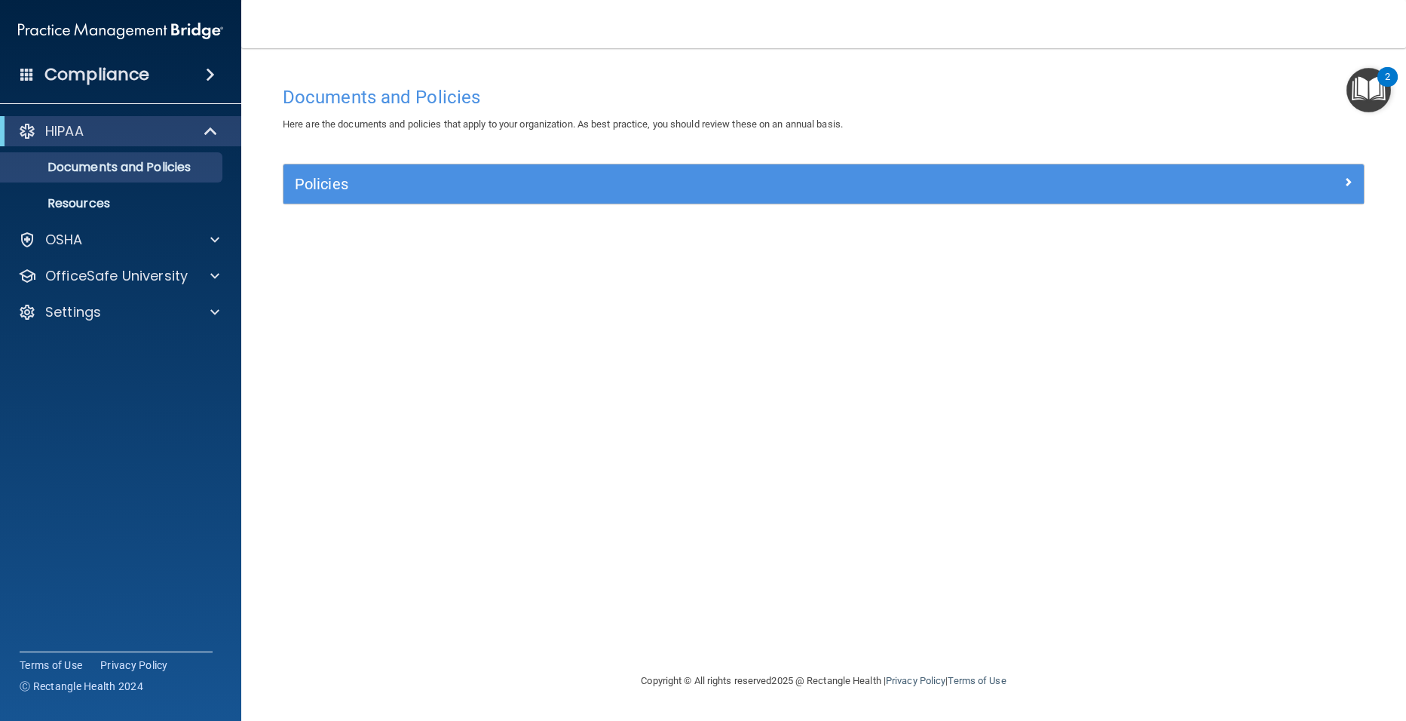
click at [208, 71] on span at bounding box center [210, 75] width 9 height 18
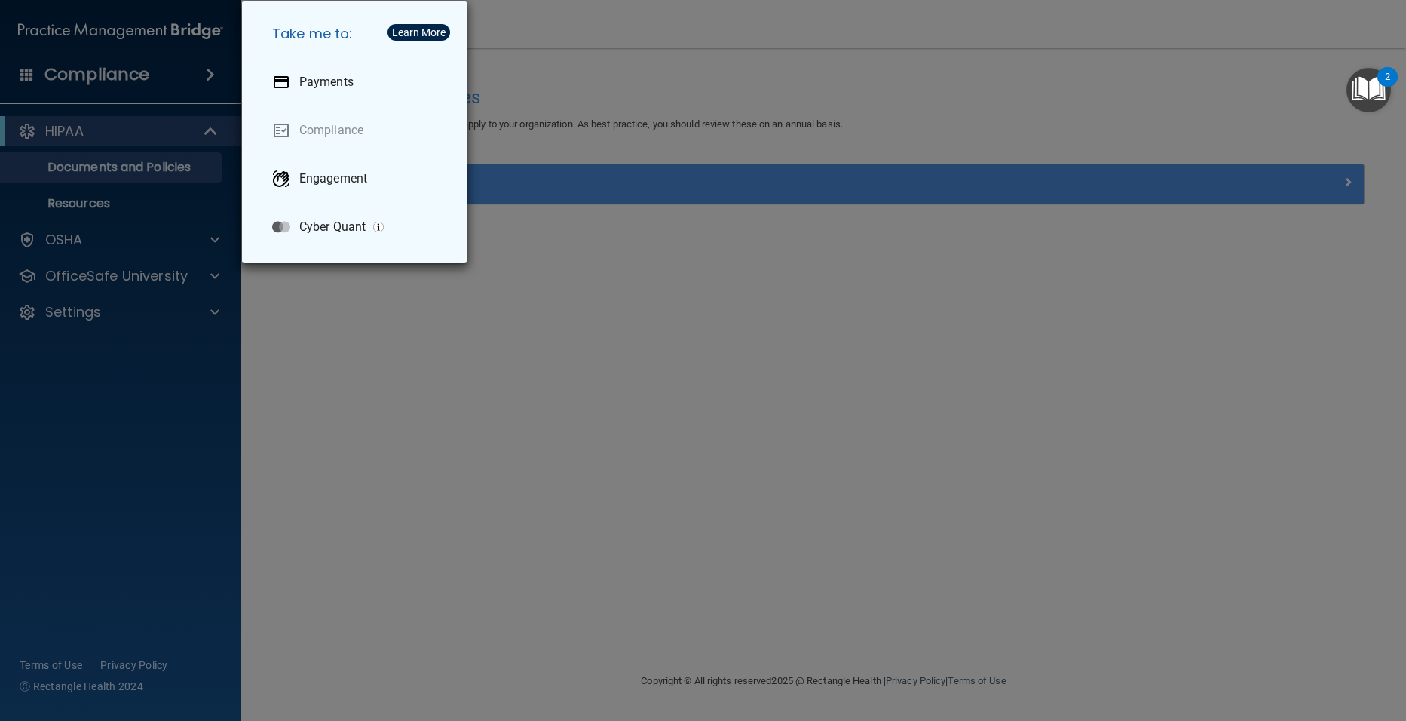
click at [207, 71] on div "Take me to: Payments Compliance Engagement Cyber Quant" at bounding box center [703, 360] width 1406 height 721
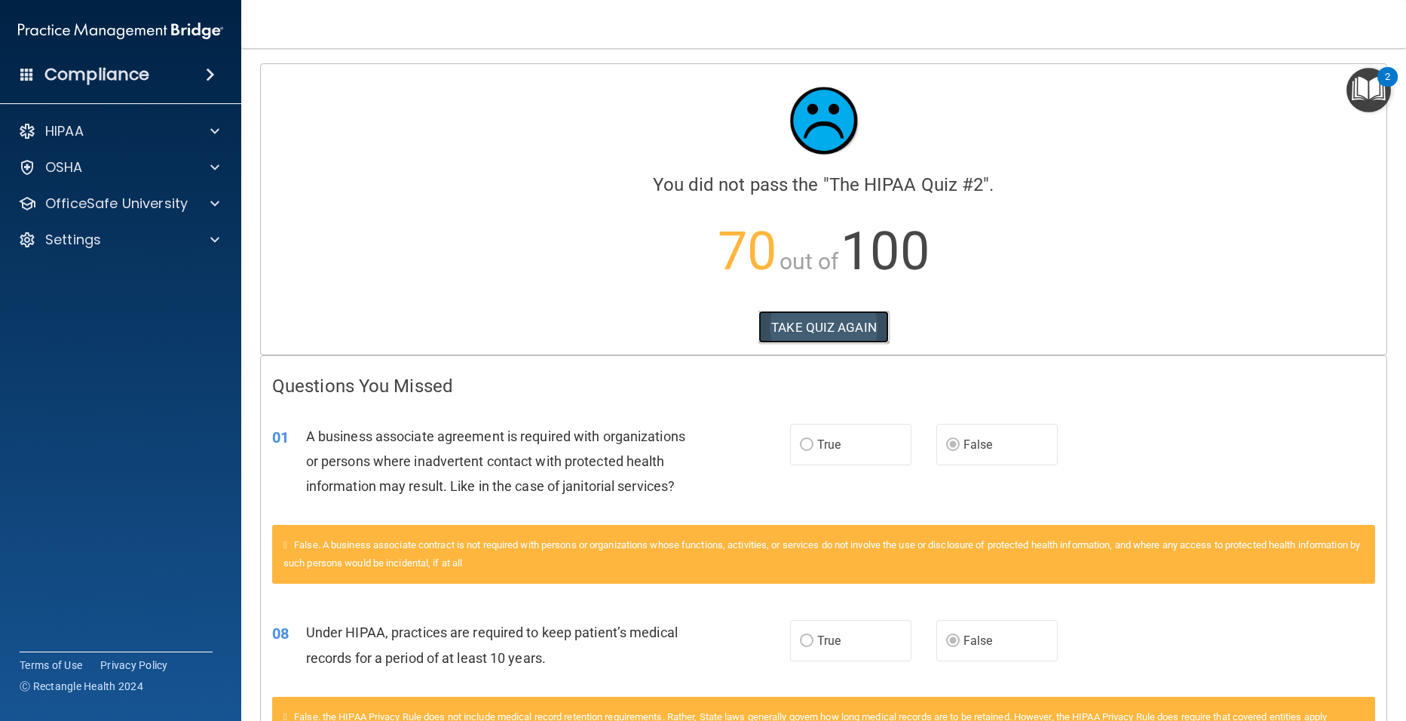
click at [781, 329] on button "TAKE QUIZ AGAIN" at bounding box center [824, 327] width 130 height 33
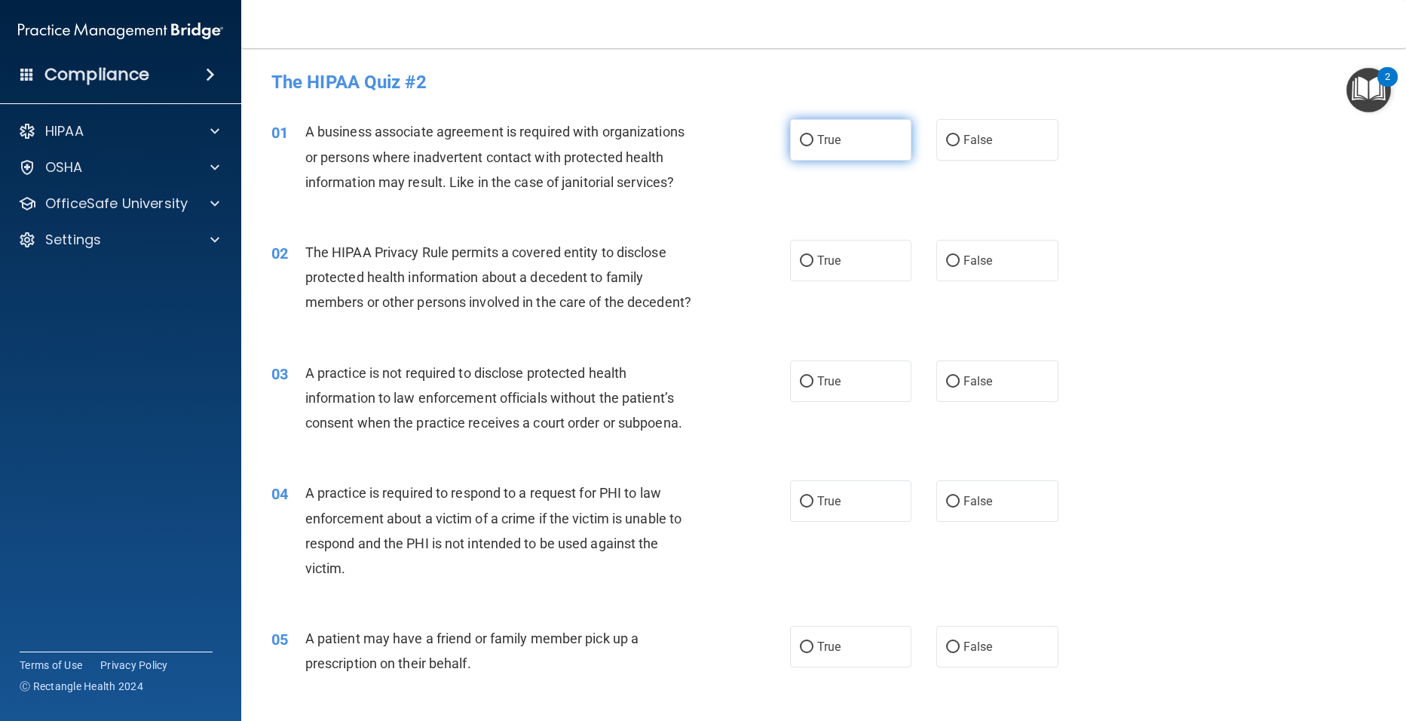
click at [794, 144] on label "True" at bounding box center [851, 139] width 122 height 41
drag, startPoint x: 794, startPoint y: 144, endPoint x: 805, endPoint y: 144, distance: 10.6
click at [805, 144] on input "True" at bounding box center [807, 140] width 14 height 11
radio input "true"
click at [806, 256] on input "True" at bounding box center [807, 261] width 14 height 11
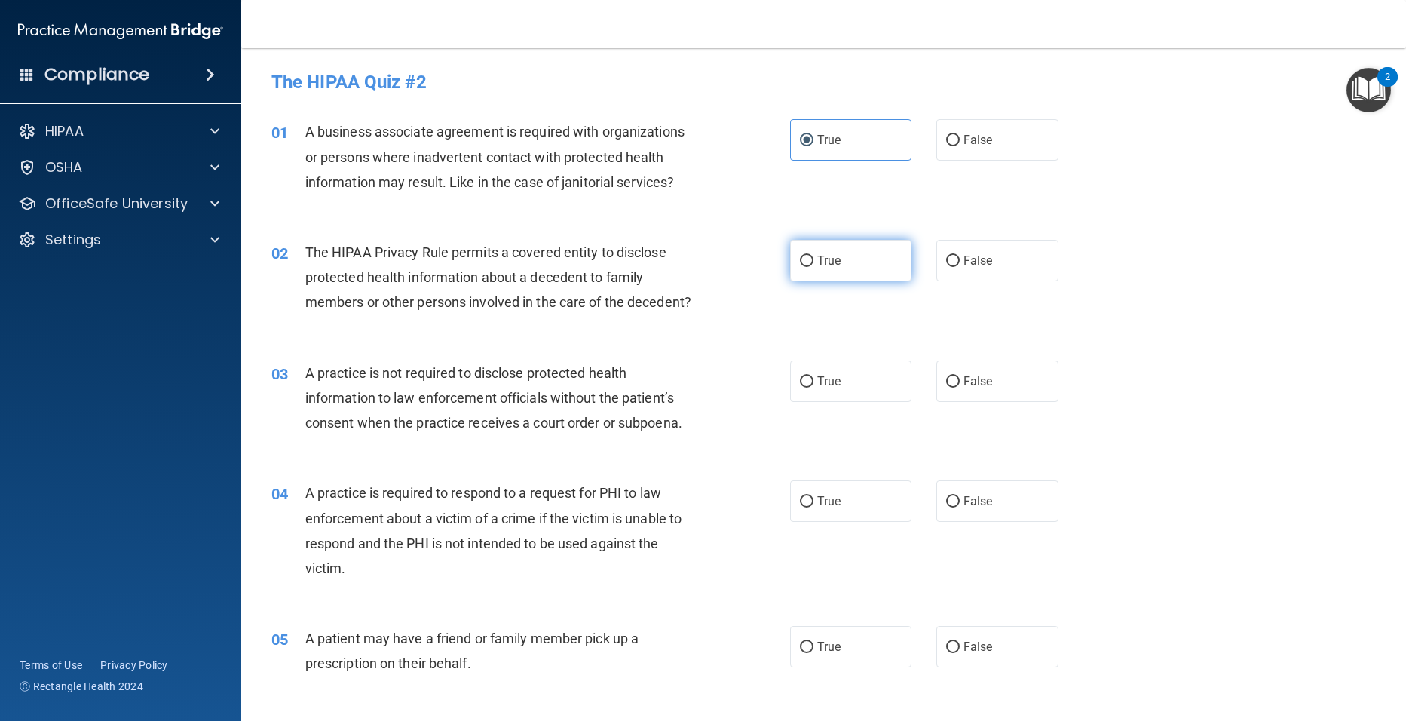
radio input "true"
click at [950, 383] on input "False" at bounding box center [953, 381] width 14 height 11
radio input "true"
click at [822, 509] on label "True" at bounding box center [851, 500] width 122 height 41
click at [814, 508] on input "True" at bounding box center [807, 501] width 14 height 11
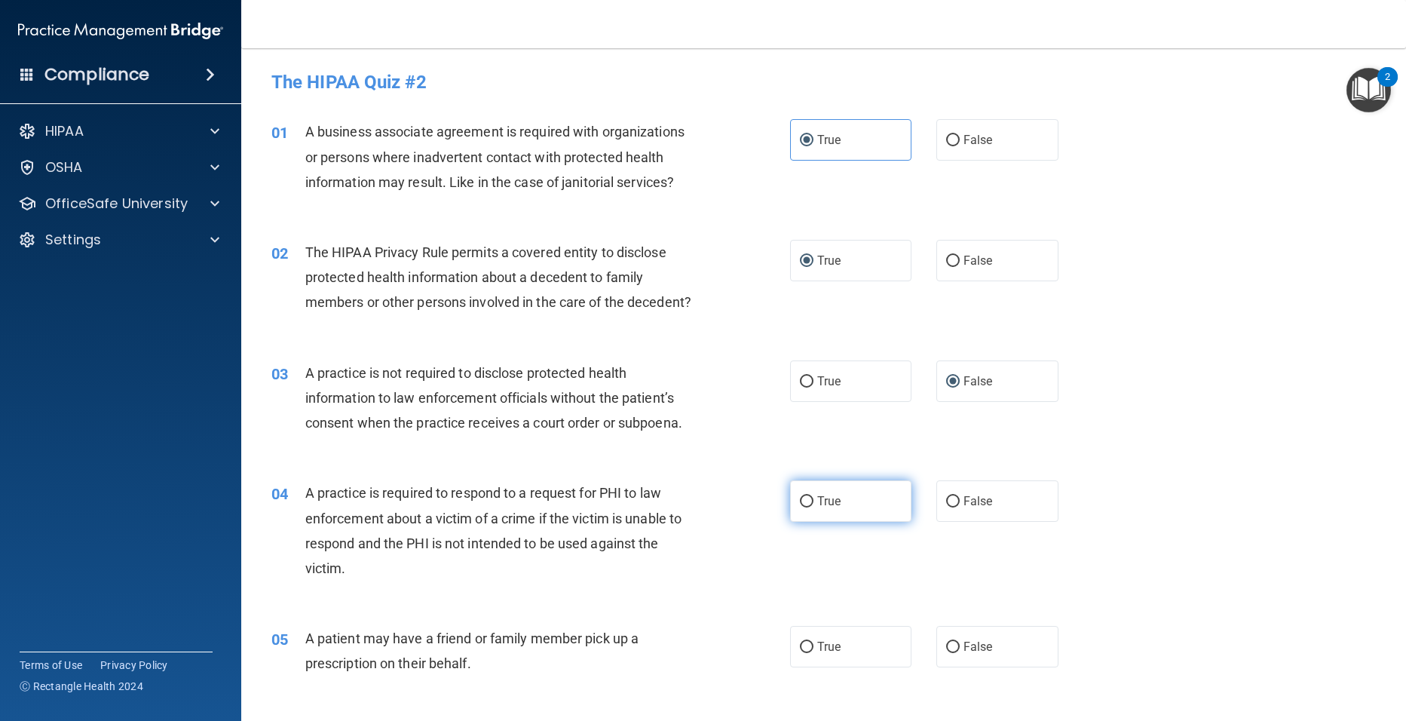
radio input "true"
click at [806, 648] on input "True" at bounding box center [807, 647] width 14 height 11
radio input "true"
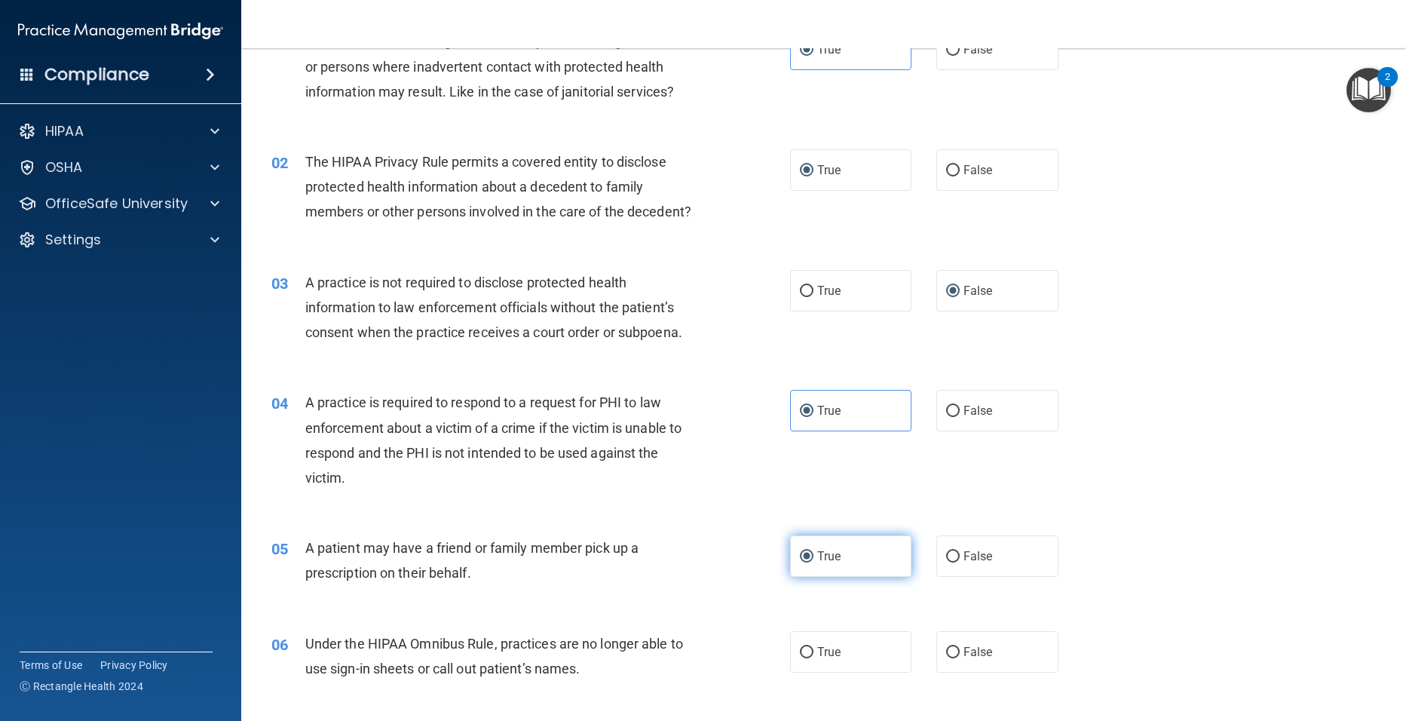
scroll to position [121, 0]
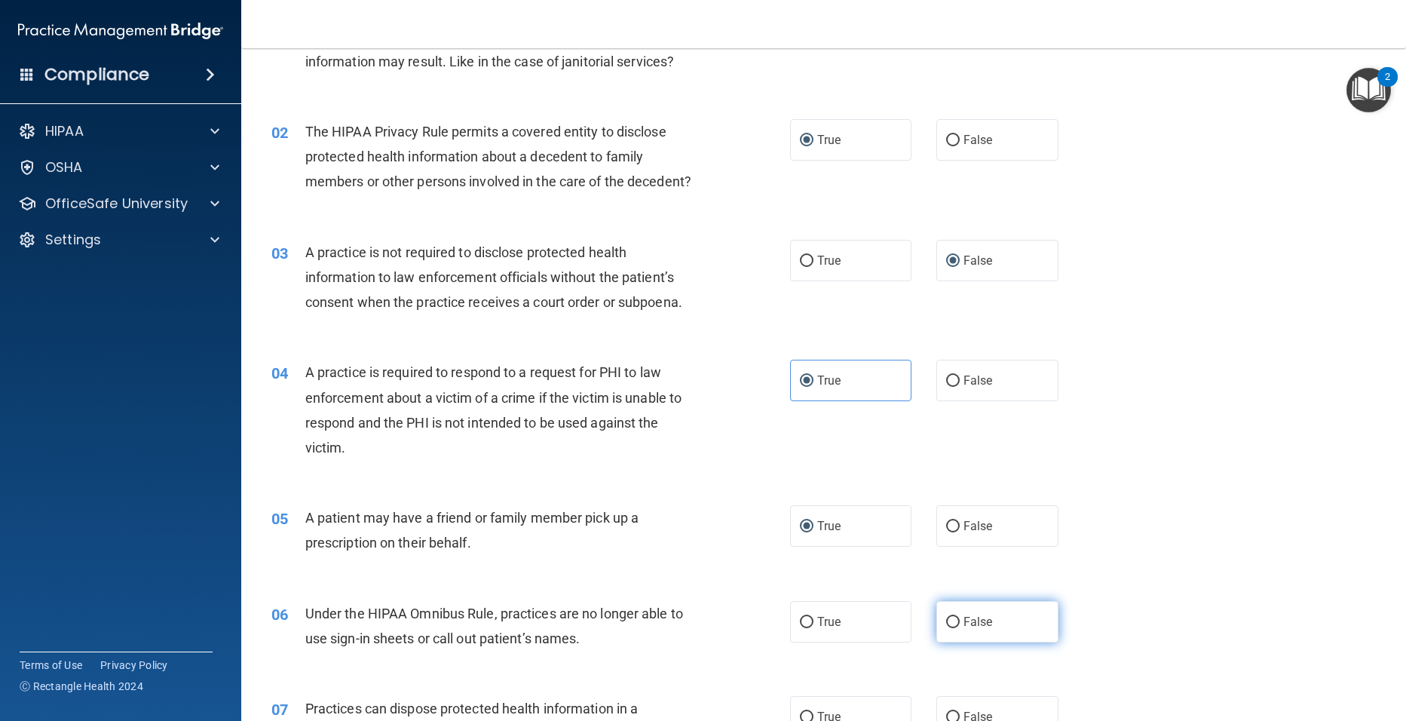
click at [964, 625] on span "False" at bounding box center [978, 622] width 29 height 14
click at [958, 625] on input "False" at bounding box center [953, 622] width 14 height 11
radio input "true"
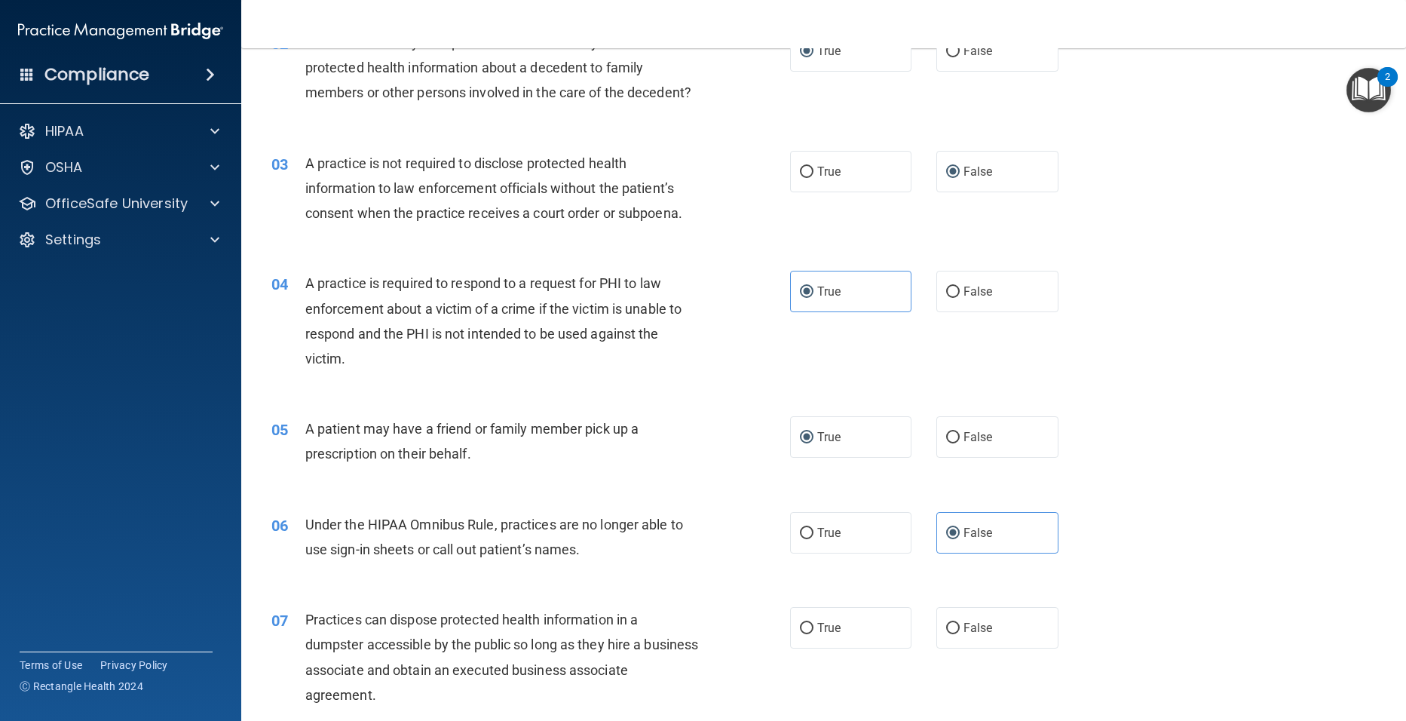
scroll to position [211, 0]
click at [971, 639] on label "False" at bounding box center [998, 626] width 122 height 41
click at [960, 633] on input "False" at bounding box center [953, 626] width 14 height 11
radio input "true"
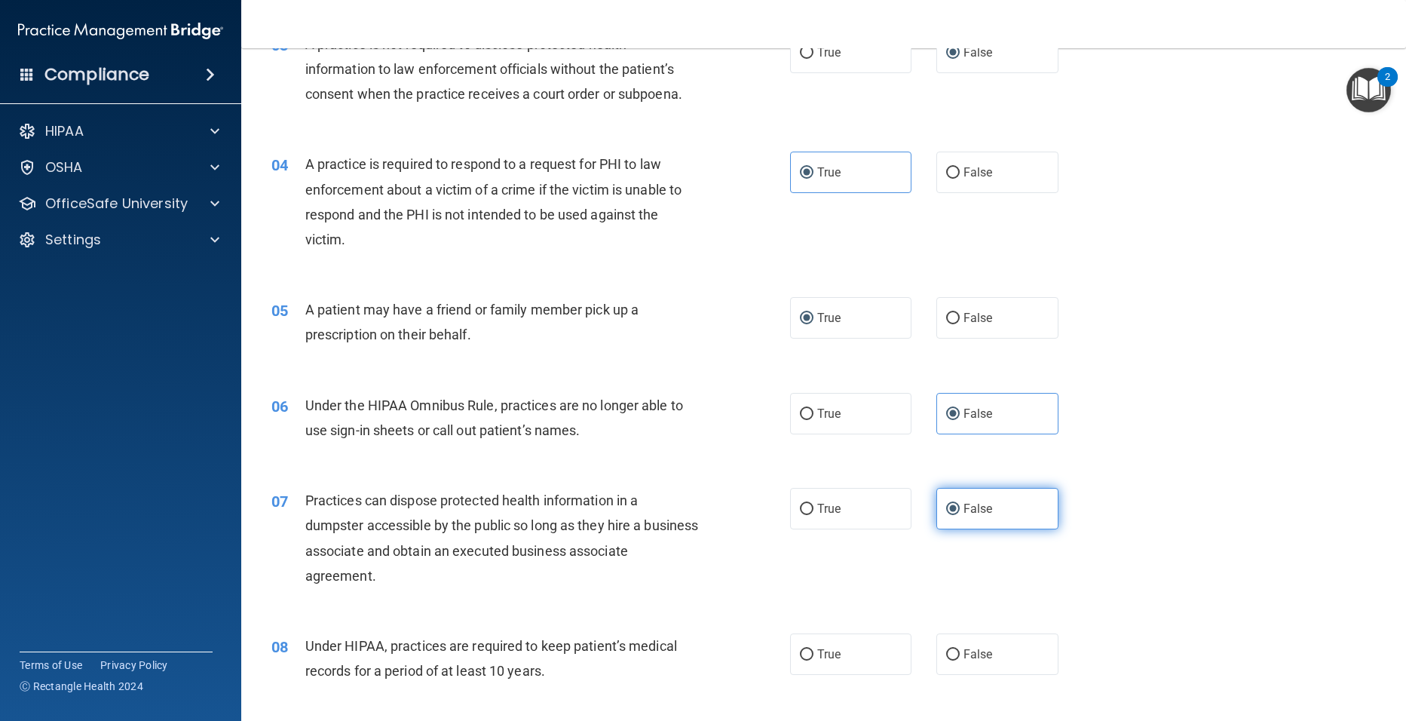
scroll to position [332, 0]
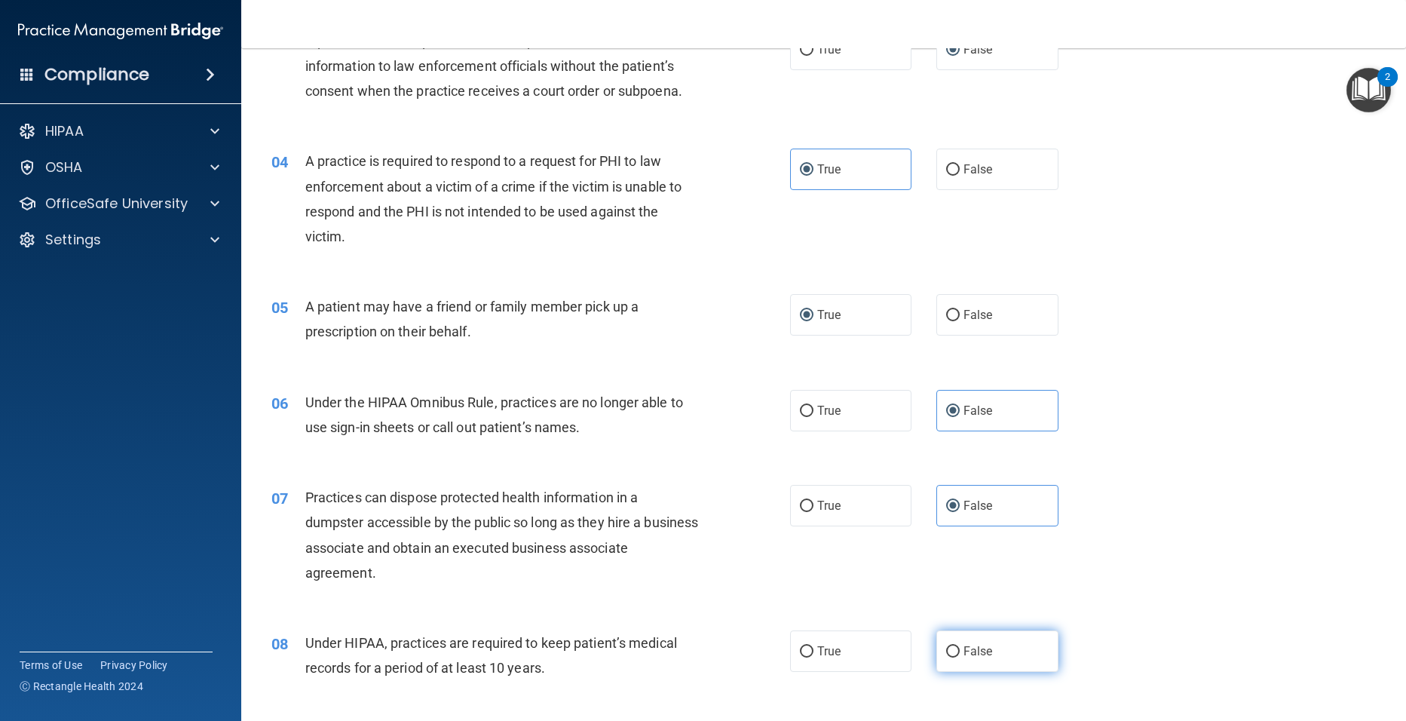
click at [954, 656] on label "False" at bounding box center [998, 650] width 122 height 41
click at [954, 656] on input "False" at bounding box center [953, 651] width 14 height 11
radio input "true"
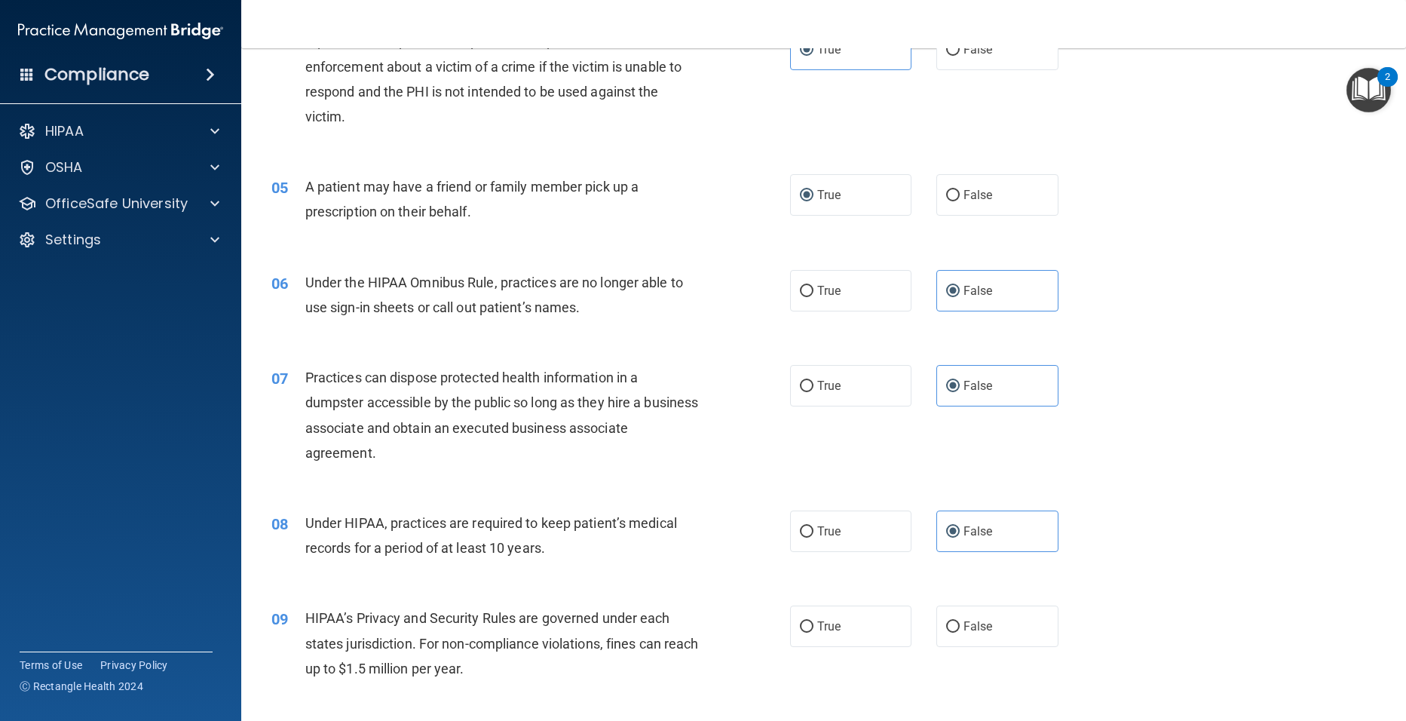
scroll to position [452, 0]
click at [966, 639] on label "False" at bounding box center [998, 625] width 122 height 41
click at [960, 632] on input "False" at bounding box center [953, 626] width 14 height 11
radio input "true"
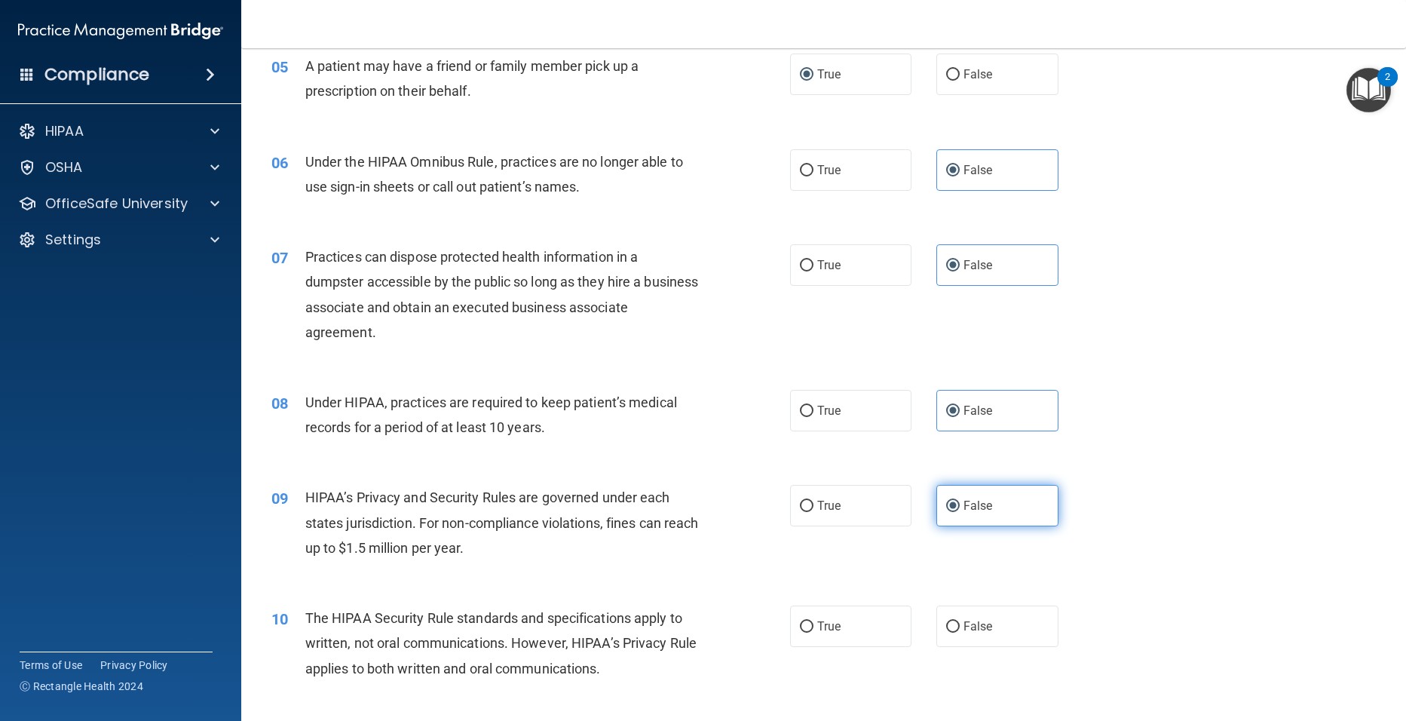
scroll to position [573, 0]
click at [838, 635] on label "True" at bounding box center [851, 625] width 122 height 41
click at [814, 632] on input "True" at bounding box center [807, 626] width 14 height 11
radio input "true"
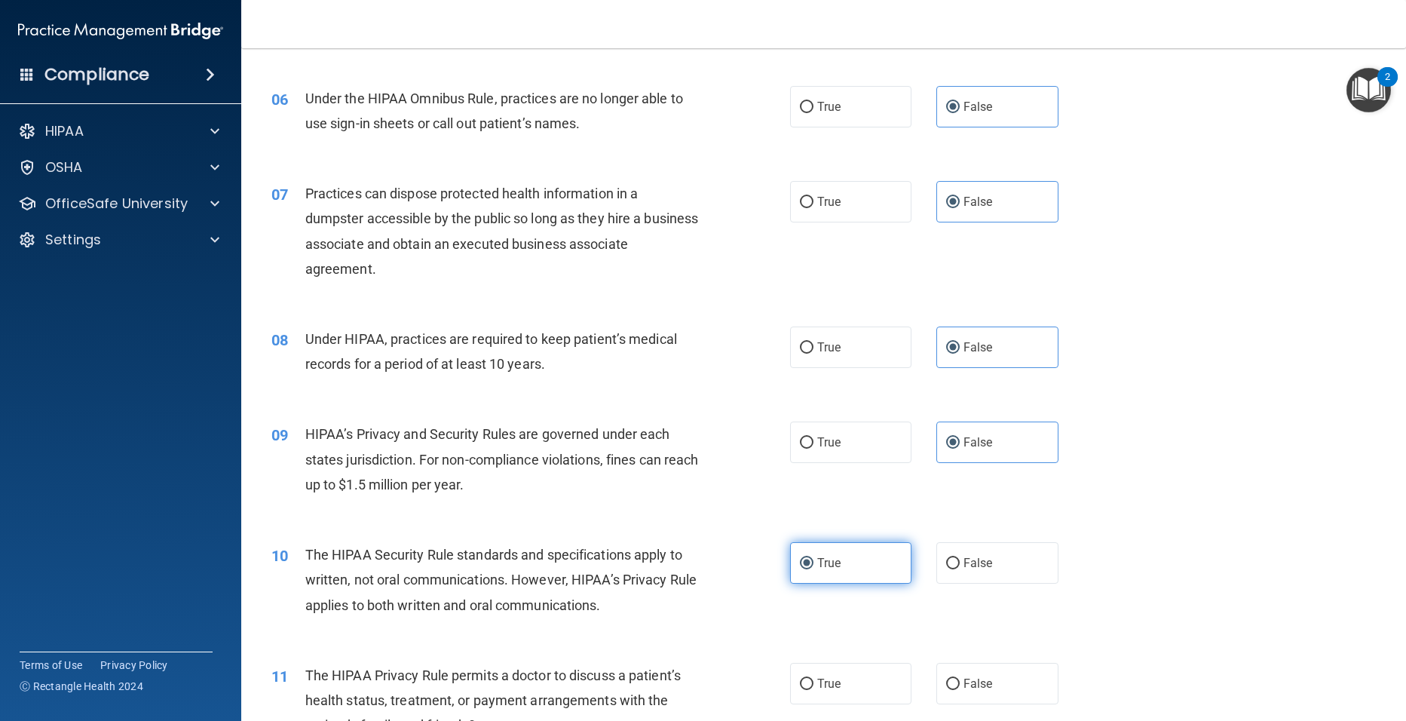
scroll to position [664, 0]
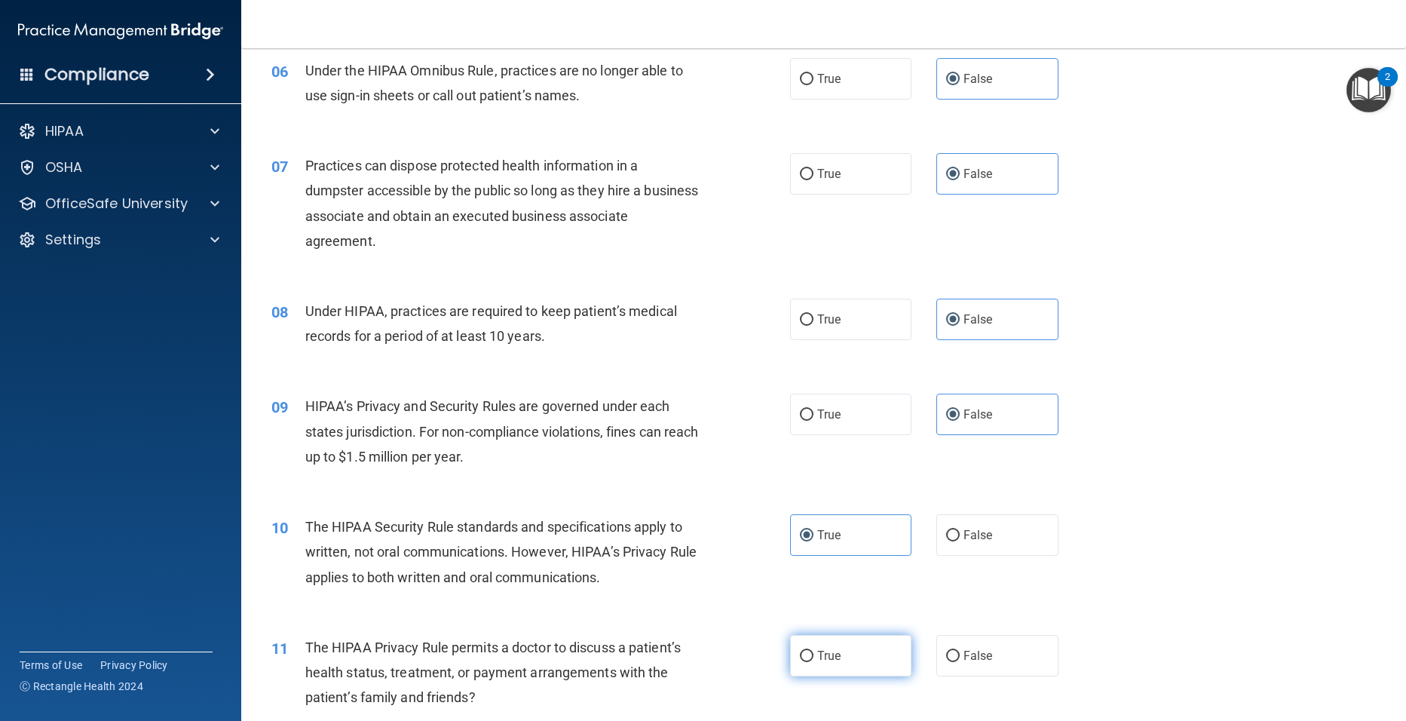
click at [823, 653] on span "True" at bounding box center [828, 656] width 23 height 14
click at [814, 653] on input "True" at bounding box center [807, 656] width 14 height 11
radio input "true"
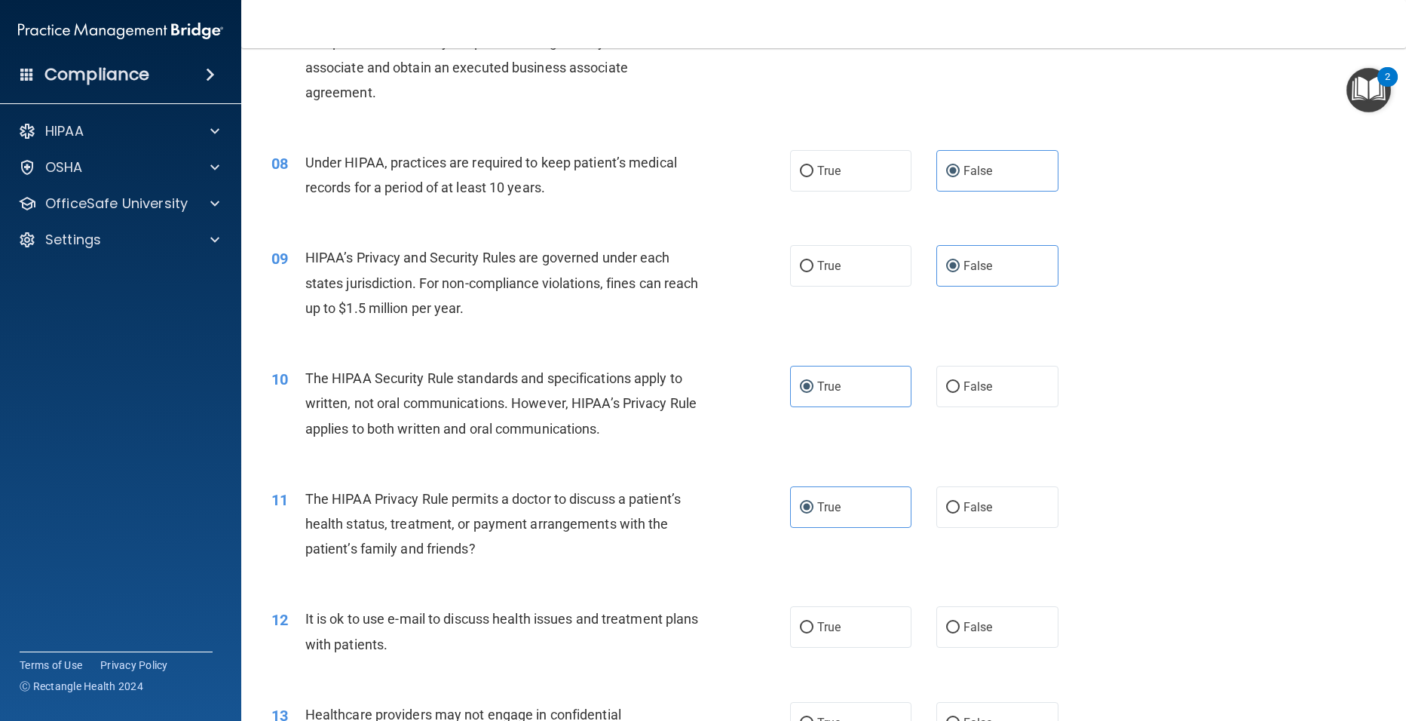
scroll to position [814, 0]
click at [836, 639] on label "True" at bounding box center [851, 624] width 122 height 41
click at [814, 631] on input "True" at bounding box center [807, 625] width 14 height 11
radio input "true"
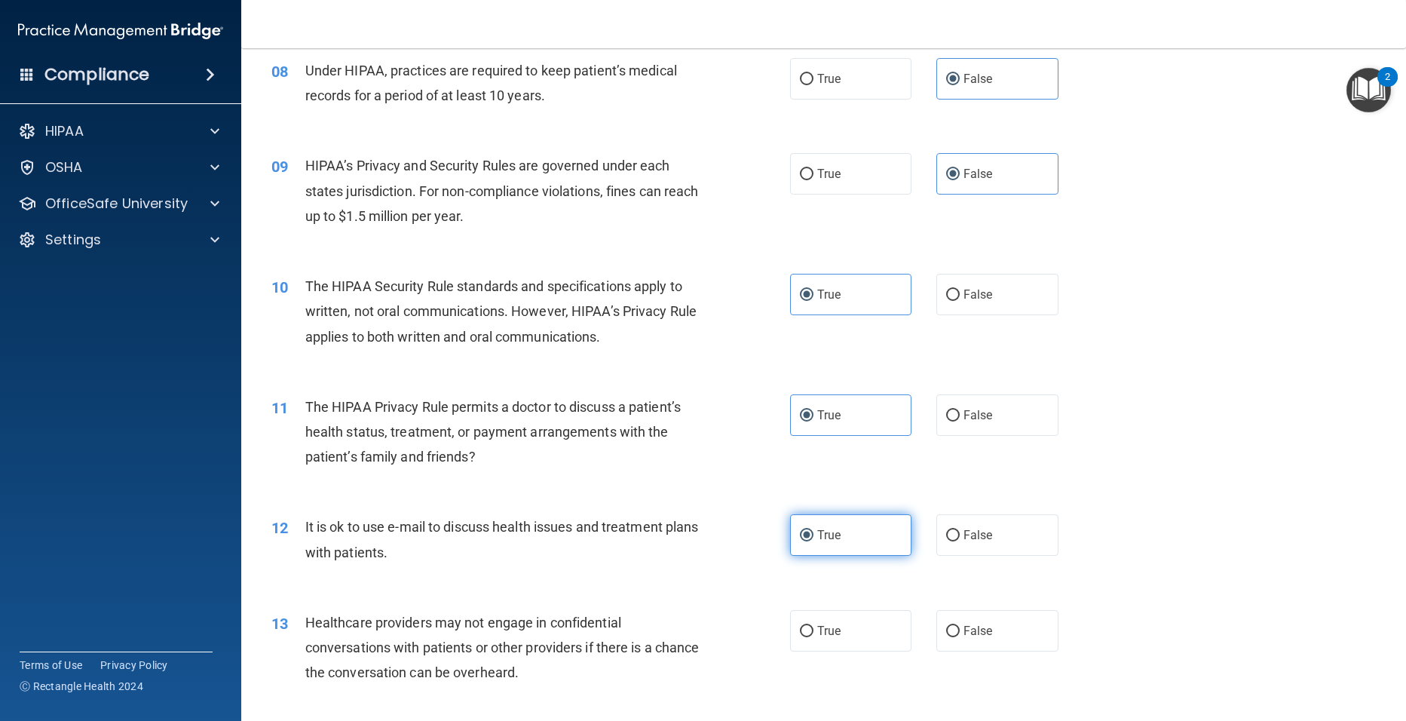
scroll to position [905, 0]
click at [952, 632] on input "False" at bounding box center [953, 630] width 14 height 11
radio input "true"
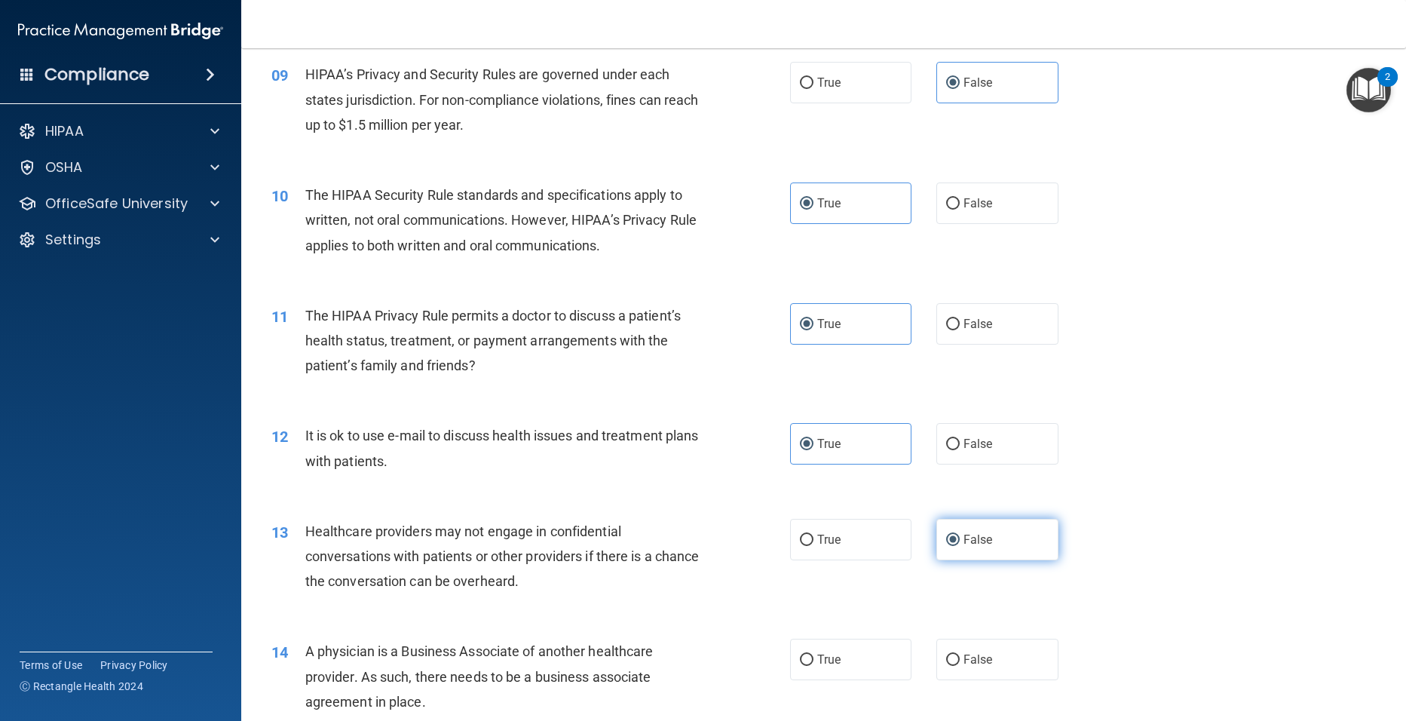
scroll to position [1026, 0]
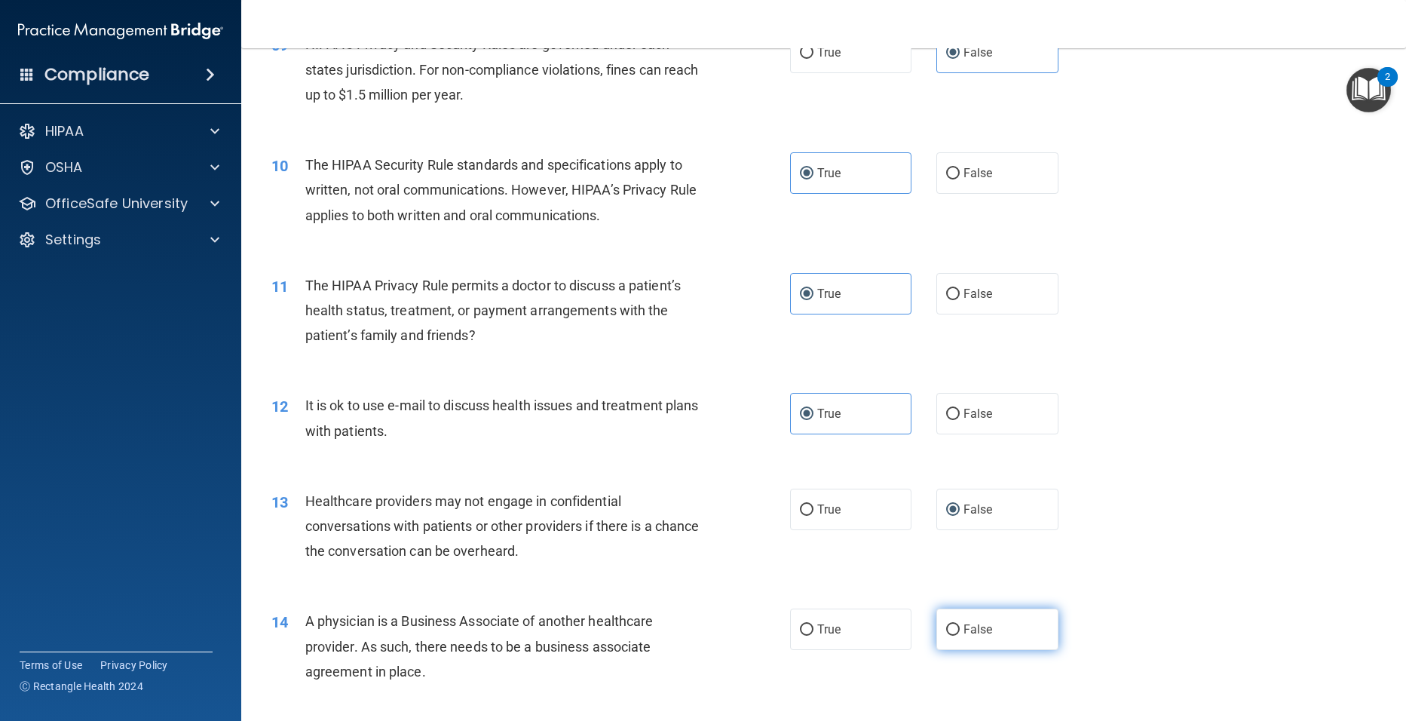
click at [949, 630] on input "False" at bounding box center [953, 629] width 14 height 11
radio input "true"
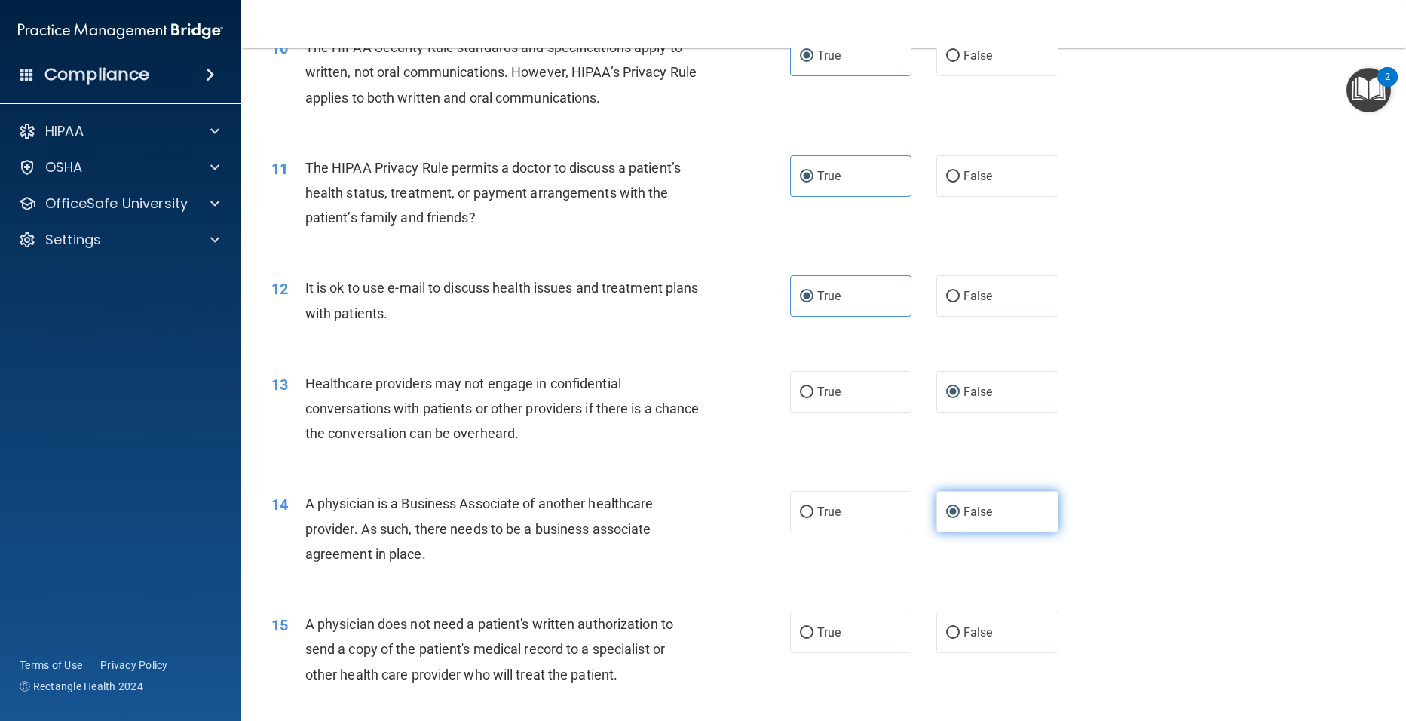
scroll to position [1146, 0]
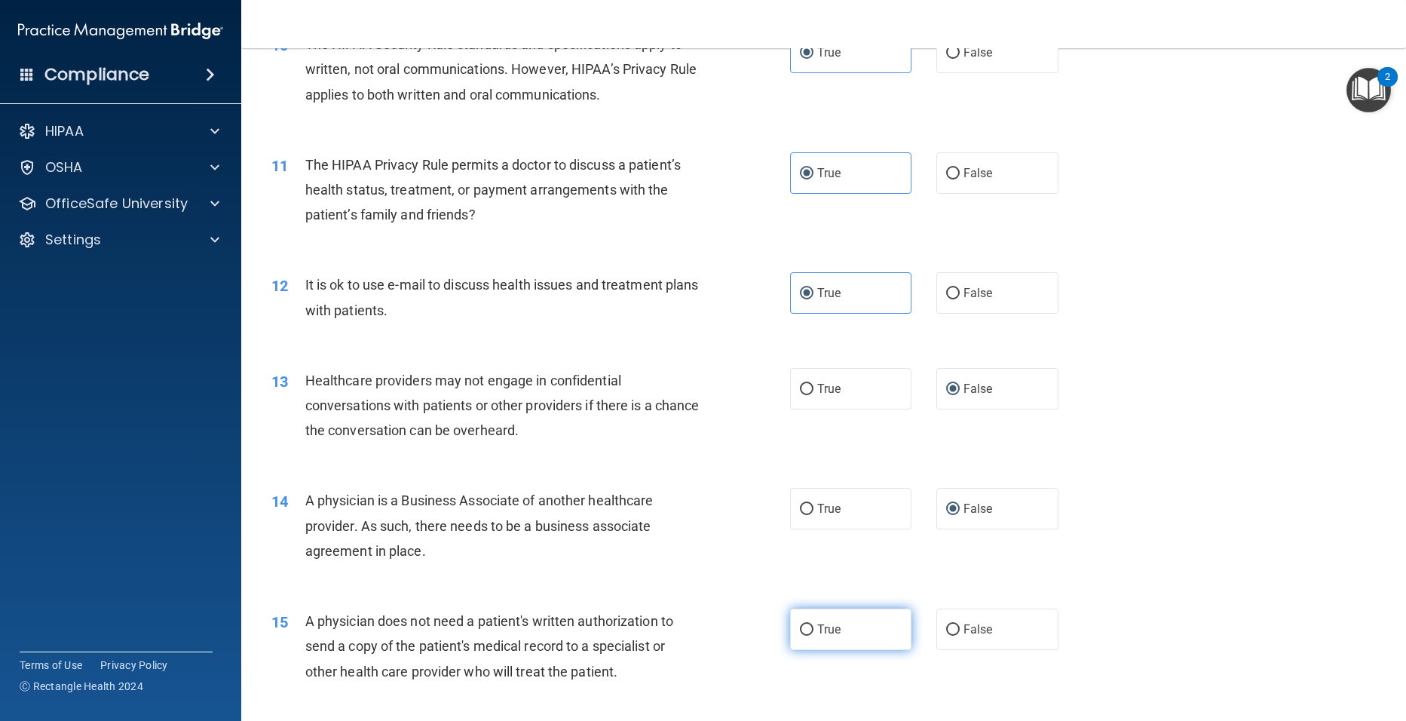
click at [832, 630] on span "True" at bounding box center [828, 629] width 23 height 14
click at [814, 630] on input "True" at bounding box center [807, 629] width 14 height 11
radio input "true"
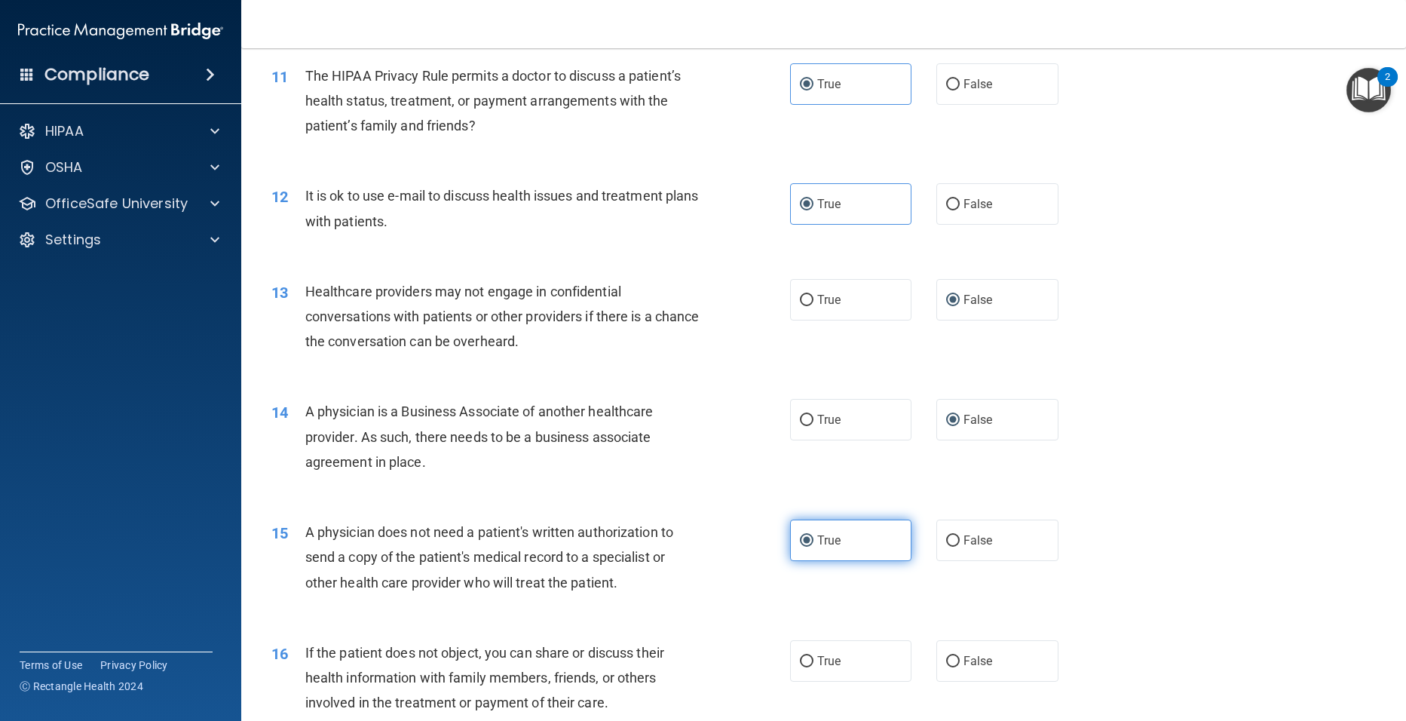
scroll to position [1237, 0]
click at [830, 659] on span "True" at bounding box center [828, 659] width 23 height 14
click at [814, 659] on input "True" at bounding box center [807, 660] width 14 height 11
radio input "true"
click at [1060, 678] on div "True False" at bounding box center [936, 659] width 293 height 41
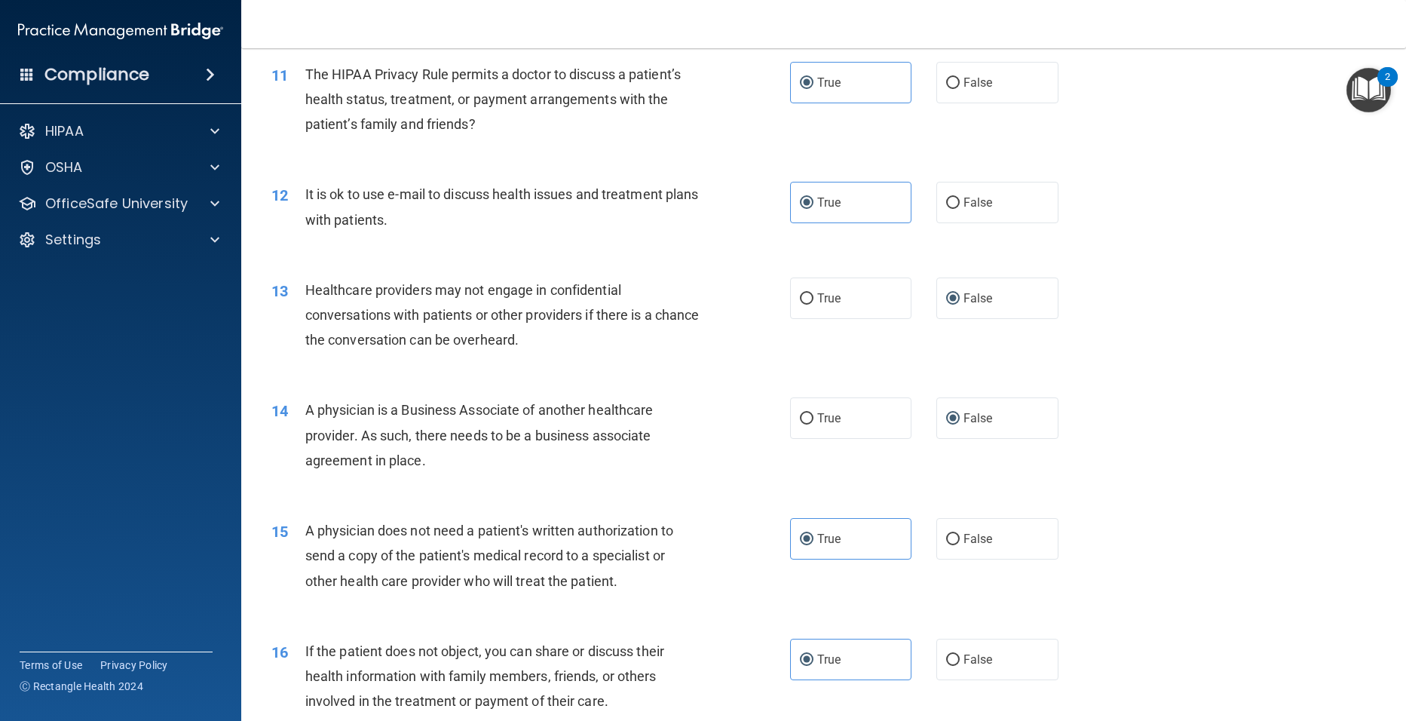
click at [1090, 671] on div "16 If the patient does not object, you can share or discuss their health inform…" at bounding box center [823, 680] width 1127 height 121
click at [1139, 675] on div "16 If the patient does not object, you can share or discuss their health inform…" at bounding box center [823, 680] width 1127 height 121
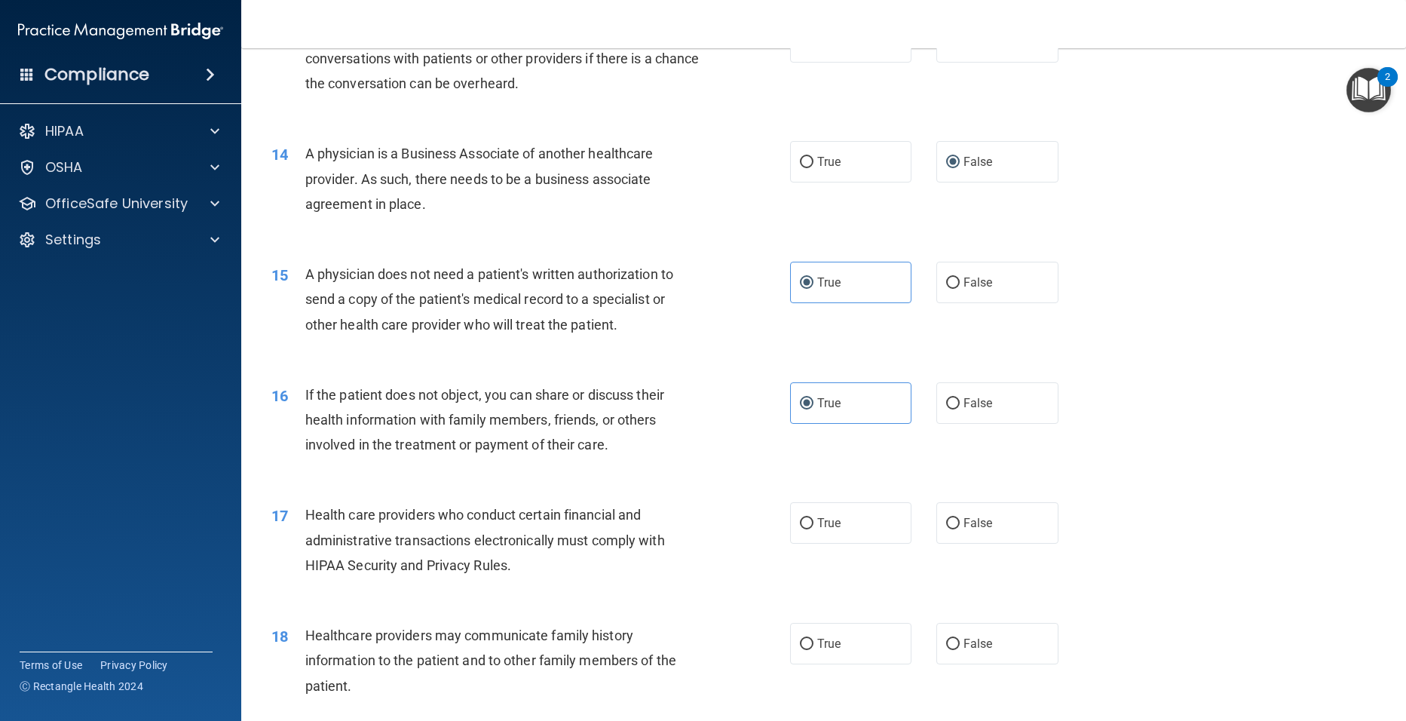
scroll to position [1508, 0]
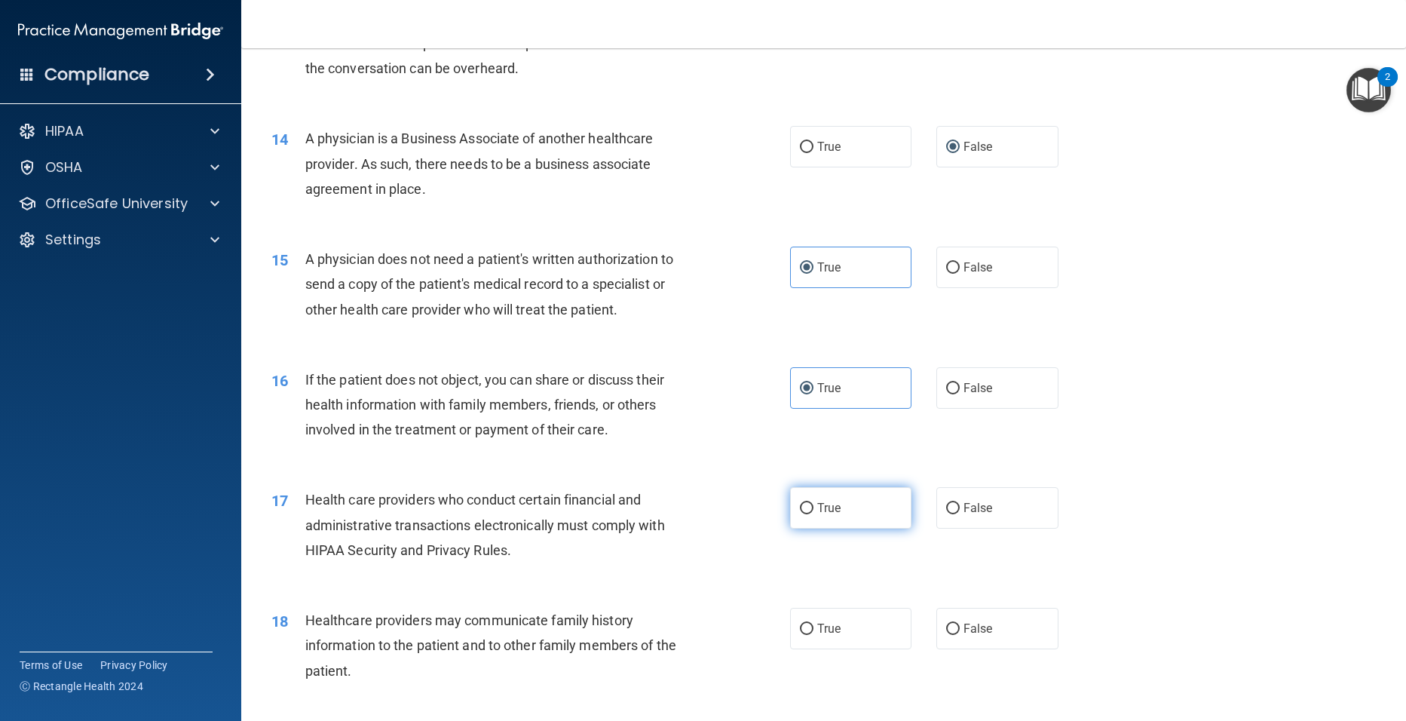
click at [820, 515] on label "True" at bounding box center [851, 507] width 122 height 41
click at [814, 514] on input "True" at bounding box center [807, 508] width 14 height 11
radio input "true"
click at [955, 627] on label "False" at bounding box center [998, 628] width 122 height 41
click at [955, 627] on input "False" at bounding box center [953, 629] width 14 height 11
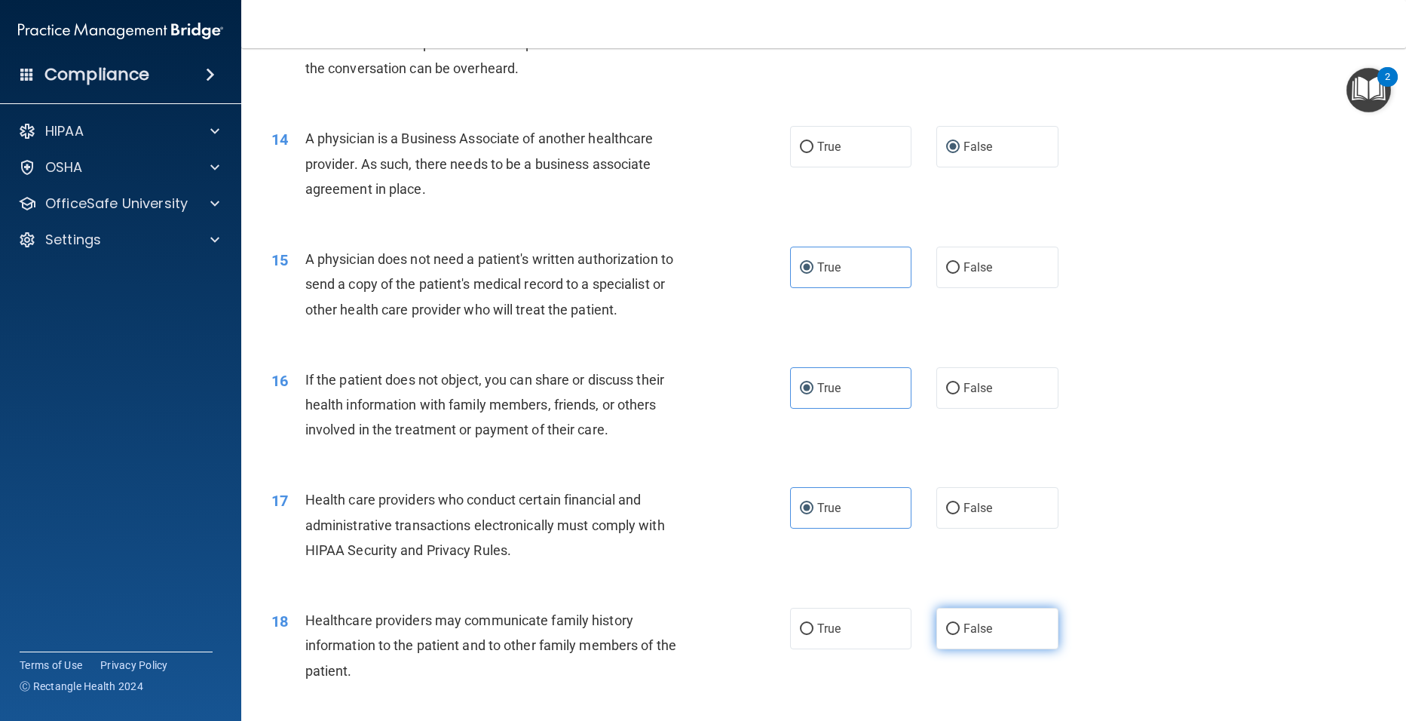
radio input "true"
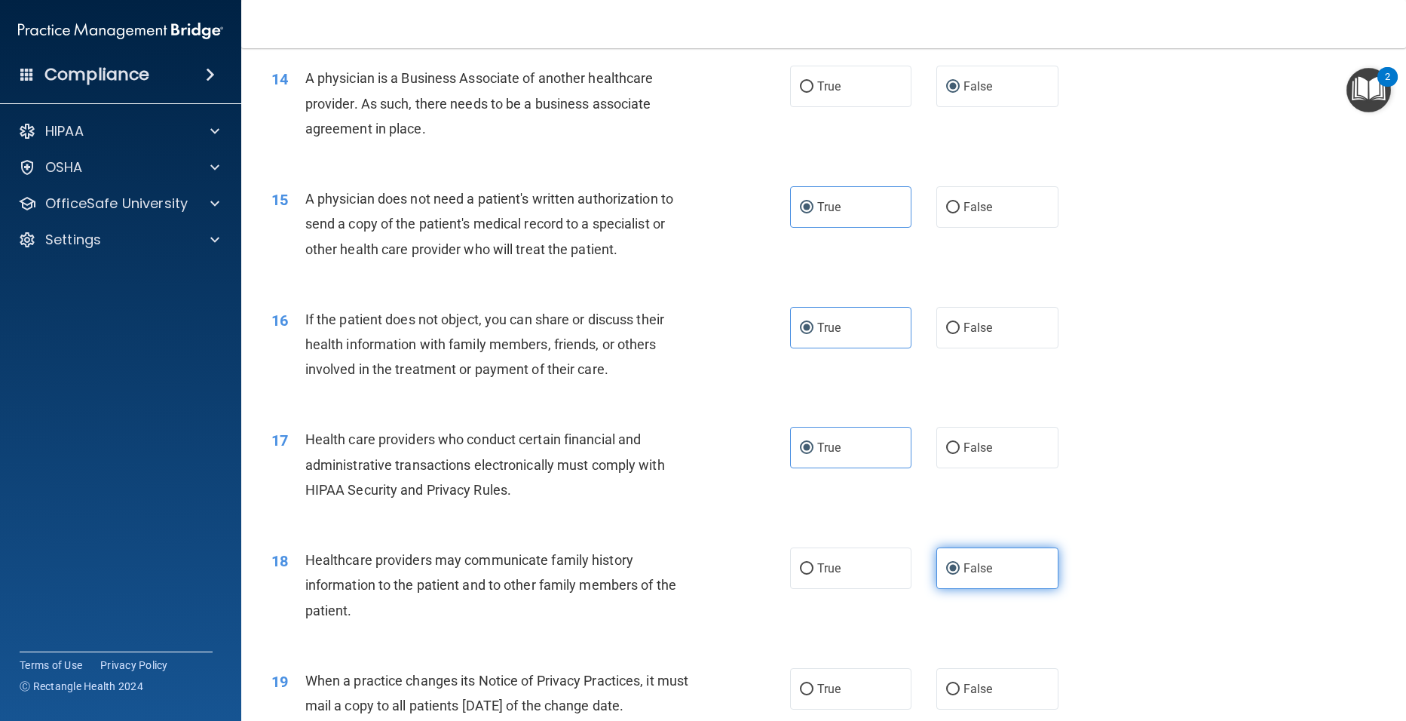
scroll to position [1599, 0]
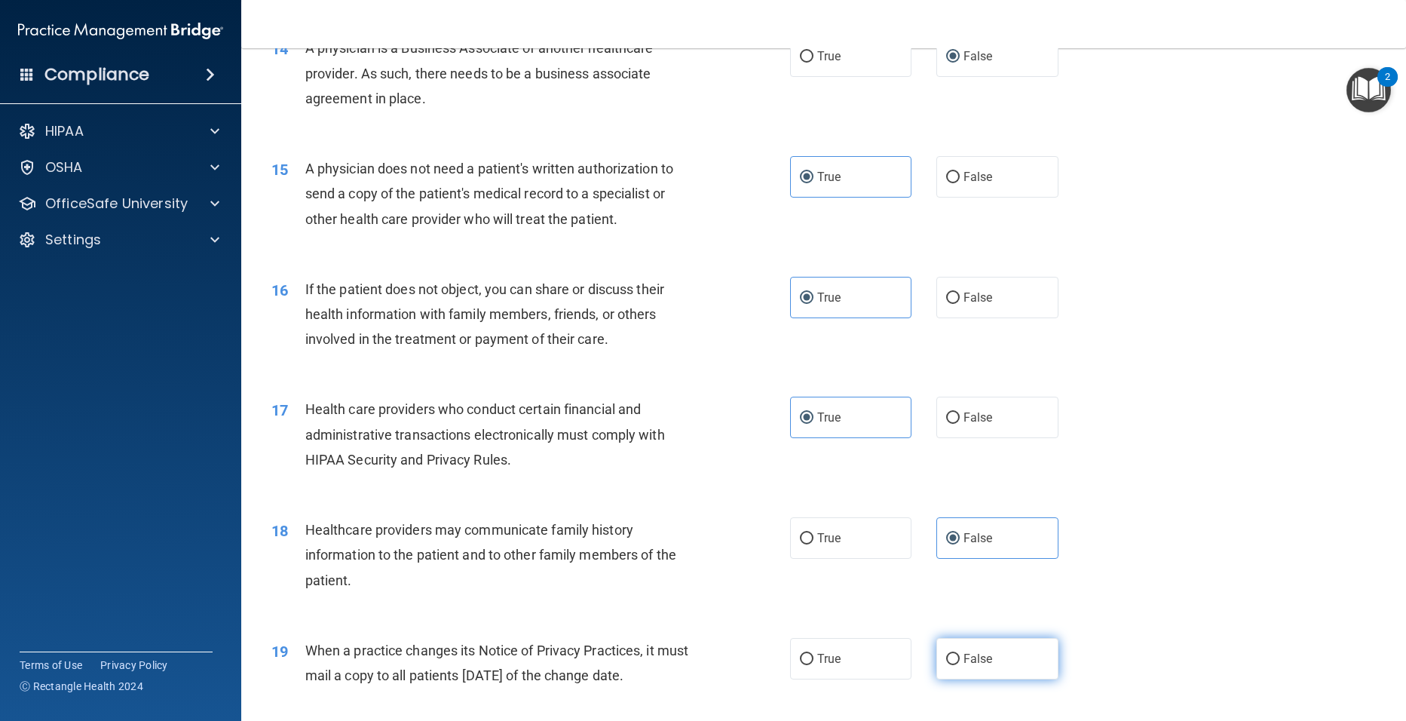
click at [946, 664] on input "False" at bounding box center [953, 659] width 14 height 11
radio input "true"
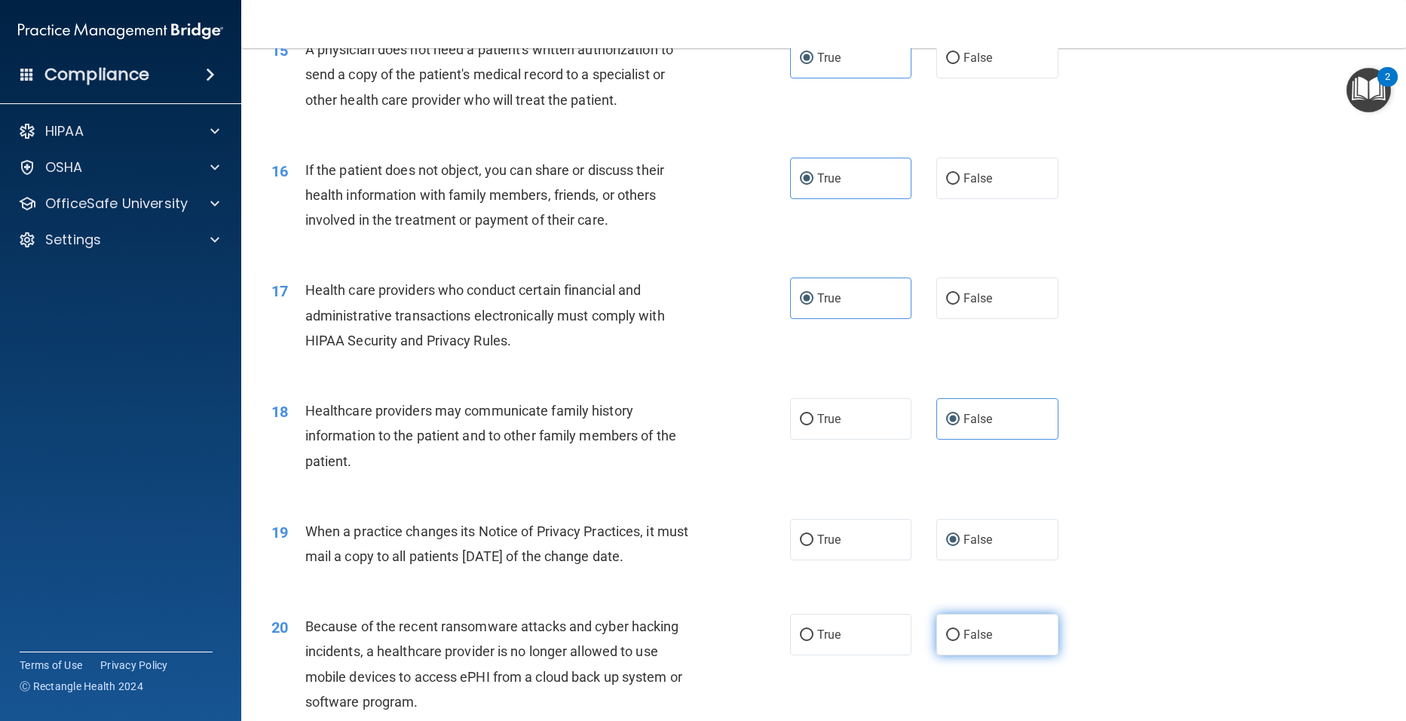
scroll to position [1719, 0]
click at [970, 643] on label "False" at bounding box center [998, 632] width 122 height 41
click at [960, 639] on input "False" at bounding box center [953, 633] width 14 height 11
radio input "true"
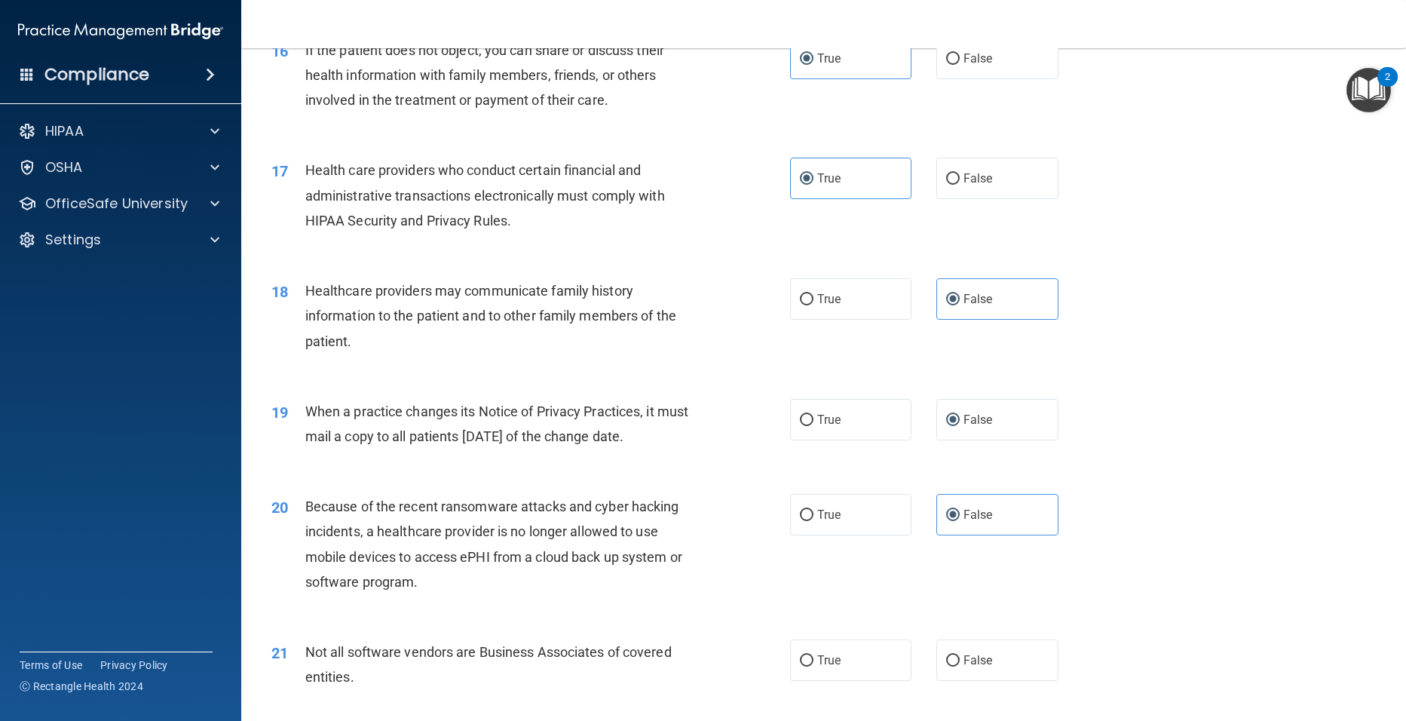
scroll to position [1840, 0]
click at [824, 649] on label "True" at bounding box center [851, 657] width 122 height 41
click at [814, 653] on input "True" at bounding box center [807, 658] width 14 height 11
radio input "true"
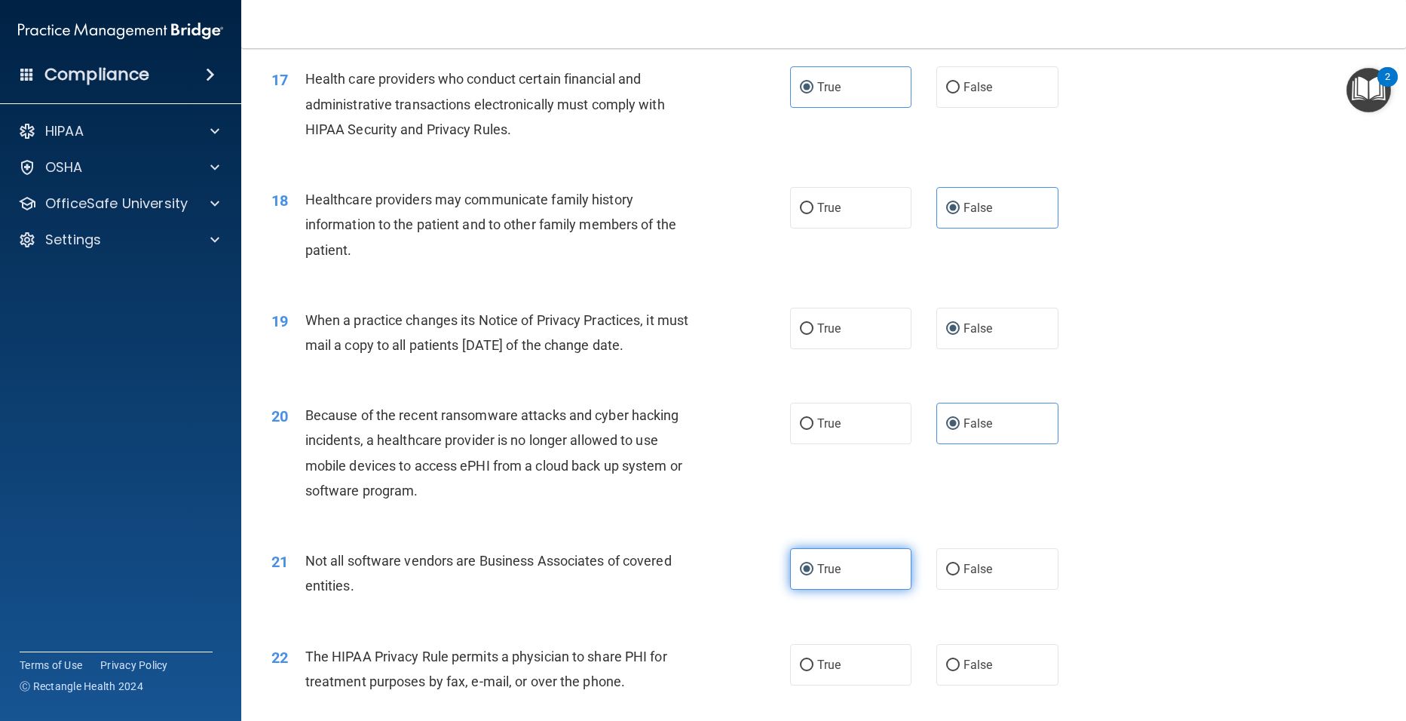
scroll to position [1931, 0]
click at [873, 664] on label "True" at bounding box center [851, 663] width 122 height 41
click at [814, 664] on input "True" at bounding box center [807, 663] width 14 height 11
radio input "true"
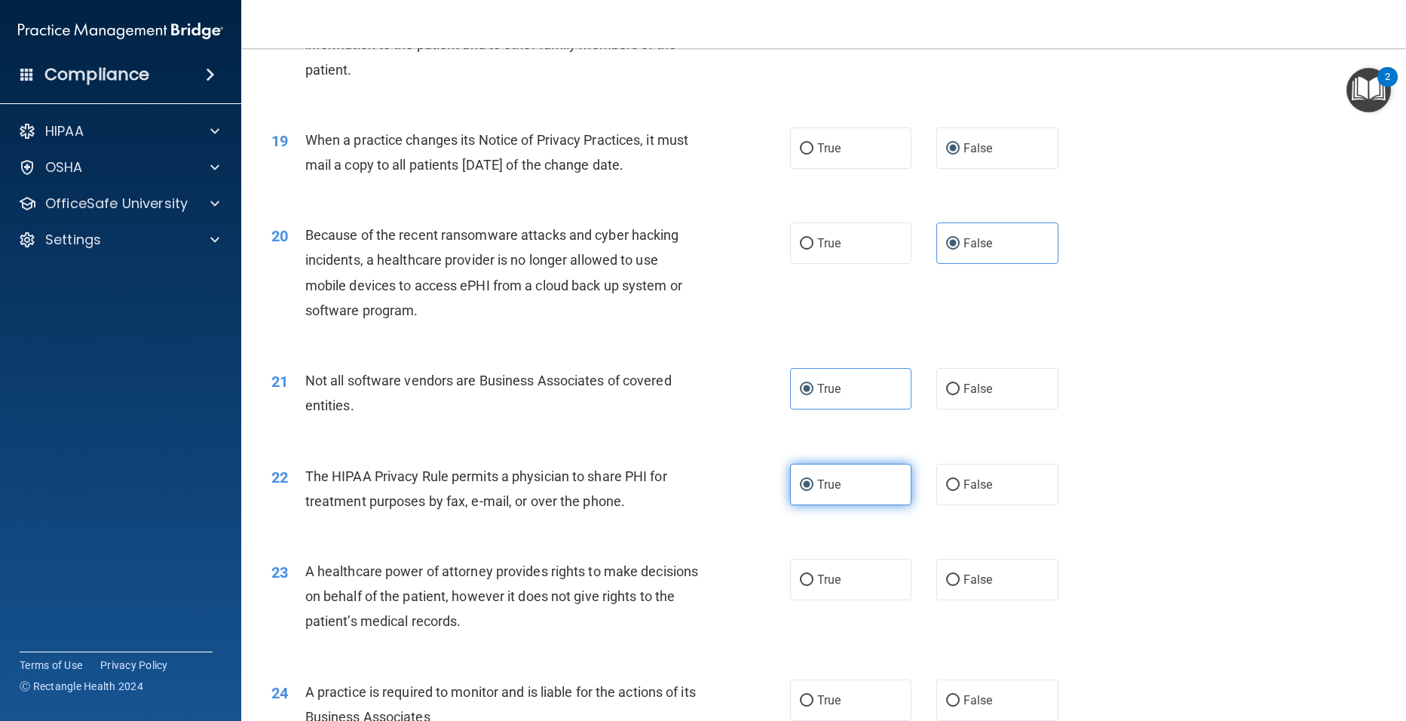
scroll to position [2112, 0]
click at [1015, 580] on label "False" at bounding box center [998, 577] width 122 height 41
click at [960, 580] on input "False" at bounding box center [953, 577] width 14 height 11
radio input "true"
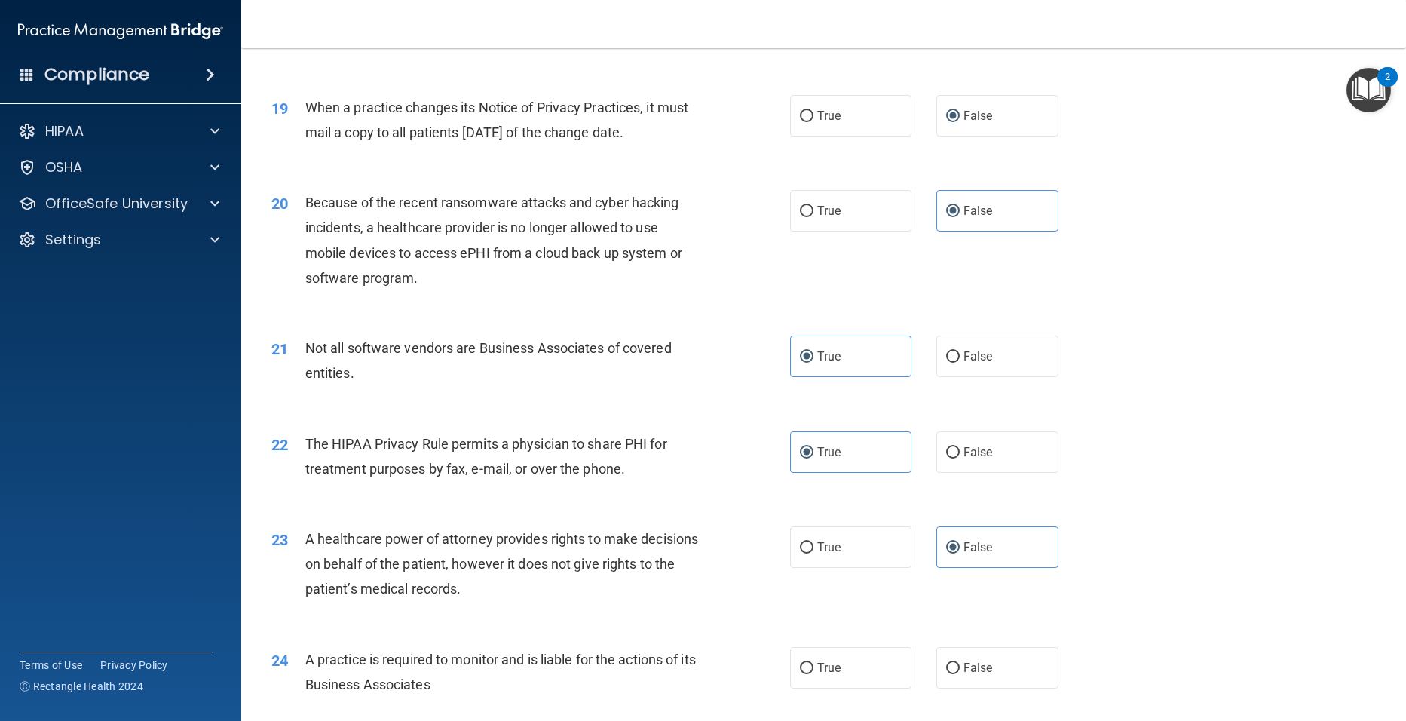
scroll to position [2172, 0]
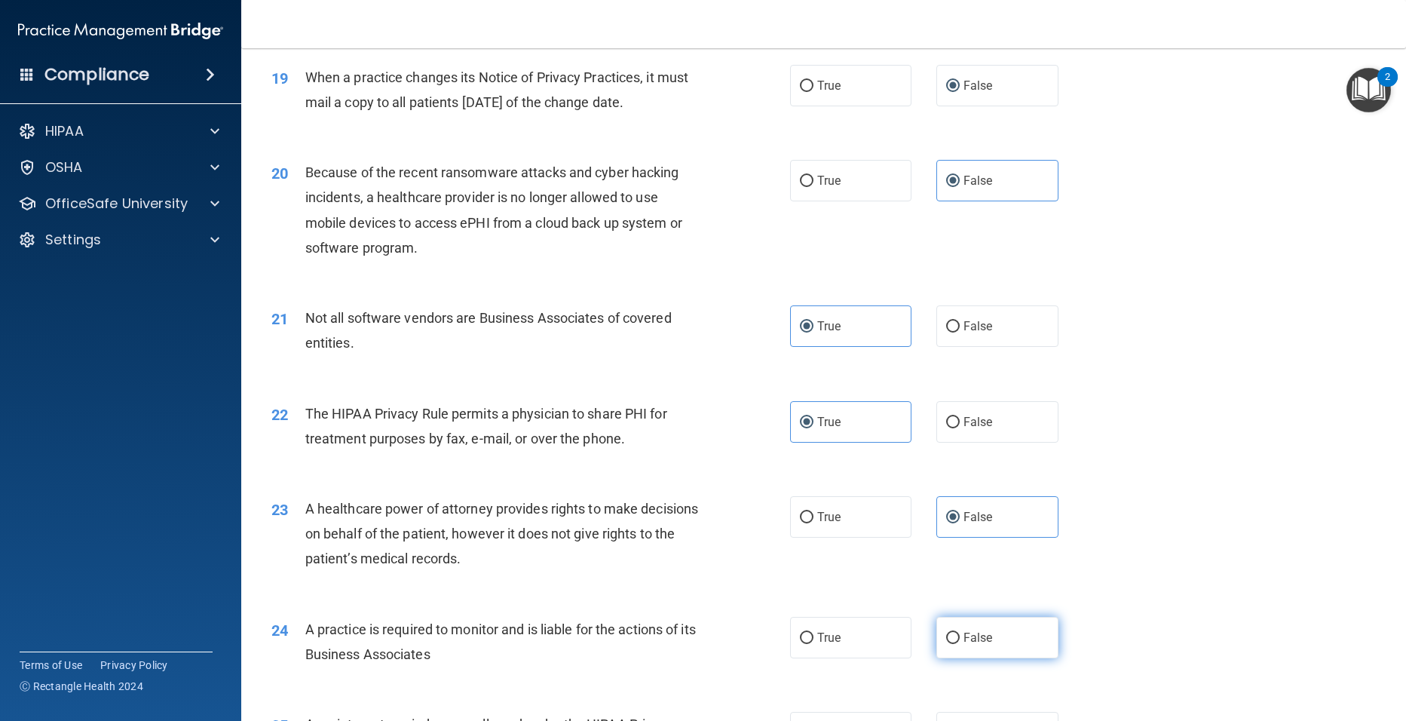
click at [965, 633] on span "False" at bounding box center [978, 637] width 29 height 14
click at [960, 633] on input "False" at bounding box center [953, 638] width 14 height 11
radio input "true"
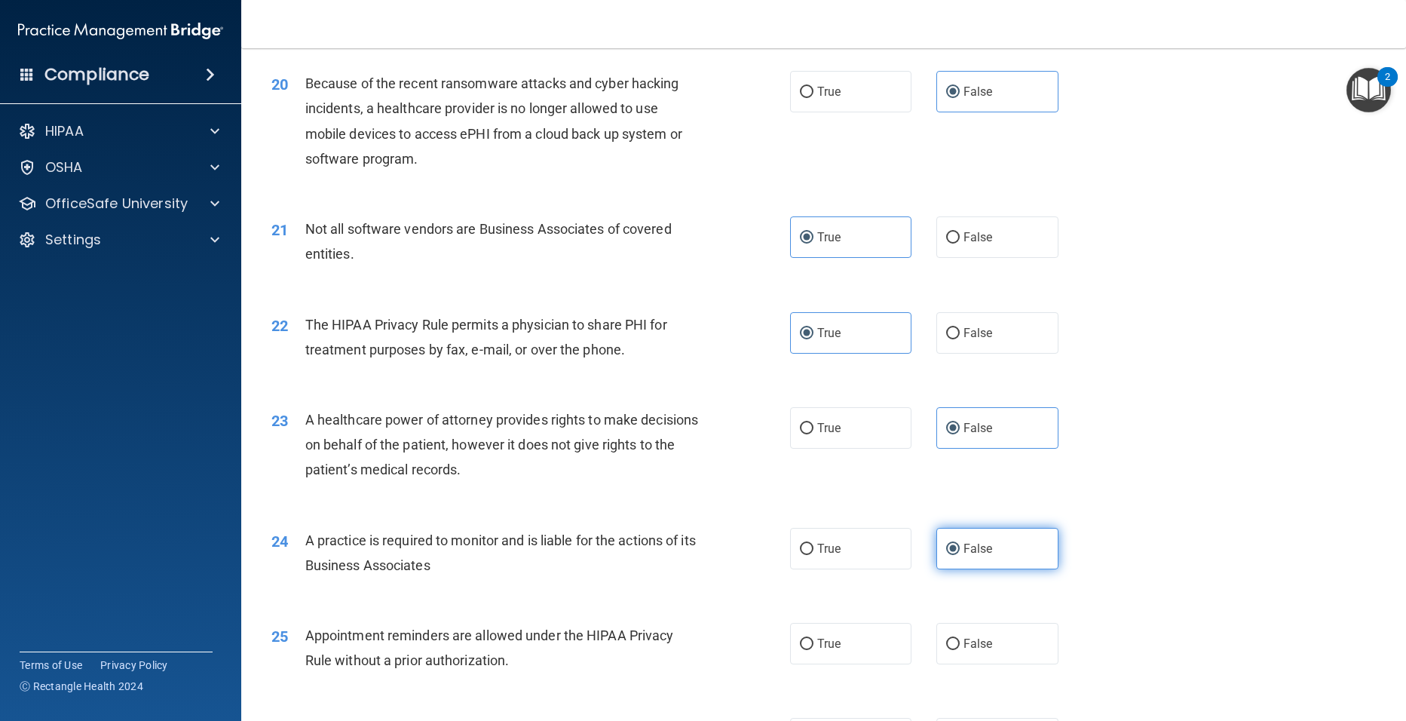
scroll to position [2262, 0]
click at [867, 649] on label "True" at bounding box center [851, 641] width 122 height 41
click at [814, 649] on input "True" at bounding box center [807, 642] width 14 height 11
radio input "true"
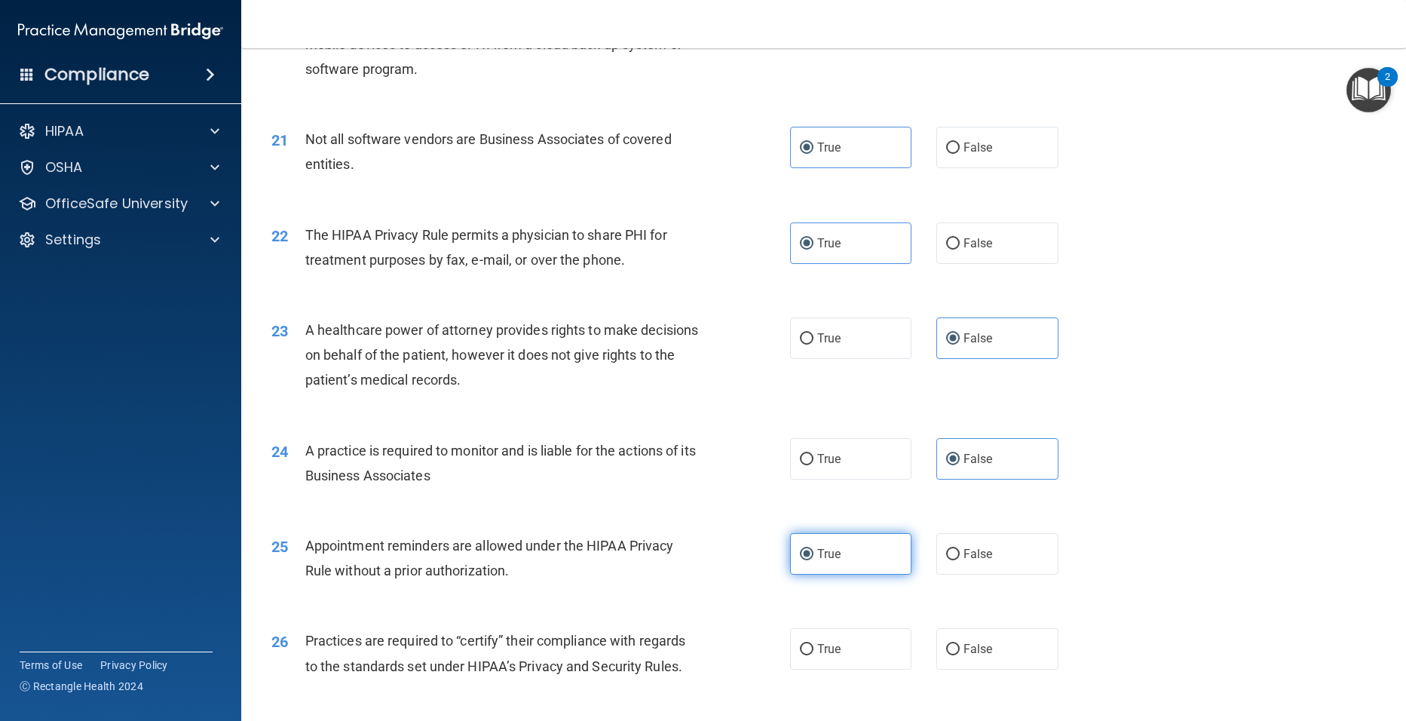
scroll to position [2353, 0]
click at [946, 651] on input "False" at bounding box center [953, 647] width 14 height 11
radio input "true"
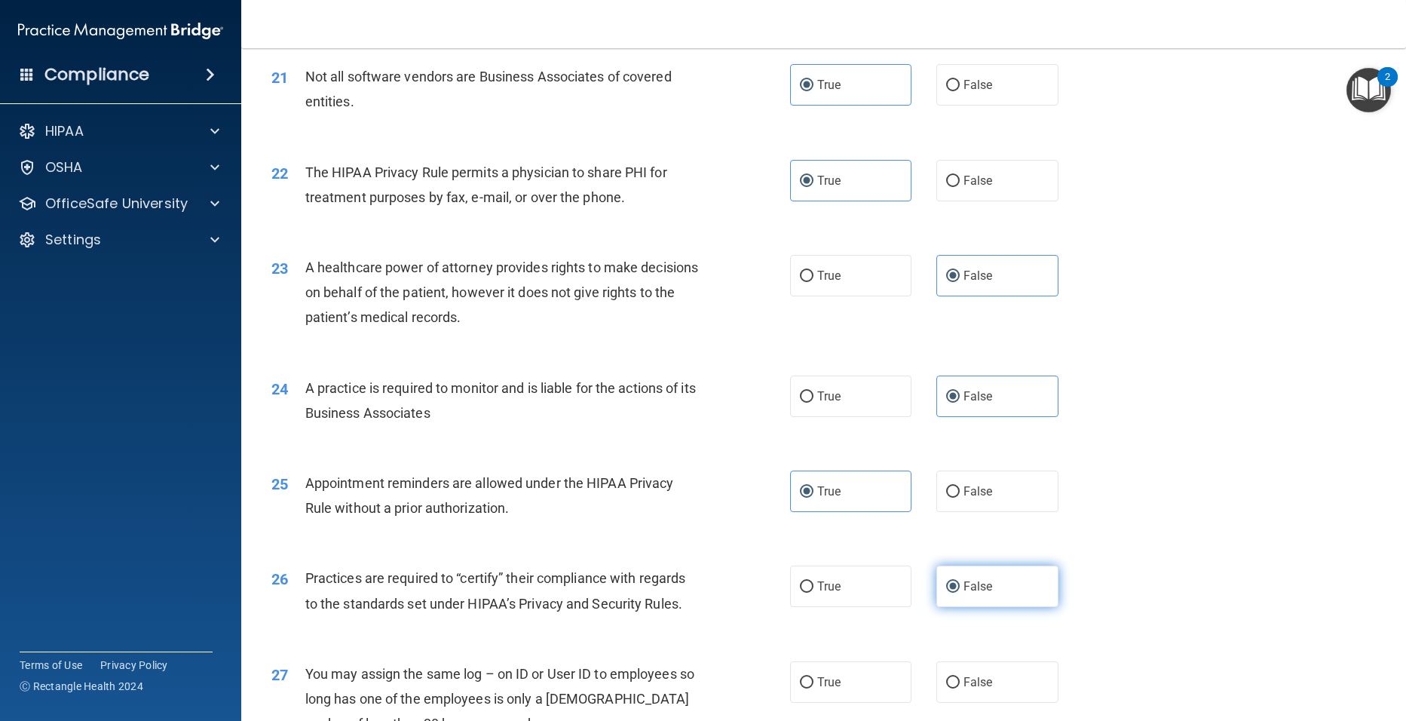
scroll to position [2443, 0]
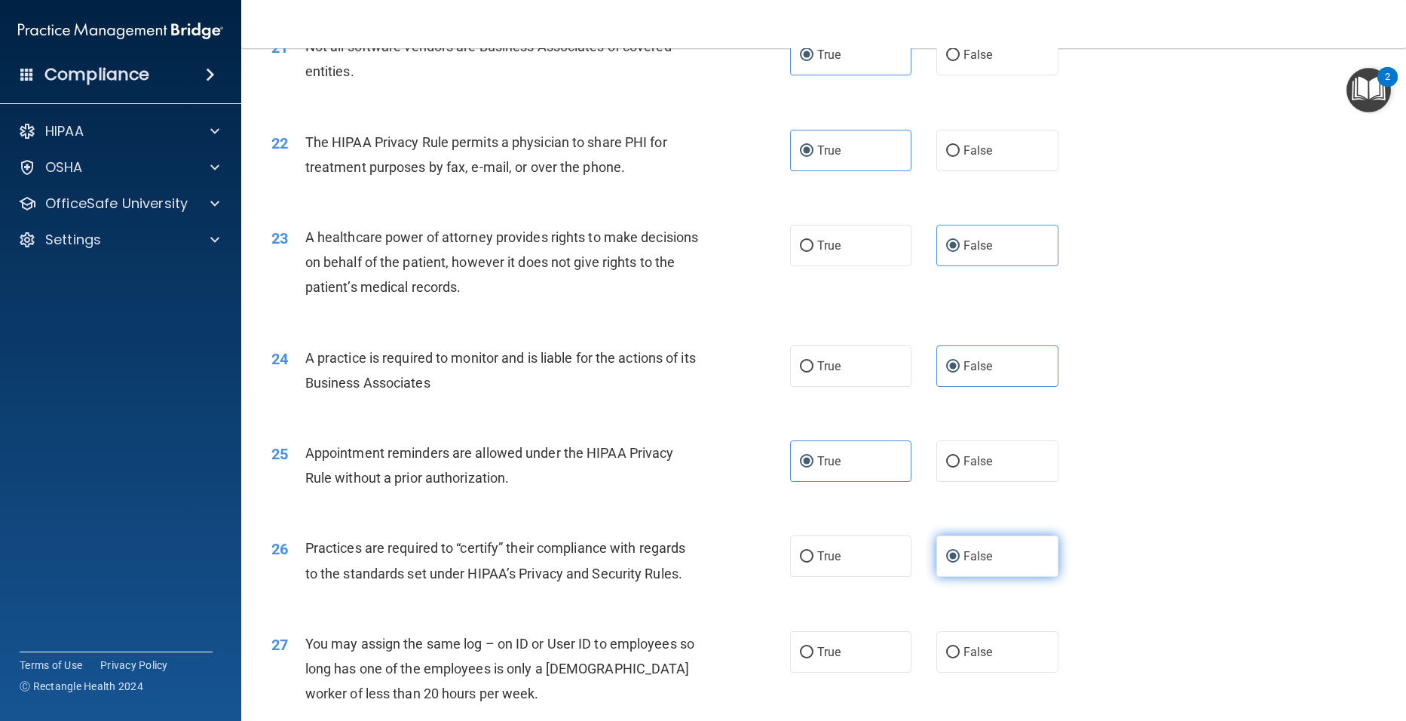
click at [946, 651] on input "False" at bounding box center [953, 652] width 14 height 11
radio input "true"
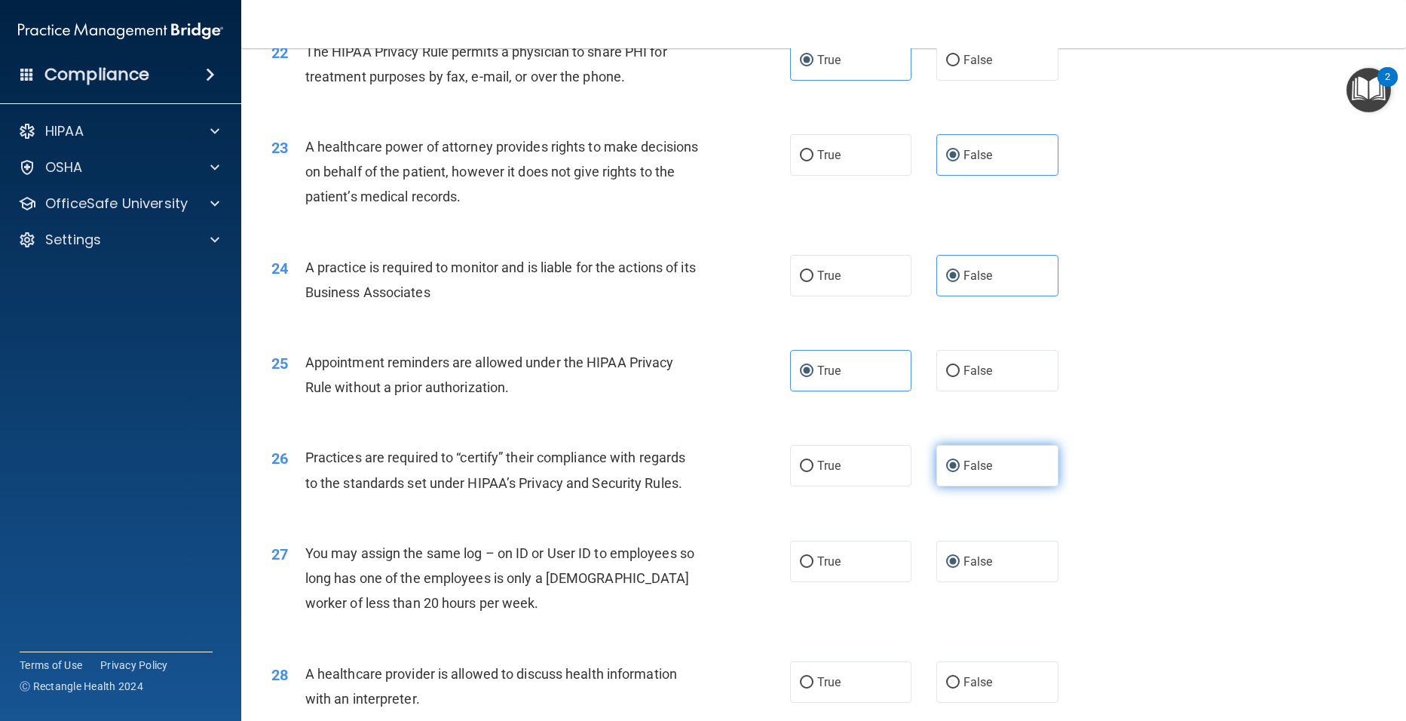
scroll to position [2564, 0]
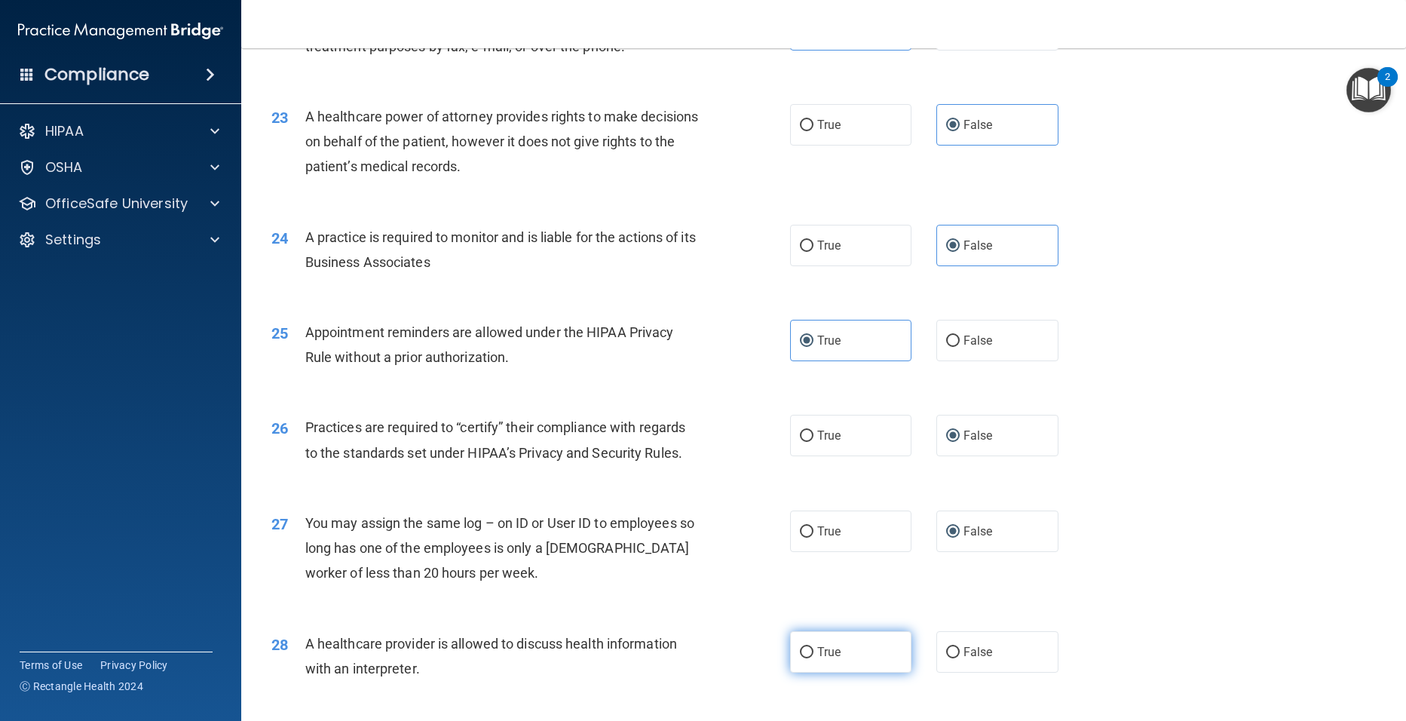
click at [847, 655] on label "True" at bounding box center [851, 651] width 122 height 41
click at [814, 655] on input "True" at bounding box center [807, 652] width 14 height 11
radio input "true"
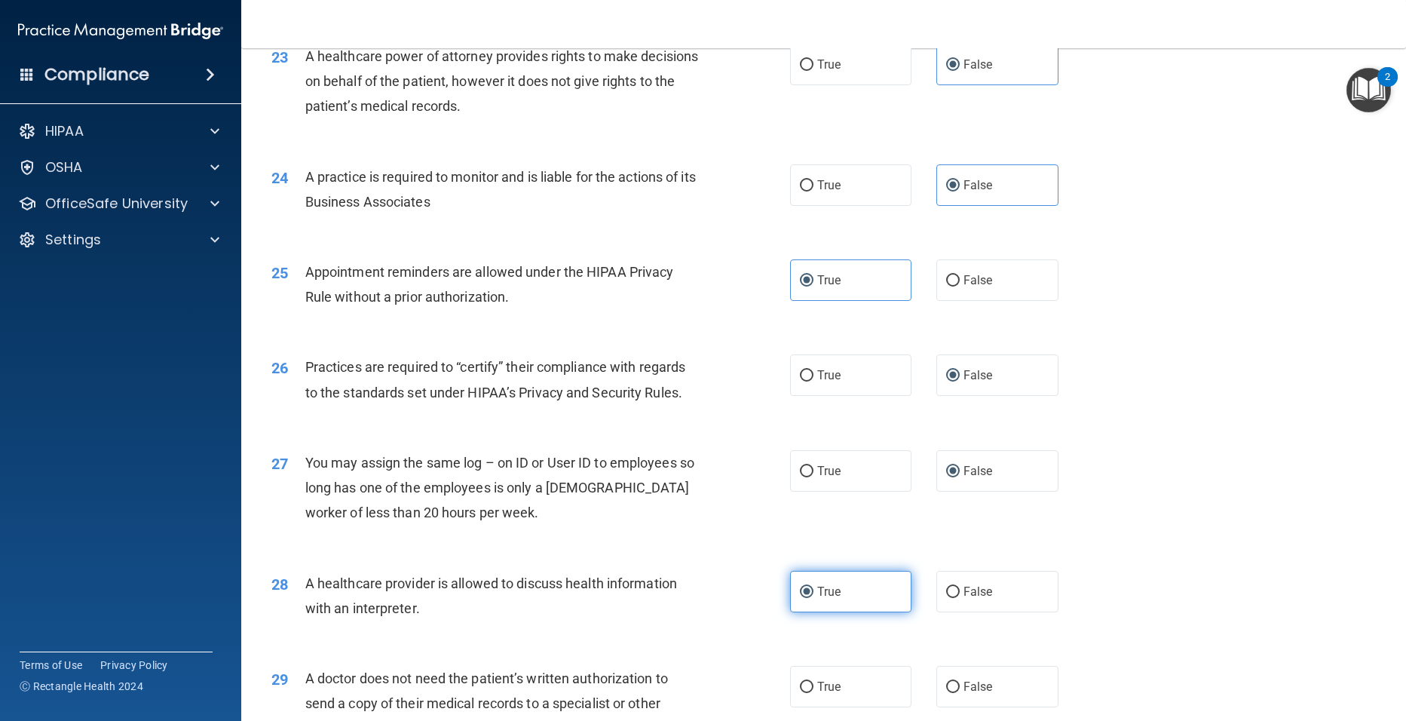
scroll to position [2655, 0]
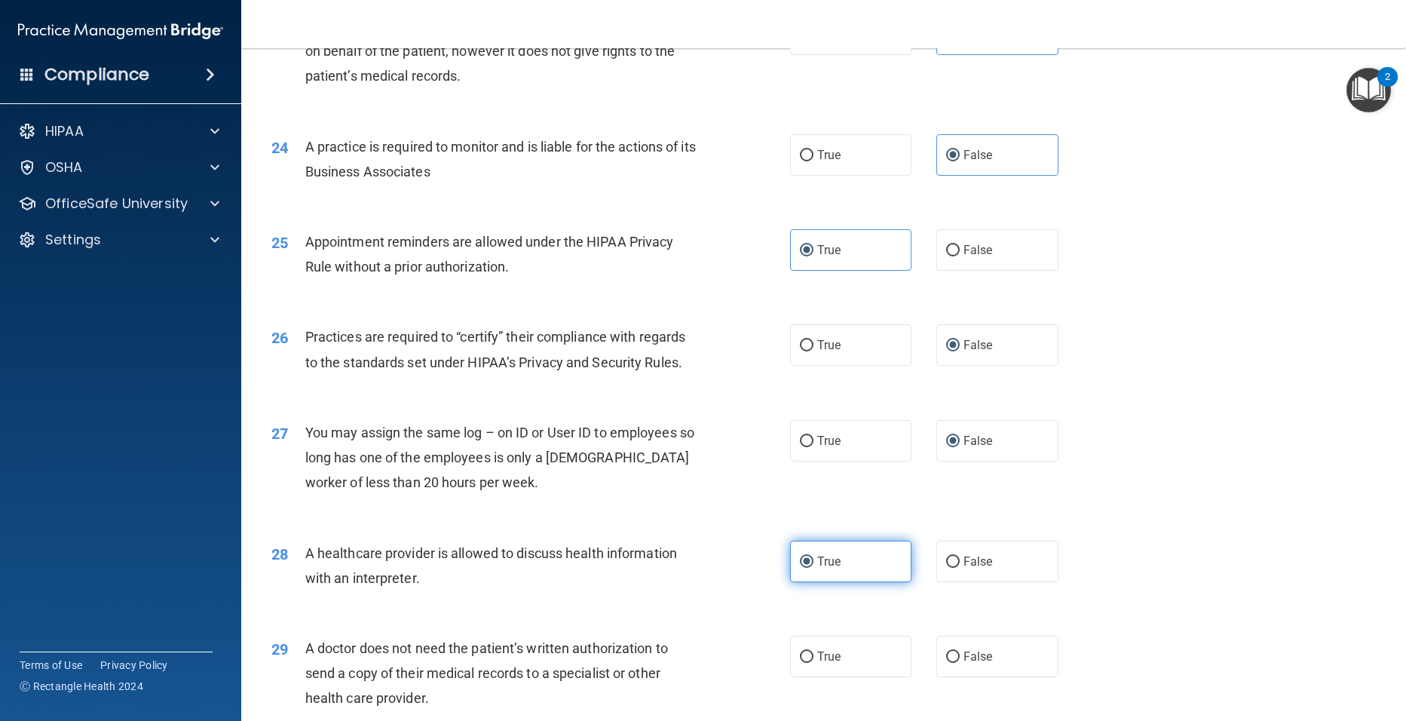
click at [857, 659] on label "True" at bounding box center [851, 656] width 122 height 41
click at [814, 659] on input "True" at bounding box center [807, 657] width 14 height 11
radio input "true"
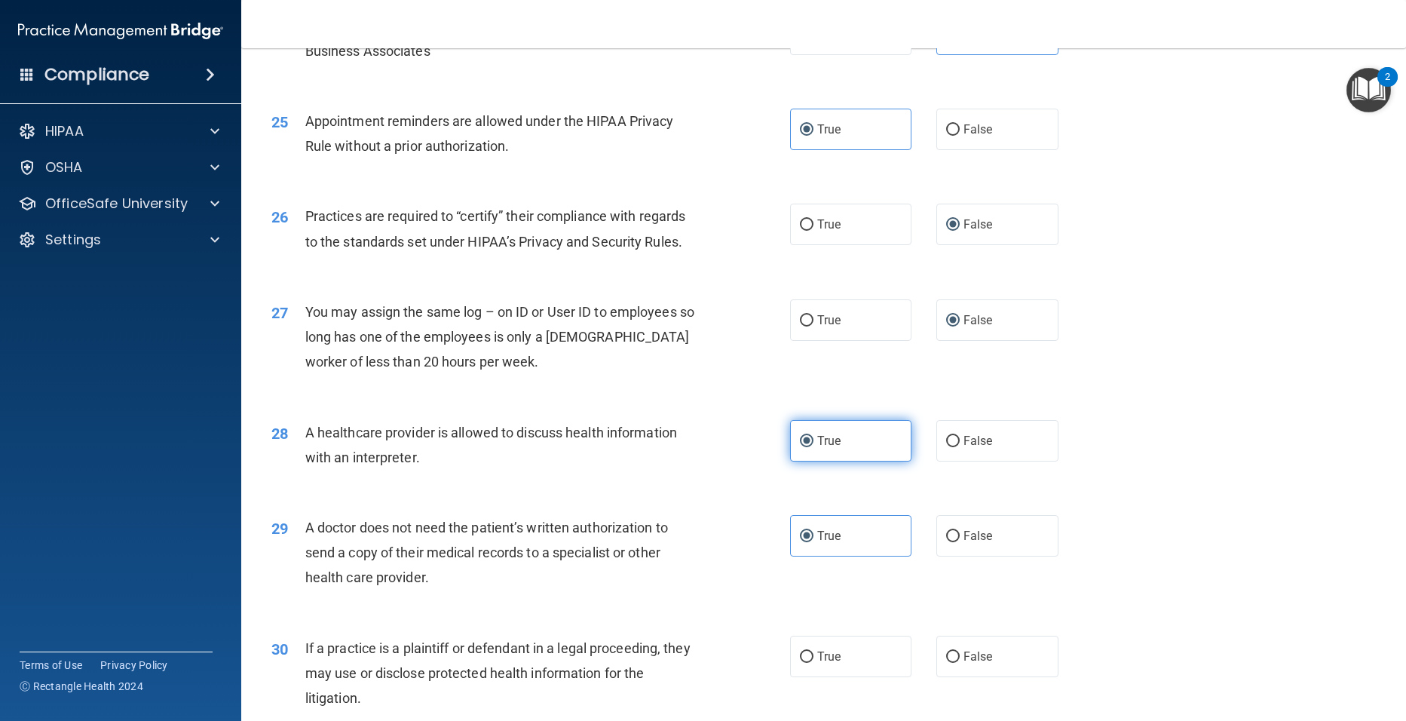
scroll to position [2805, 0]
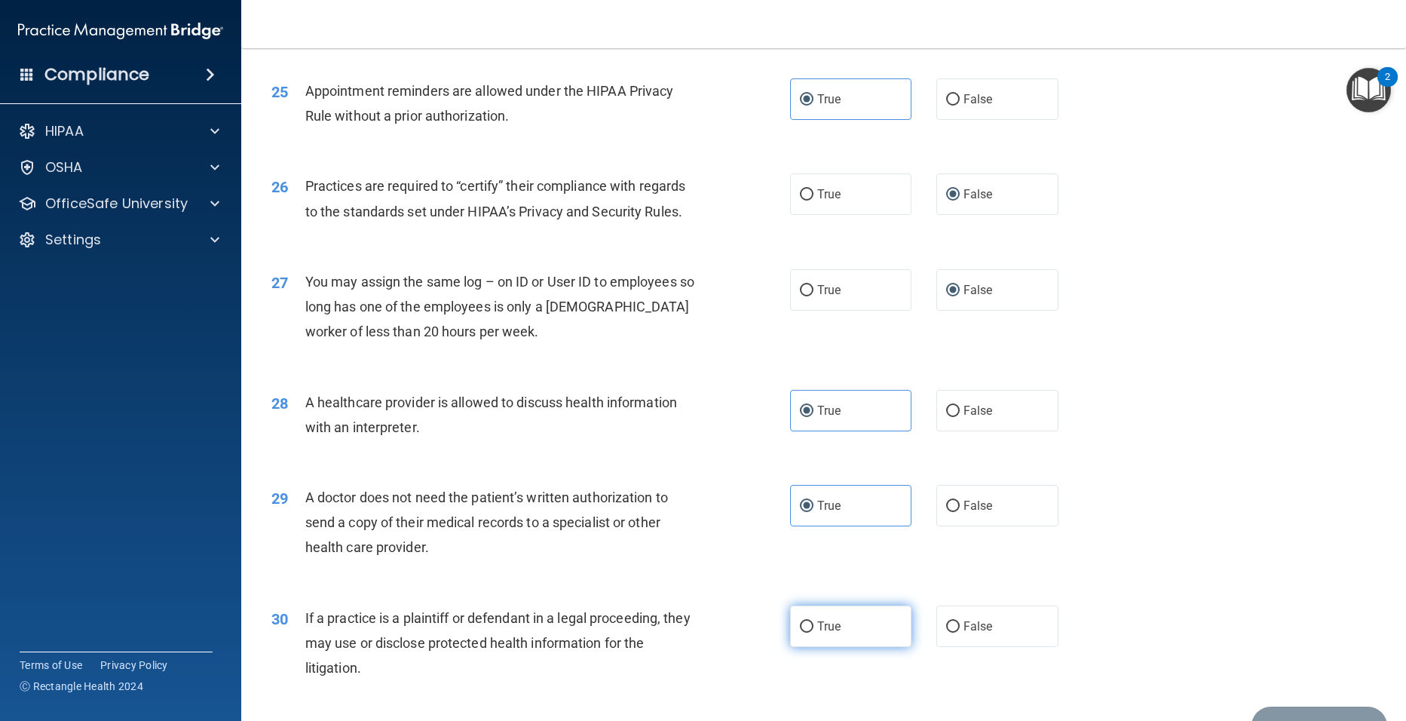
click at [803, 631] on input "True" at bounding box center [807, 626] width 14 height 11
radio input "true"
drag, startPoint x: 1306, startPoint y: 712, endPoint x: 1311, endPoint y: 719, distance: 8.2
click at [1311, 719] on button "Submit" at bounding box center [1320, 726] width 136 height 38
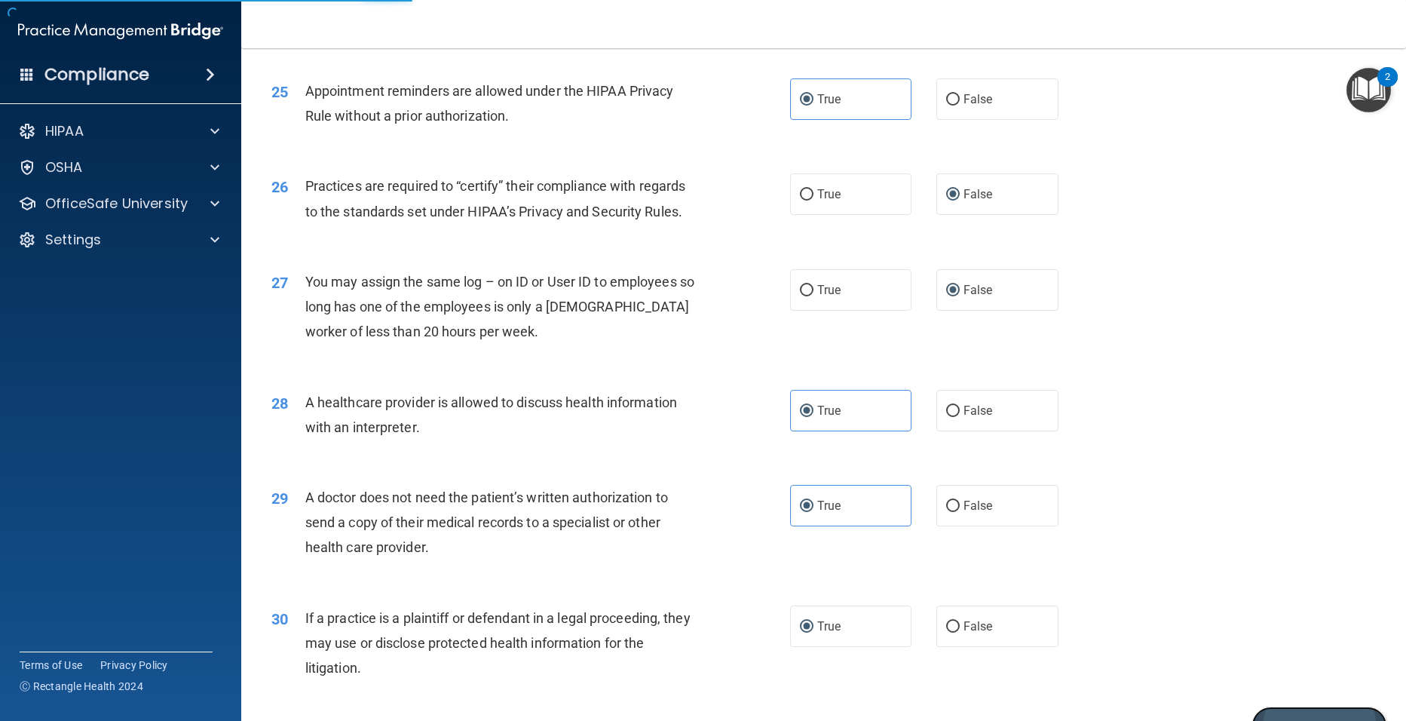
click at [1327, 710] on button "Submit" at bounding box center [1320, 726] width 136 height 38
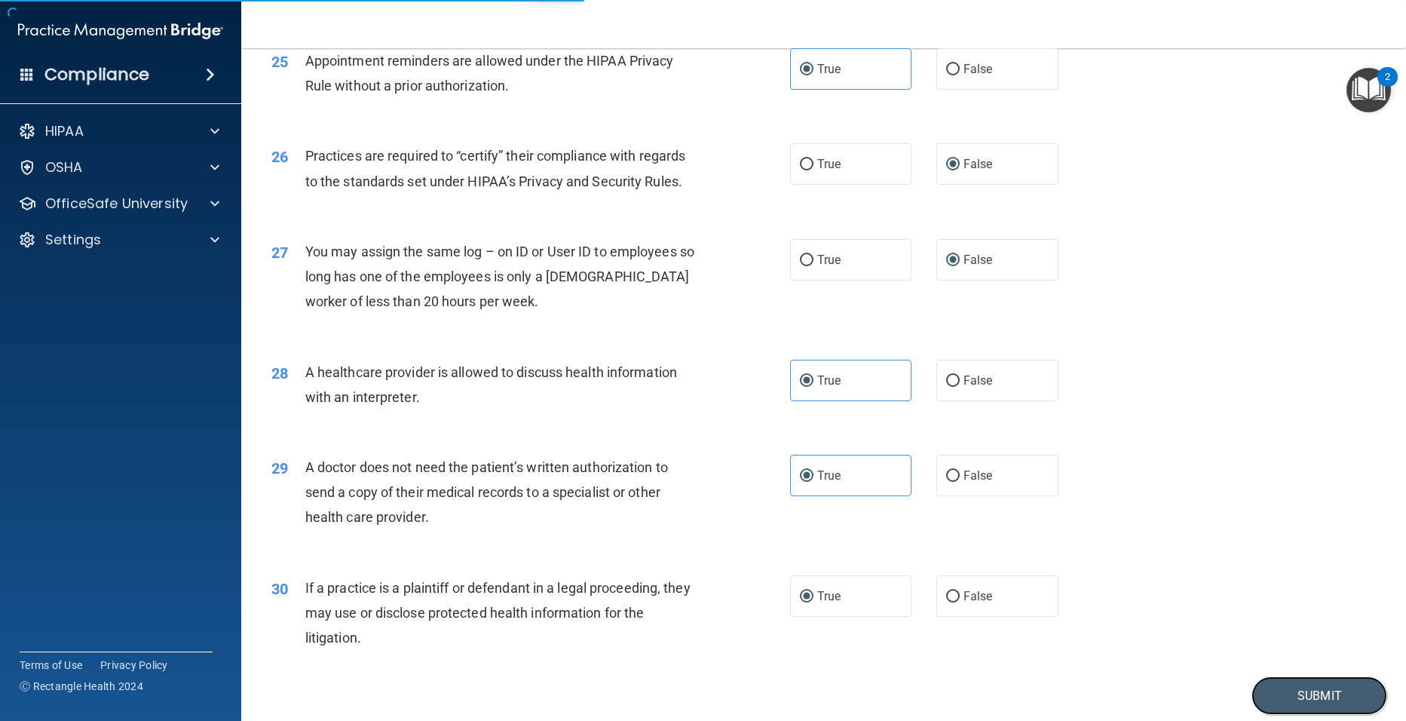
scroll to position [2866, 0]
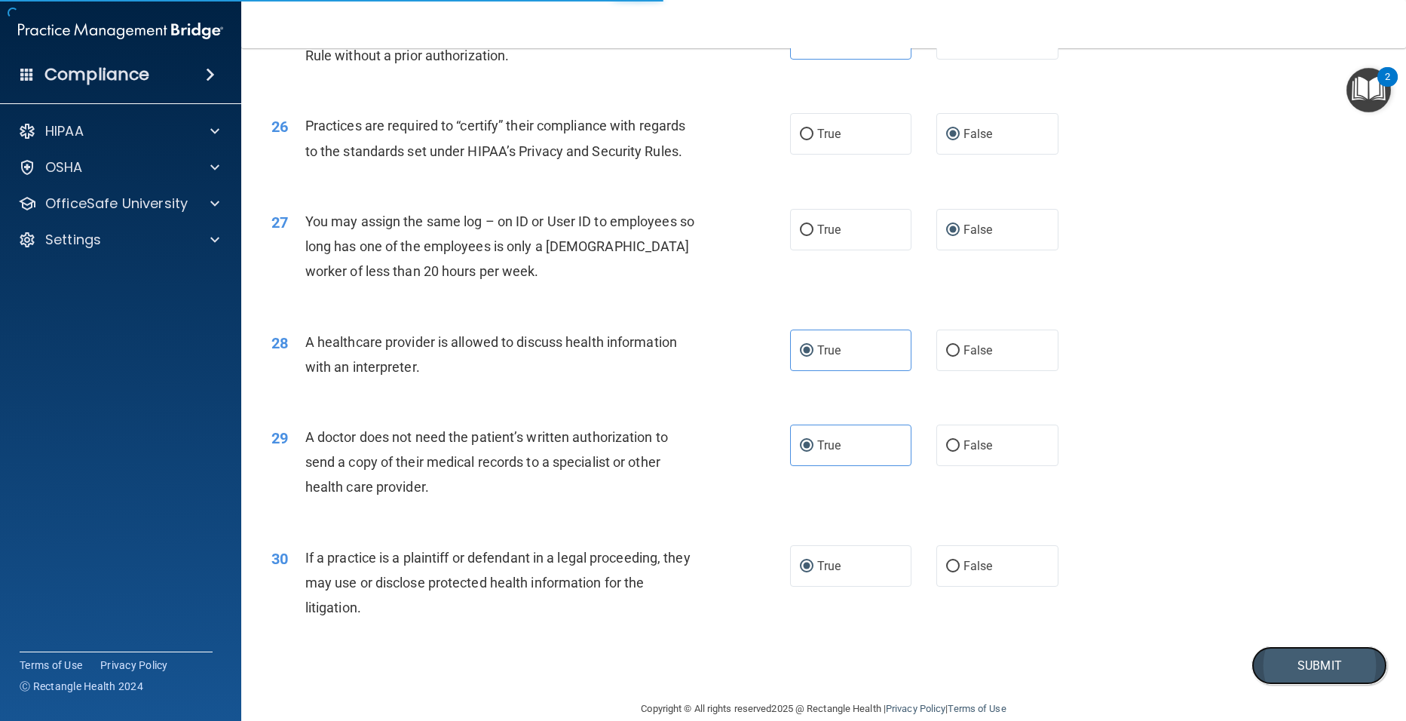
click at [1302, 675] on button "Submit" at bounding box center [1320, 665] width 136 height 38
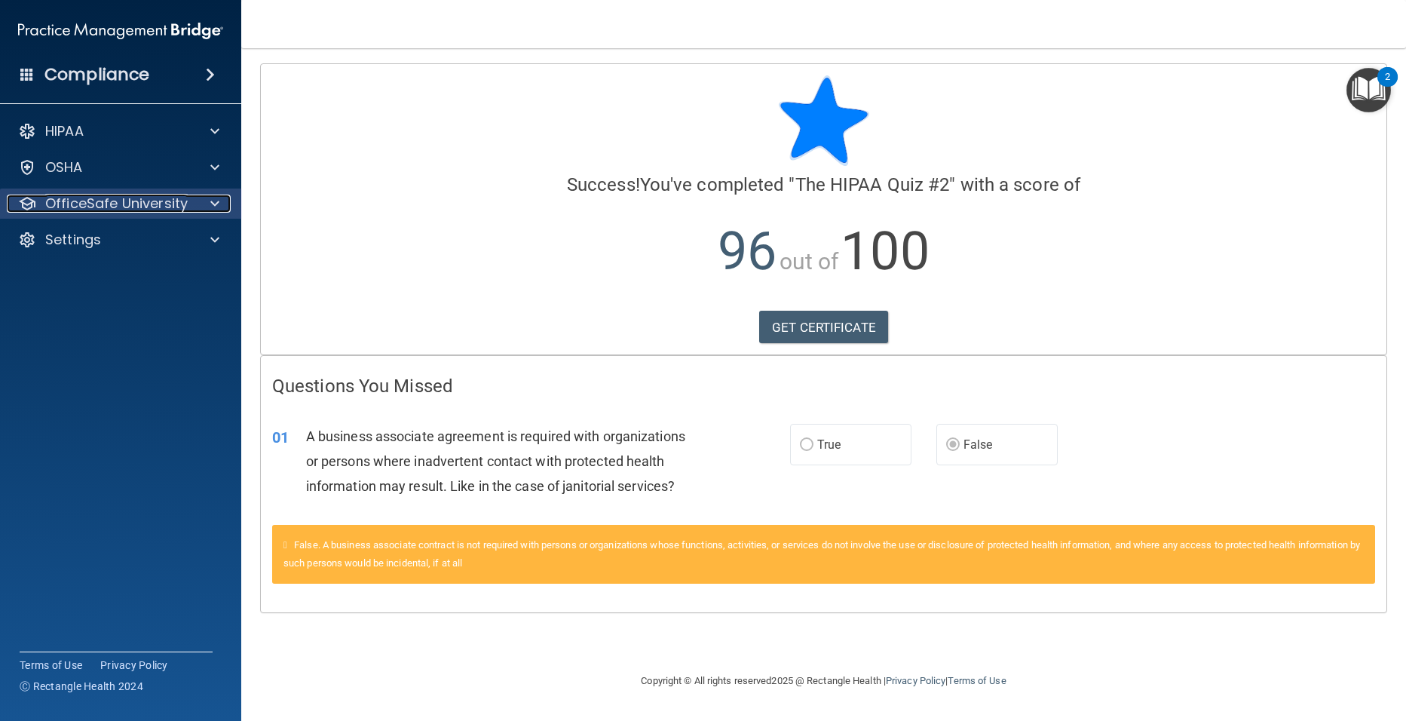
click at [219, 196] on div at bounding box center [213, 204] width 38 height 18
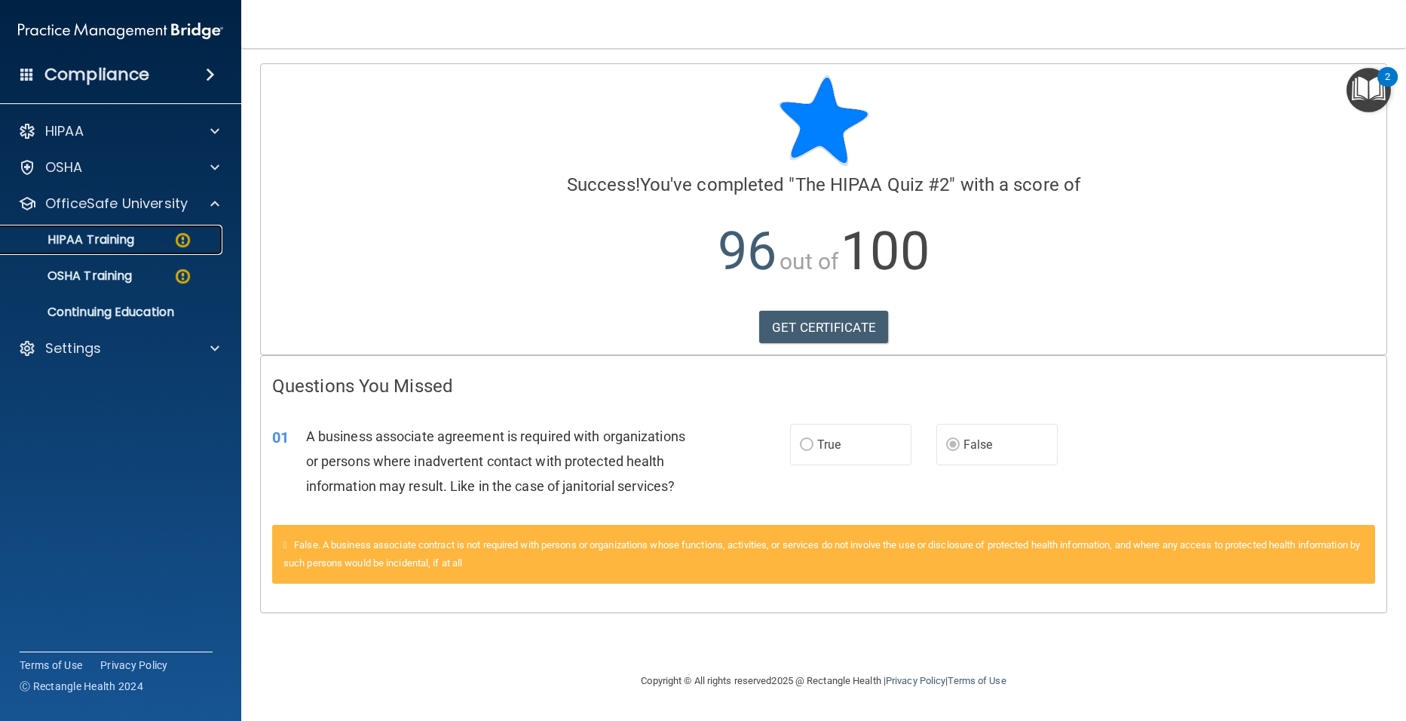
click at [159, 244] on div "HIPAA Training" at bounding box center [113, 239] width 206 height 15
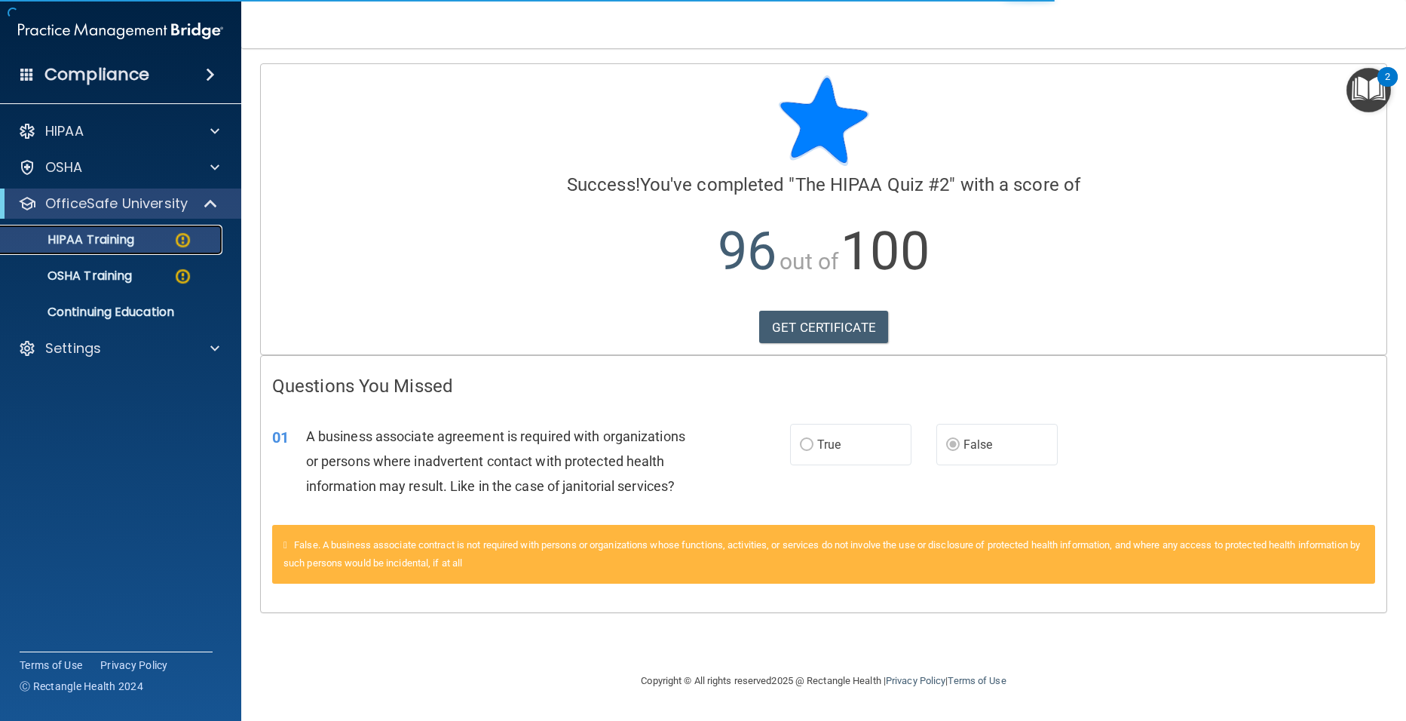
click at [103, 239] on p "HIPAA Training" at bounding box center [72, 239] width 124 height 15
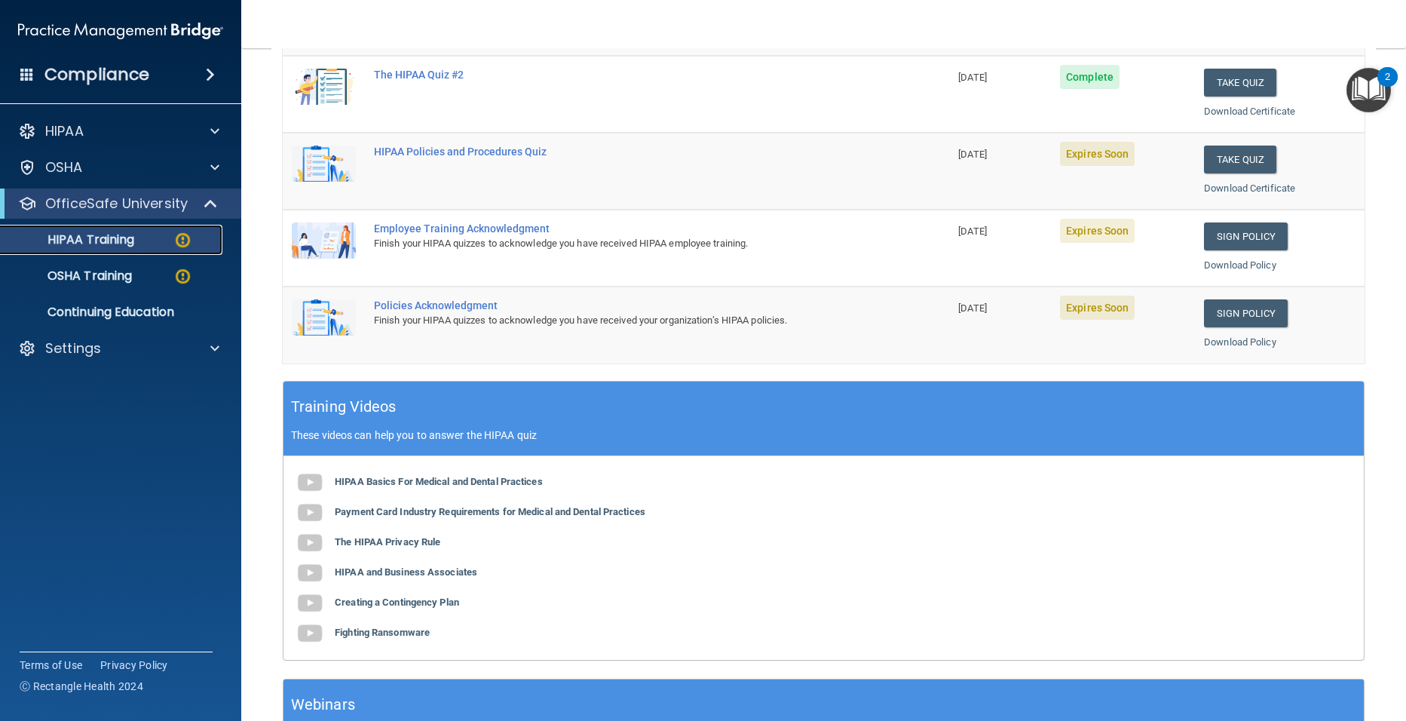
scroll to position [302, 0]
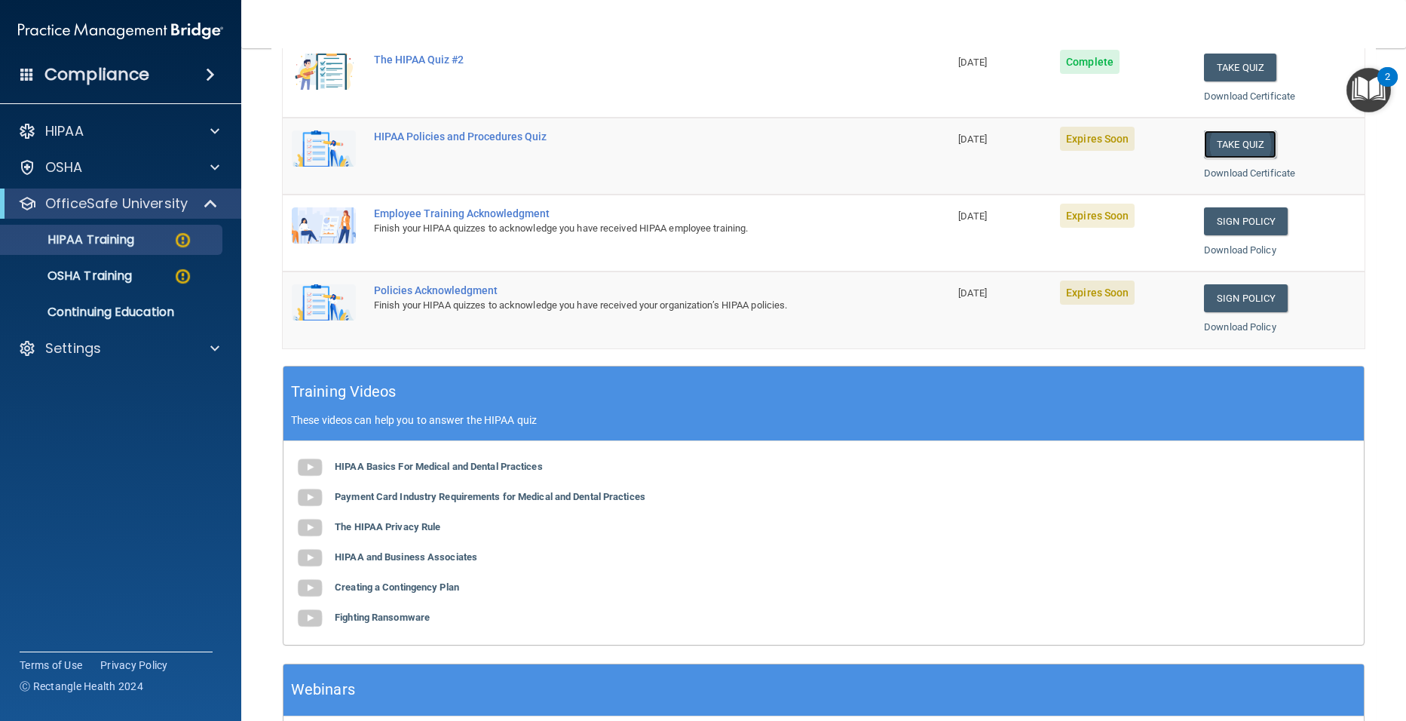
click at [1204, 137] on button "Take Quiz" at bounding box center [1240, 144] width 72 height 28
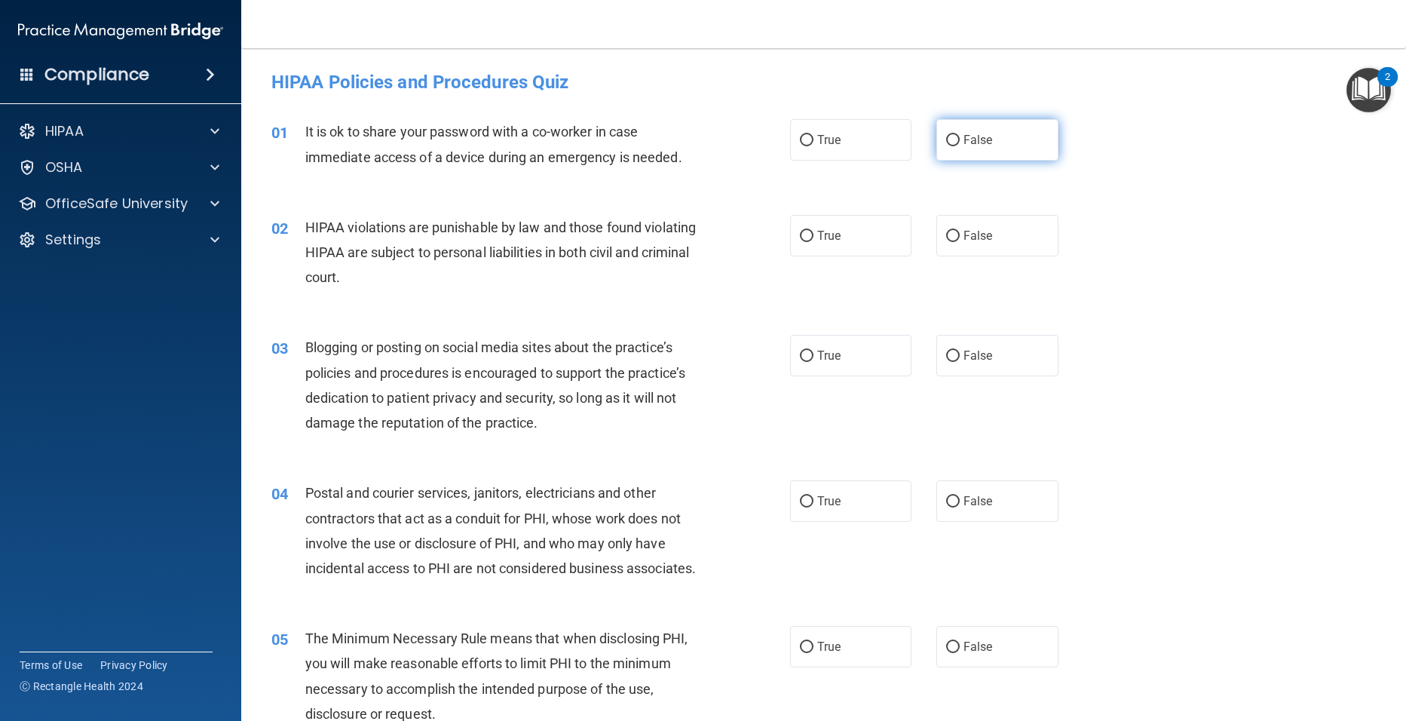
click at [964, 146] on span "False" at bounding box center [978, 140] width 29 height 14
click at [959, 146] on input "False" at bounding box center [953, 140] width 14 height 11
radio input "true"
click at [807, 237] on input "True" at bounding box center [807, 236] width 14 height 11
radio input "true"
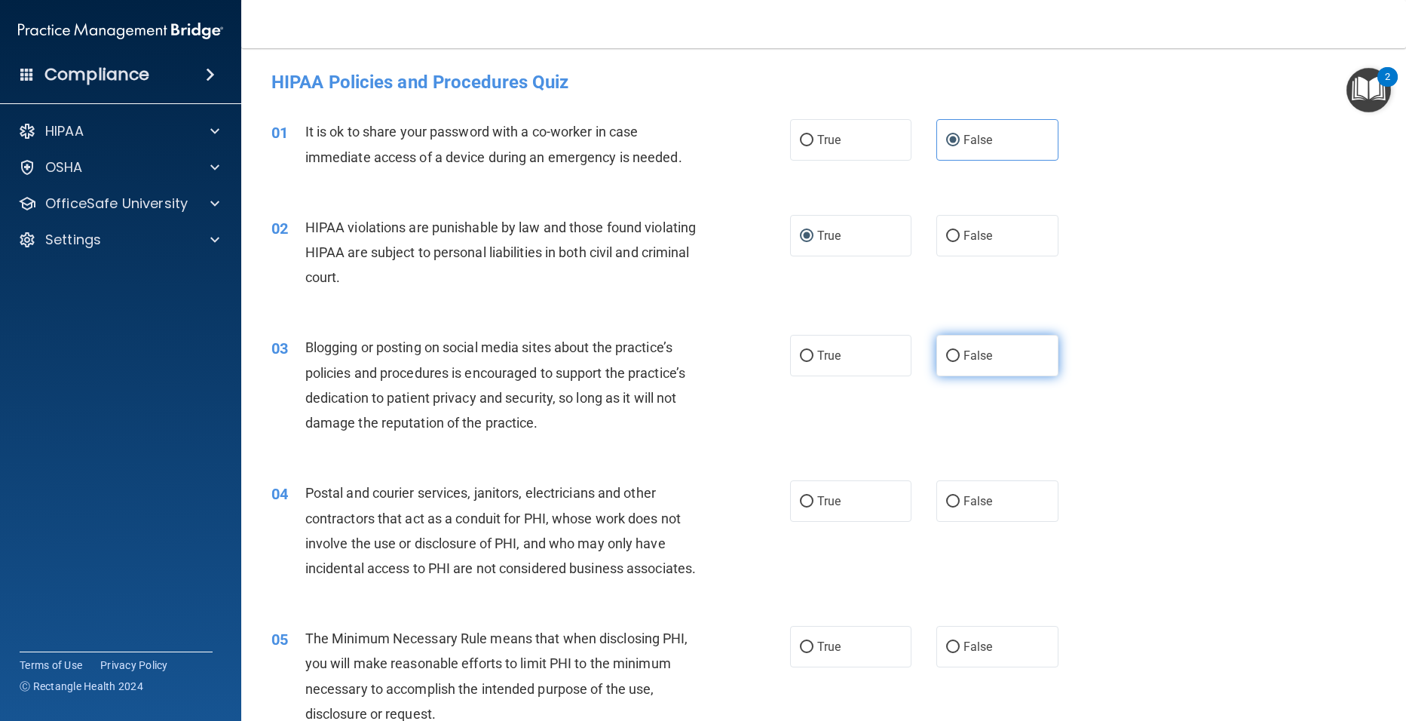
click at [946, 356] on input "False" at bounding box center [953, 356] width 14 height 11
radio input "true"
click at [800, 502] on input "True" at bounding box center [807, 501] width 14 height 11
radio input "true"
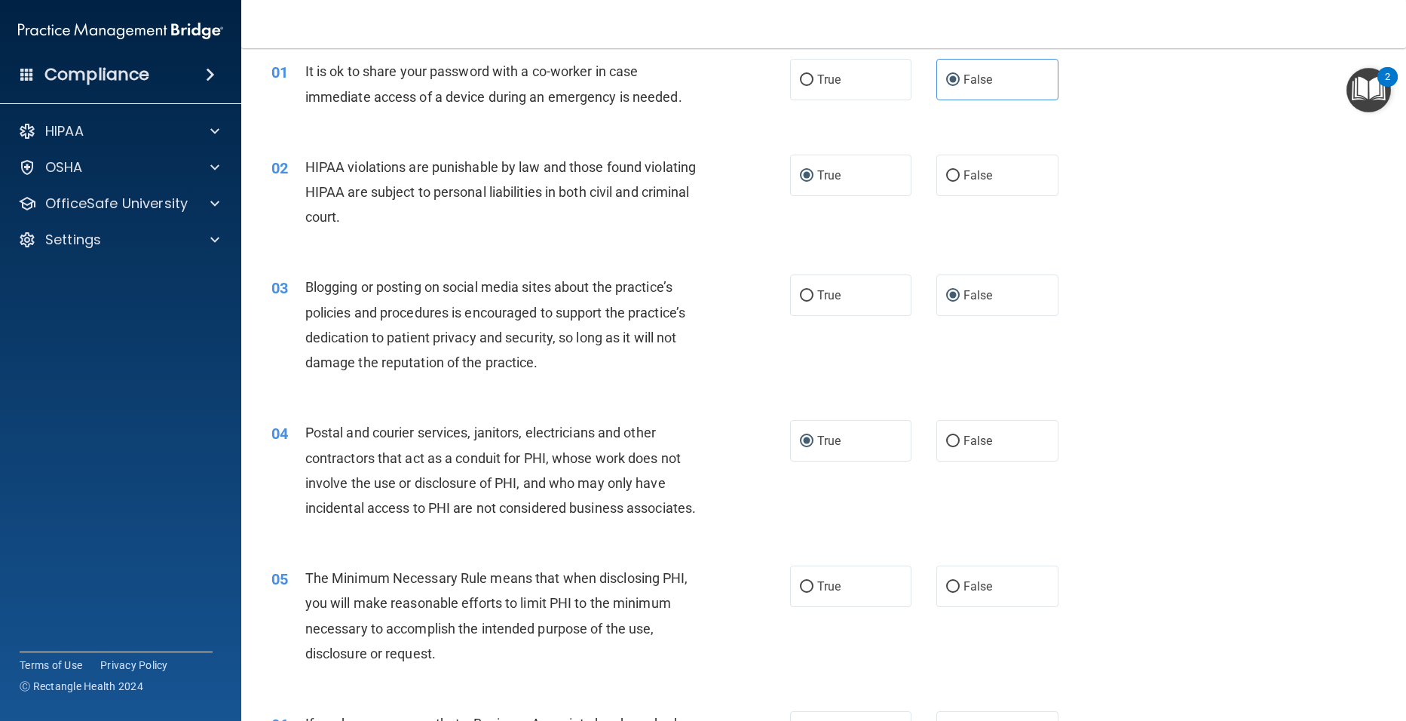
scroll to position [90, 0]
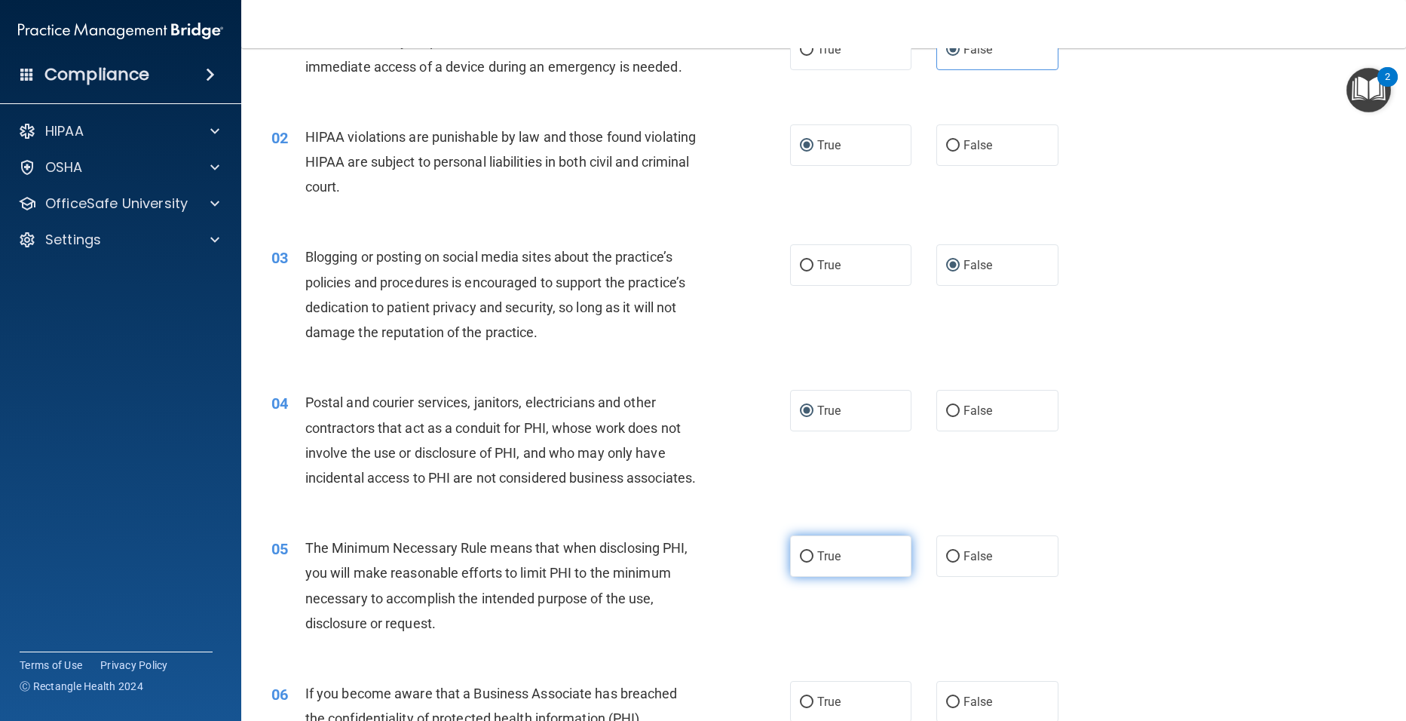
click at [803, 563] on input "True" at bounding box center [807, 556] width 14 height 11
radio input "true"
drag, startPoint x: 1169, startPoint y: 683, endPoint x: 1075, endPoint y: 708, distance: 96.8
click at [1178, 662] on div "05 The Minimum Necessary Rule means that when disclosing PHI, you will make rea…" at bounding box center [823, 590] width 1127 height 146
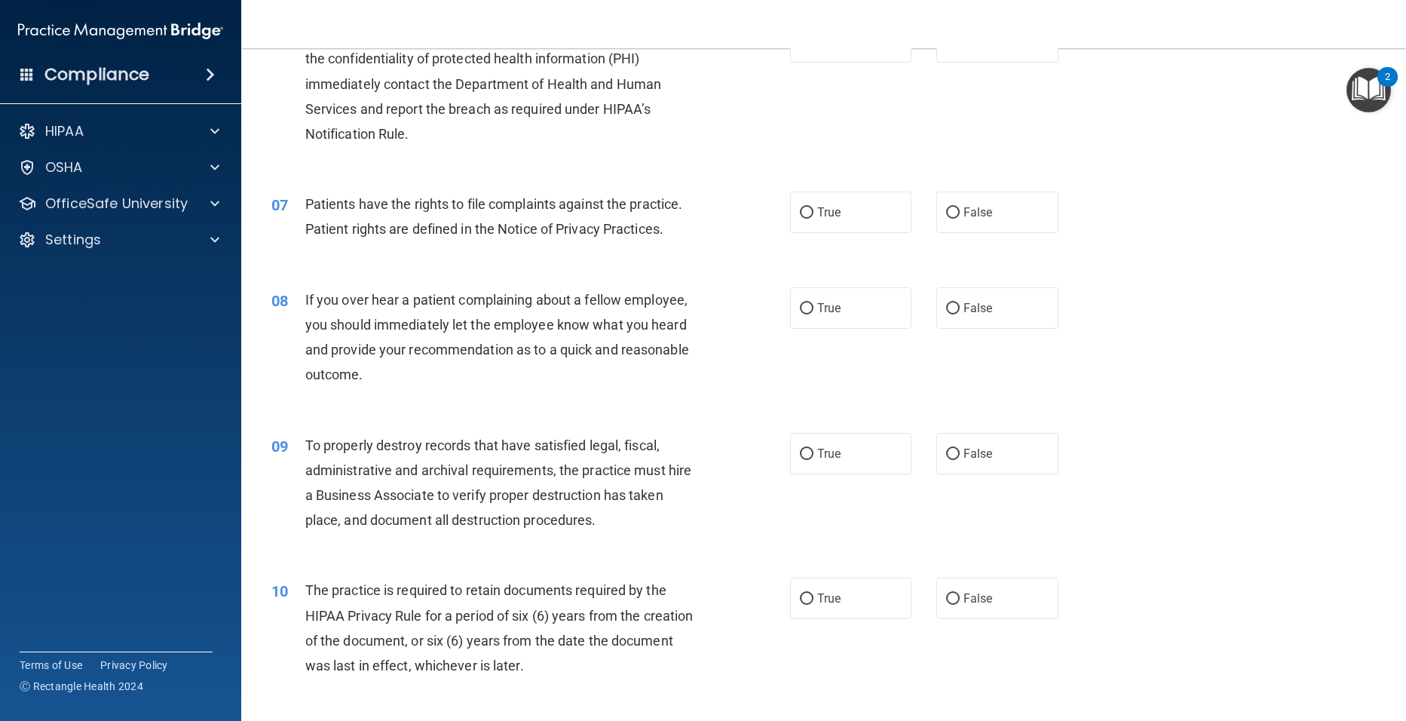
scroll to position [744, 0]
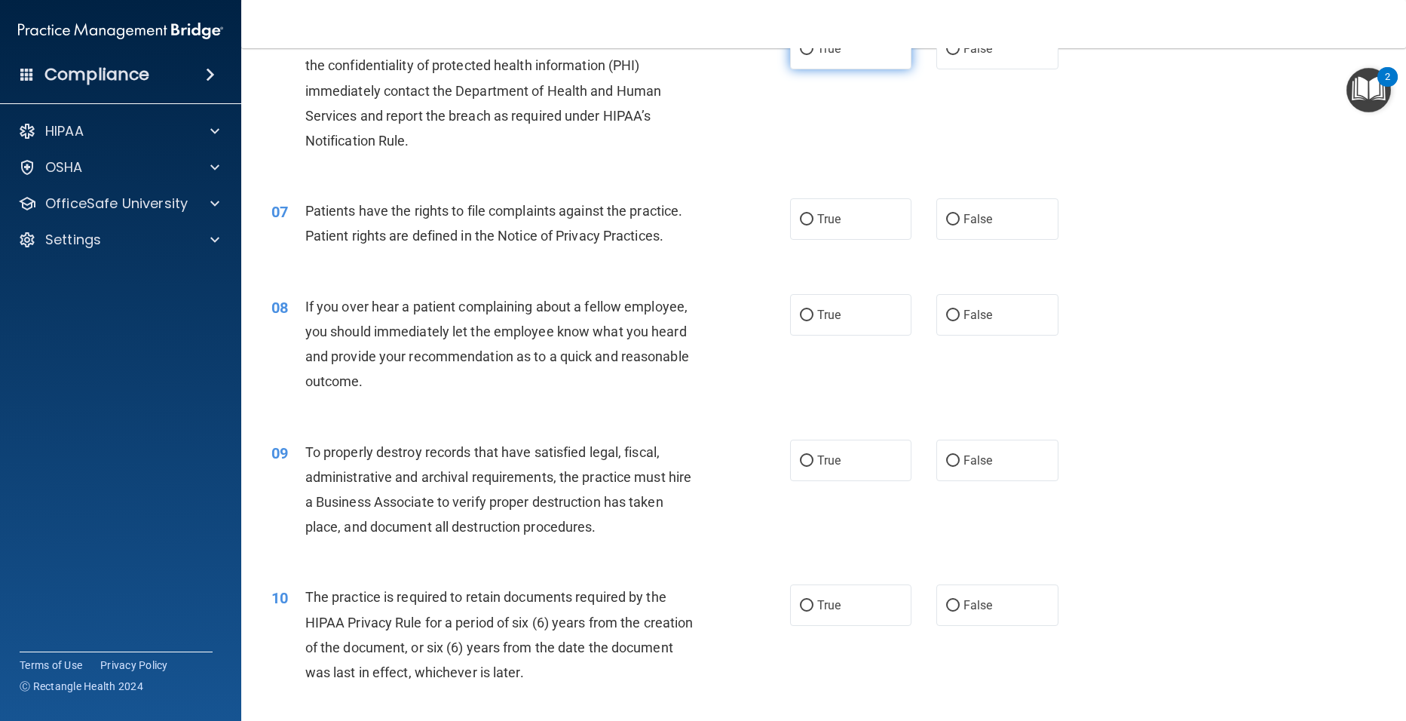
click at [807, 55] on input "True" at bounding box center [807, 49] width 14 height 11
radio input "true"
click at [1010, 240] on label "False" at bounding box center [998, 218] width 122 height 41
click at [960, 225] on input "False" at bounding box center [953, 219] width 14 height 11
radio input "true"
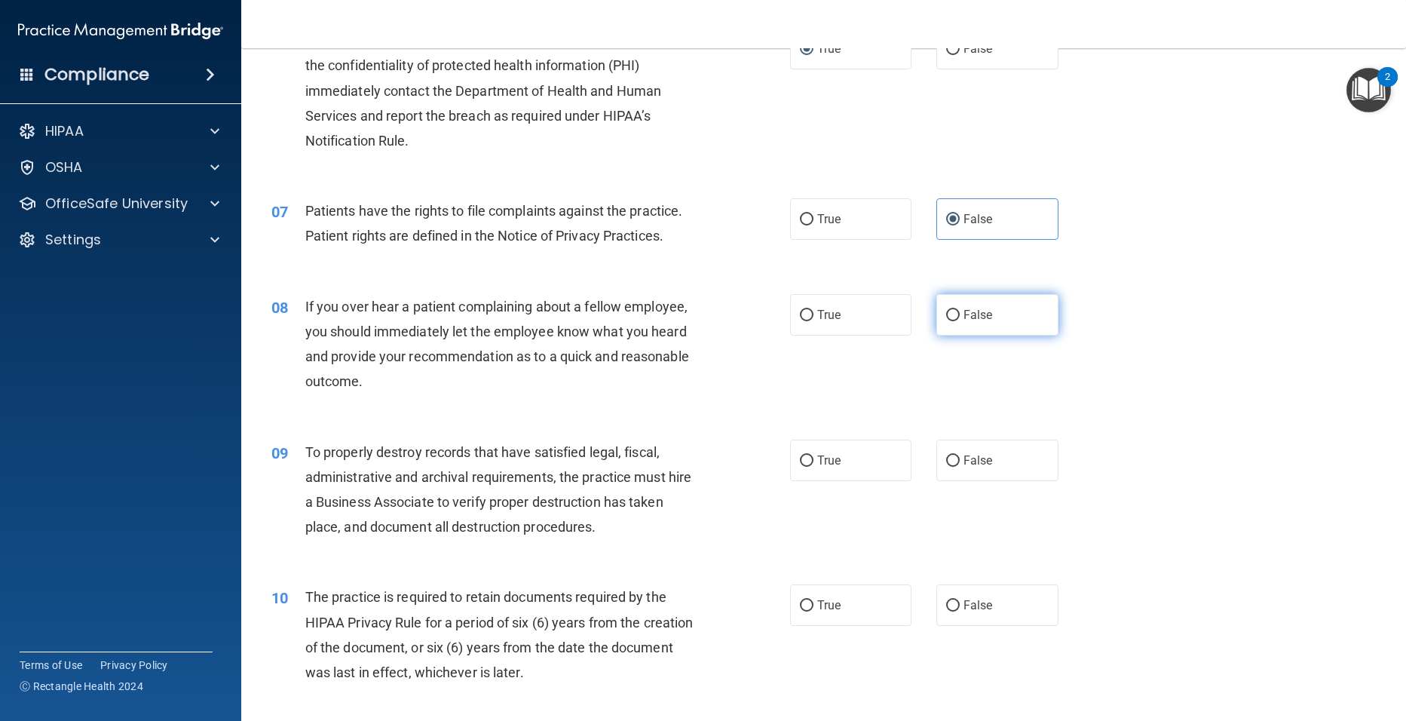
click at [962, 336] on label "False" at bounding box center [998, 314] width 122 height 41
click at [960, 321] on input "False" at bounding box center [953, 315] width 14 height 11
radio input "true"
click at [955, 481] on label "False" at bounding box center [998, 460] width 122 height 41
click at [955, 467] on input "False" at bounding box center [953, 460] width 14 height 11
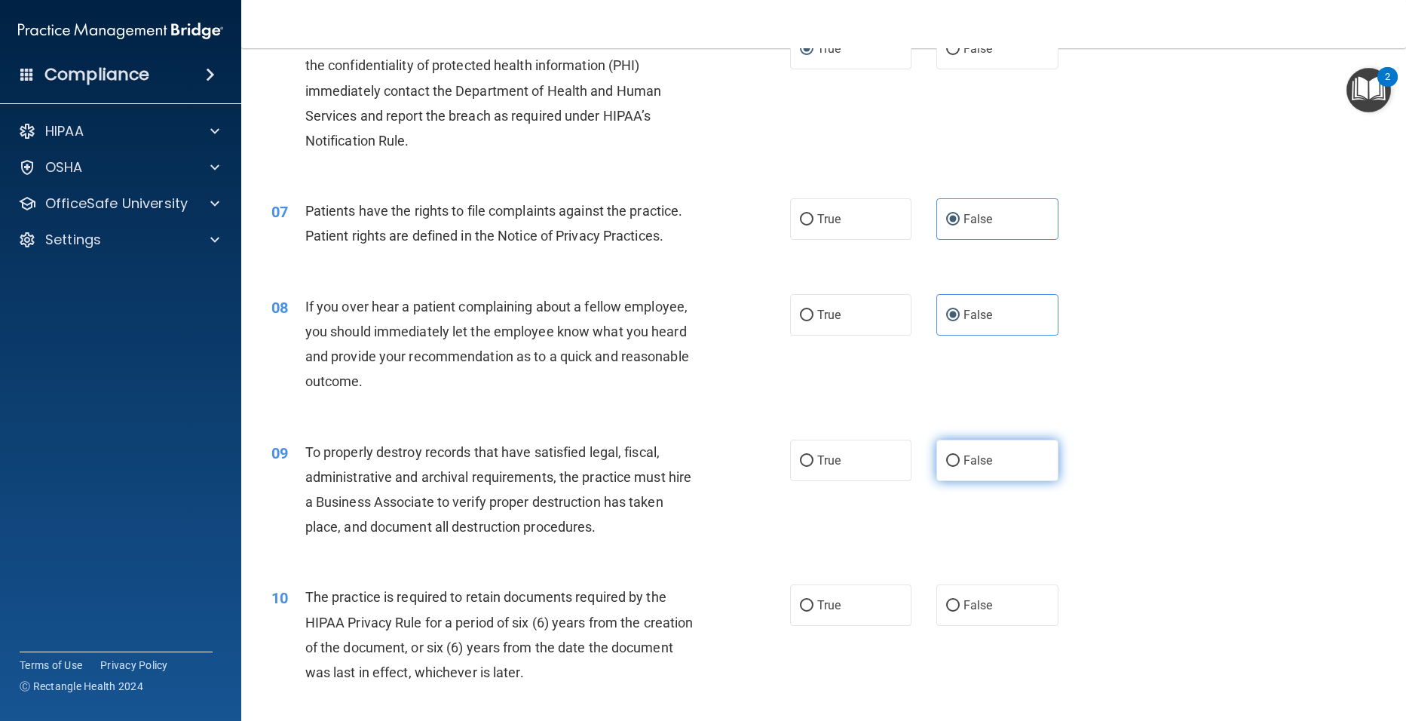
radio input "true"
click at [805, 612] on input "True" at bounding box center [807, 605] width 14 height 11
radio input "true"
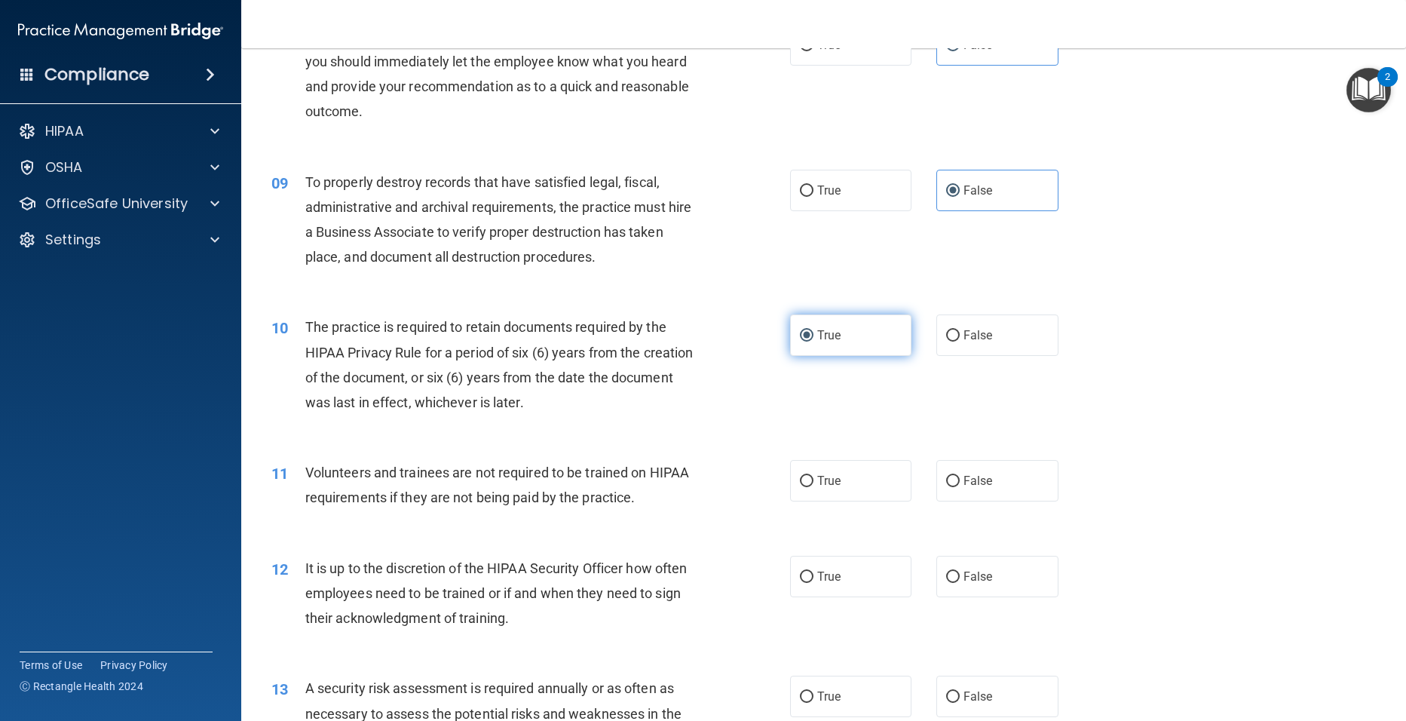
scroll to position [1015, 0]
click at [964, 486] on span "False" at bounding box center [978, 479] width 29 height 14
click at [960, 486] on input "False" at bounding box center [953, 479] width 14 height 11
radio input "true"
click at [999, 596] on label "False" at bounding box center [998, 574] width 122 height 41
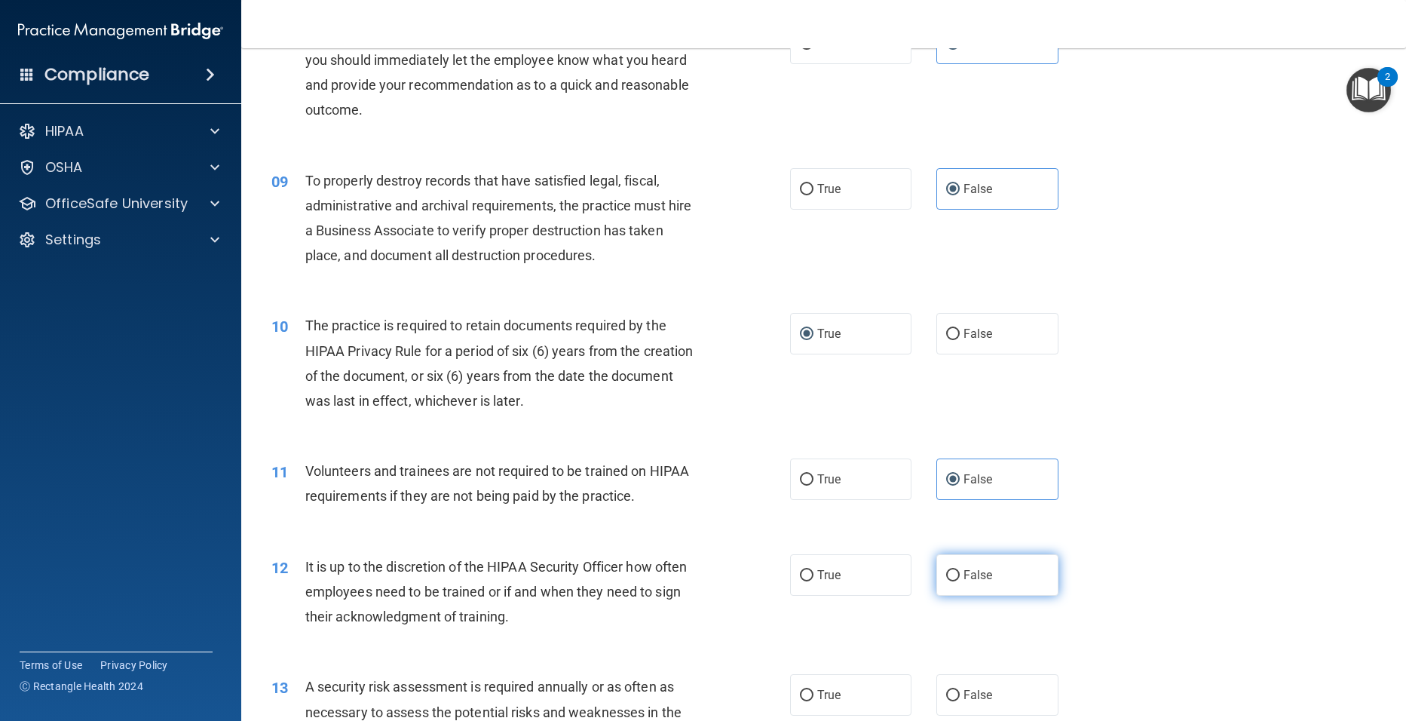
click at [960, 581] on input "False" at bounding box center [953, 575] width 14 height 11
radio input "true"
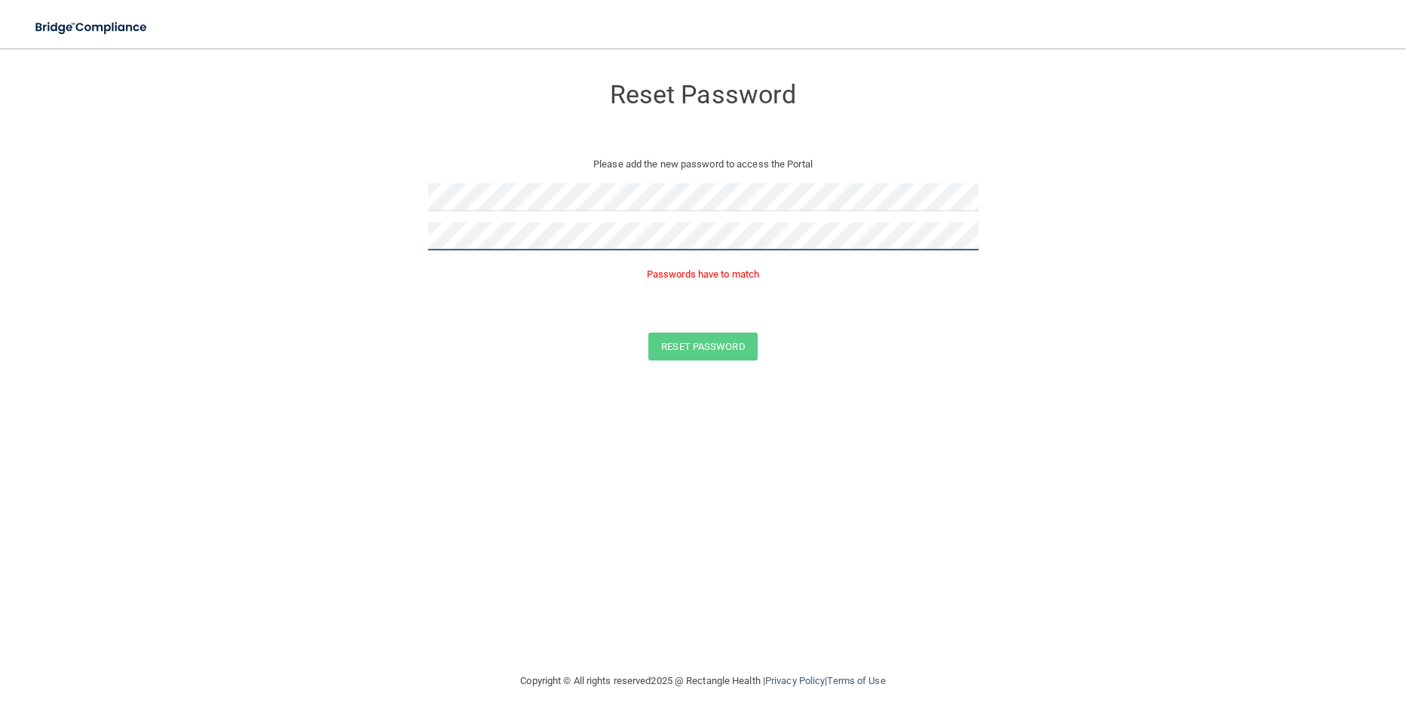
click at [409, 218] on form "Reset Password Please add the new password to access the Portal Passwords have …" at bounding box center [703, 220] width 1346 height 315
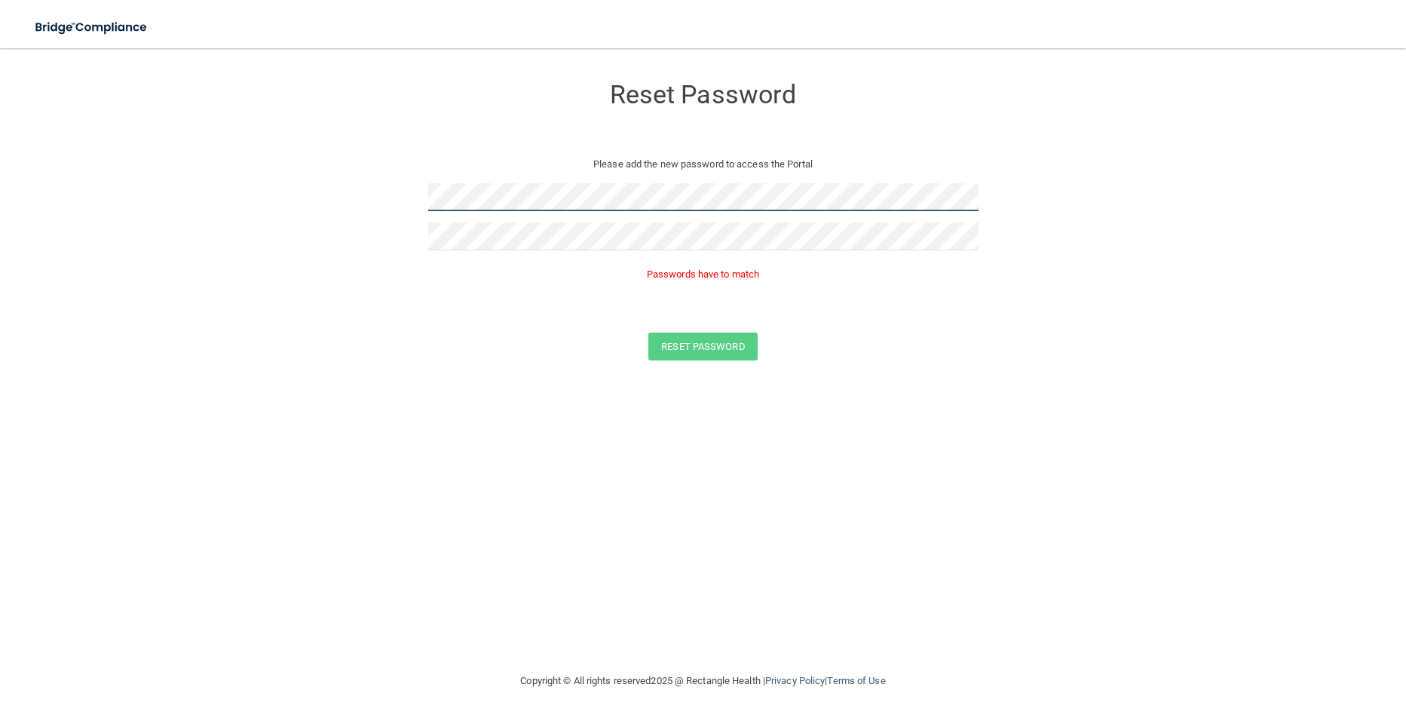
click at [284, 182] on form "Reset Password Please add the new password to access the Portal Passwords have …" at bounding box center [703, 220] width 1346 height 315
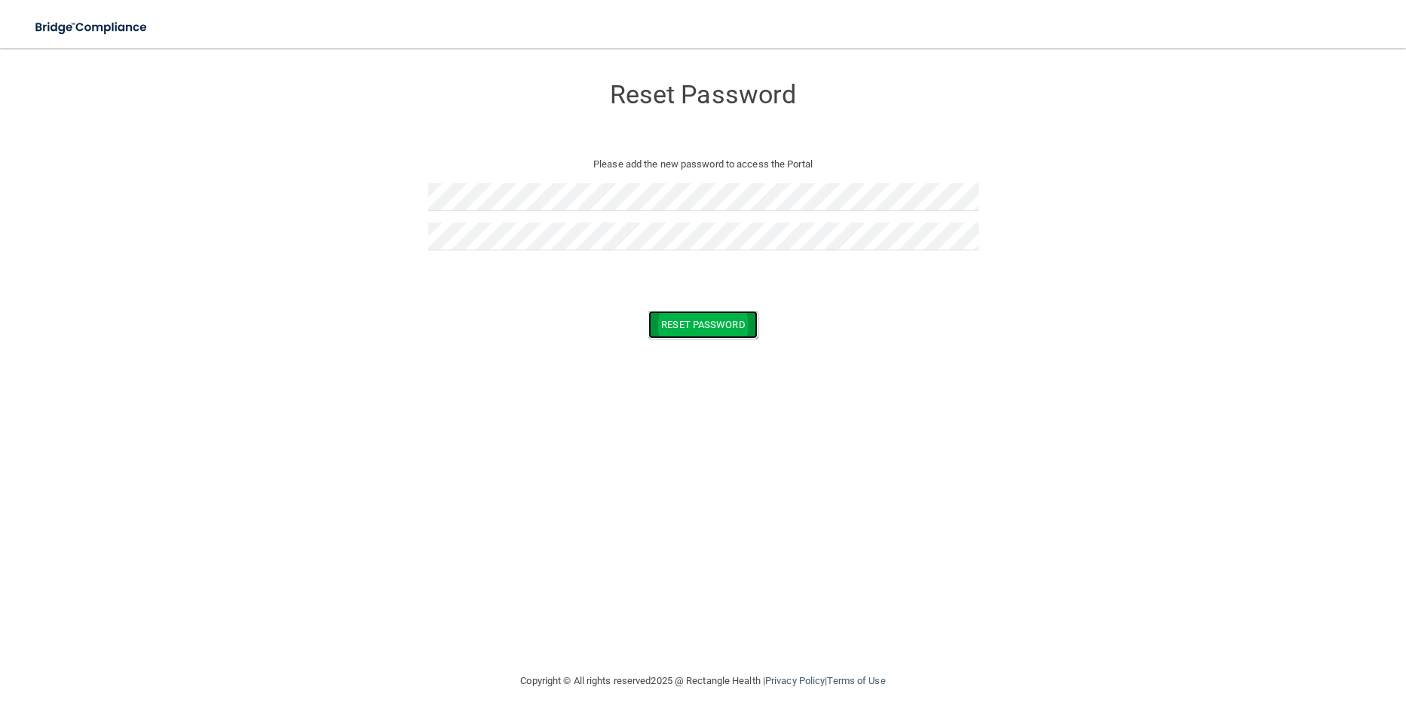
click at [706, 327] on button "Reset Password" at bounding box center [703, 325] width 109 height 28
